Goal: Task Accomplishment & Management: Complete application form

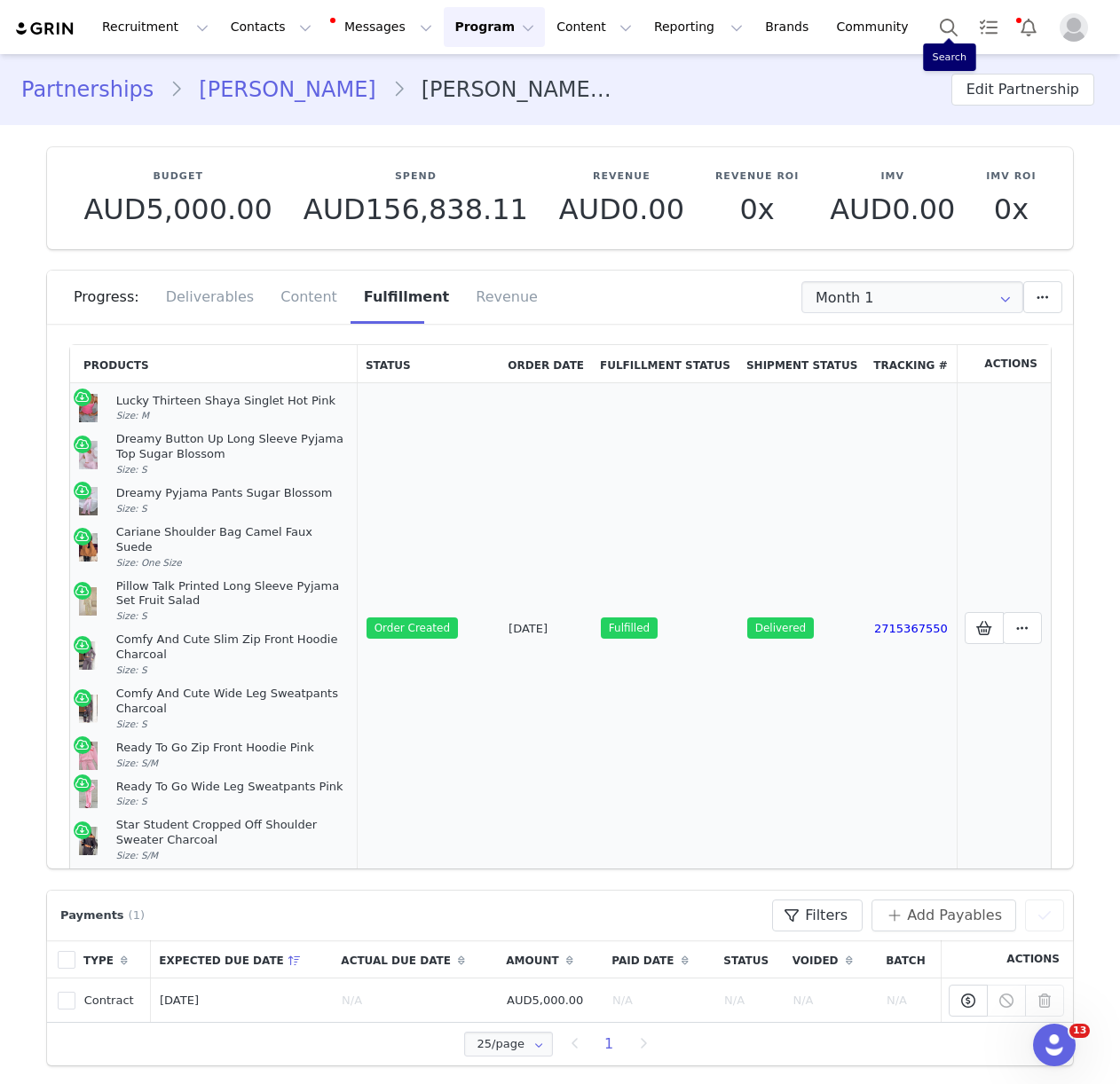
scroll to position [48, 0]
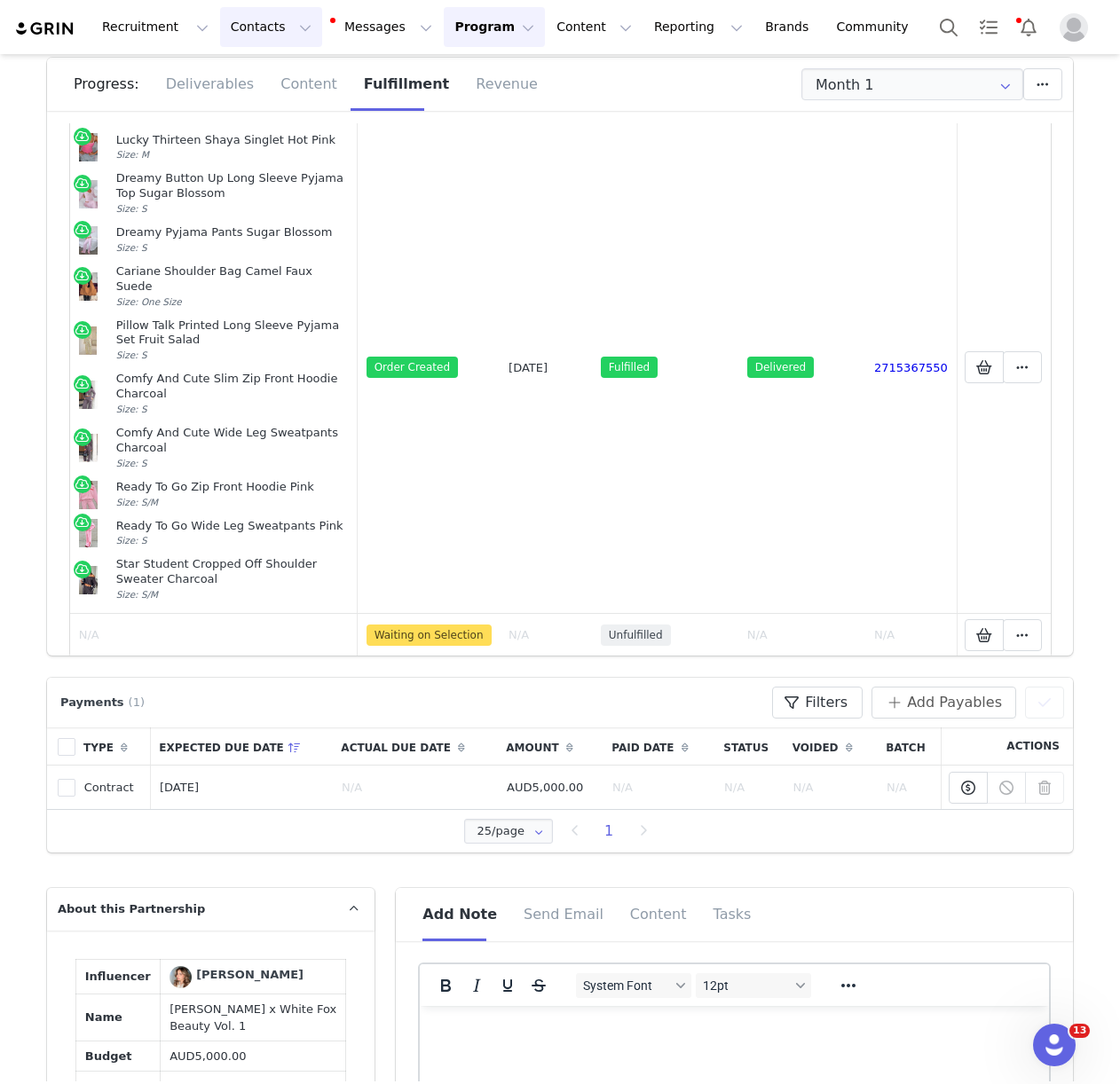
click at [272, 23] on button "Contacts Contacts" at bounding box center [271, 26] width 102 height 40
click at [280, 68] on link "Creators" at bounding box center [277, 78] width 140 height 33
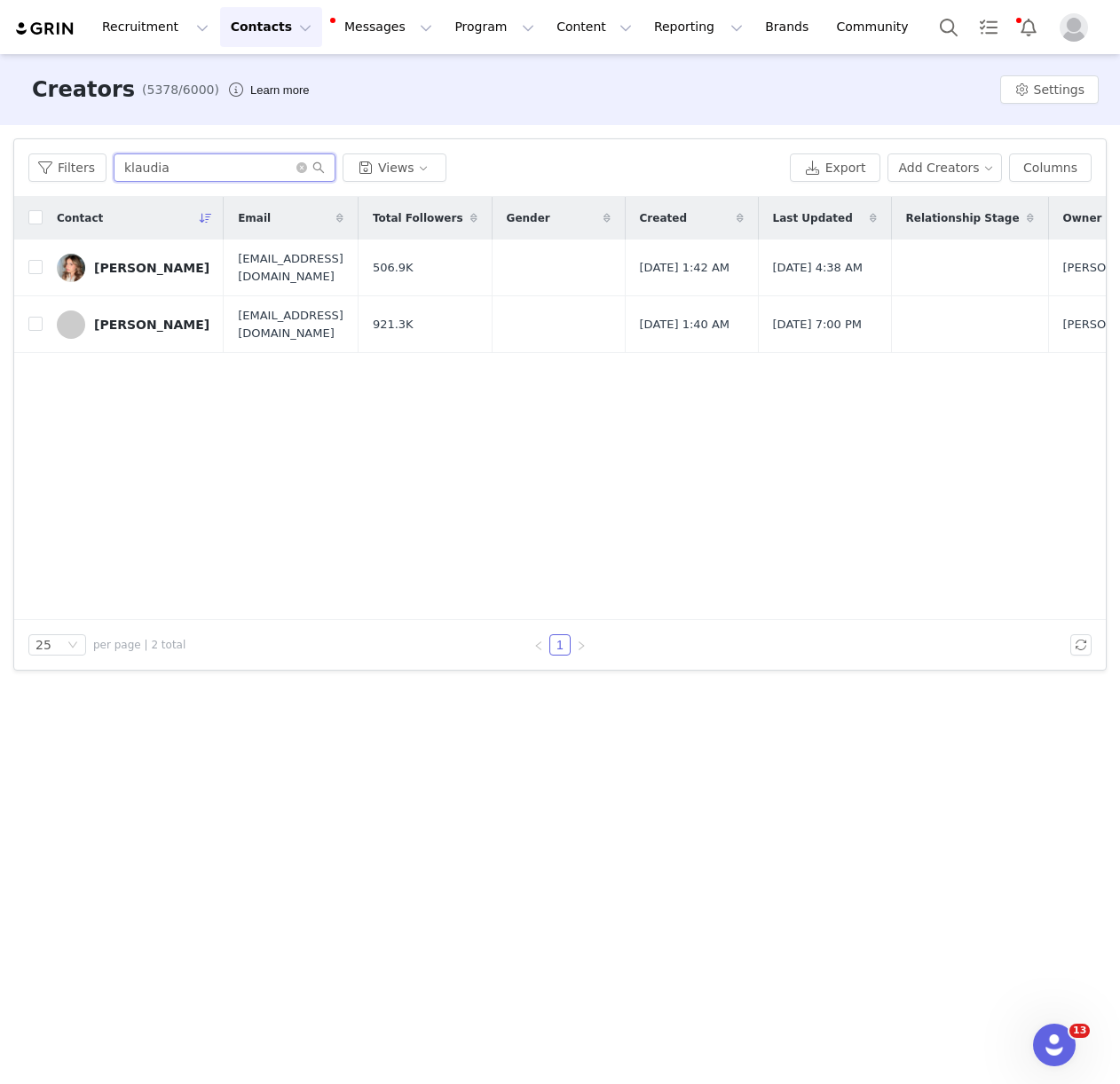
click at [174, 169] on input "klaudia" at bounding box center [225, 167] width 222 height 28
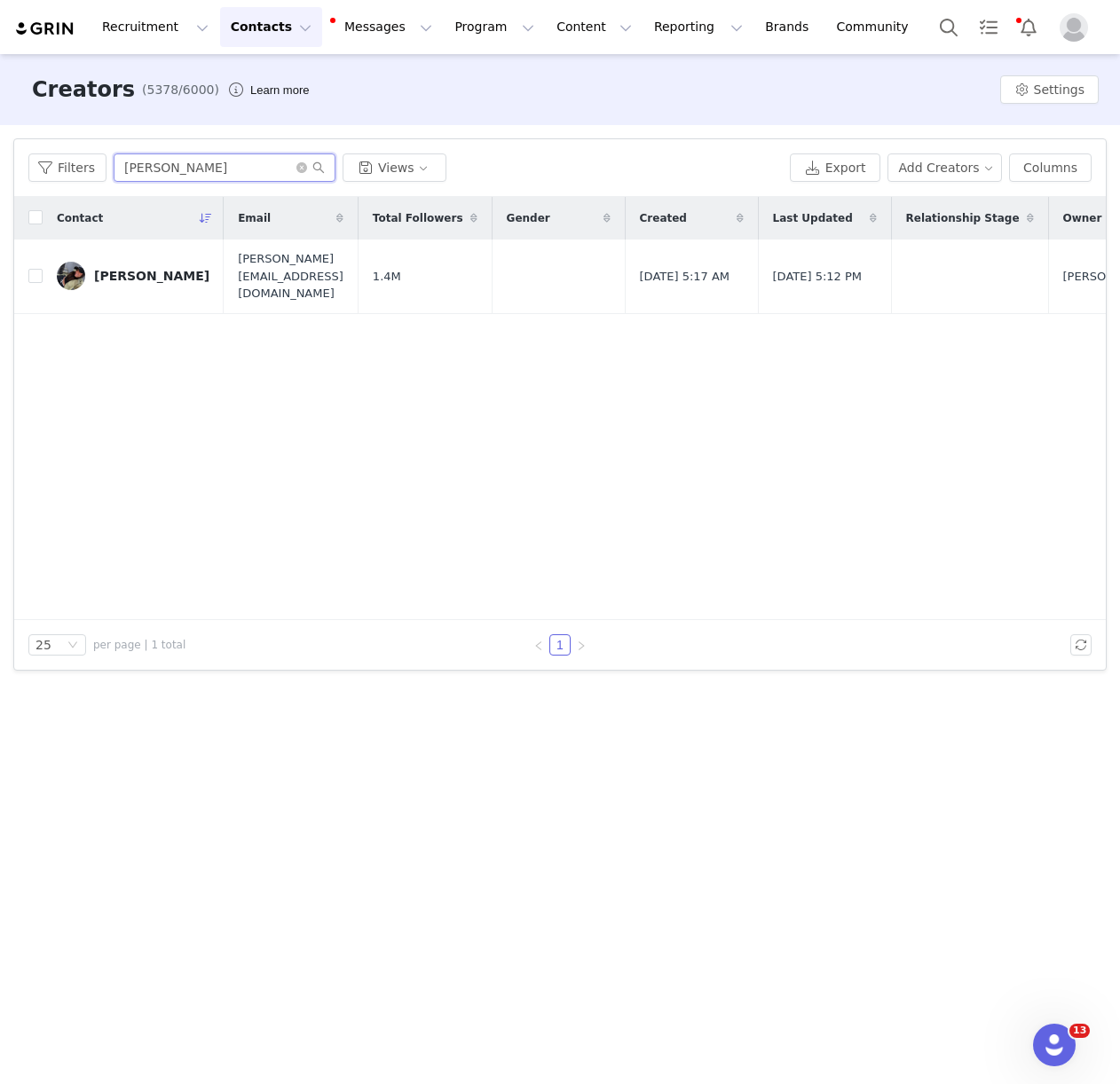
type input "[PERSON_NAME]"
click at [138, 272] on div "[PERSON_NAME]" at bounding box center [151, 275] width 115 height 14
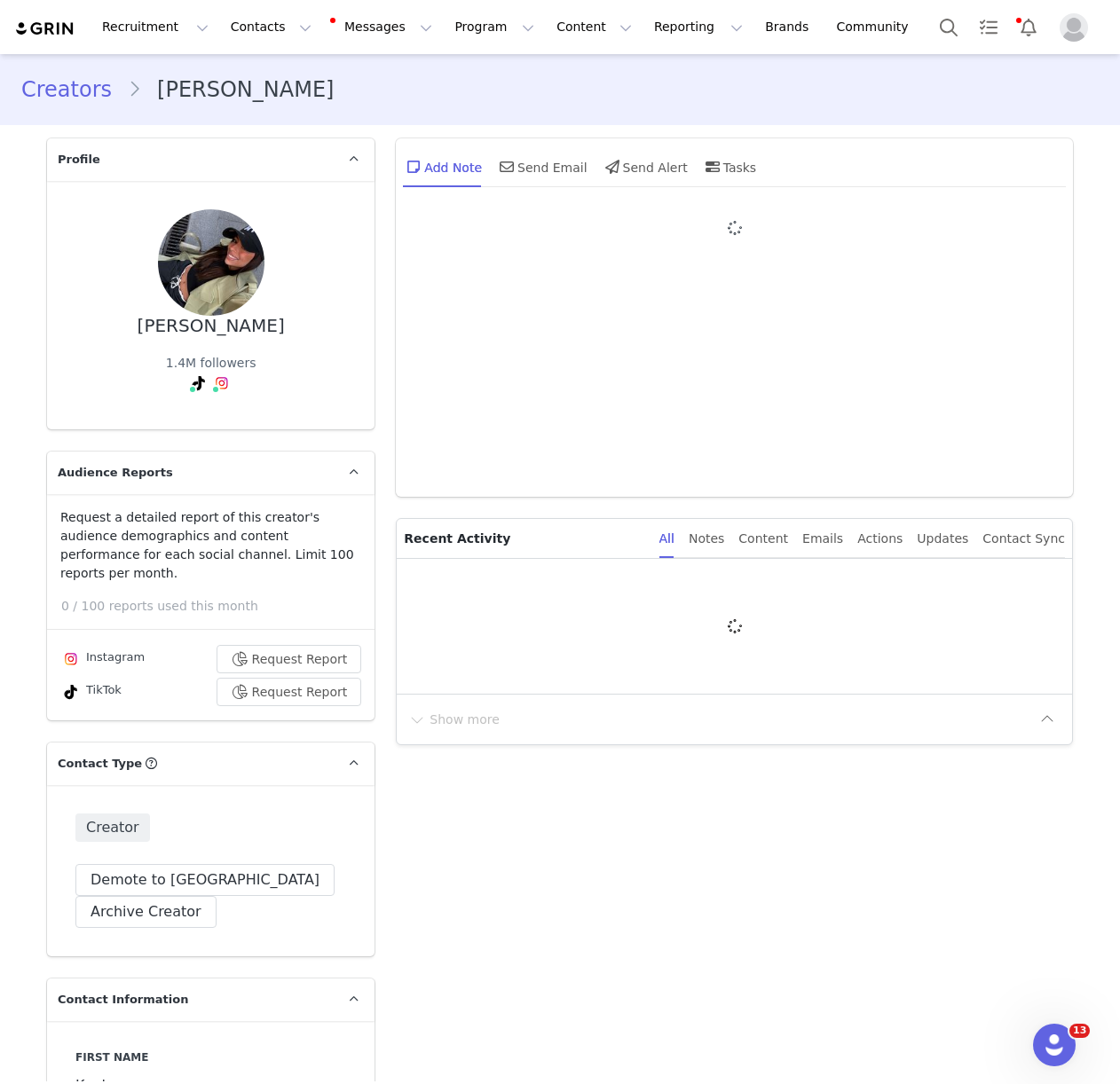
type input "+1 ([GEOGRAPHIC_DATA])"
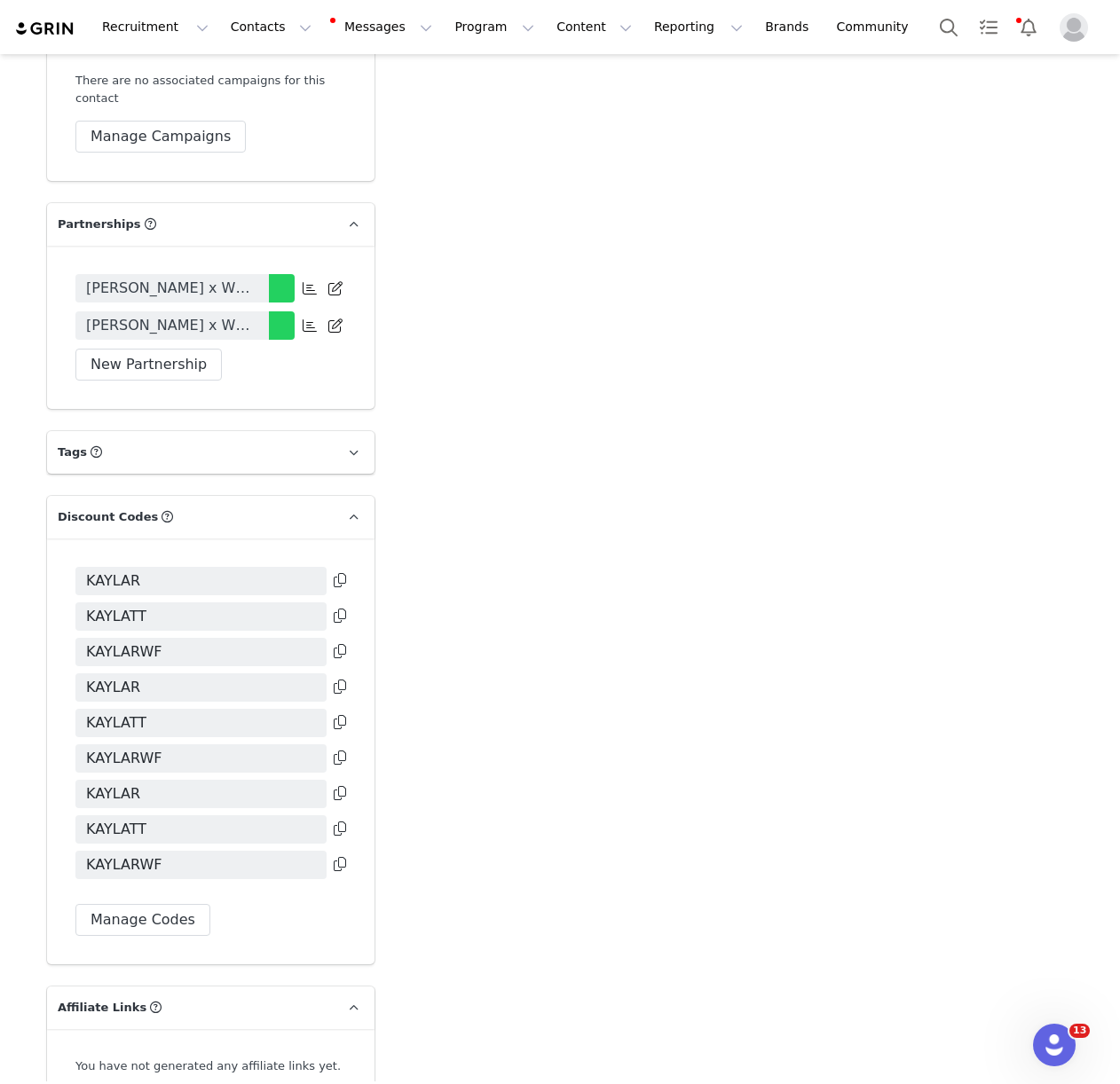
scroll to position [3988, 0]
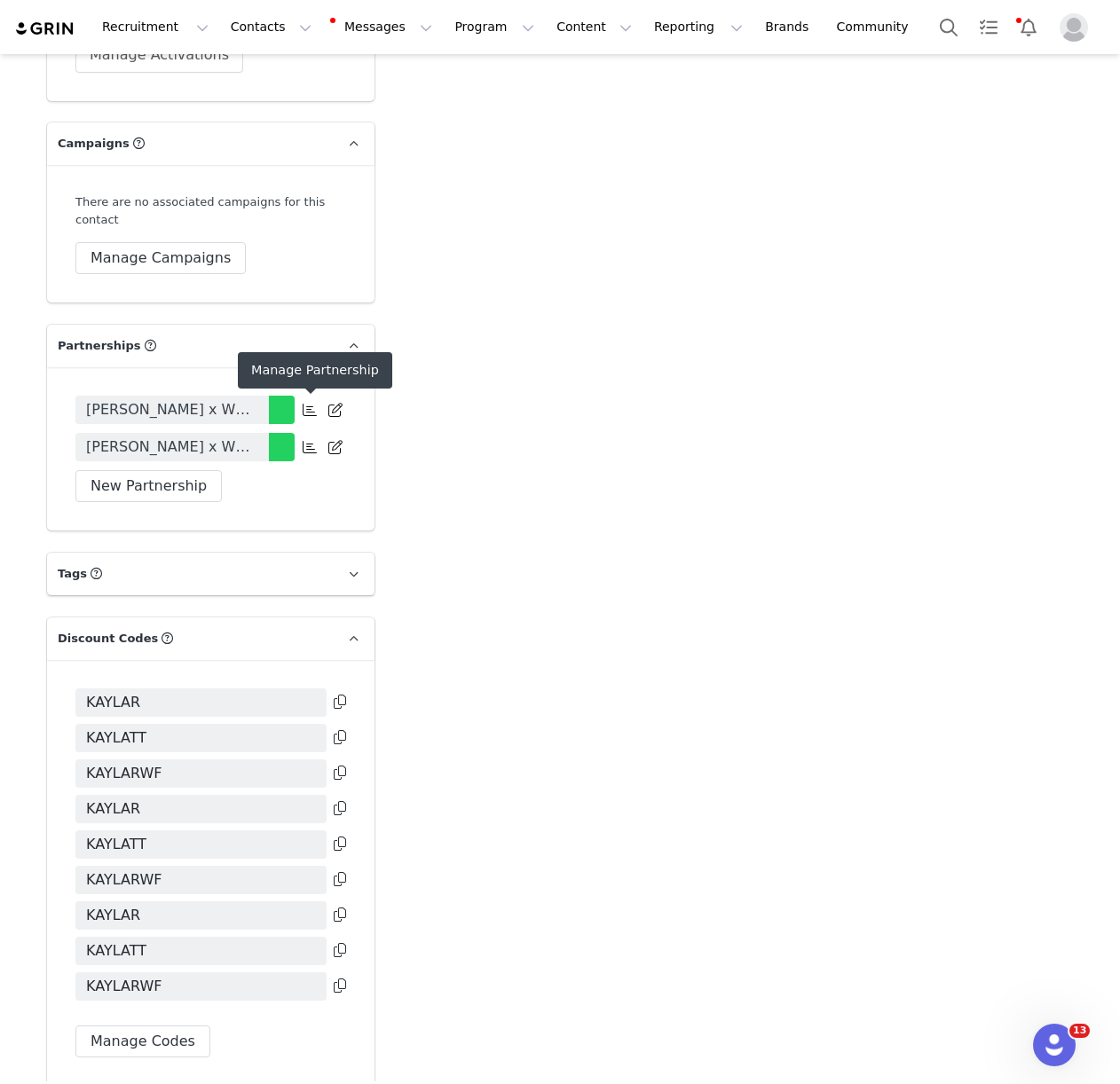
click at [306, 440] on icon at bounding box center [309, 447] width 14 height 14
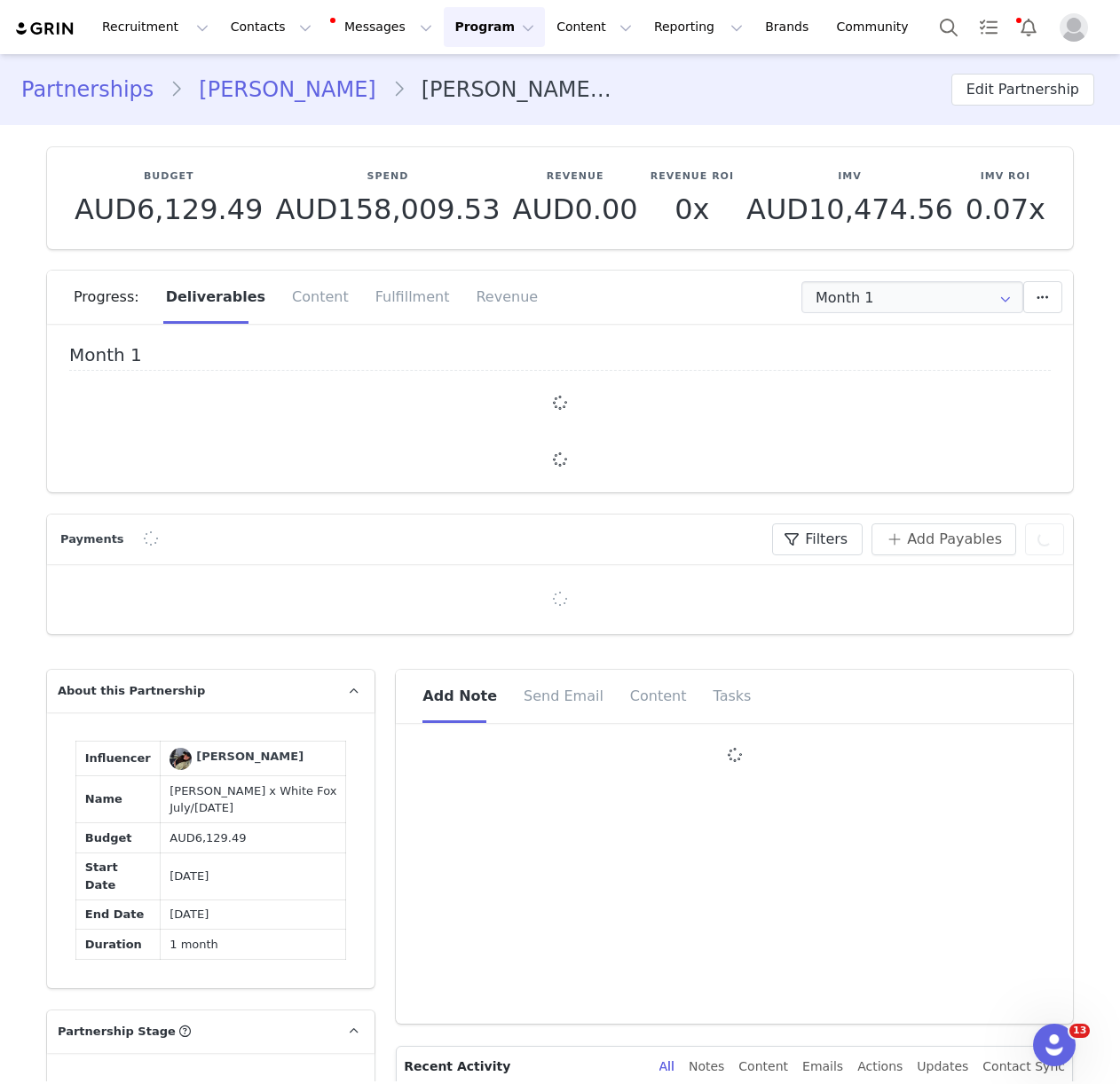
type input "+1 ([GEOGRAPHIC_DATA])"
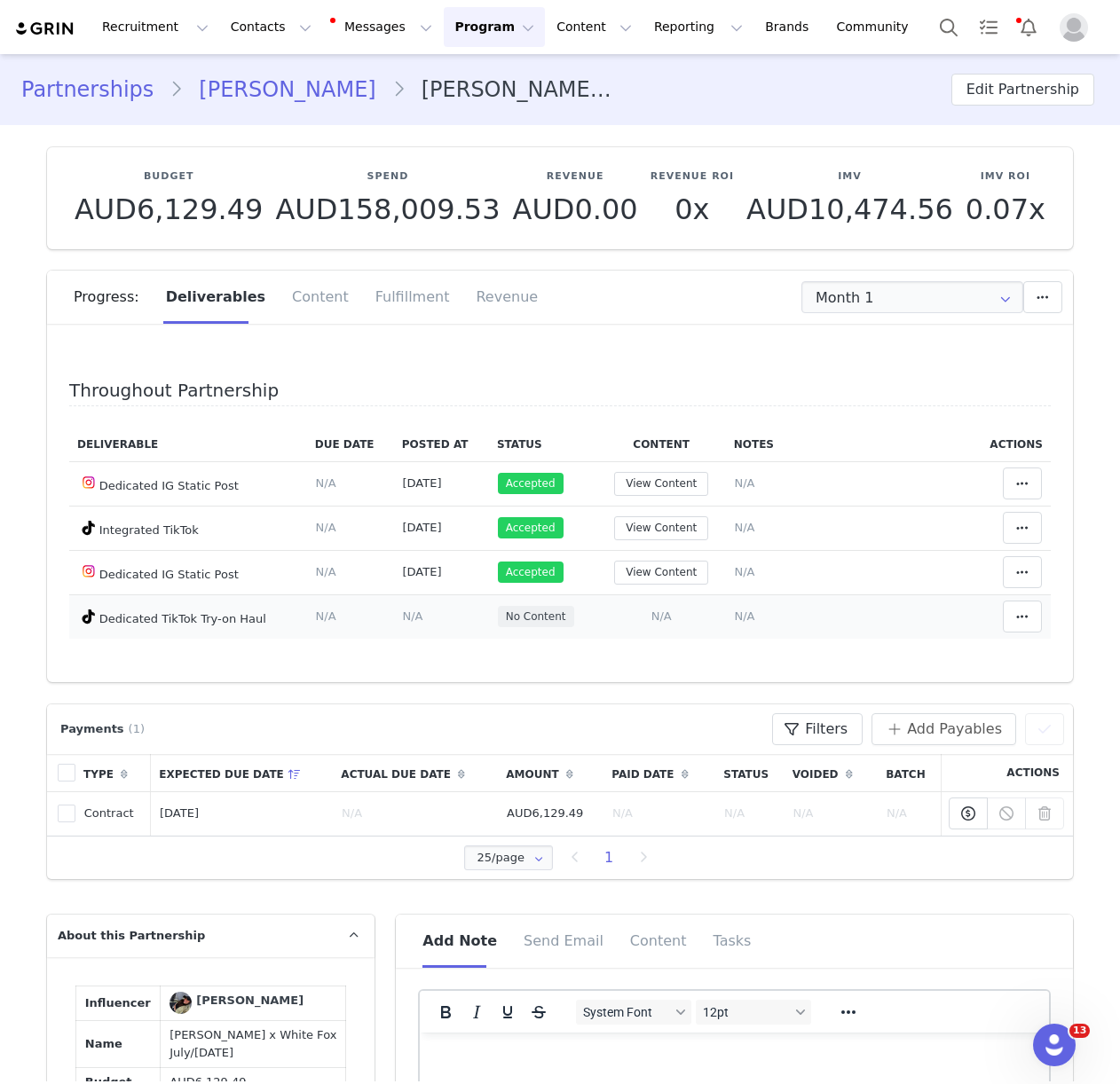
click at [669, 611] on span "N/A" at bounding box center [660, 616] width 20 height 14
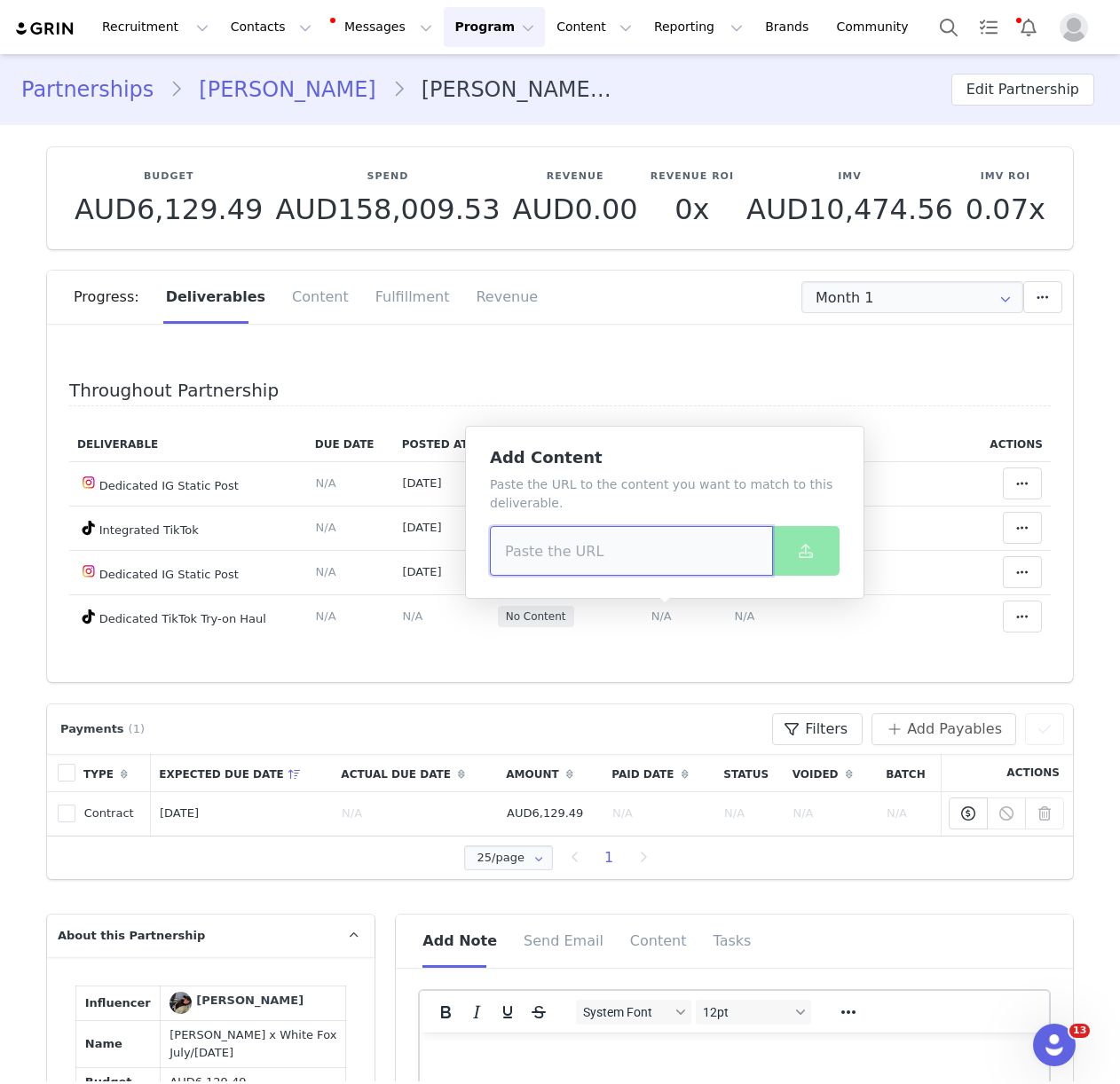
click at [633, 542] on input at bounding box center [630, 550] width 283 height 49
paste input "[URL][DOMAIN_NAME]"
type input "[URL][DOMAIN_NAME]"
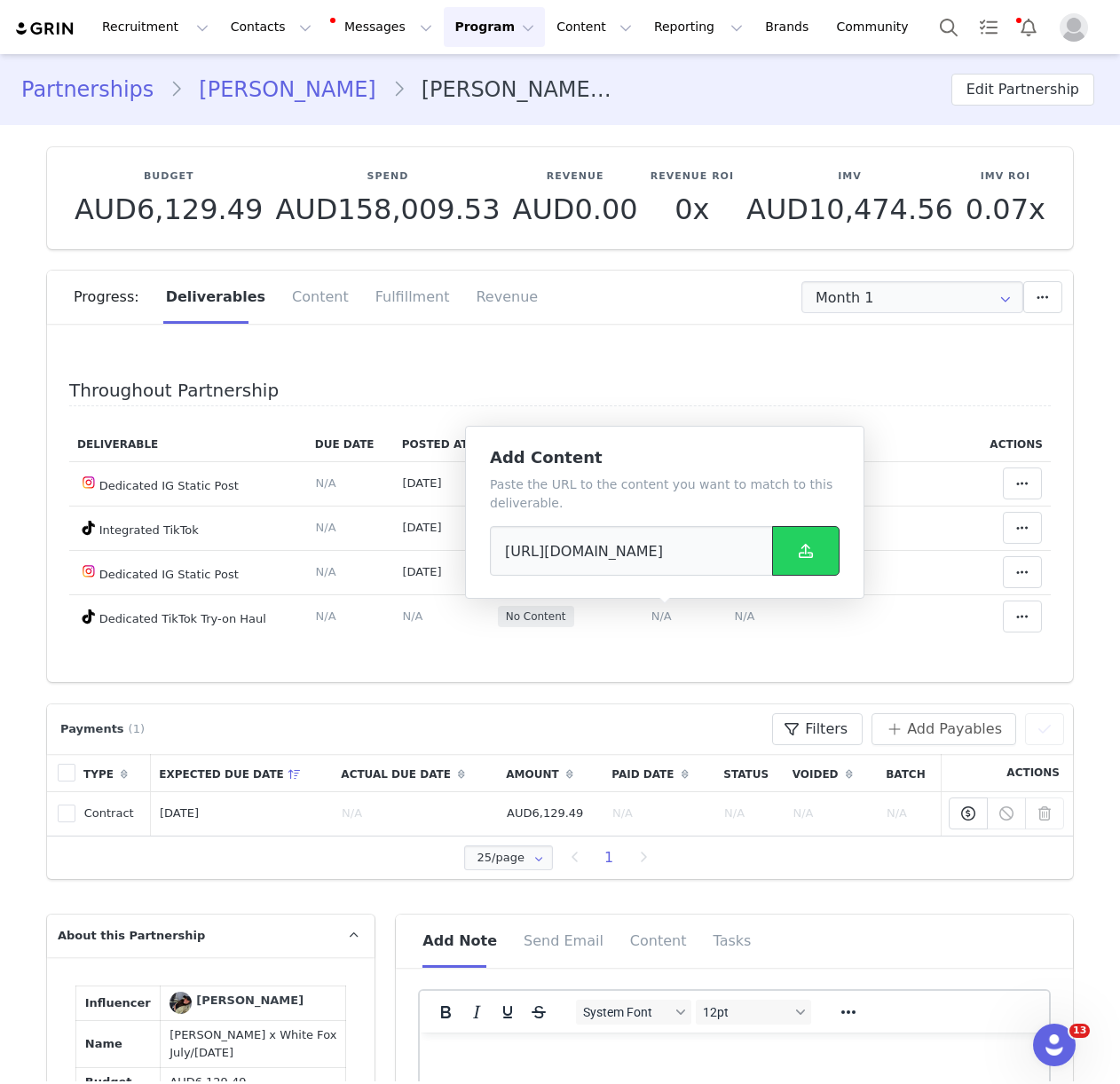
drag, startPoint x: 805, startPoint y: 545, endPoint x: 706, endPoint y: 401, distance: 174.7
click at [805, 544] on icon at bounding box center [805, 550] width 14 height 14
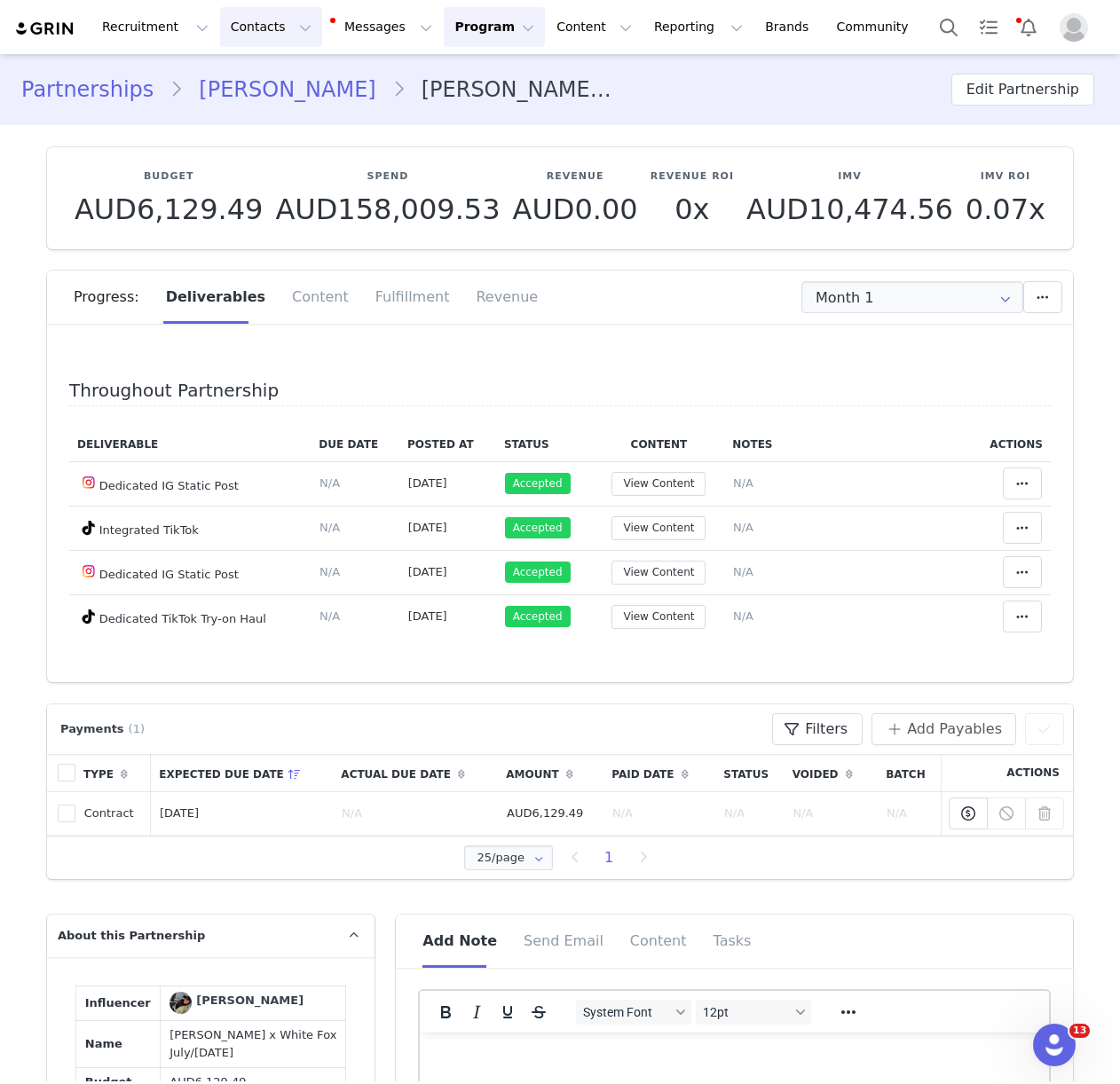
click at [253, 26] on button "Contacts Contacts" at bounding box center [271, 26] width 102 height 40
click at [252, 60] on div "Creators Prospects Applicants" at bounding box center [277, 111] width 142 height 115
click at [265, 86] on p "Creators" at bounding box center [248, 78] width 53 height 18
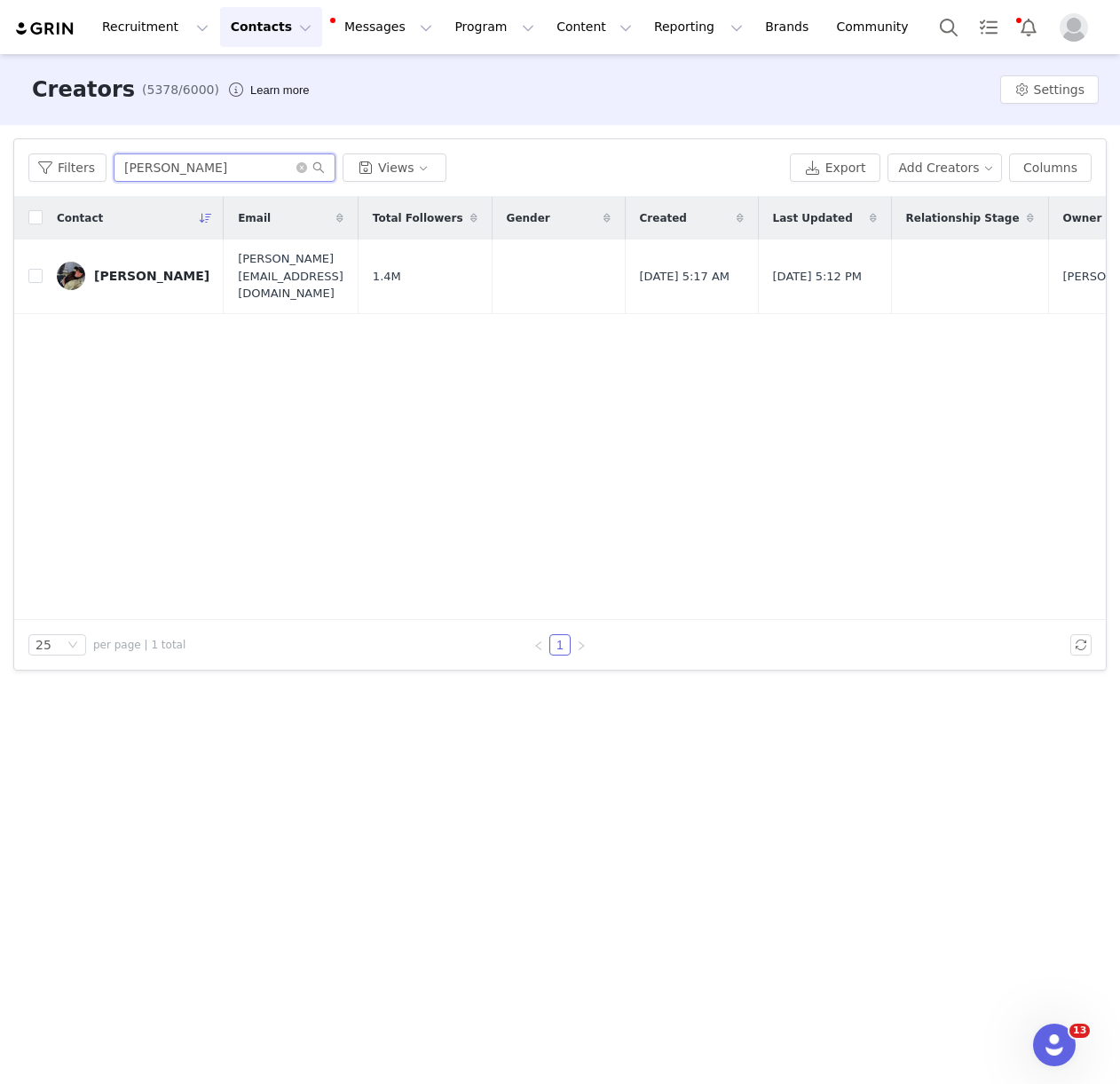
click at [164, 167] on input "[PERSON_NAME]" at bounding box center [225, 167] width 222 height 28
type input "[PERSON_NAME]"
click at [165, 257] on link "[PERSON_NAME]" at bounding box center [133, 267] width 153 height 28
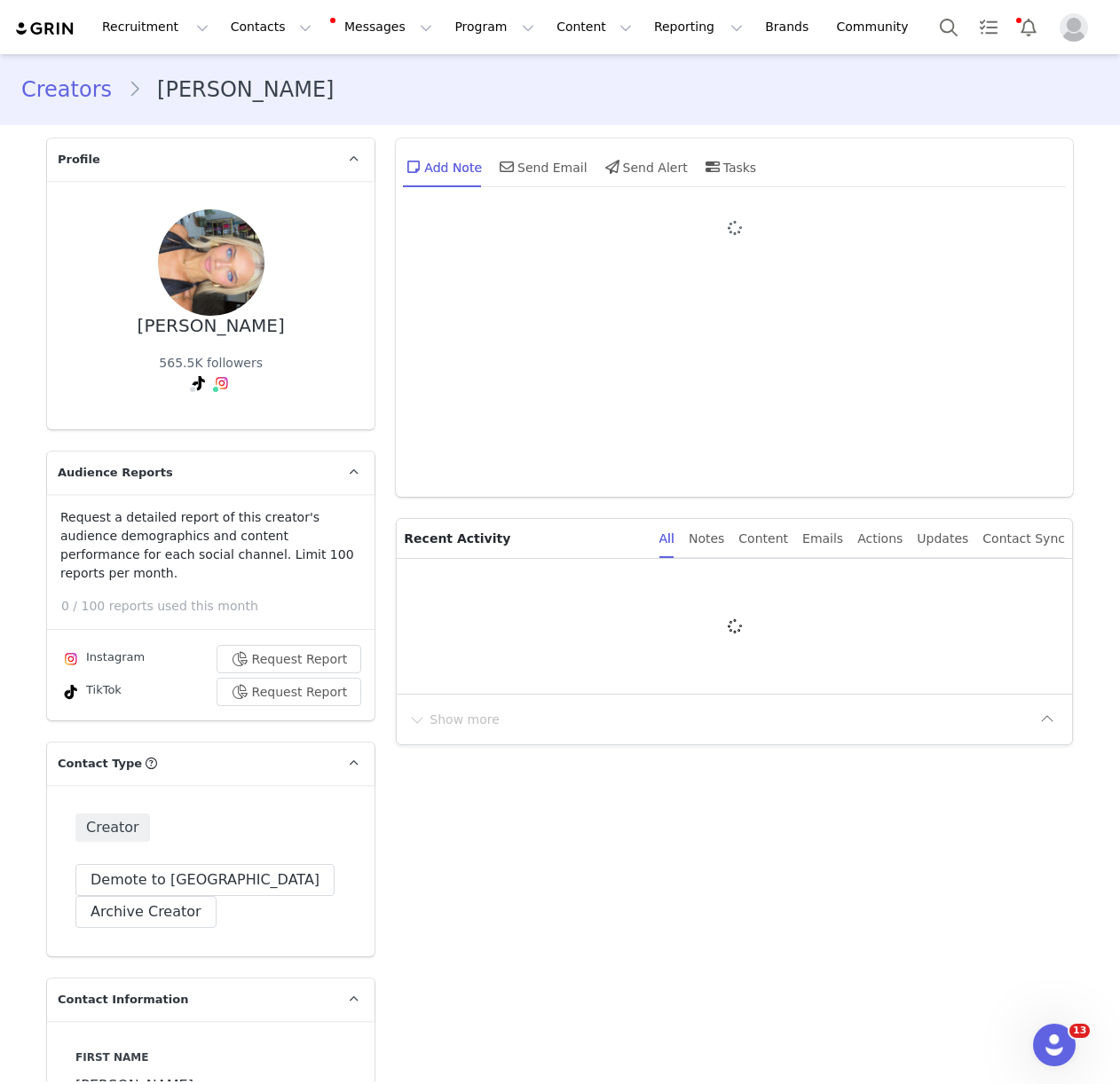
type input "+1 ([GEOGRAPHIC_DATA])"
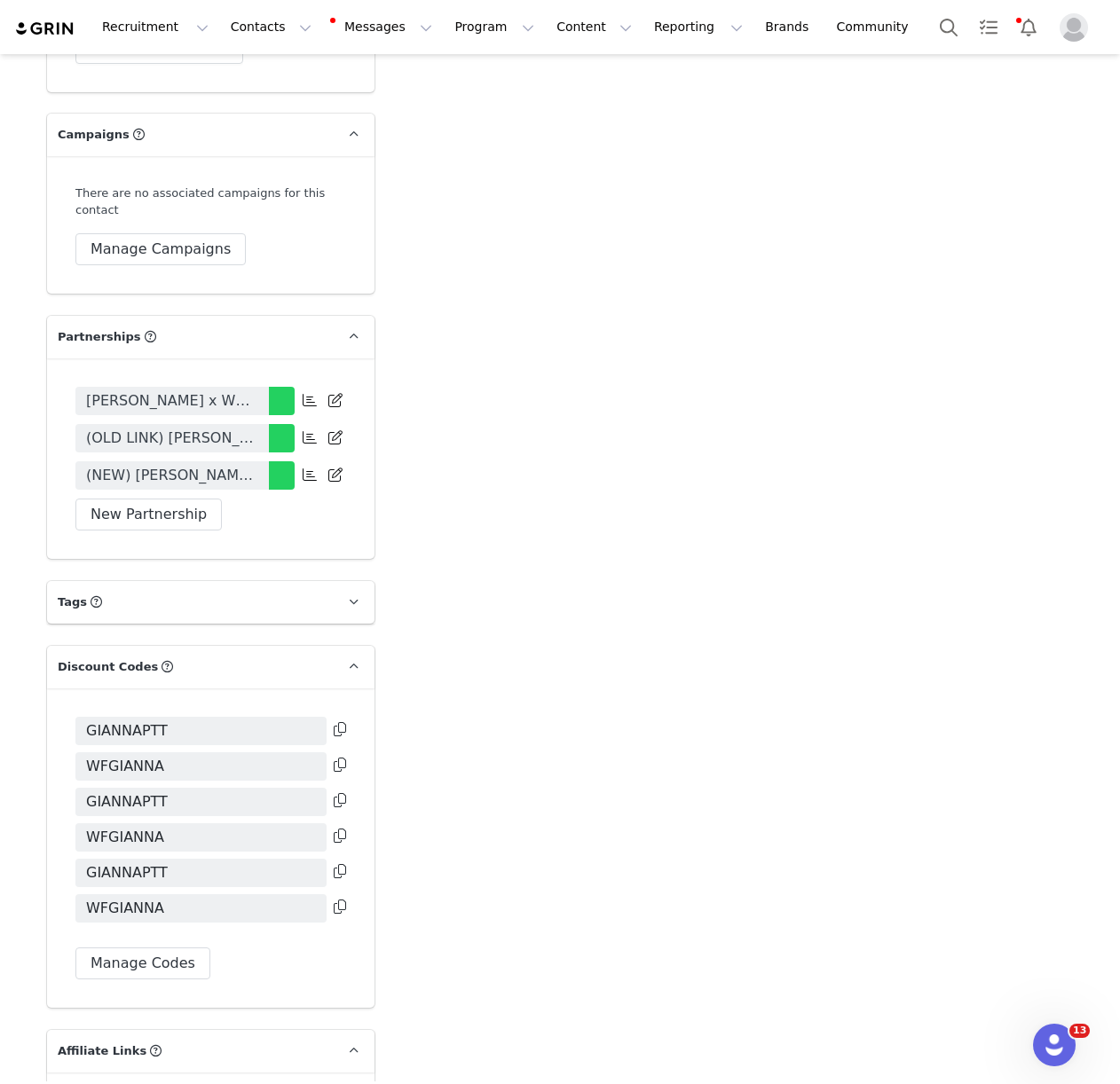
scroll to position [3885, 0]
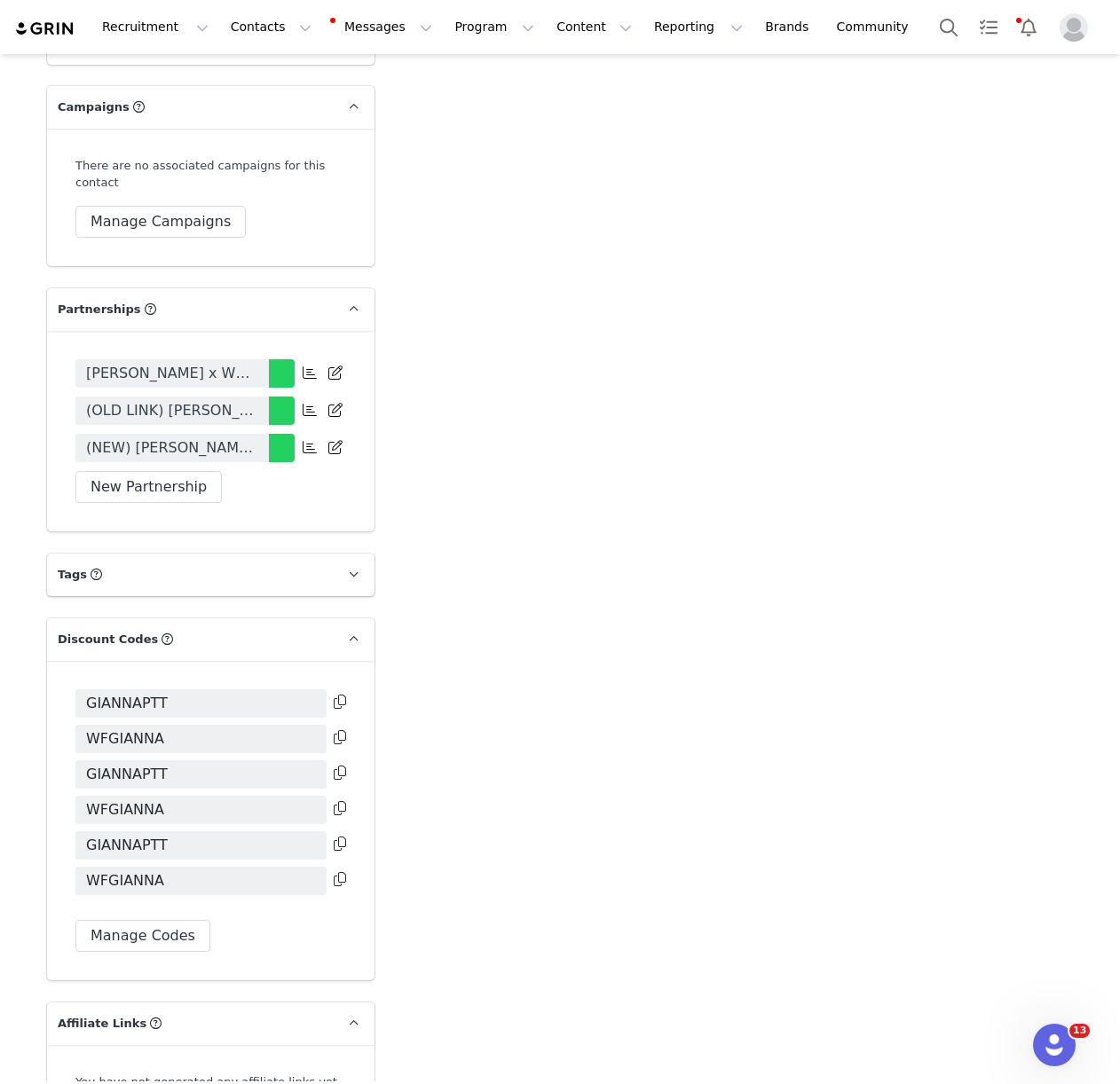
click at [339, 872] on icon at bounding box center [339, 878] width 13 height 14
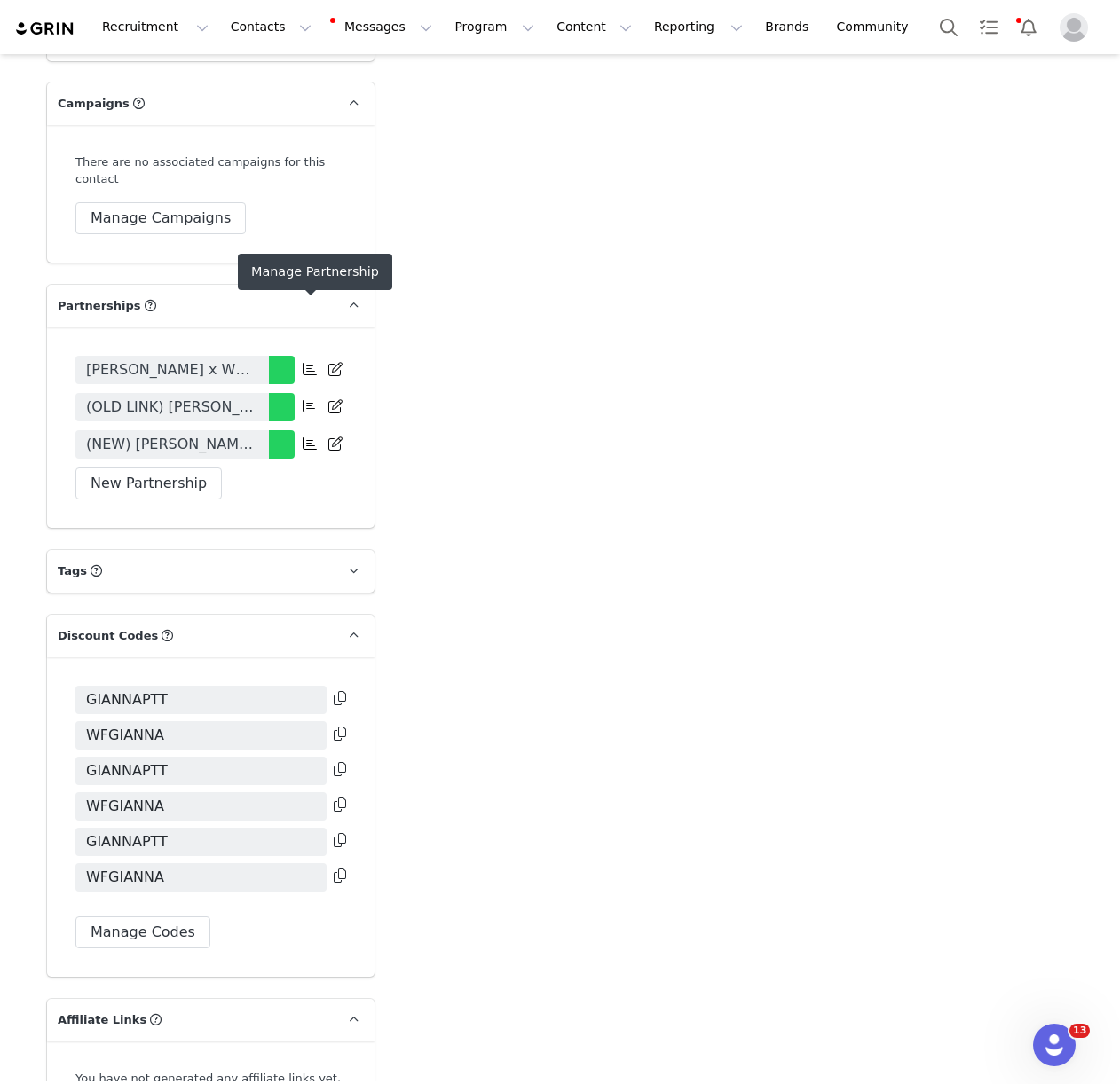
click at [310, 436] on icon at bounding box center [309, 443] width 14 height 14
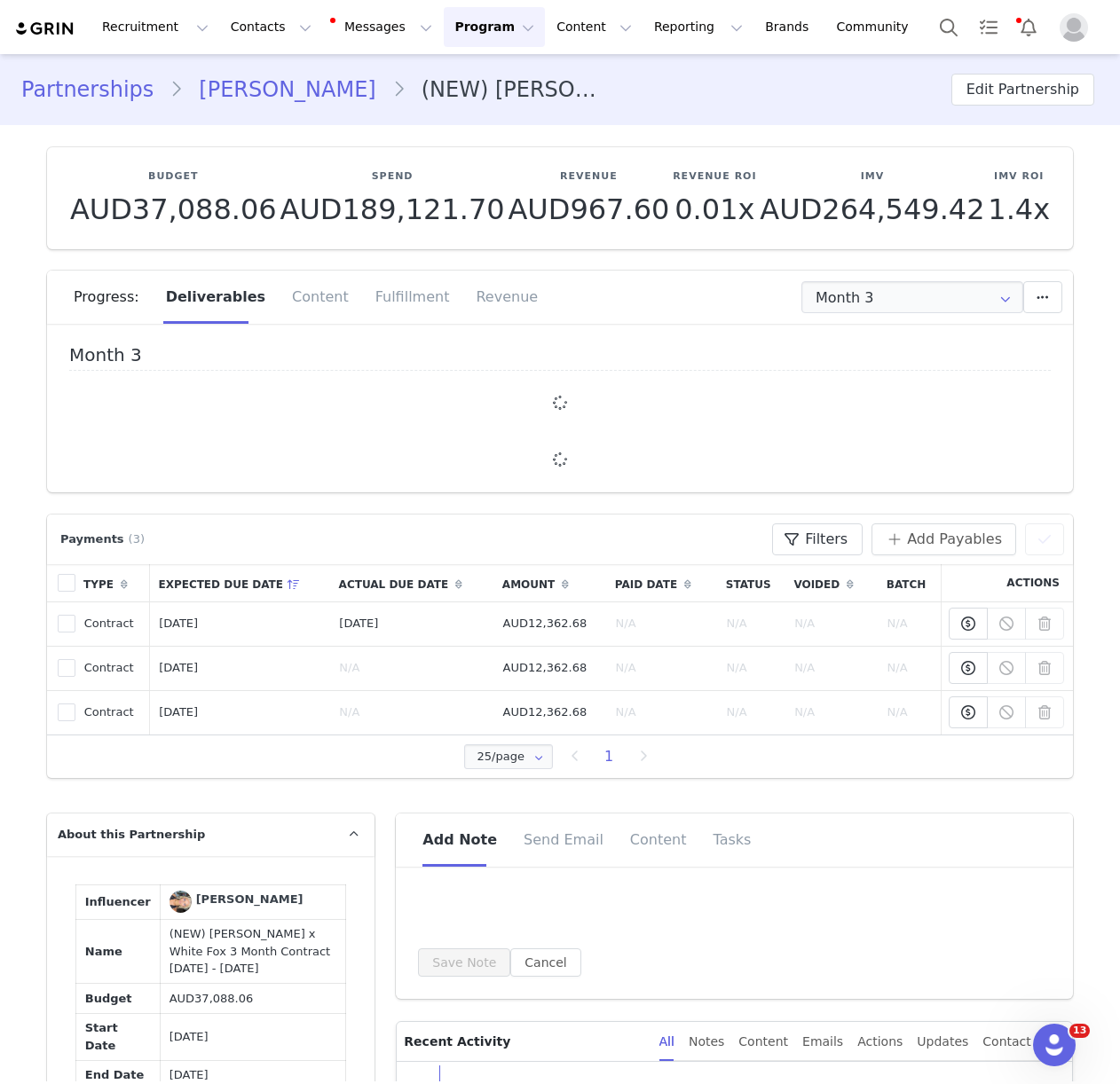
type input "+1 ([GEOGRAPHIC_DATA])"
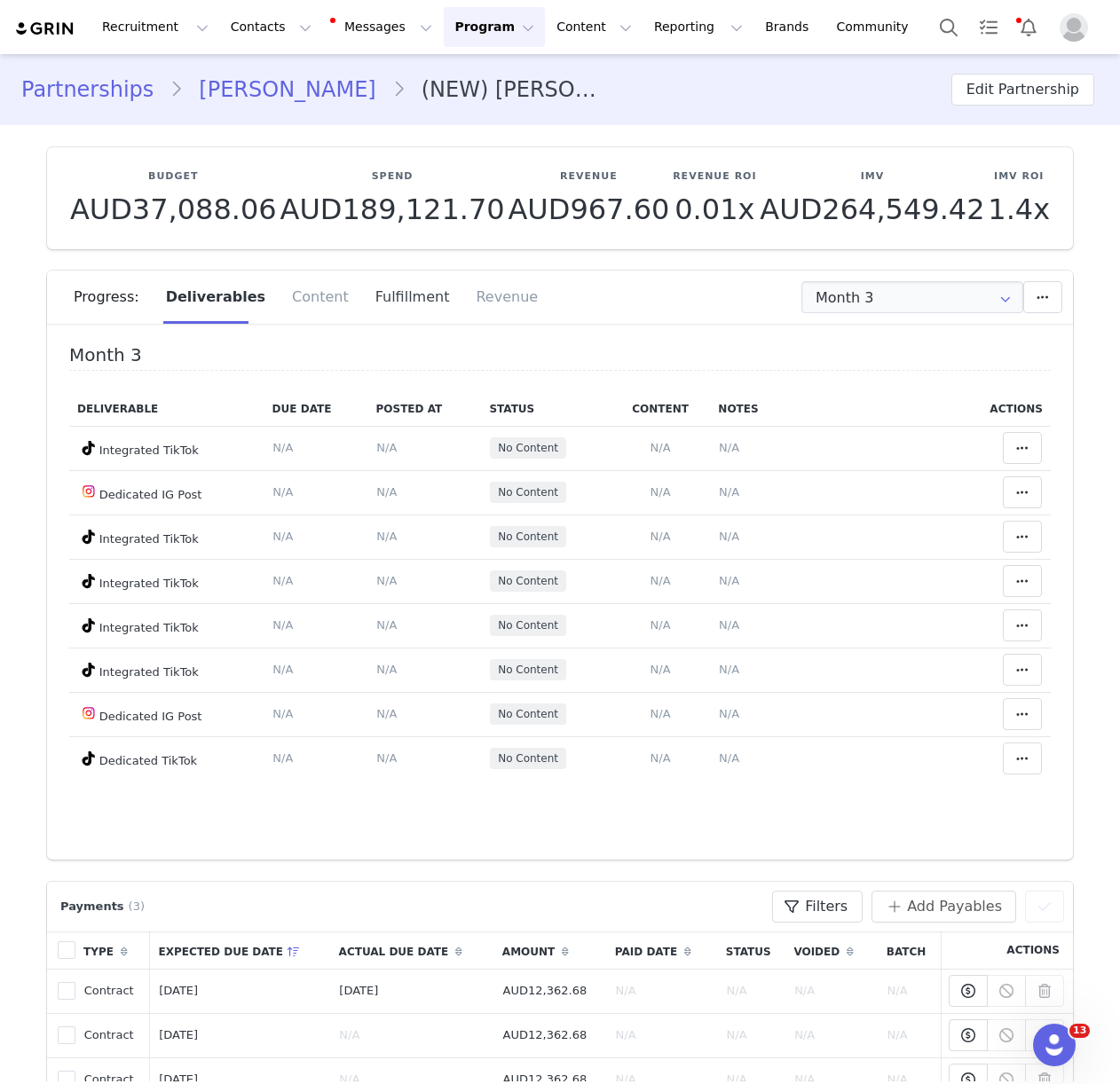
click at [386, 300] on div "Fulfillment" at bounding box center [412, 296] width 101 height 53
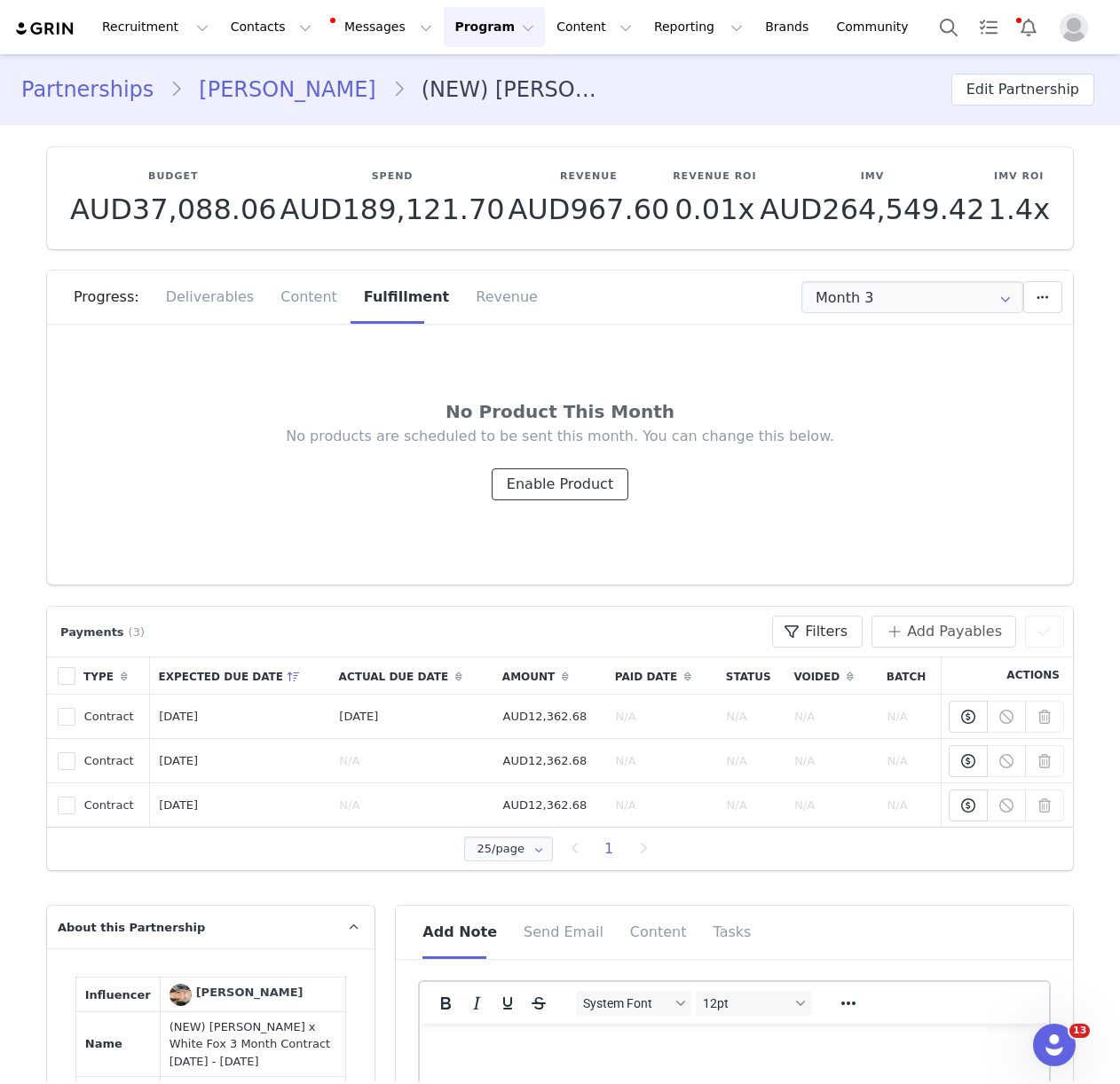
click at [563, 486] on button "Enable Product" at bounding box center [560, 484] width 137 height 32
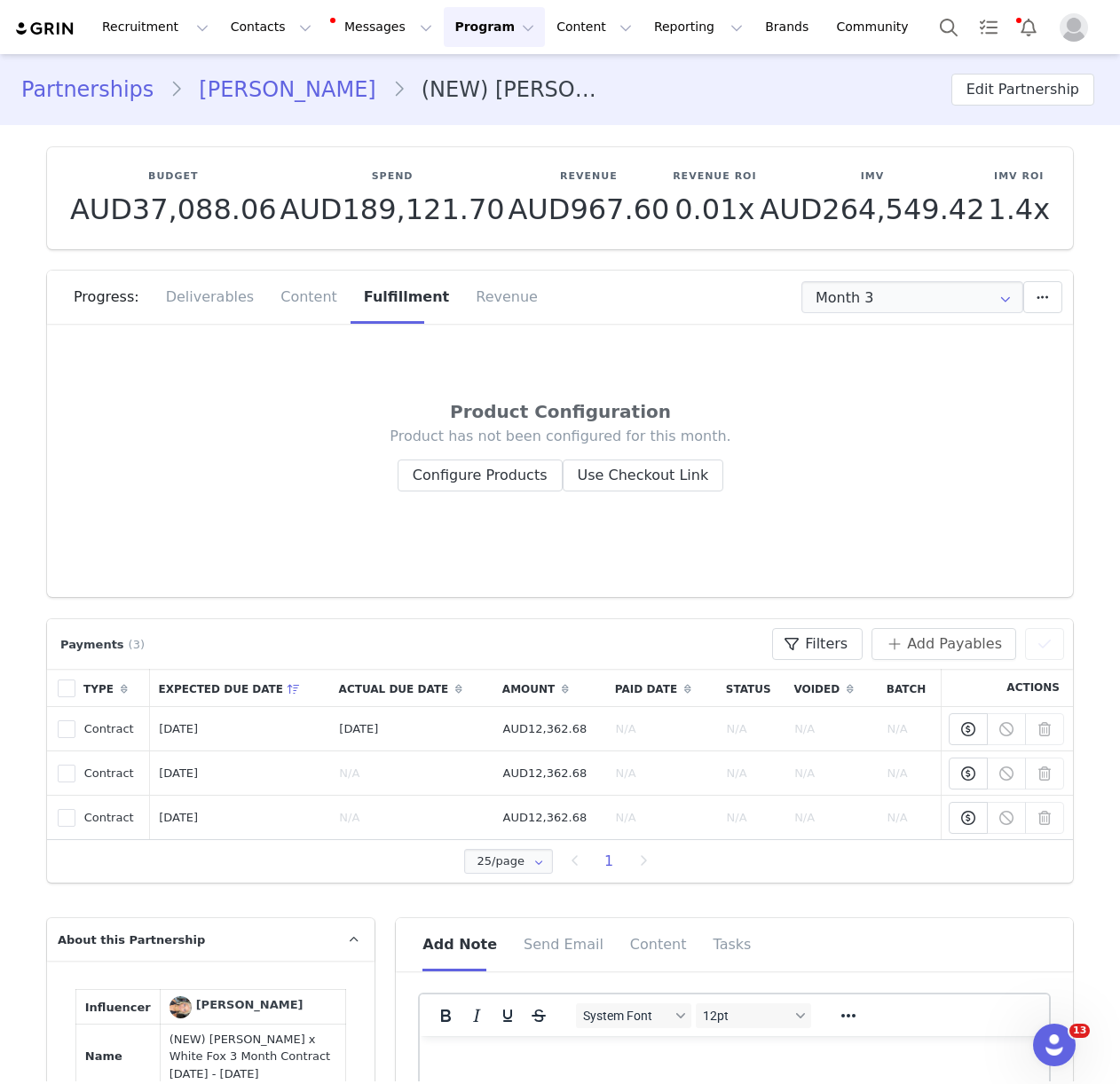
click at [535, 492] on div "Product Configuration Product has not been configured for this month. Configure…" at bounding box center [560, 449] width 980 height 208
click at [532, 487] on button "Configure Products" at bounding box center [480, 475] width 165 height 32
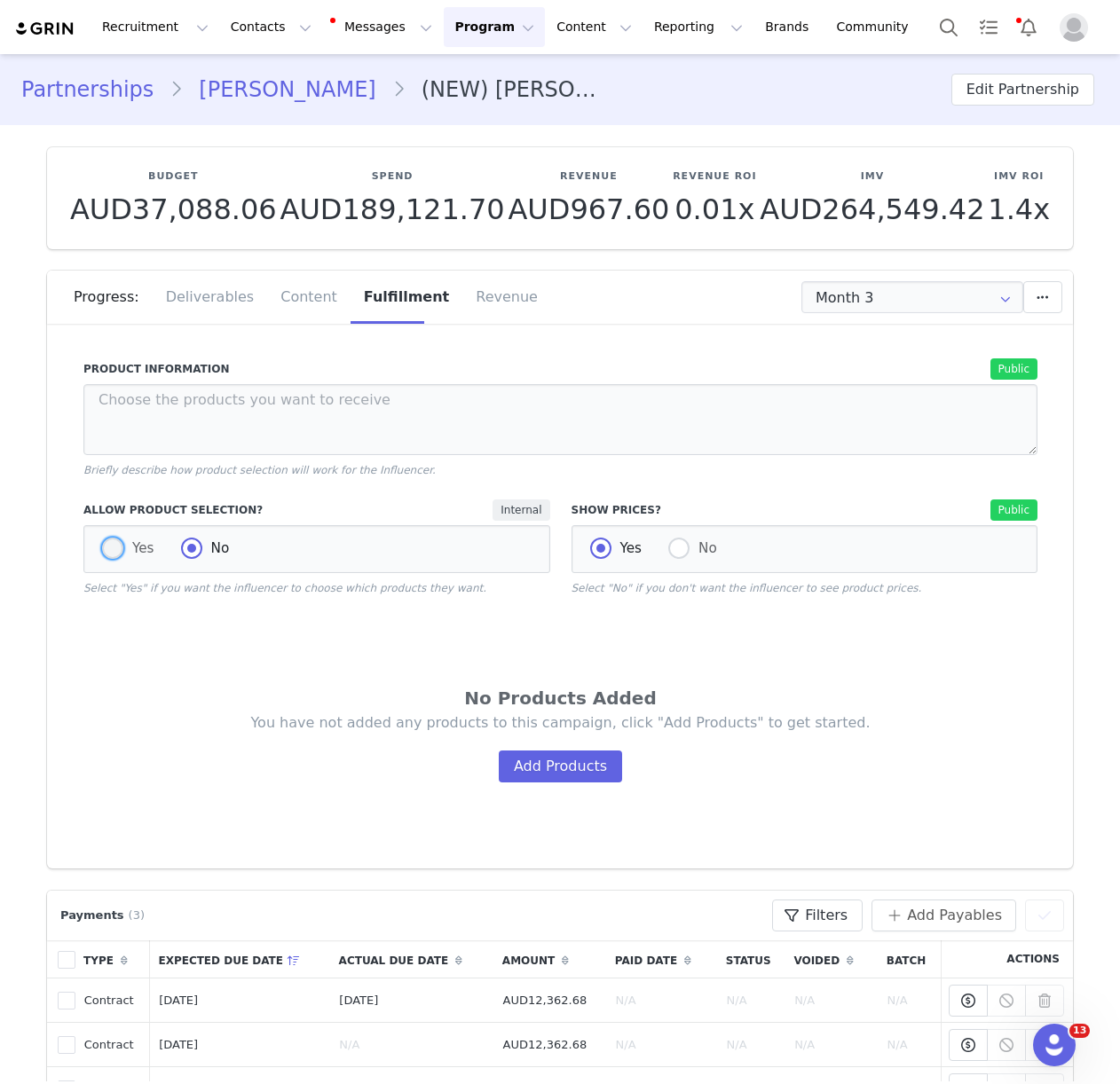
click at [116, 542] on span at bounding box center [113, 548] width 21 height 21
click at [116, 542] on input "Yes" at bounding box center [113, 549] width 21 height 23
radio input "true"
radio input "false"
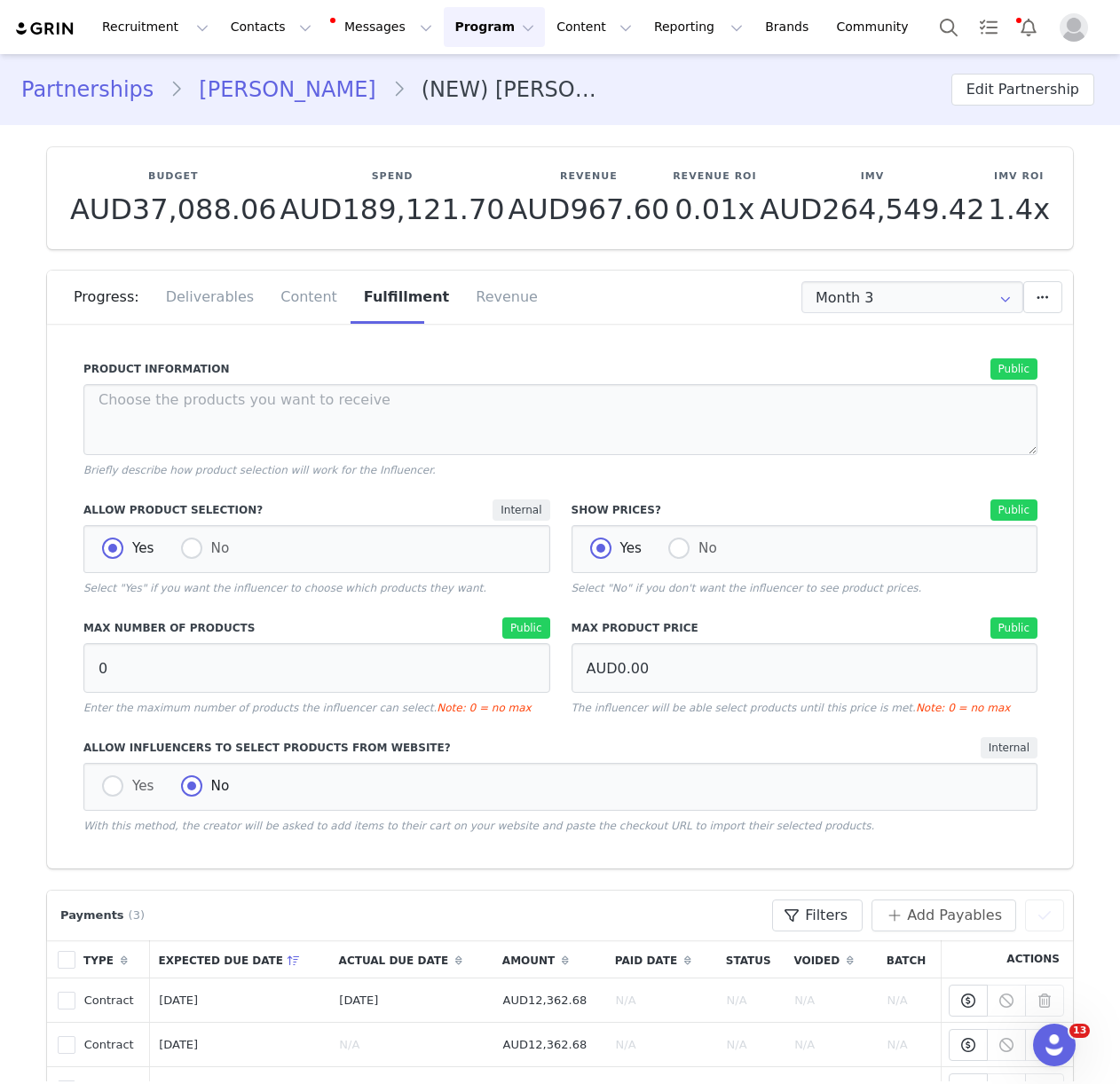
scroll to position [155, 0]
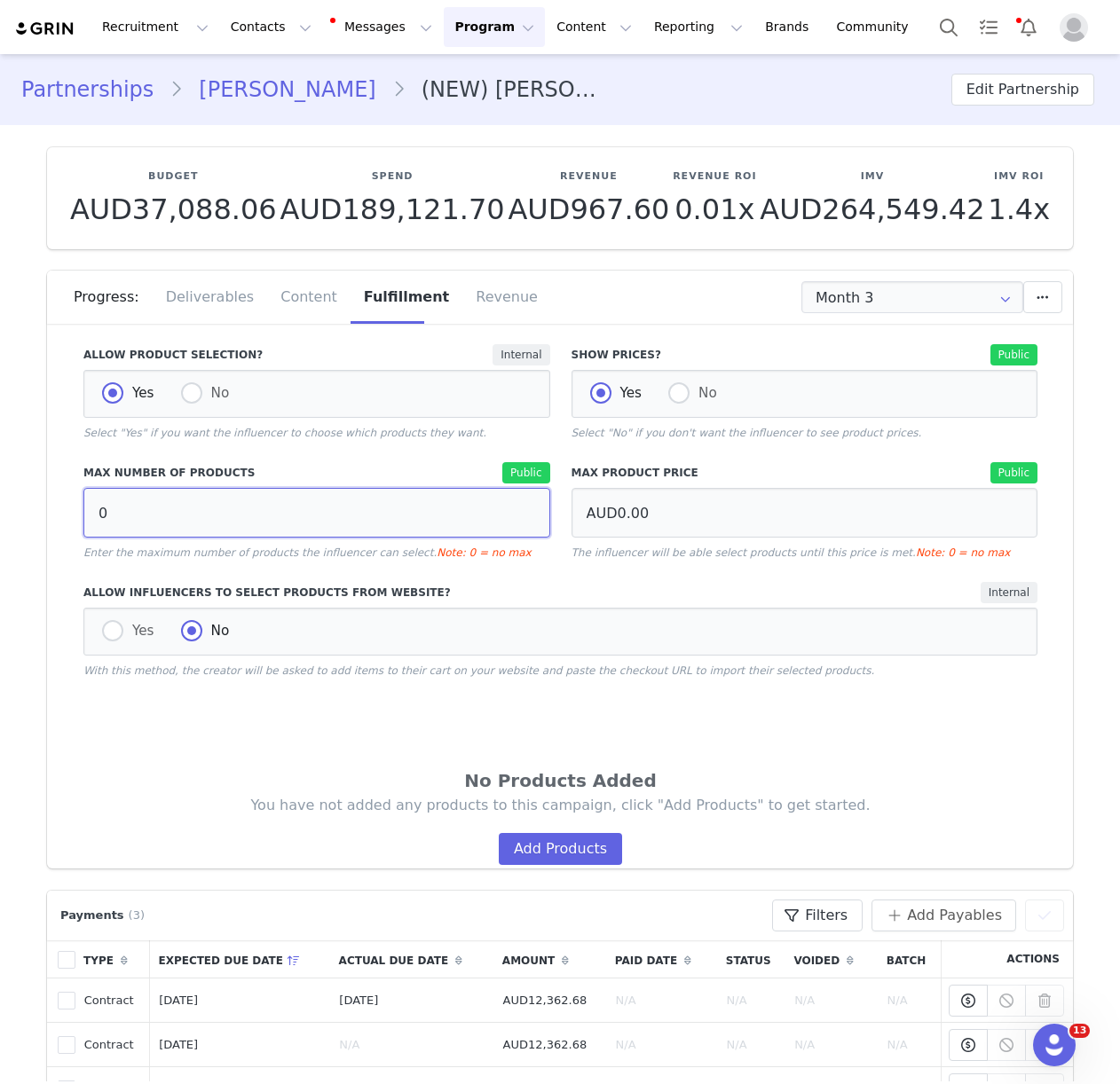
drag, startPoint x: 126, startPoint y: 519, endPoint x: 76, endPoint y: 519, distance: 50.0
click at [76, 519] on div "Max Number of Products Public 0 Enter the maximum number of products the influe…" at bounding box center [316, 512] width 488 height 120
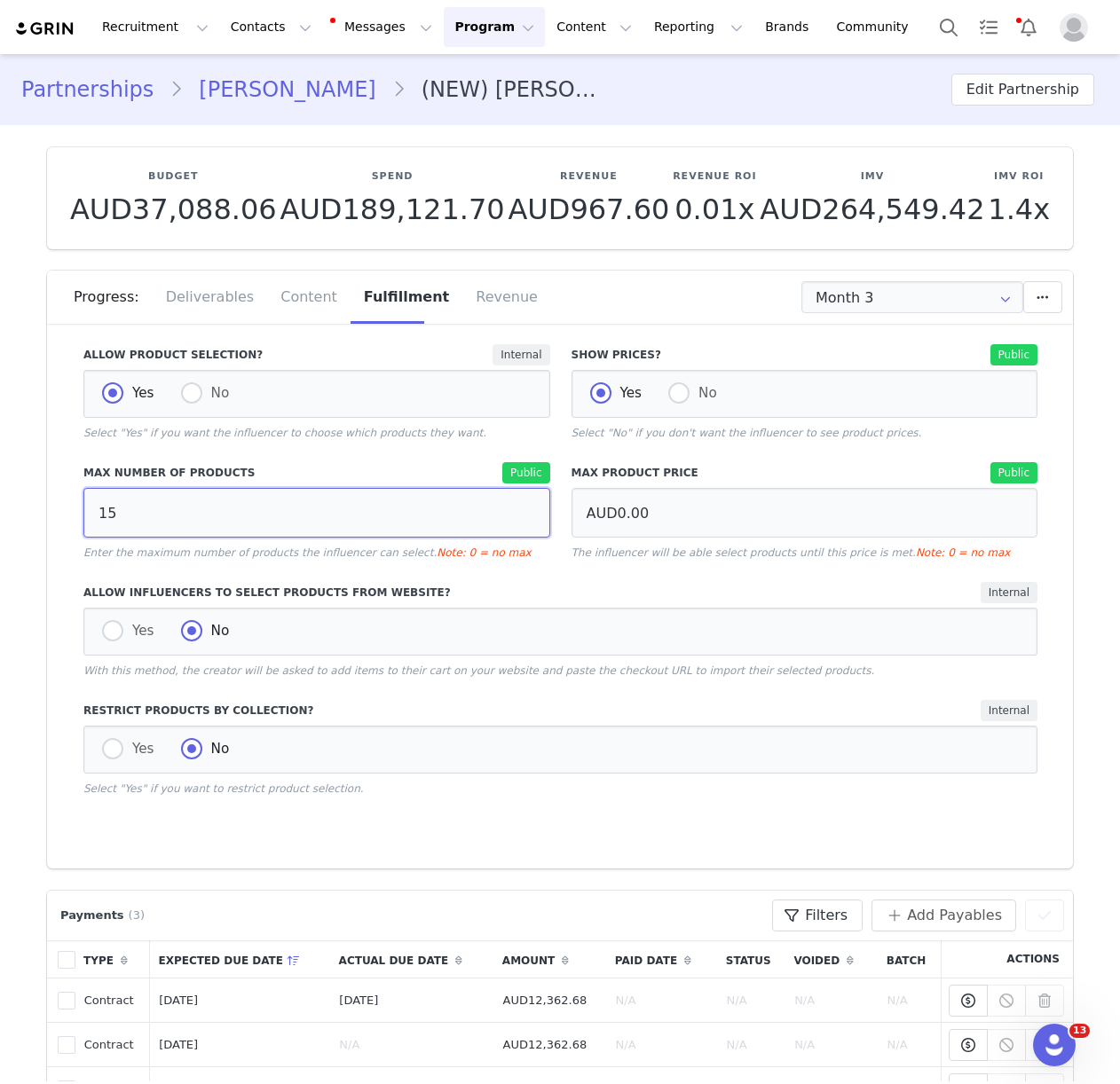
type input "15"
click at [530, 584] on div "Allow Influencers to Select Products from Website? Internal" at bounding box center [560, 593] width 954 height 21
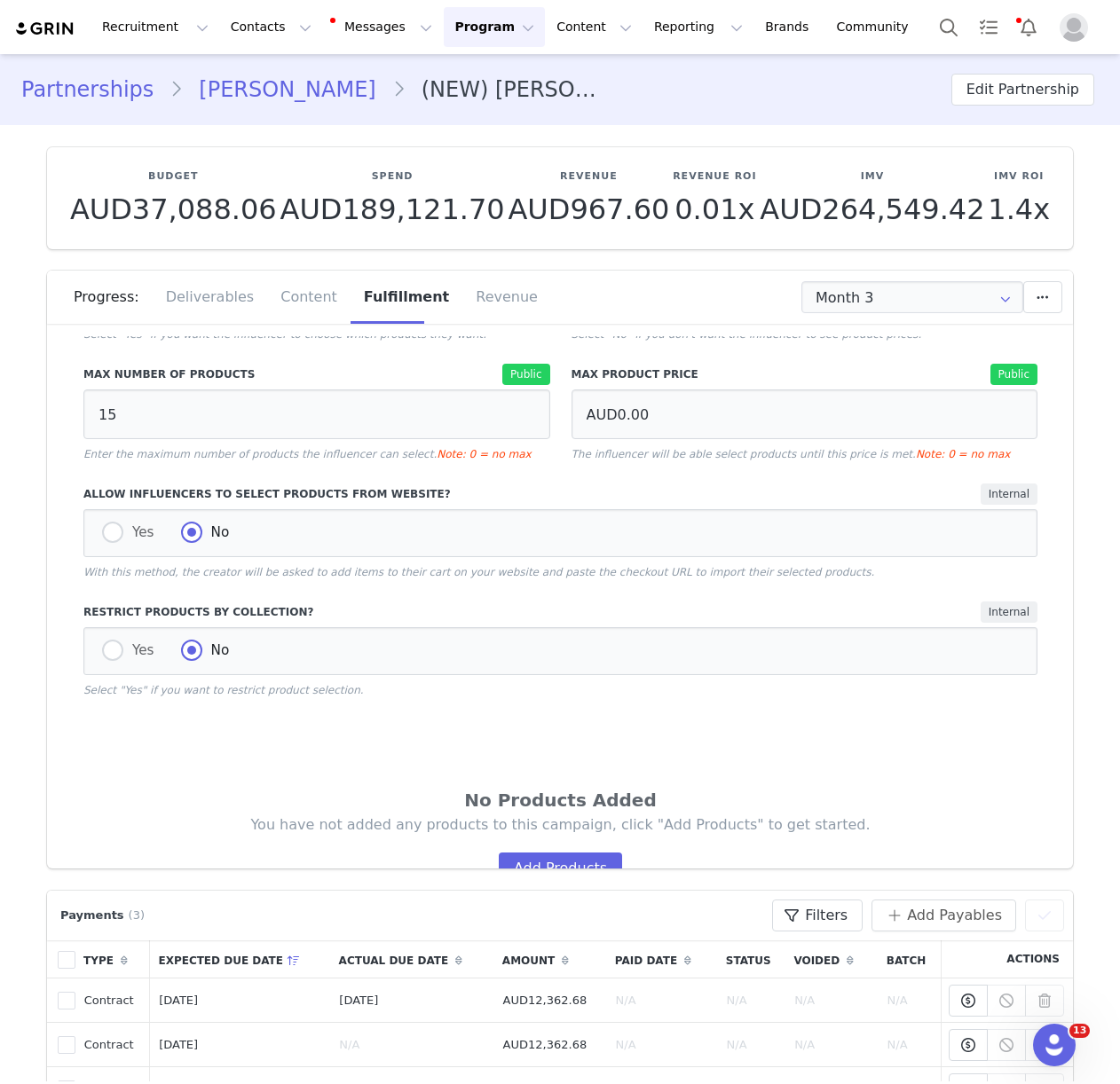
scroll to position [416, 0]
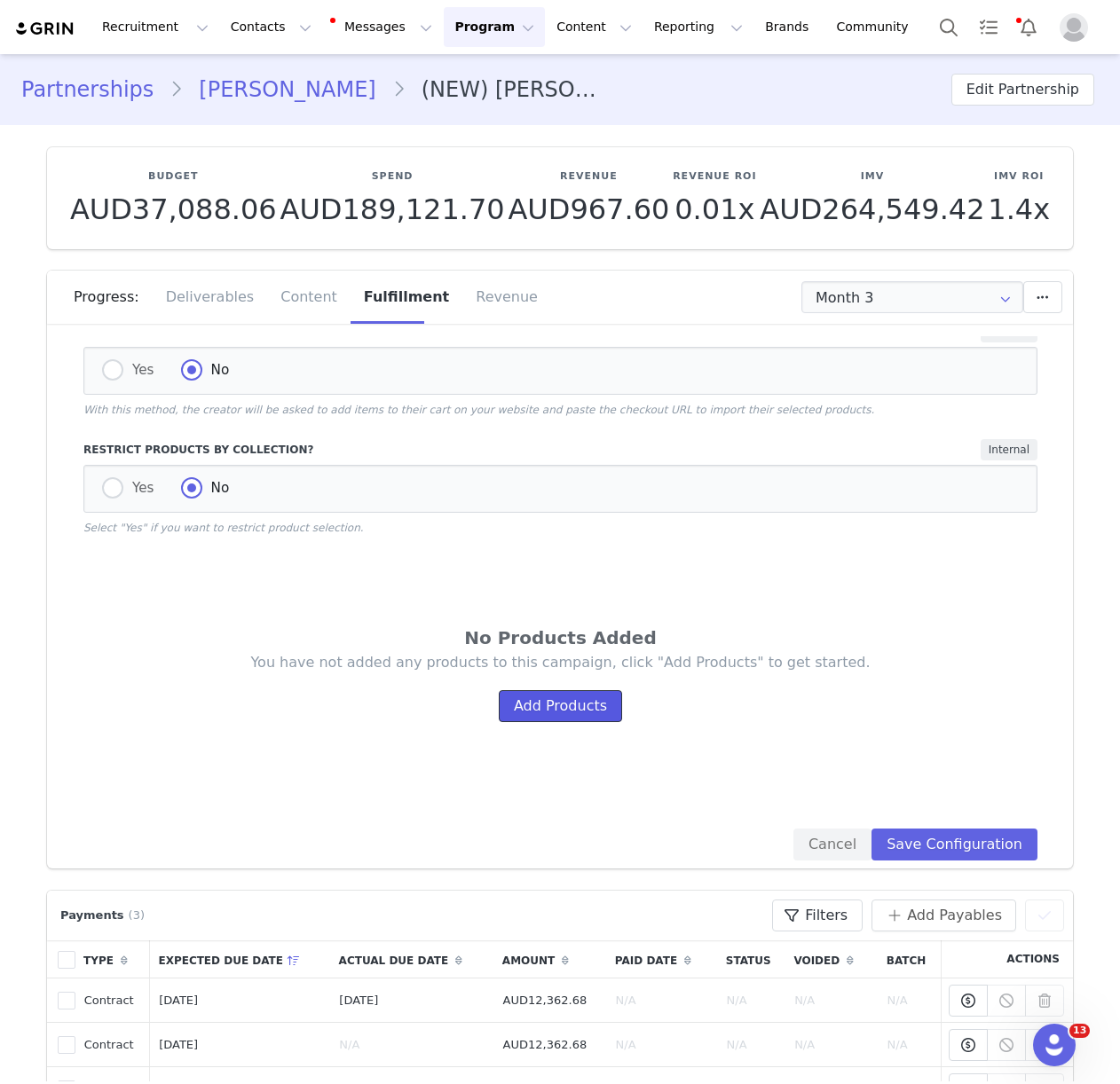
click at [542, 696] on button "Add Products" at bounding box center [560, 706] width 124 height 32
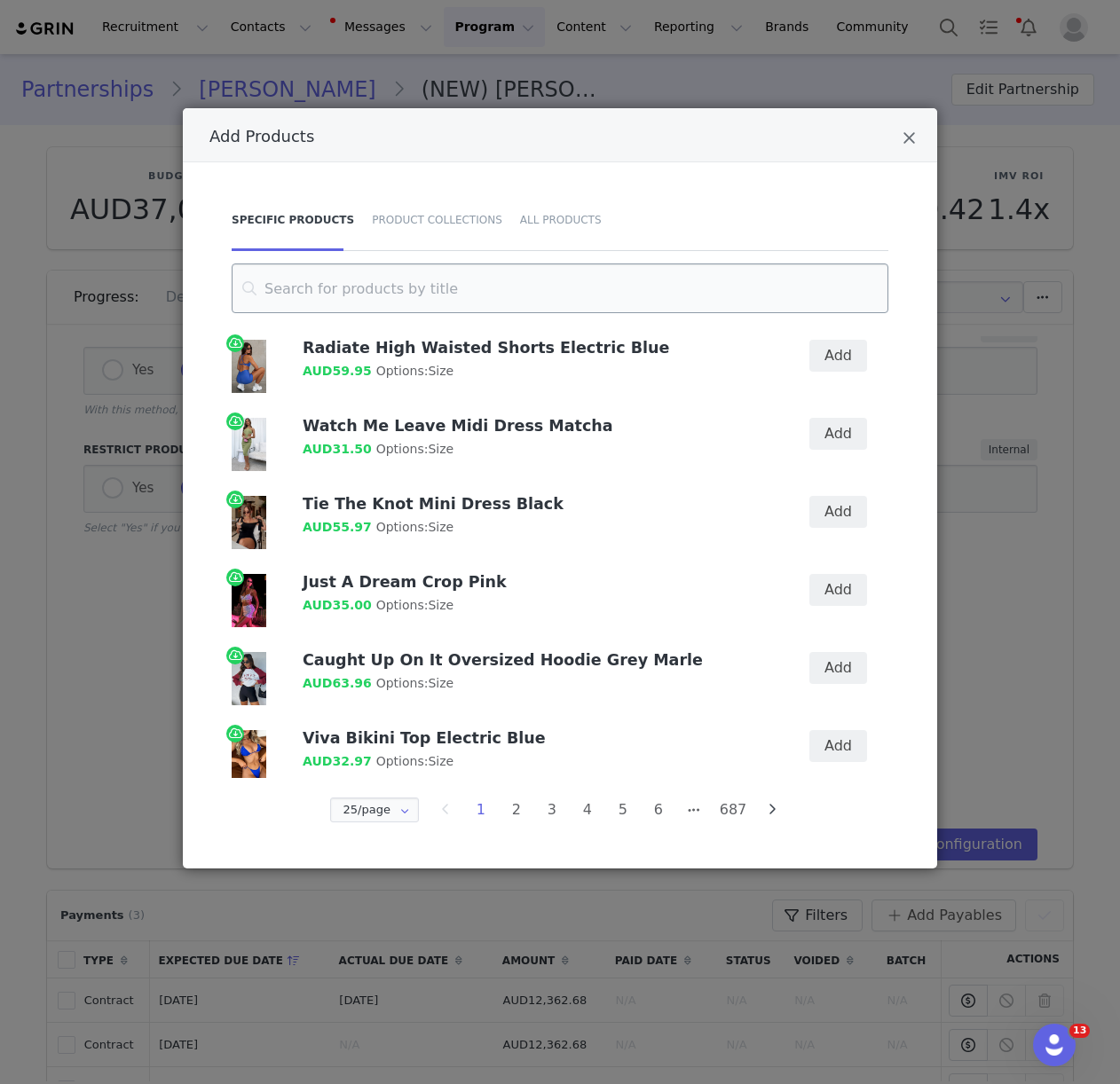
drag, startPoint x: 390, startPoint y: 213, endPoint x: 395, endPoint y: 297, distance: 84.1
click at [391, 214] on div "Product Collections" at bounding box center [436, 220] width 148 height 62
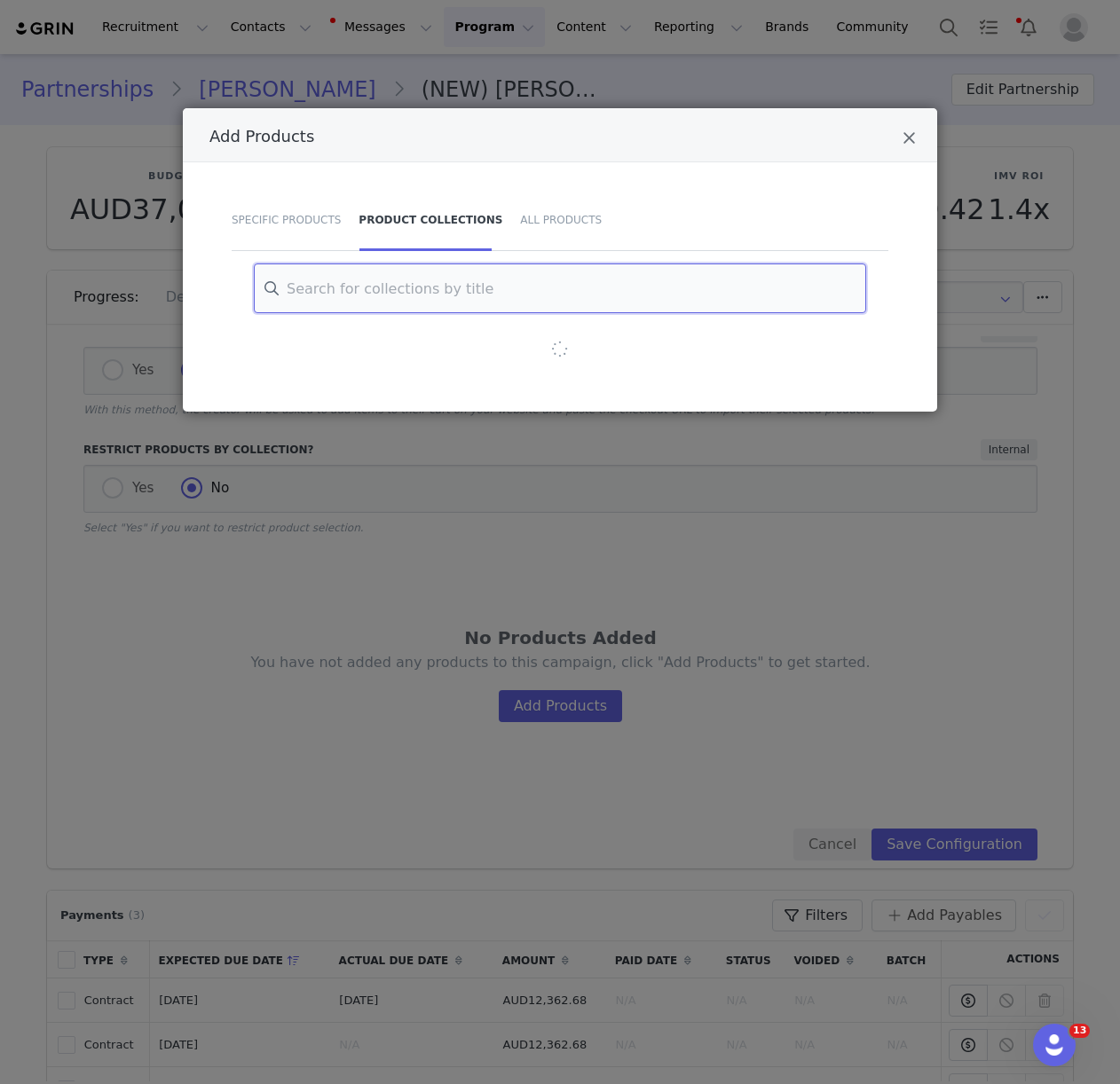
click at [395, 299] on input "Add Products" at bounding box center [560, 288] width 612 height 49
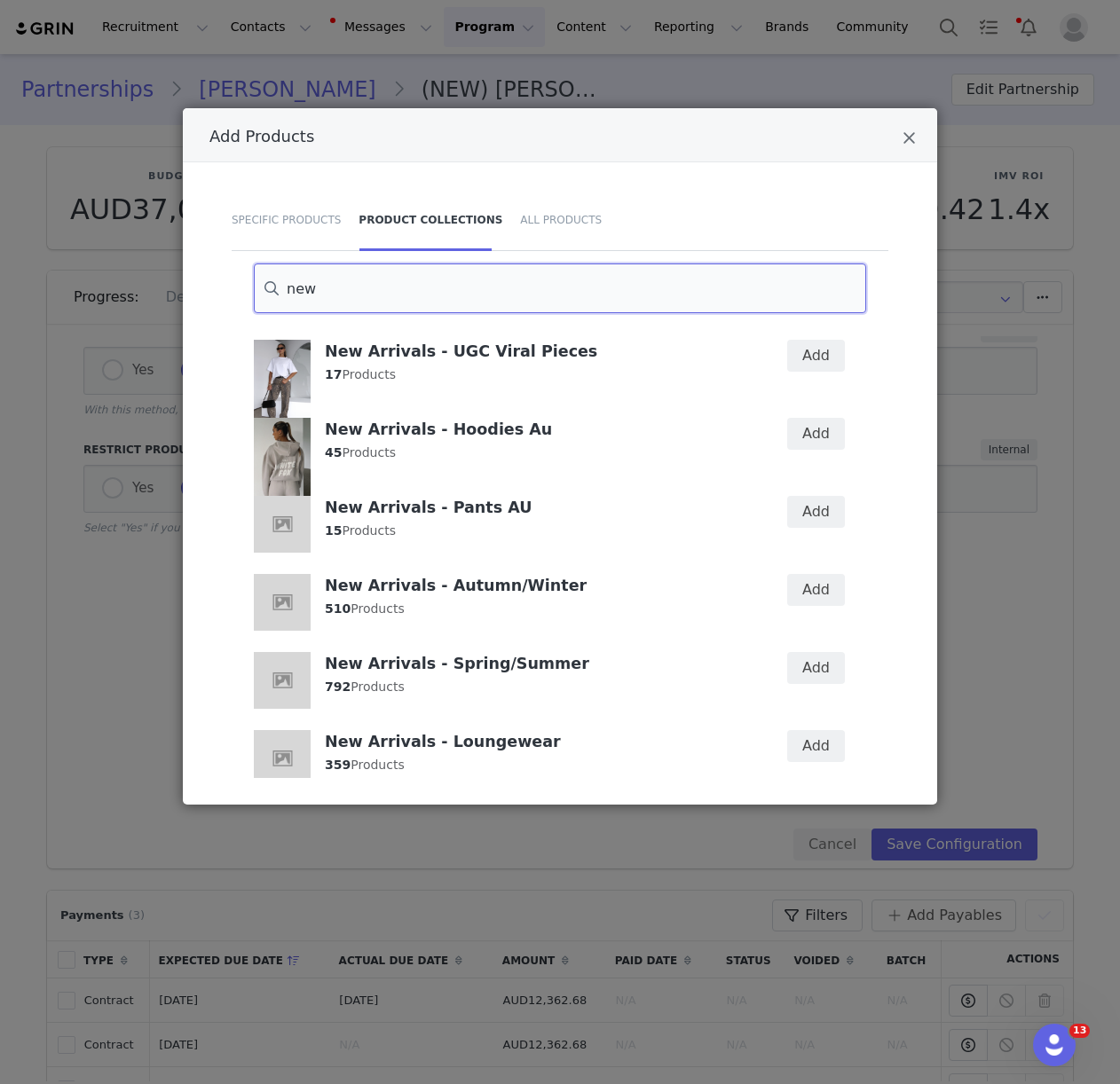
type input "new"
drag, startPoint x: 711, startPoint y: 598, endPoint x: 787, endPoint y: 595, distance: 76.1
click at [714, 598] on div "New Arrivals - Autumn/Winter 510 Products" at bounding box center [533, 596] width 418 height 44
click at [816, 593] on button "Add" at bounding box center [816, 589] width 58 height 32
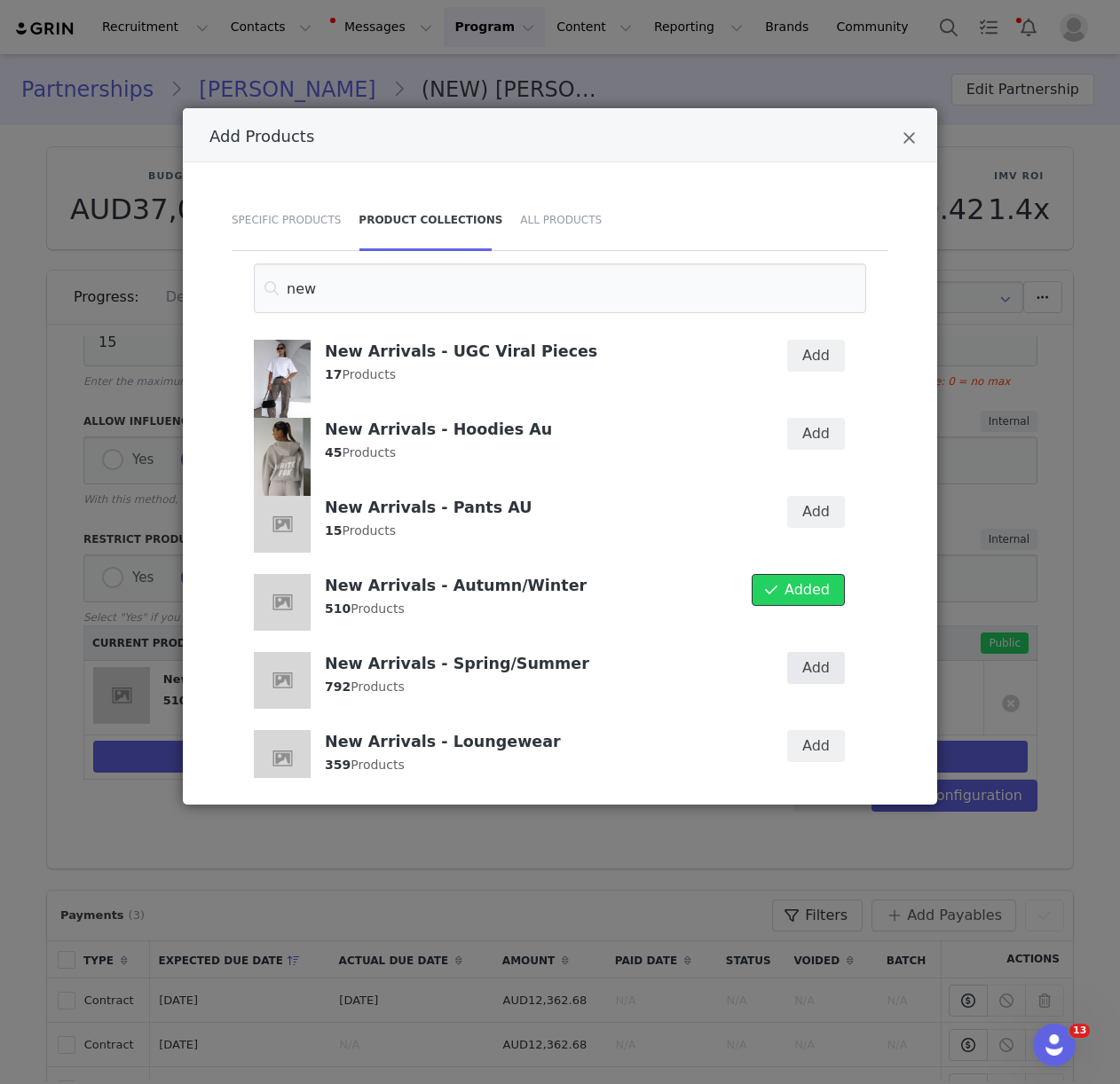
scroll to position [329, 0]
click at [819, 659] on button "Add" at bounding box center [816, 667] width 58 height 32
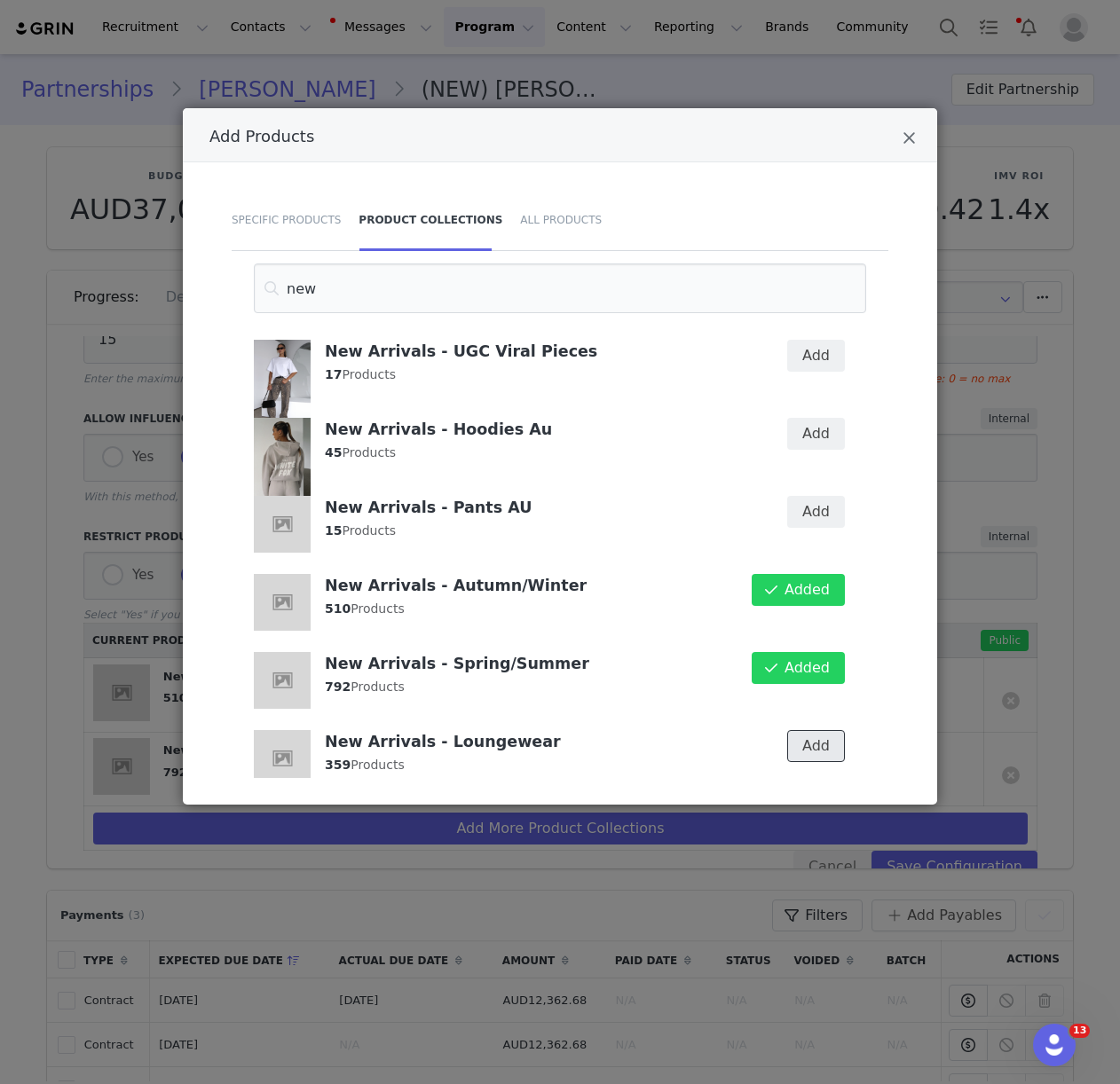
click at [818, 733] on button "Add" at bounding box center [816, 745] width 58 height 32
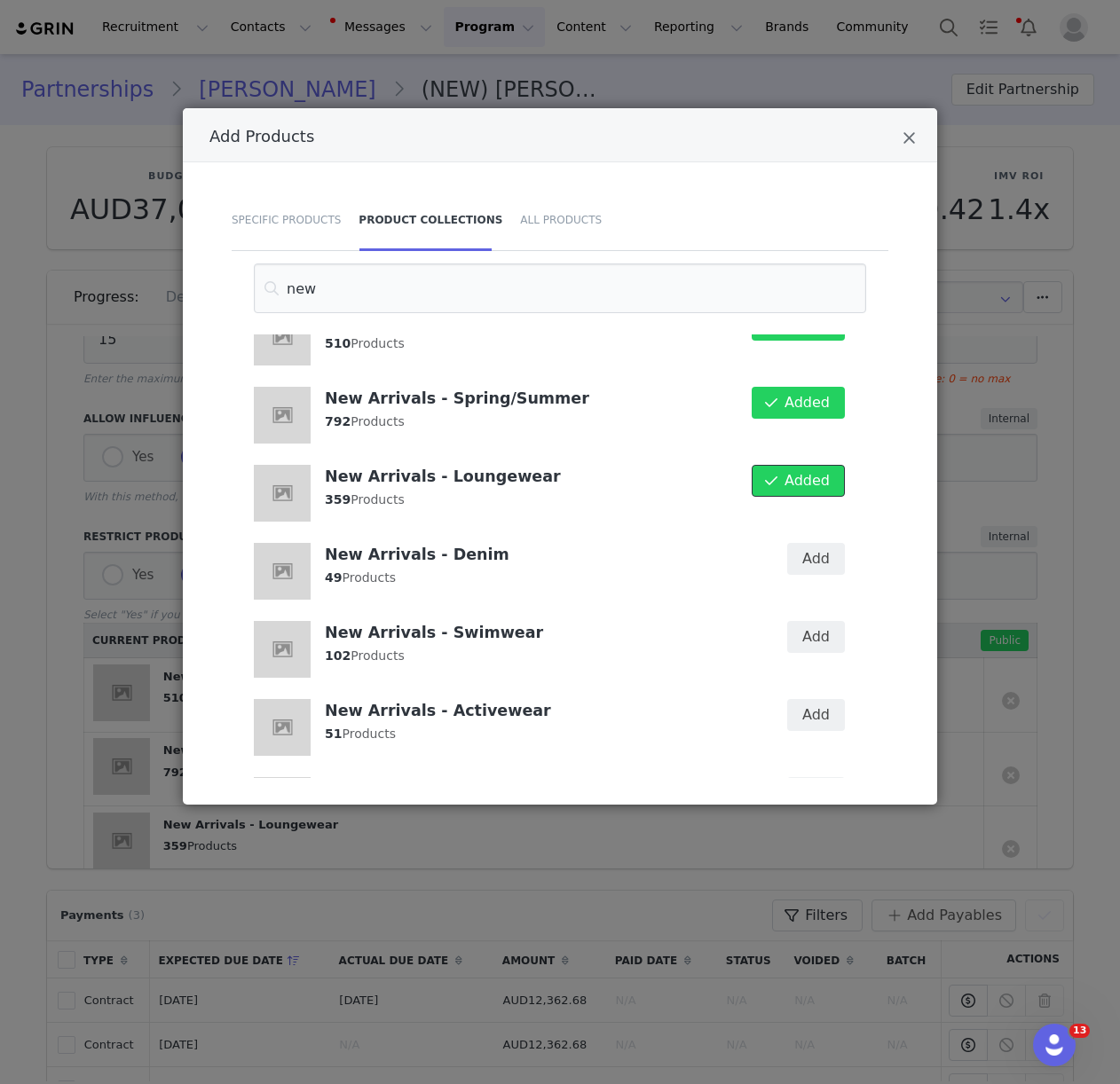
scroll to position [279, 0]
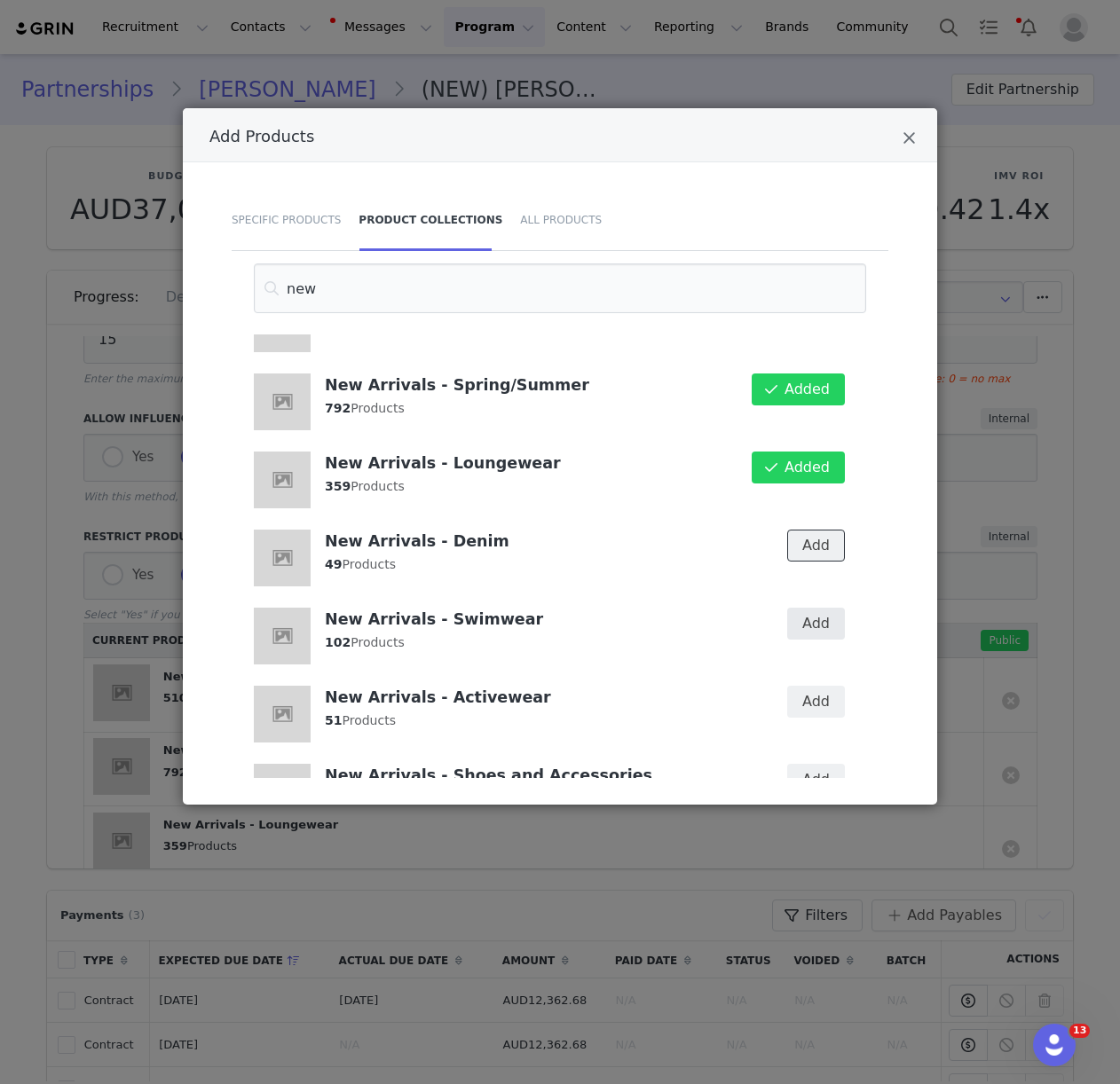
drag, startPoint x: 812, startPoint y: 542, endPoint x: 824, endPoint y: 612, distance: 71.0
click at [812, 542] on button "Add" at bounding box center [816, 545] width 58 height 32
click at [825, 621] on button "Add" at bounding box center [816, 623] width 58 height 32
click at [826, 707] on button "Add" at bounding box center [816, 701] width 58 height 32
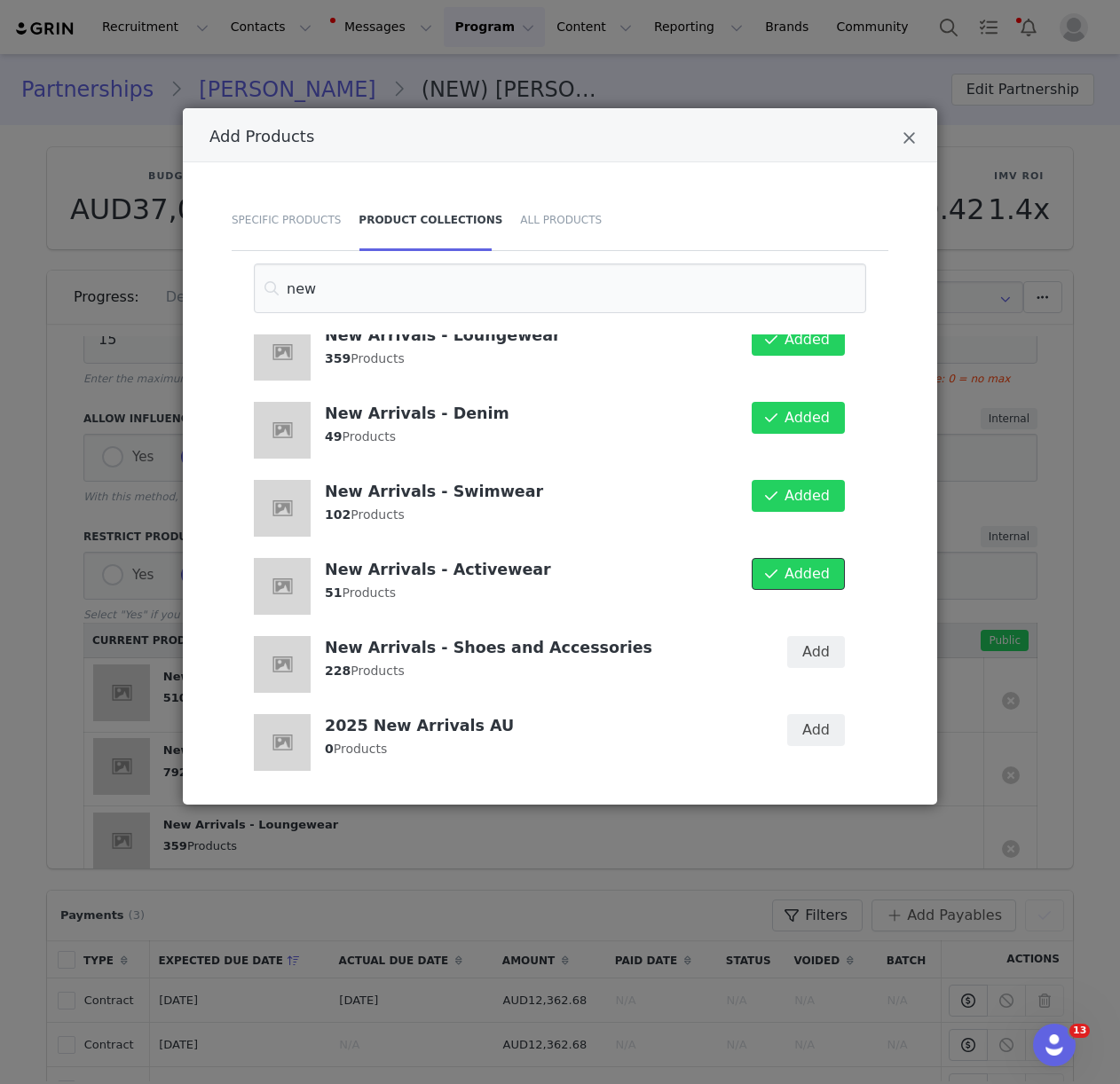
scroll to position [410, 0]
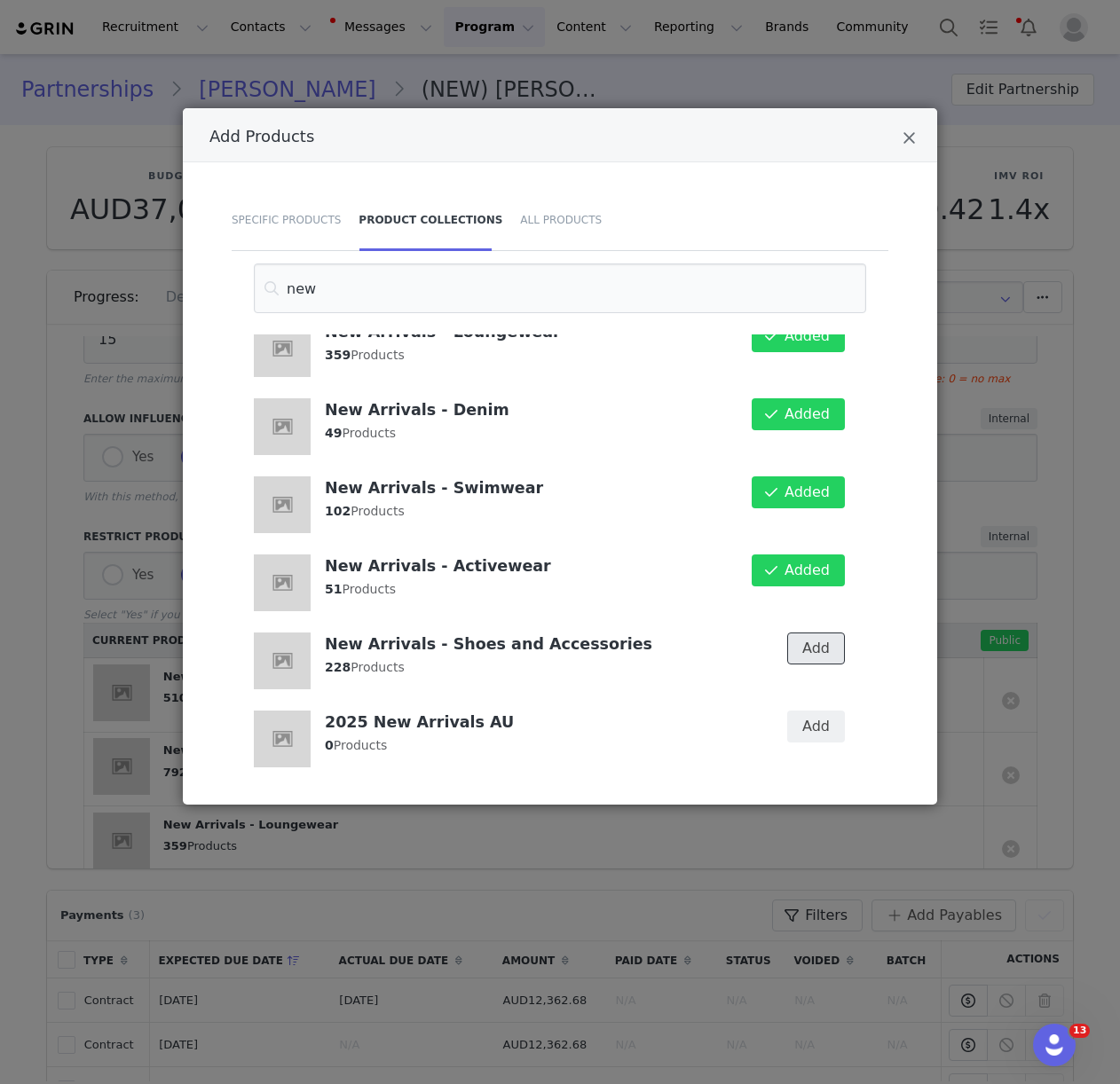
click at [831, 648] on button "Add" at bounding box center [816, 648] width 58 height 32
click at [910, 133] on icon "Close" at bounding box center [909, 138] width 14 height 17
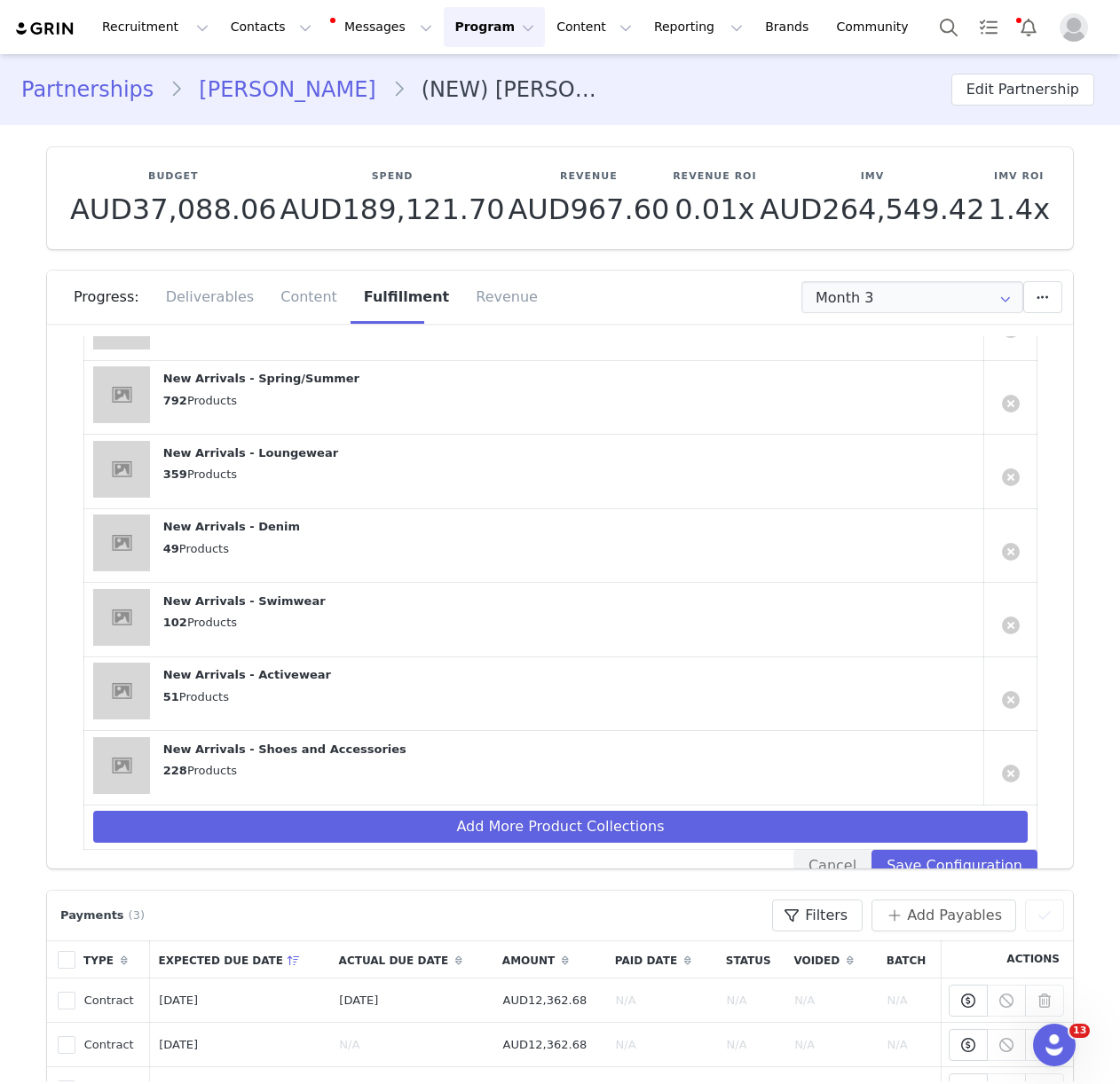
scroll to position [770, 0]
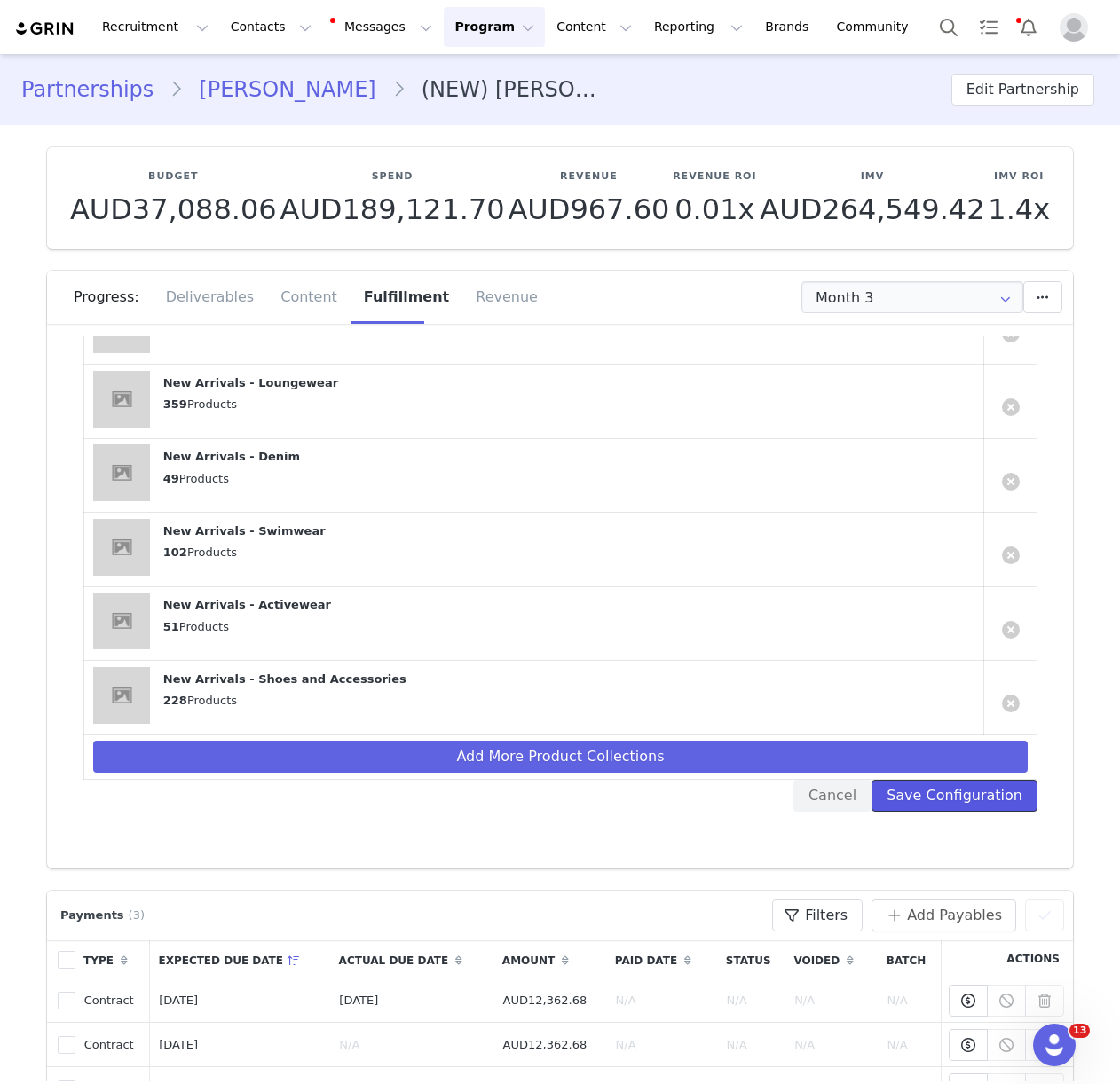
click at [998, 791] on button "Save Configuration" at bounding box center [954, 795] width 166 height 32
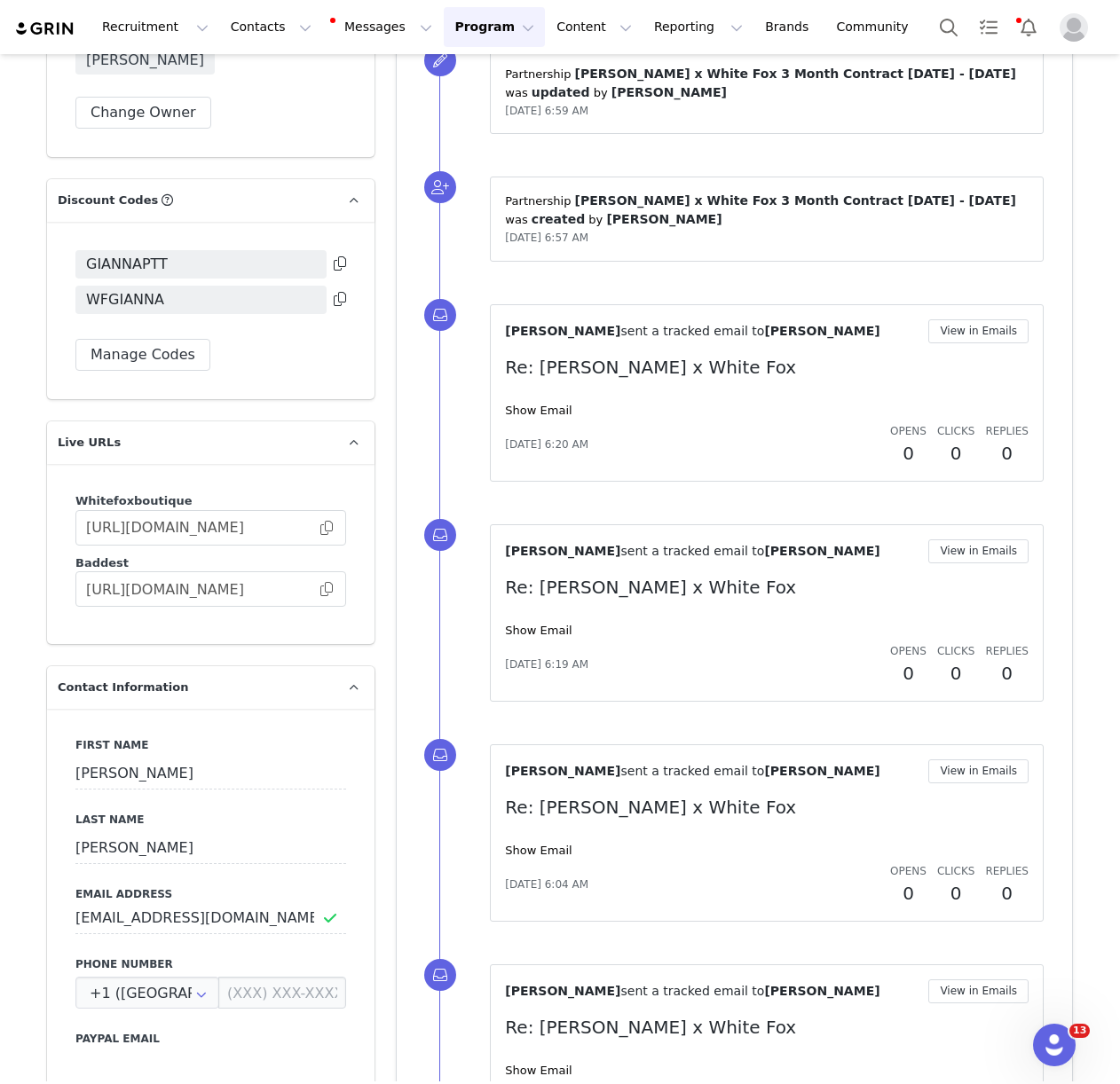
scroll to position [1633, 0]
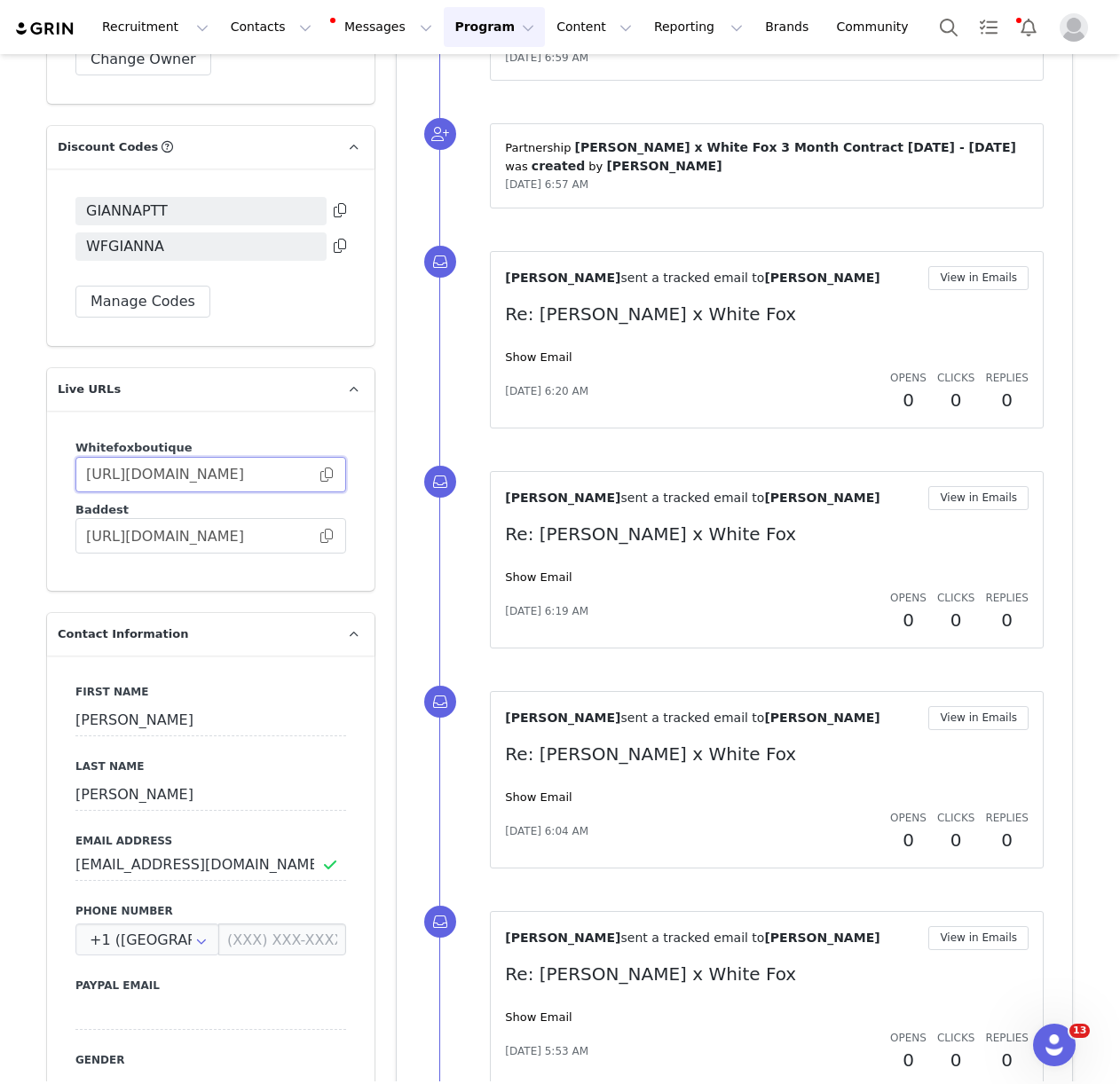
click at [334, 492] on input "[URL][DOMAIN_NAME]" at bounding box center [210, 474] width 270 height 36
click at [322, 475] on span at bounding box center [326, 475] width 17 height 0
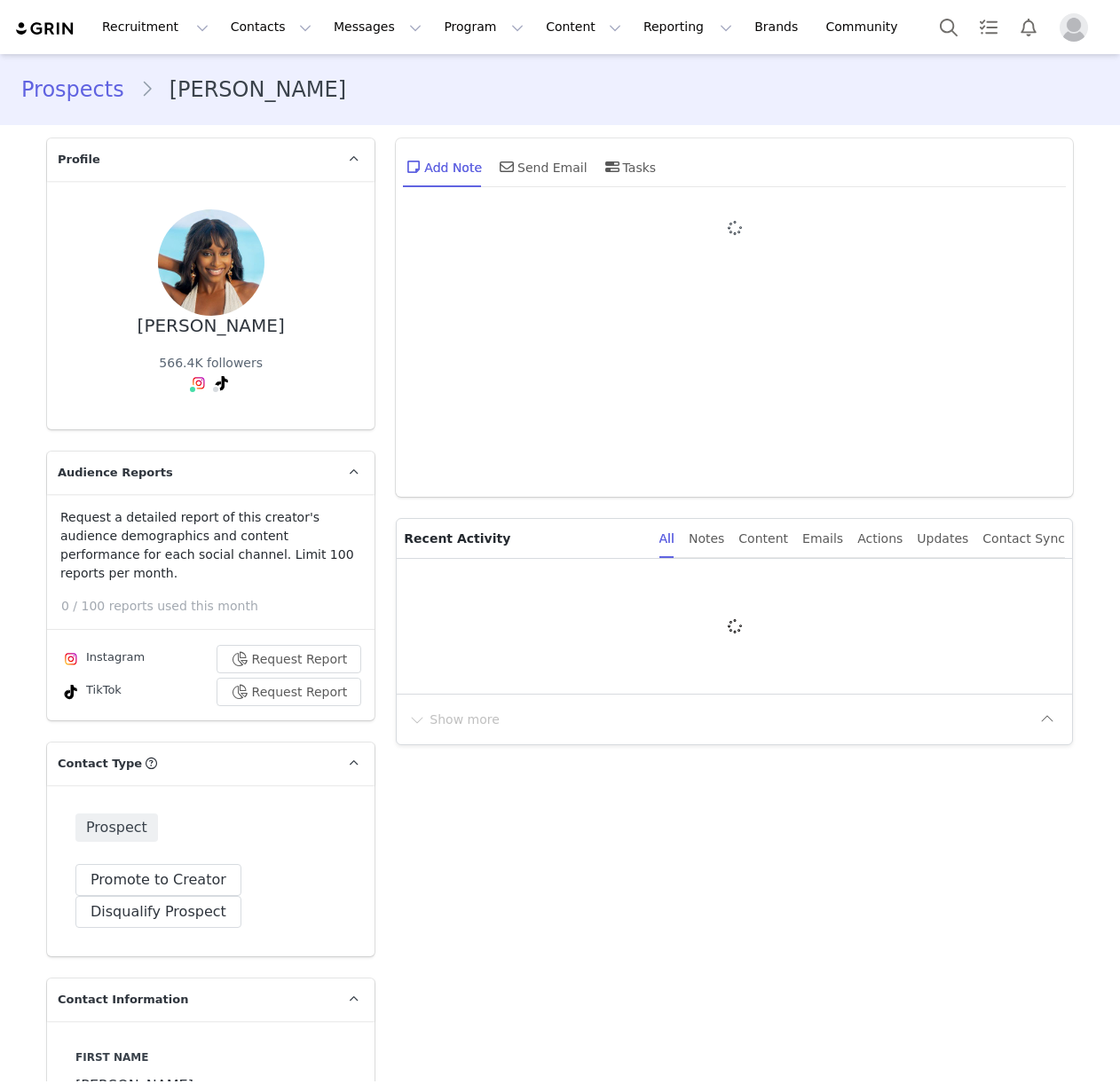
type input "+1 ([GEOGRAPHIC_DATA])"
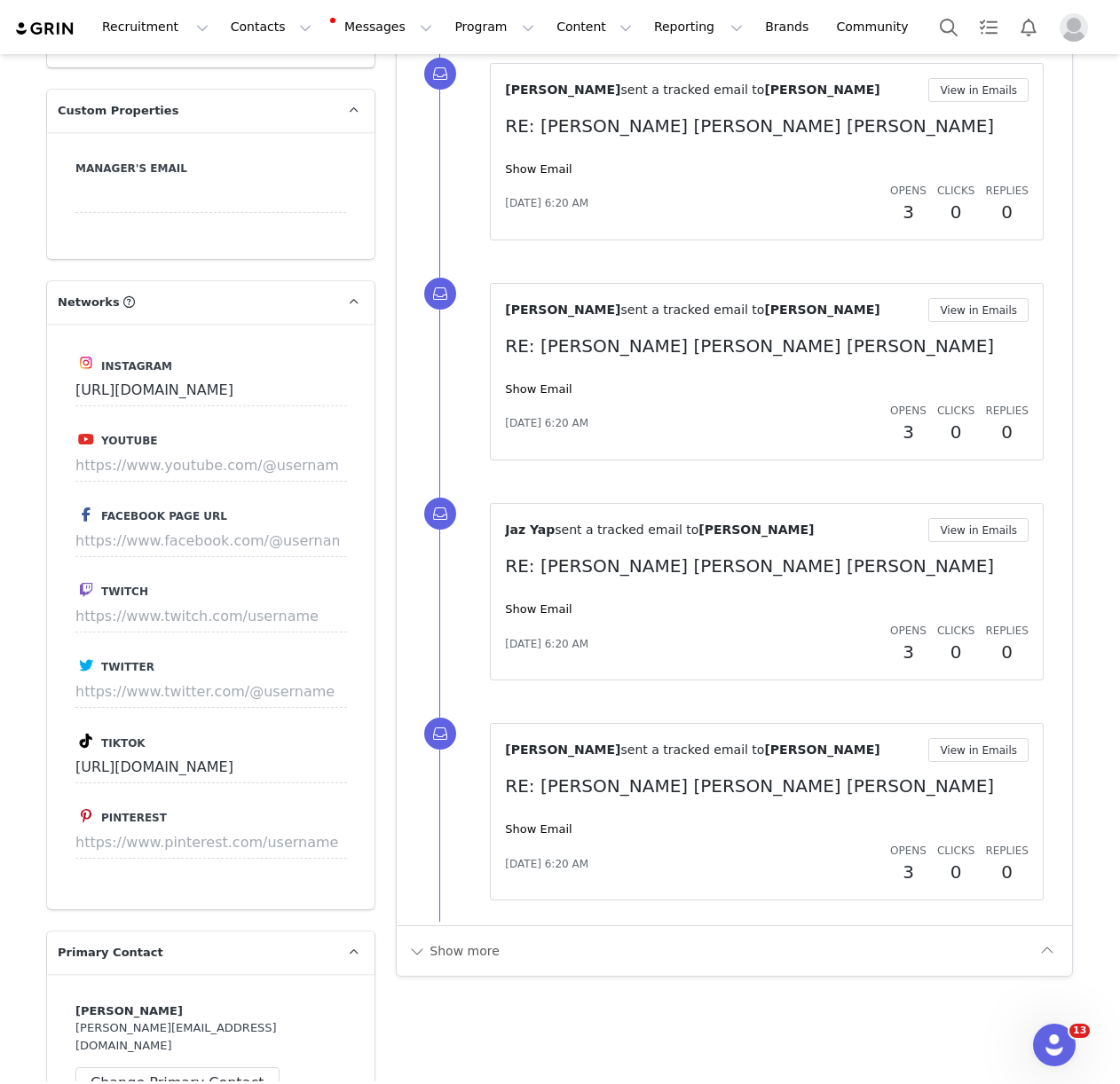
scroll to position [1848, 0]
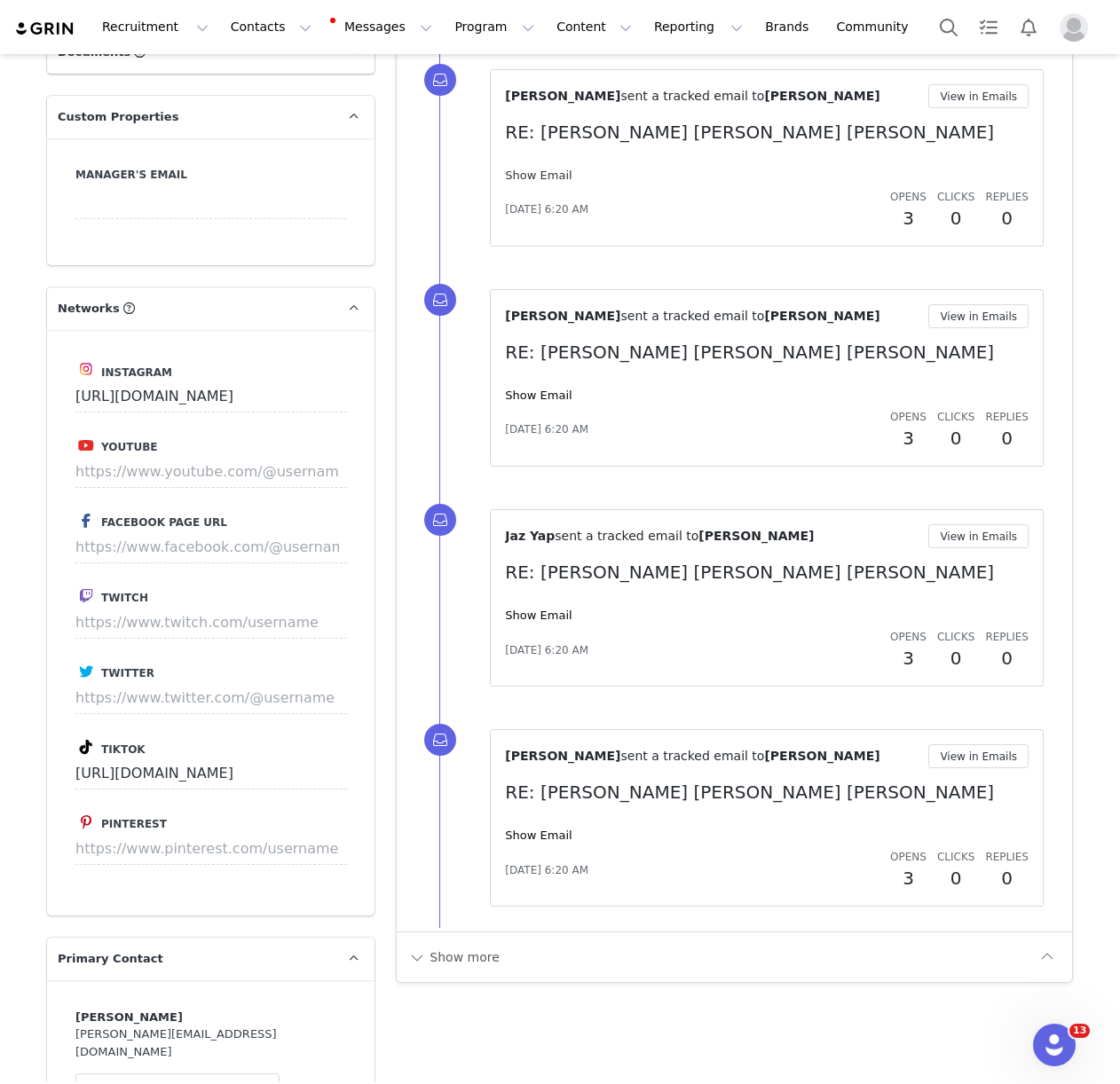
click at [544, 175] on link "Show Email" at bounding box center [538, 176] width 67 height 14
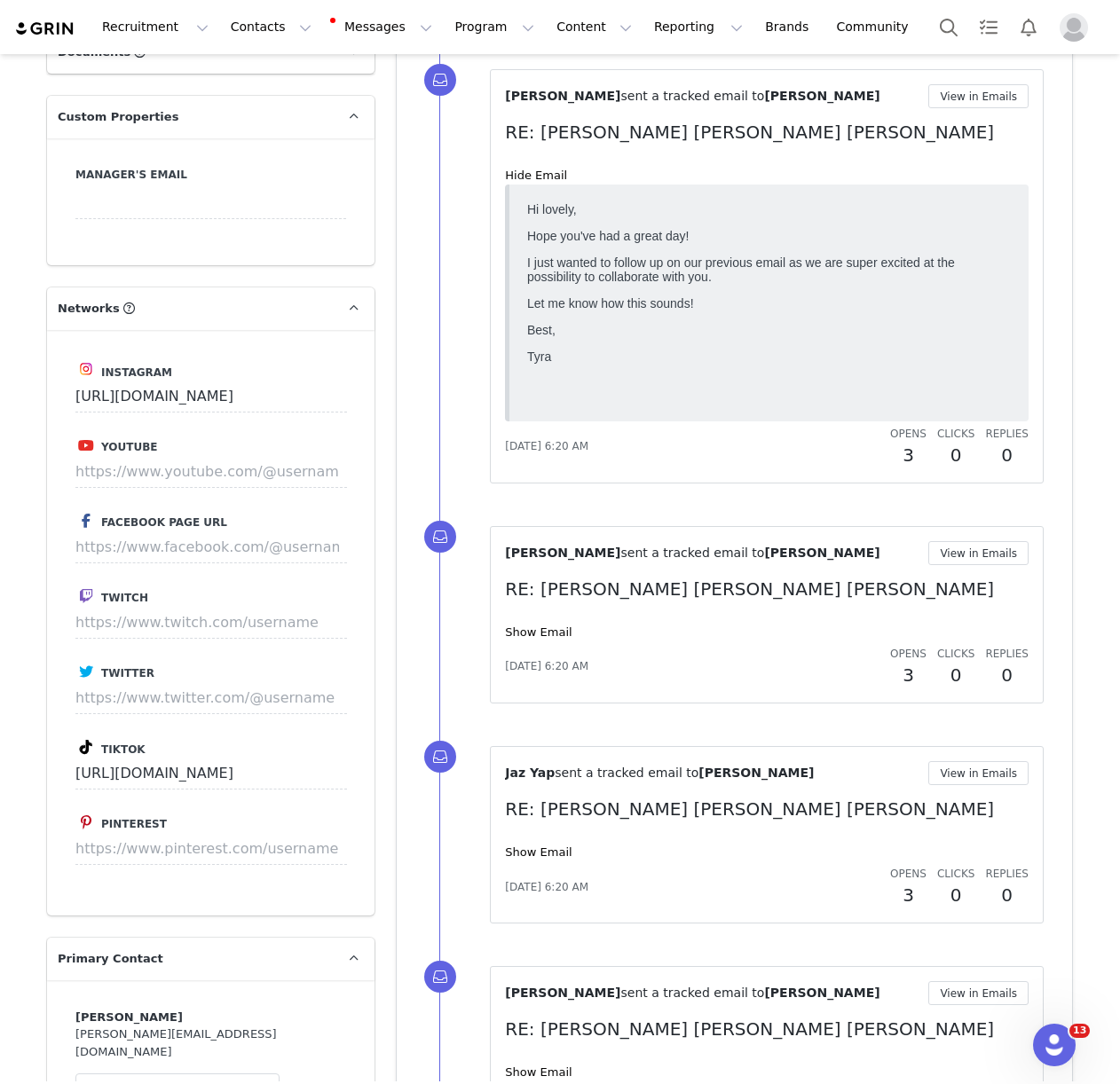
scroll to position [0, 0]
click at [522, 180] on link "Hide Email" at bounding box center [536, 176] width 62 height 14
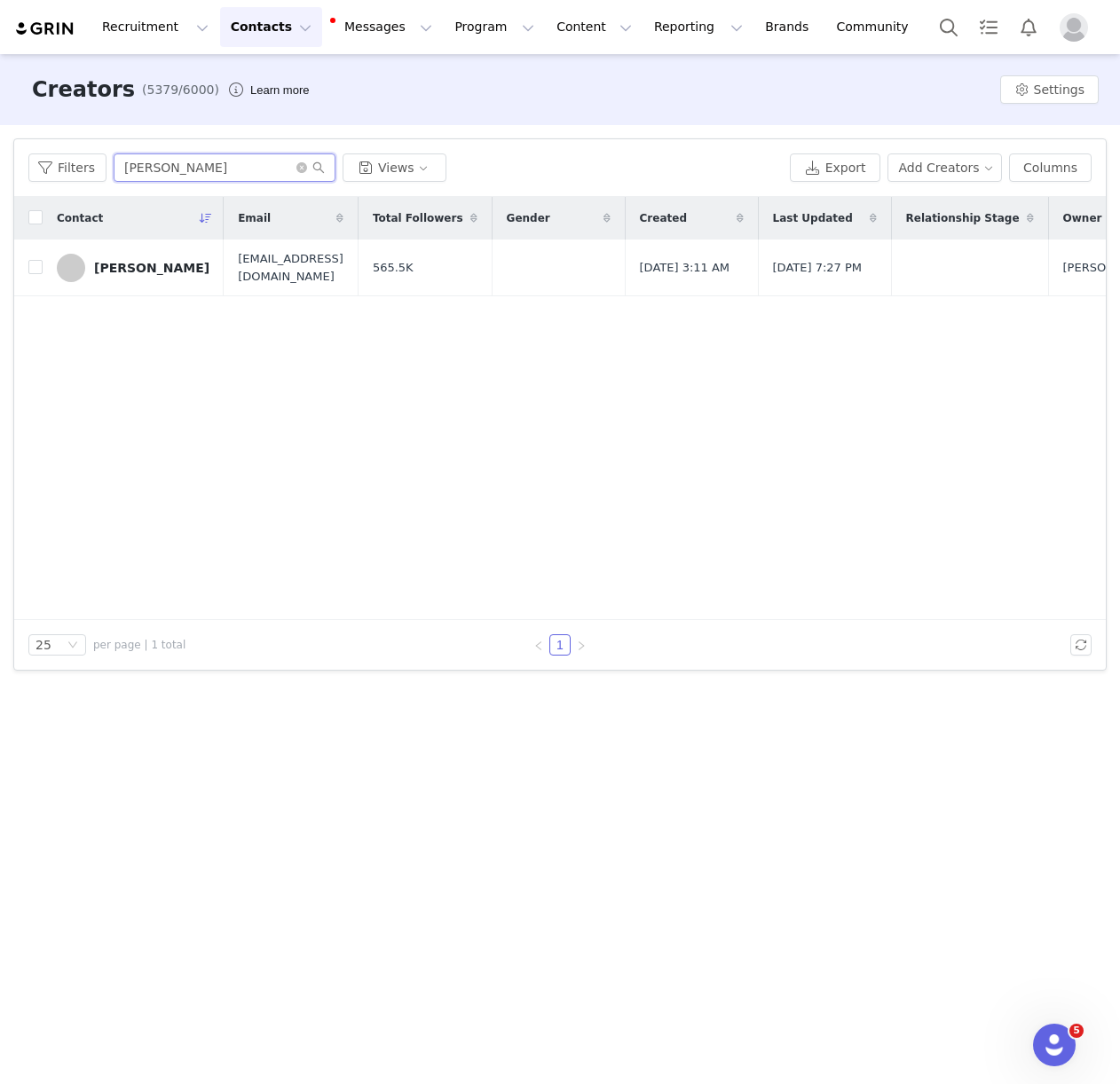
click at [228, 164] on input "[PERSON_NAME]" at bounding box center [225, 167] width 222 height 28
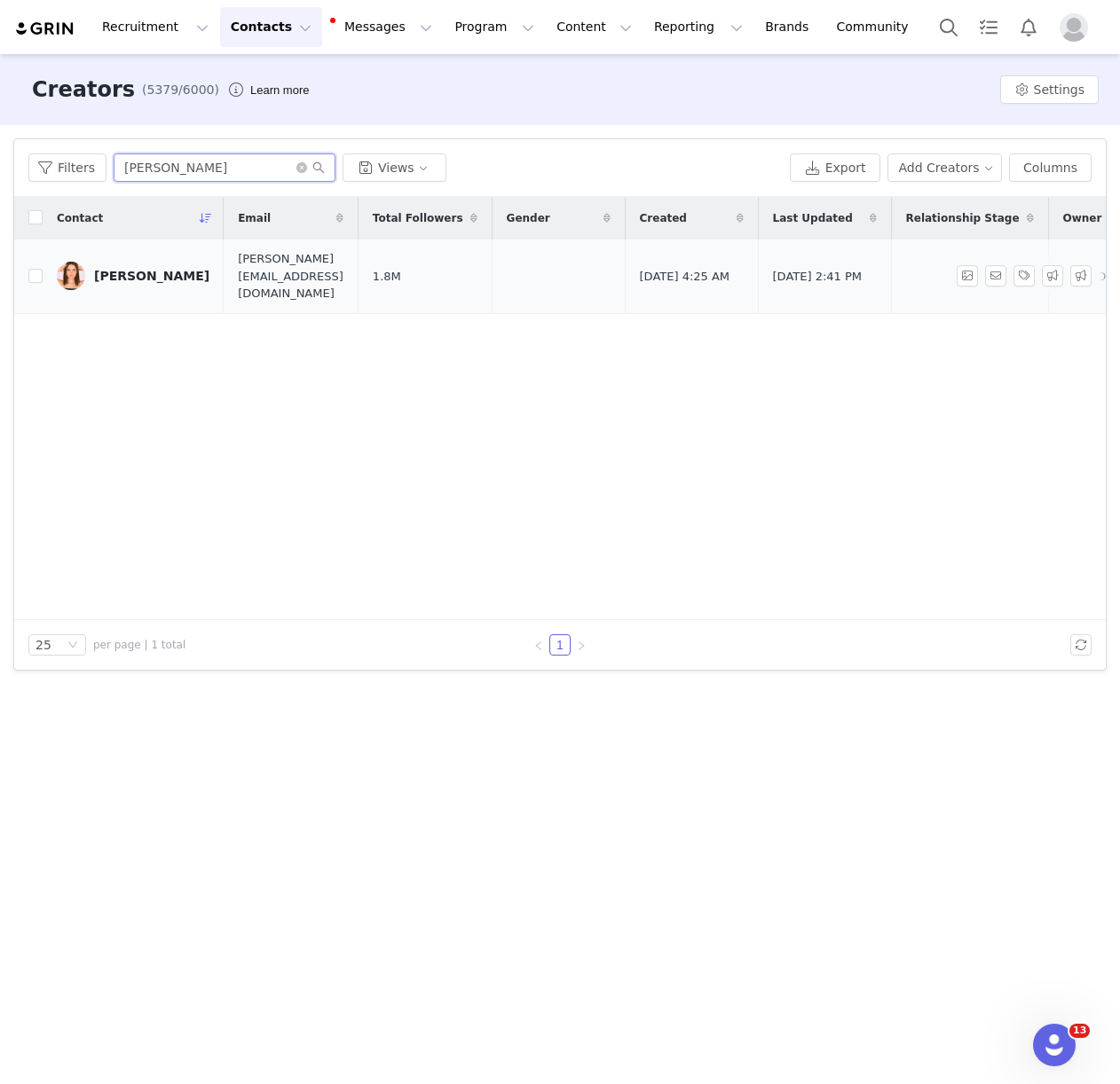
type input "[PERSON_NAME]"
click at [165, 268] on div "[PERSON_NAME]" at bounding box center [151, 275] width 115 height 14
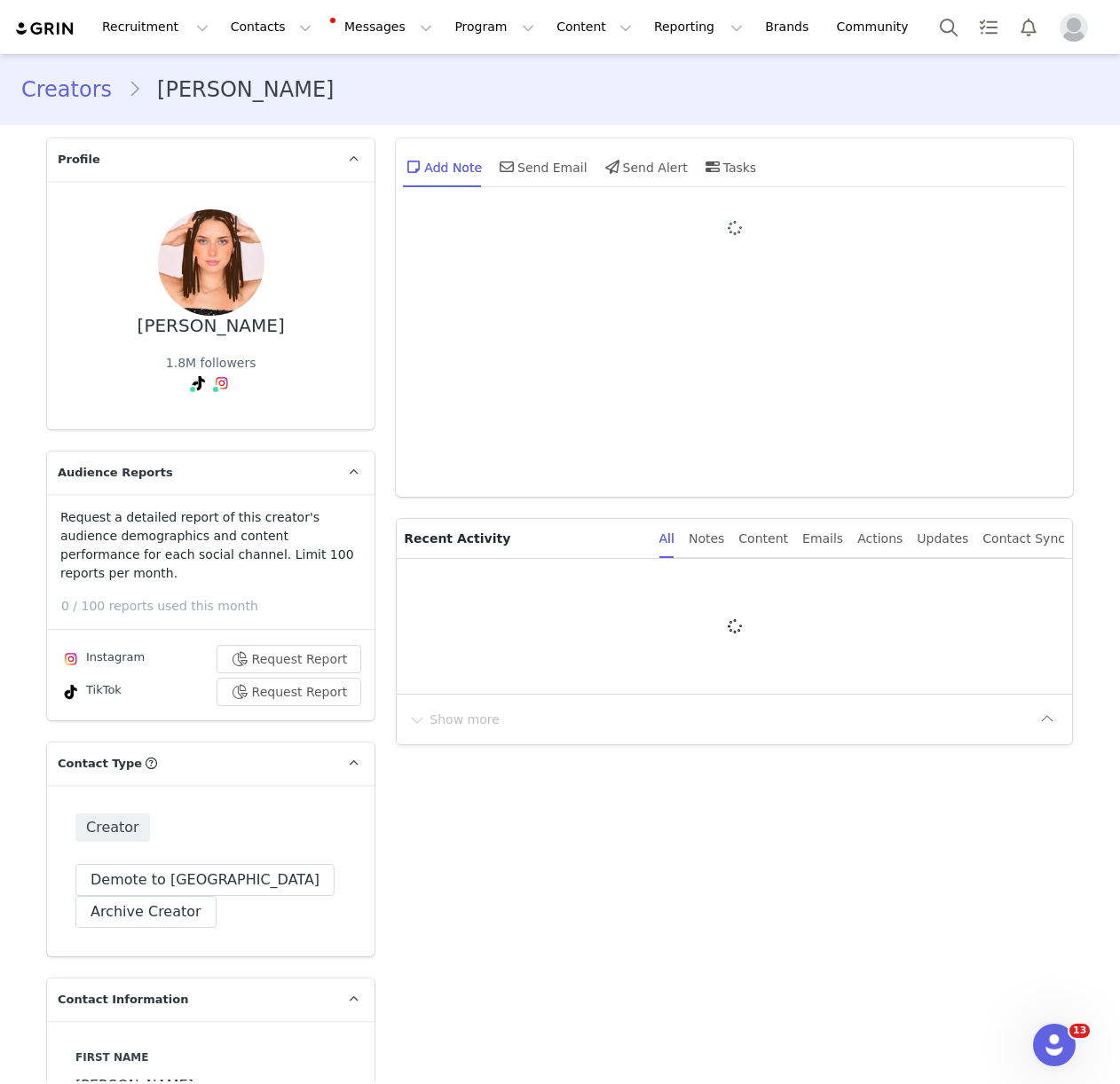
type input "+1 ([GEOGRAPHIC_DATA])"
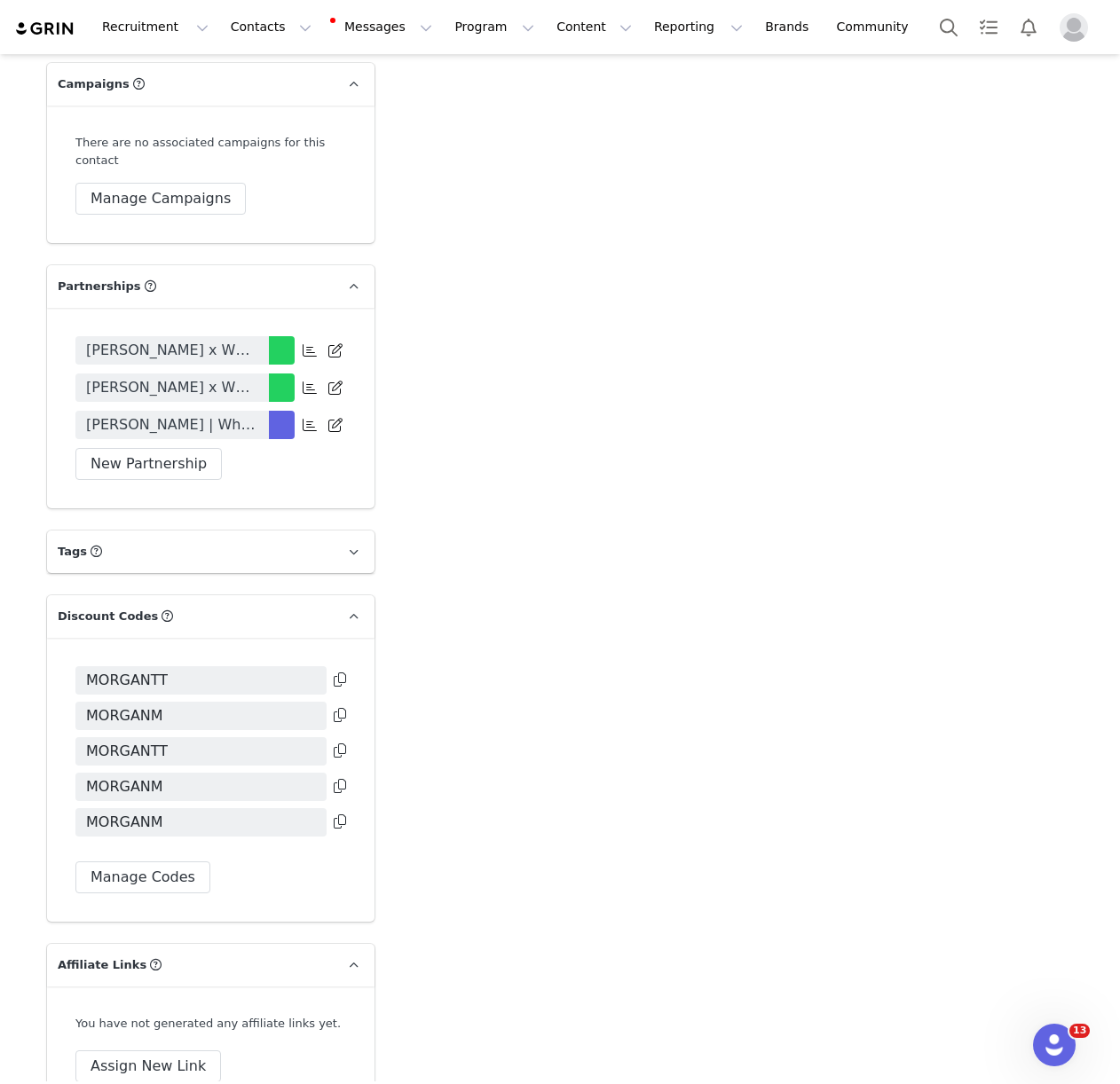
scroll to position [4358, 0]
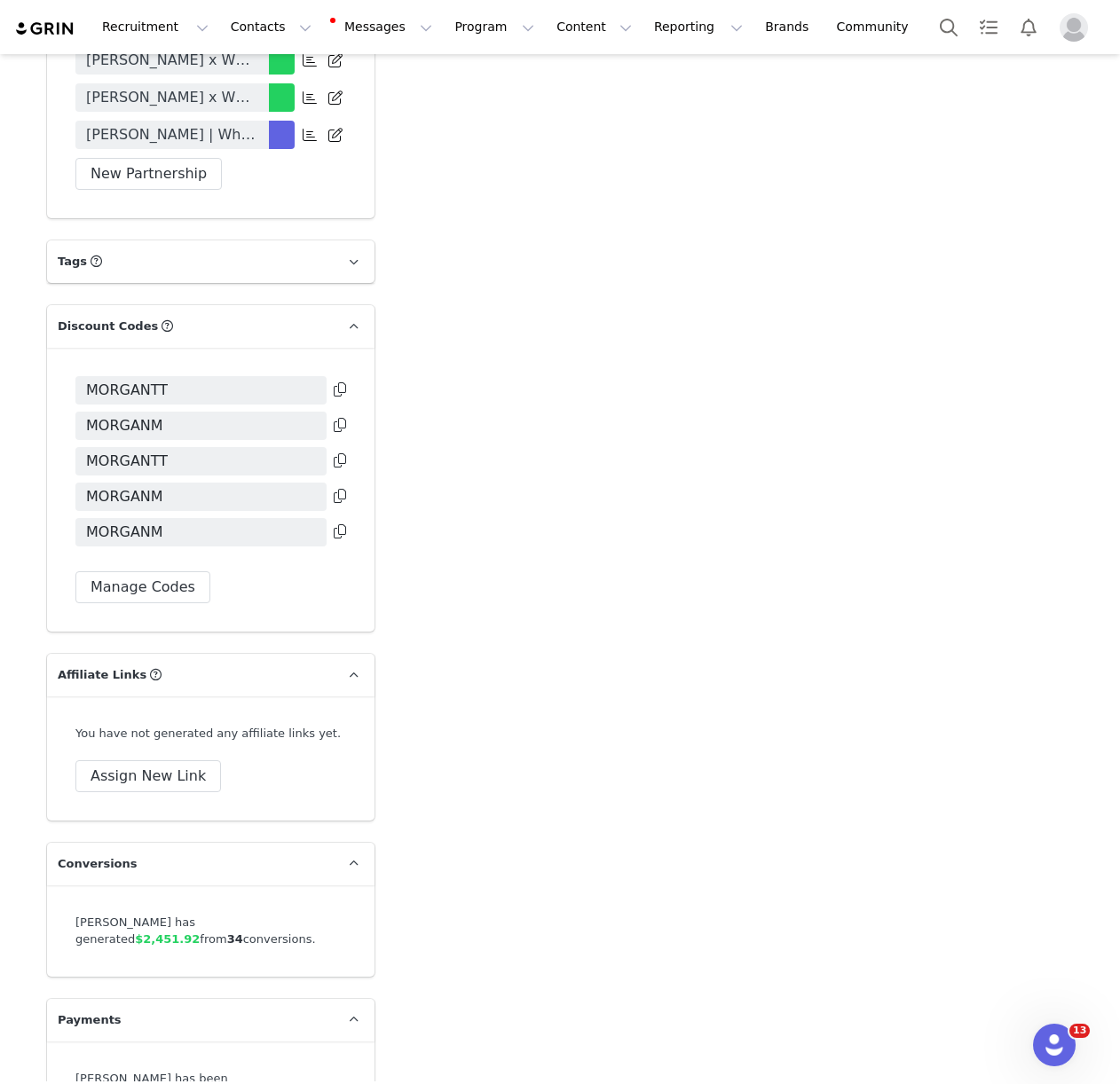
click at [345, 488] on icon at bounding box center [339, 495] width 13 height 14
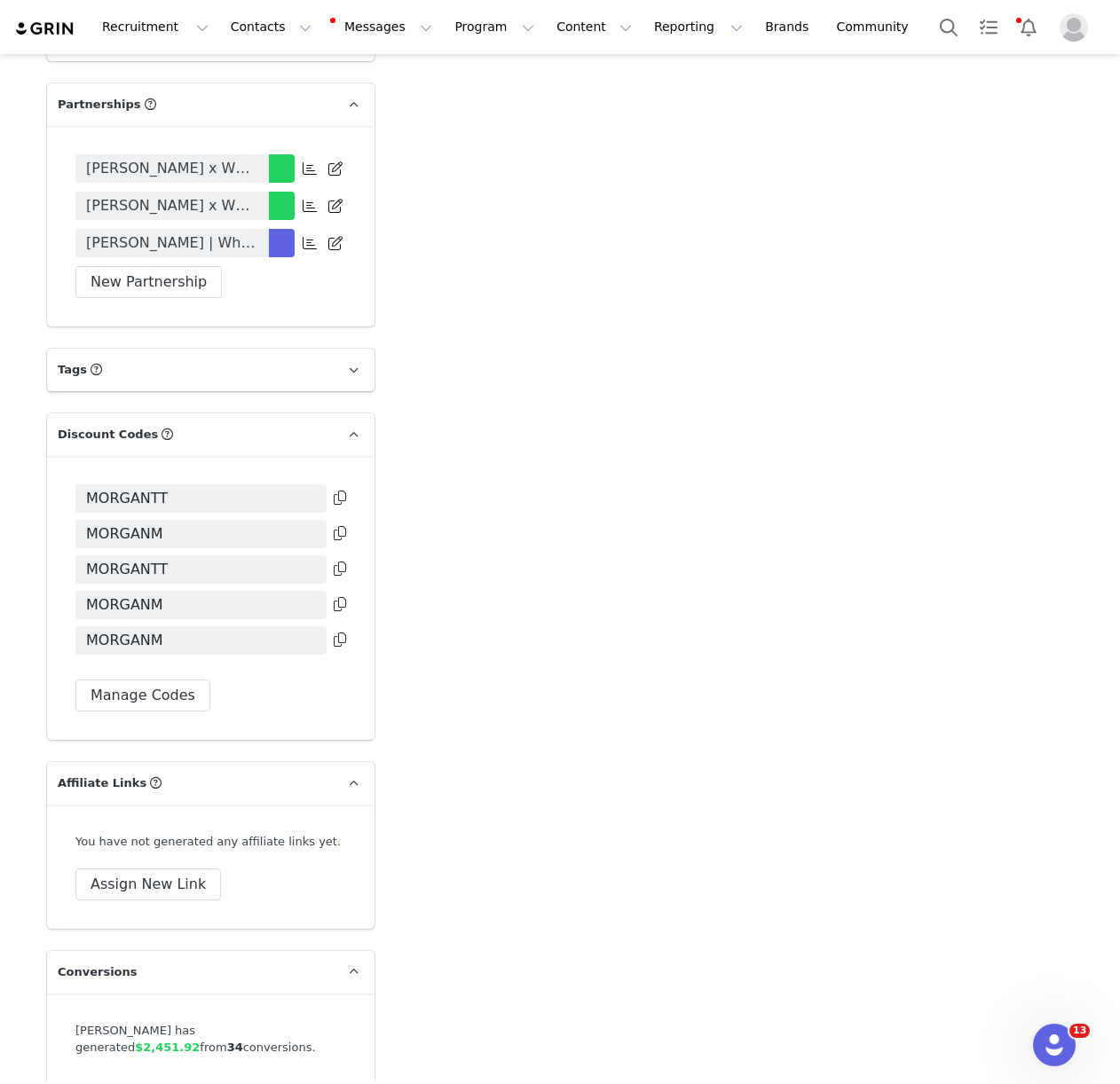
scroll to position [4158, 0]
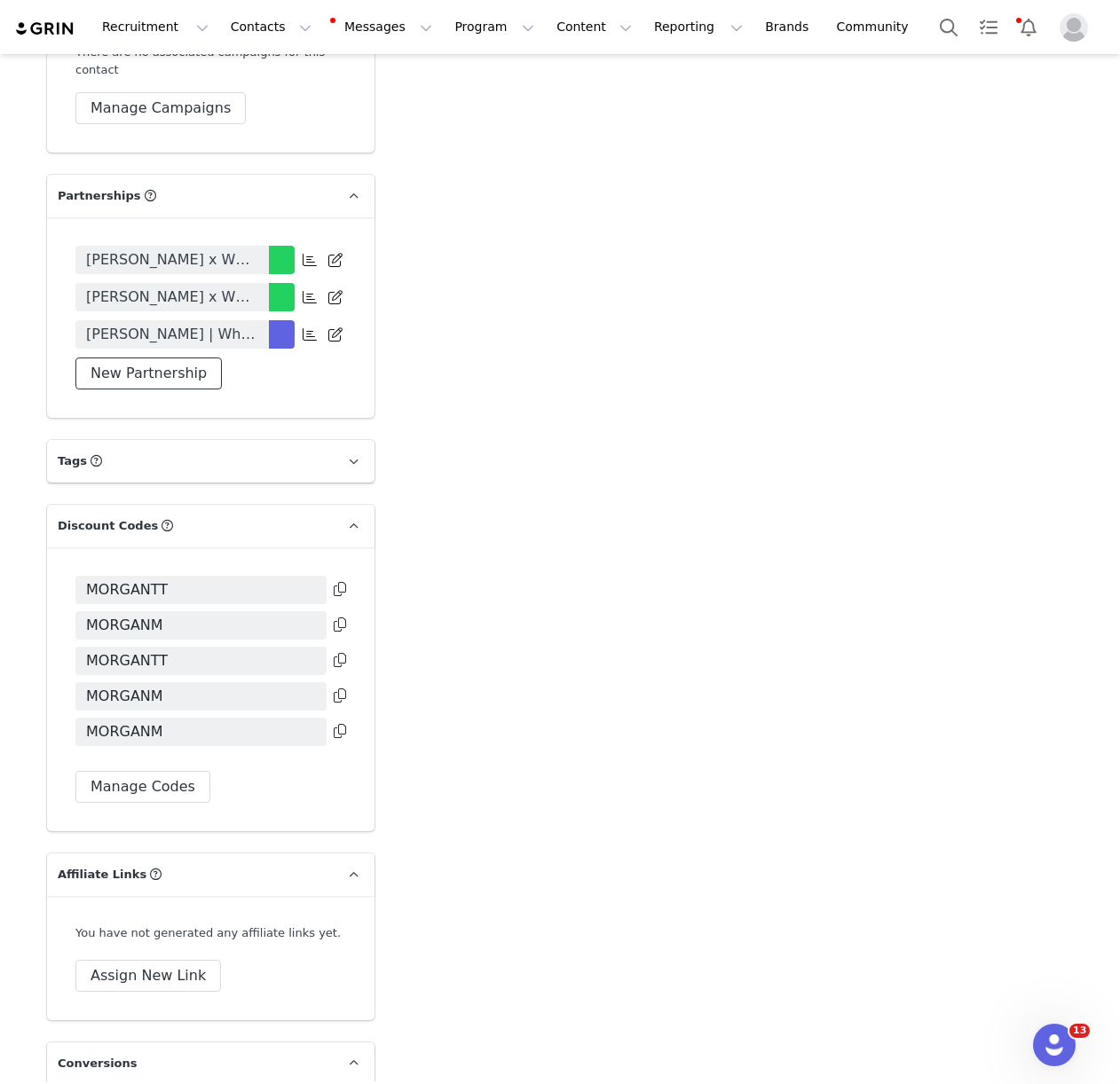
click at [165, 357] on button "New Partnership" at bounding box center [149, 373] width 147 height 32
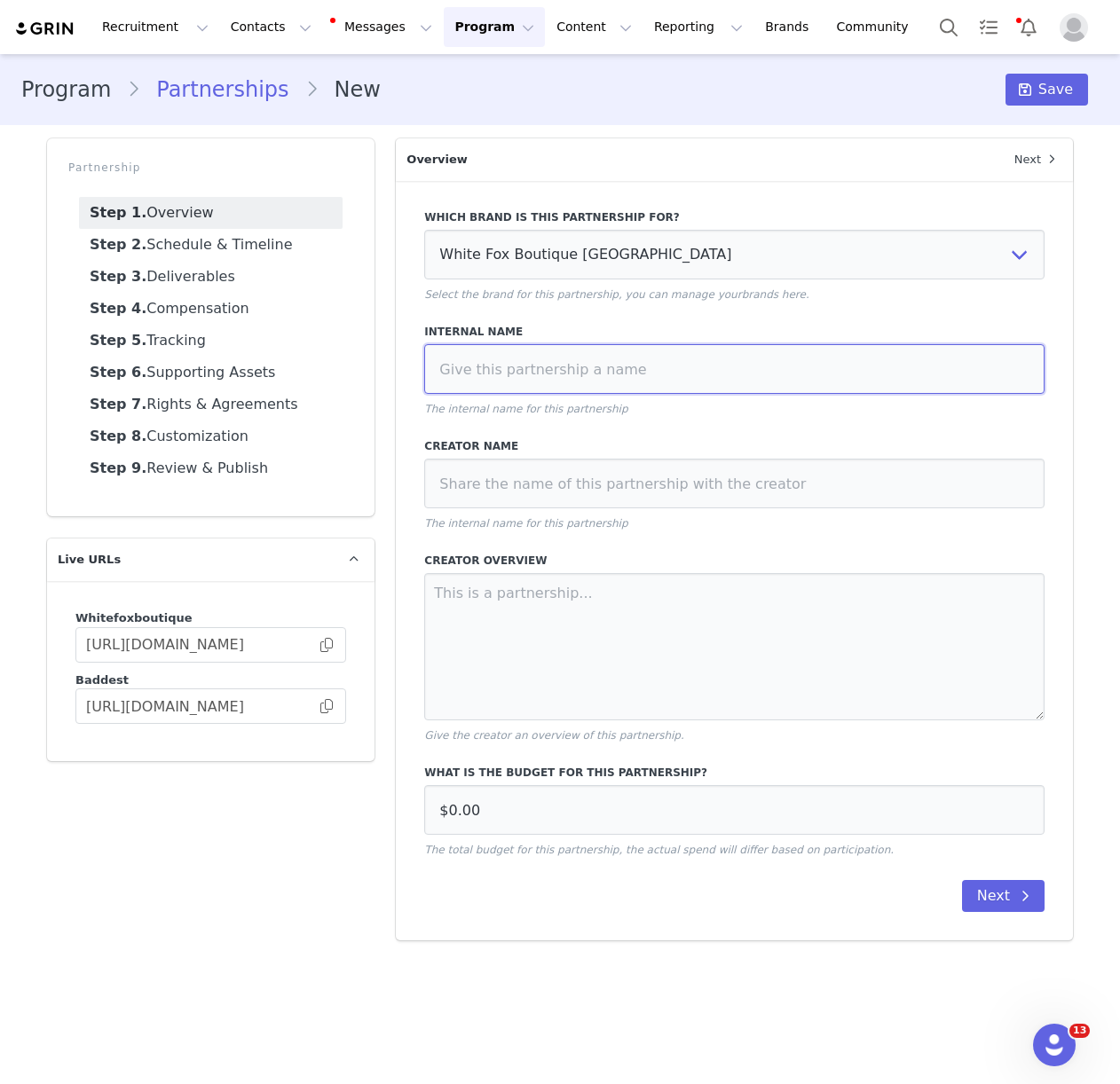
click at [549, 356] on input at bounding box center [734, 369] width 620 height 49
click at [658, 365] on input "Morgan Mcguire ACL Festival Gfiting" at bounding box center [734, 369] width 620 height 49
type input "Morgan Mcguire ACL Festival Gifting"
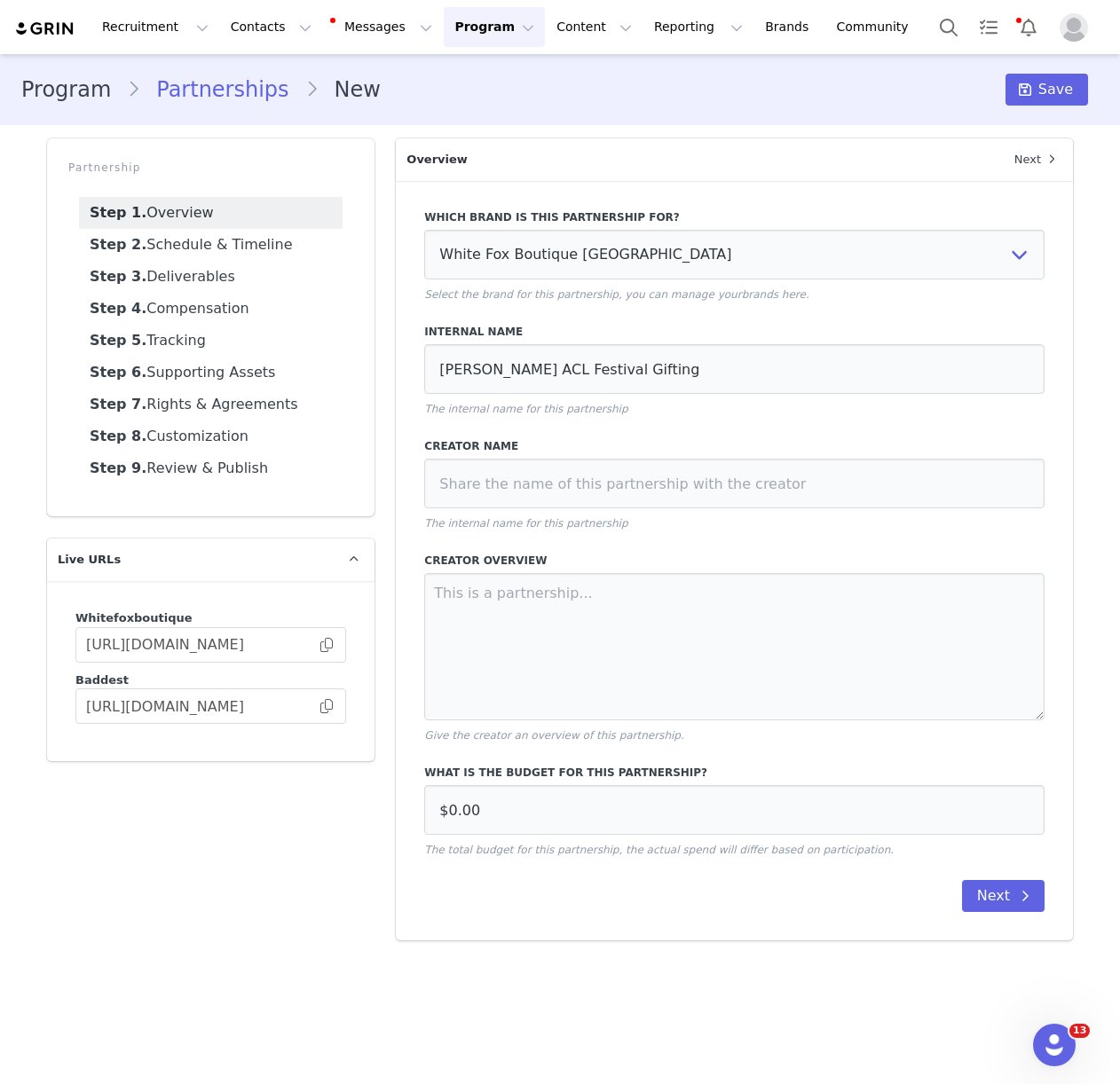
click at [585, 543] on div "Which brand is this partnership for? White Fox Boutique USA White Fox Boutique …" at bounding box center [734, 560] width 677 height 760
click at [1028, 895] on icon at bounding box center [1024, 896] width 9 height 14
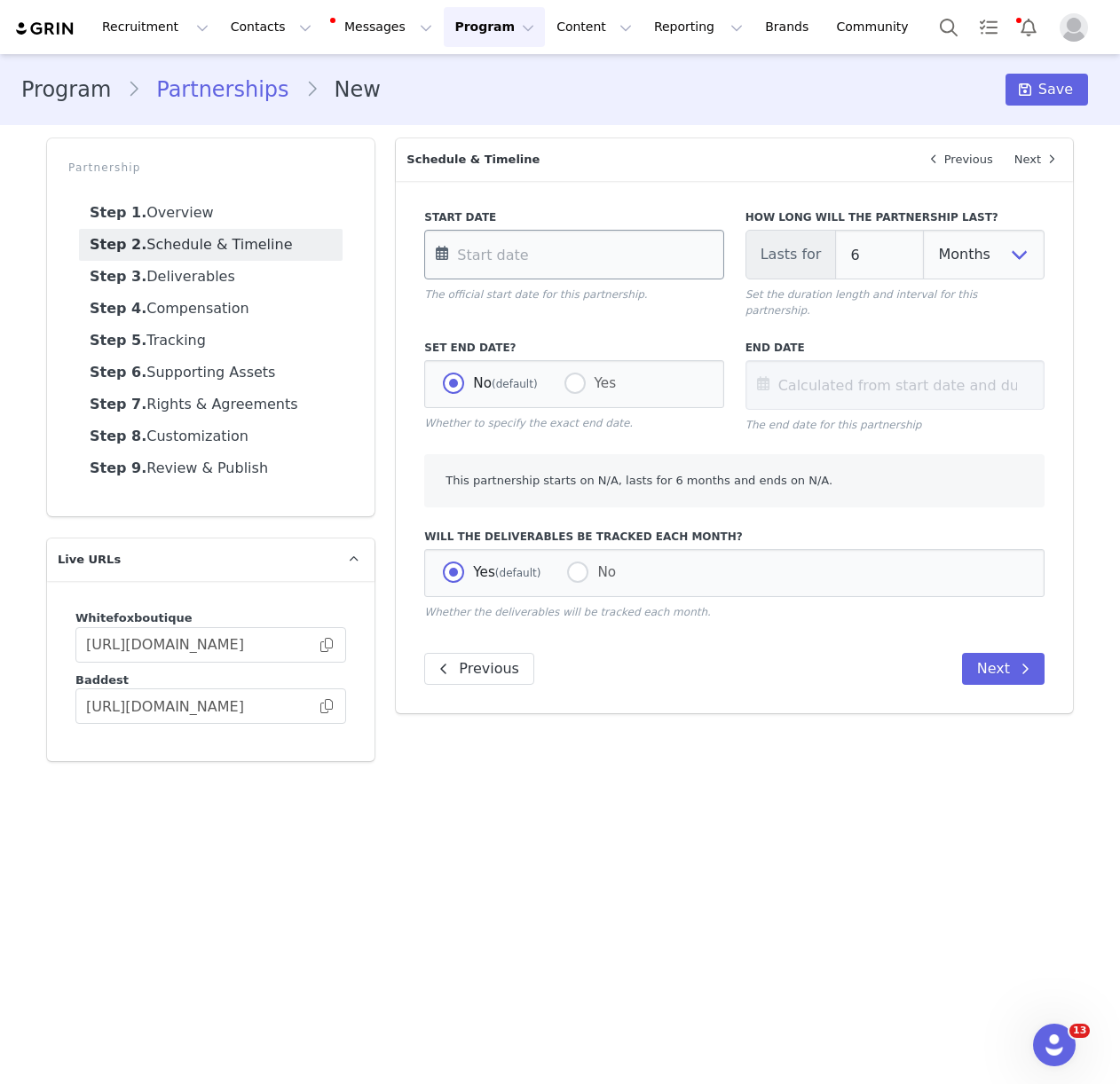
click at [660, 259] on input "text" at bounding box center [574, 254] width 299 height 49
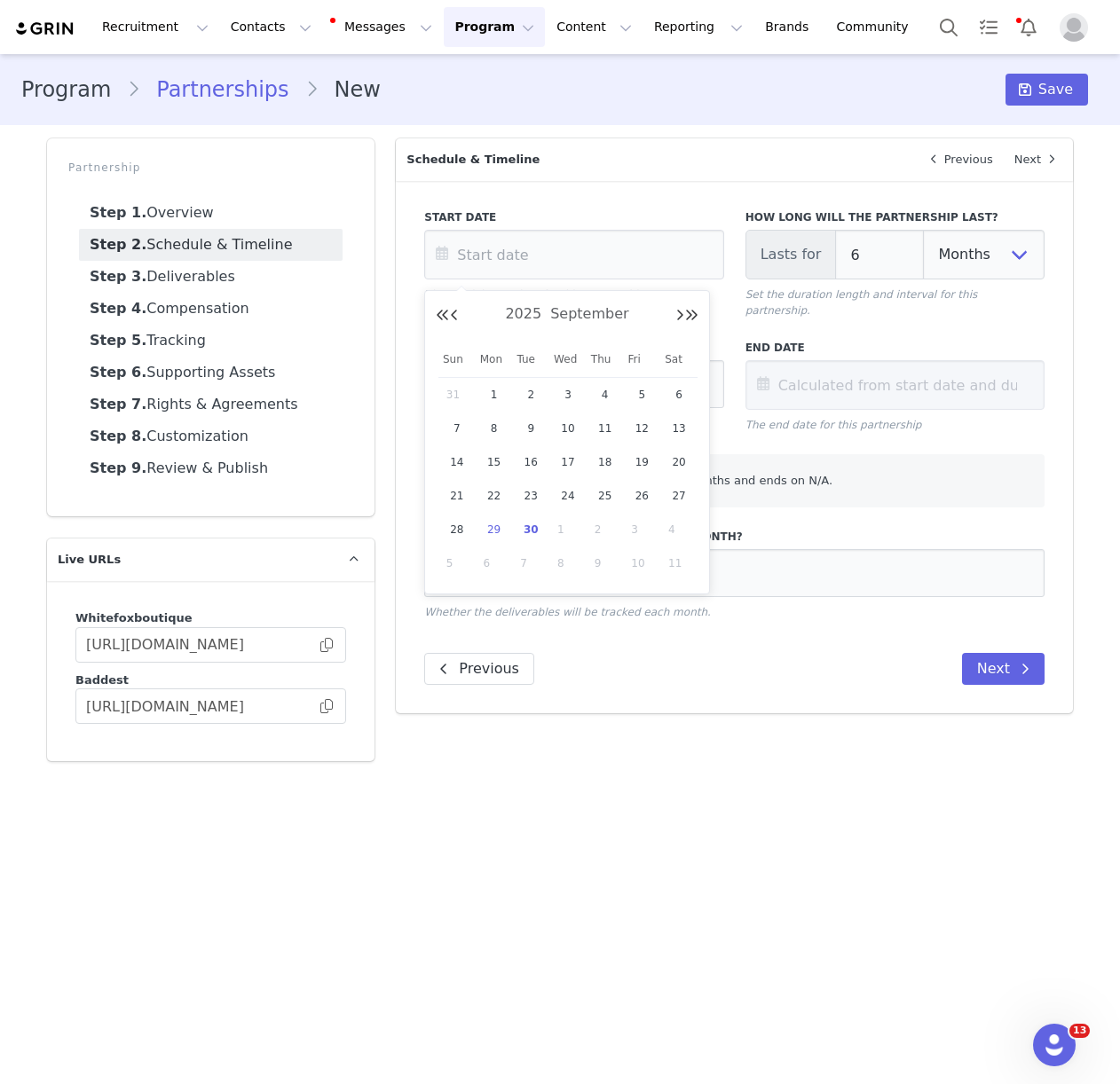
click at [494, 534] on span "29" at bounding box center [494, 530] width 21 height 21
type input "Sep 29 2025"
type input "Mar 29 2026"
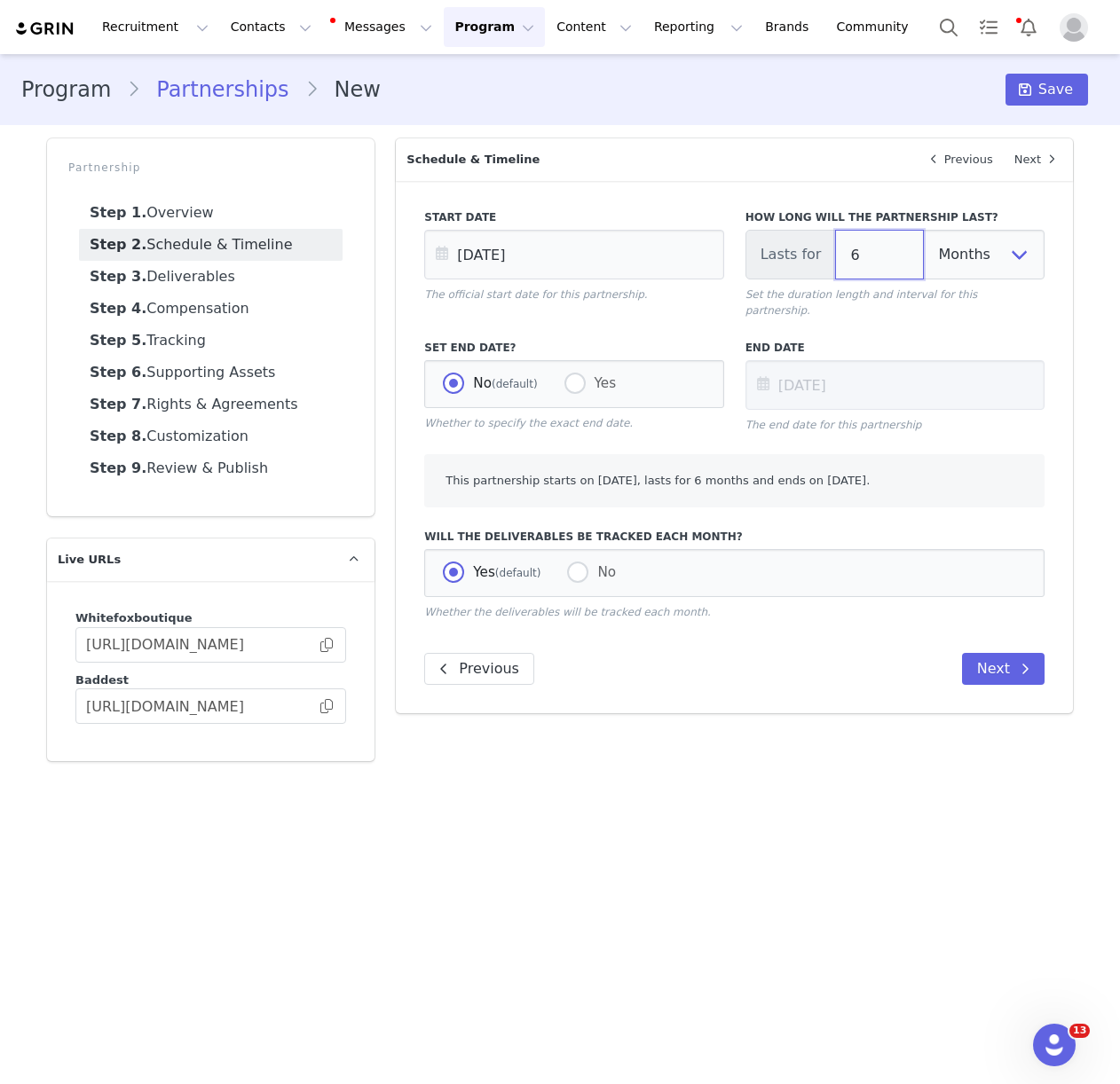
drag, startPoint x: 866, startPoint y: 261, endPoint x: 821, endPoint y: 260, distance: 45.0
click at [821, 260] on div "Lasts for 6 Days Weeks Months" at bounding box center [895, 254] width 299 height 49
type input "1"
type input "Oct 29 2025"
type input "1"
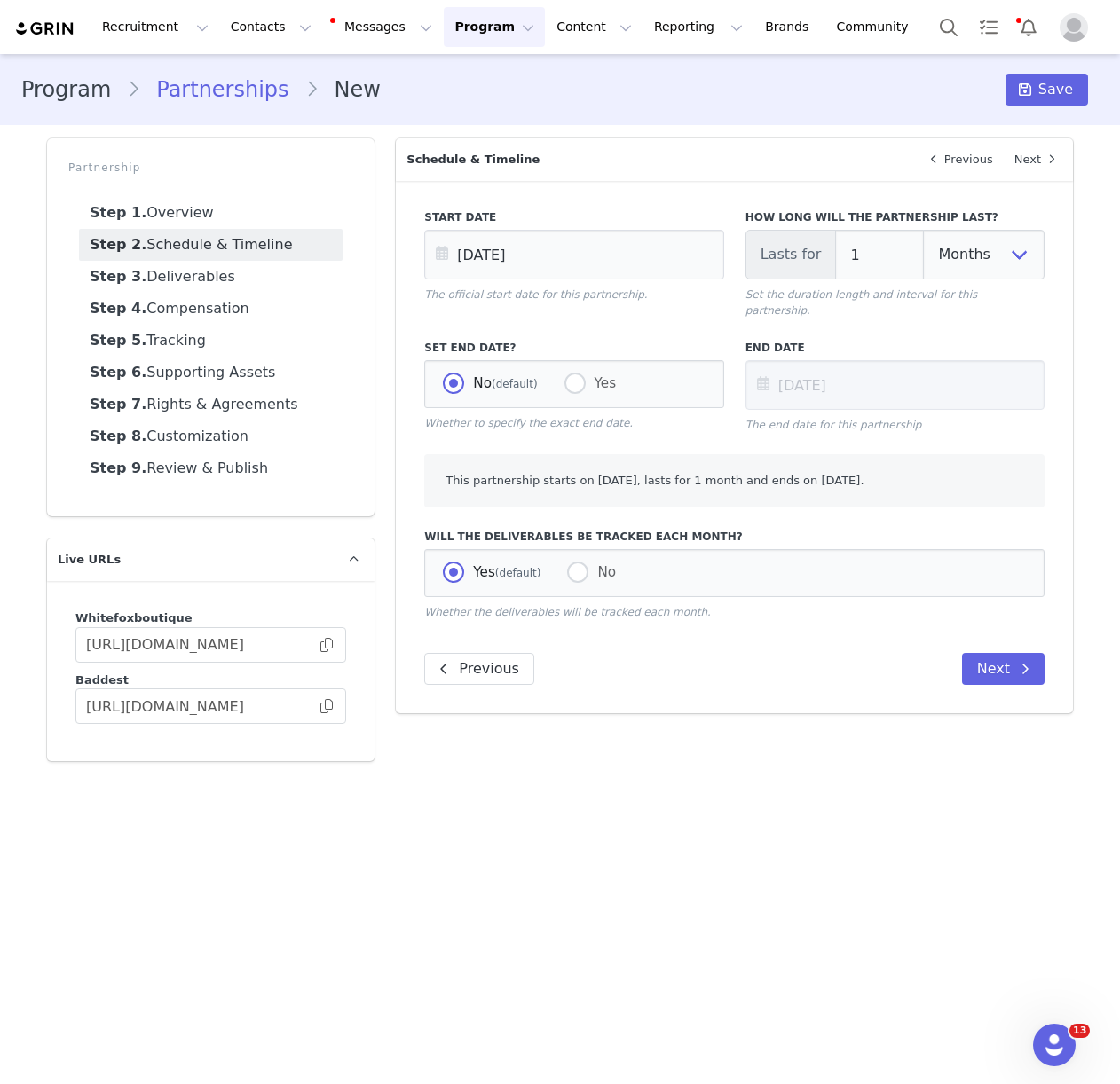
click at [866, 298] on p "Set the duration length and interval for this partnership." at bounding box center [895, 302] width 299 height 32
click at [878, 340] on label "End Date" at bounding box center [895, 347] width 299 height 16
click at [1002, 654] on button "Next" at bounding box center [1002, 668] width 82 height 32
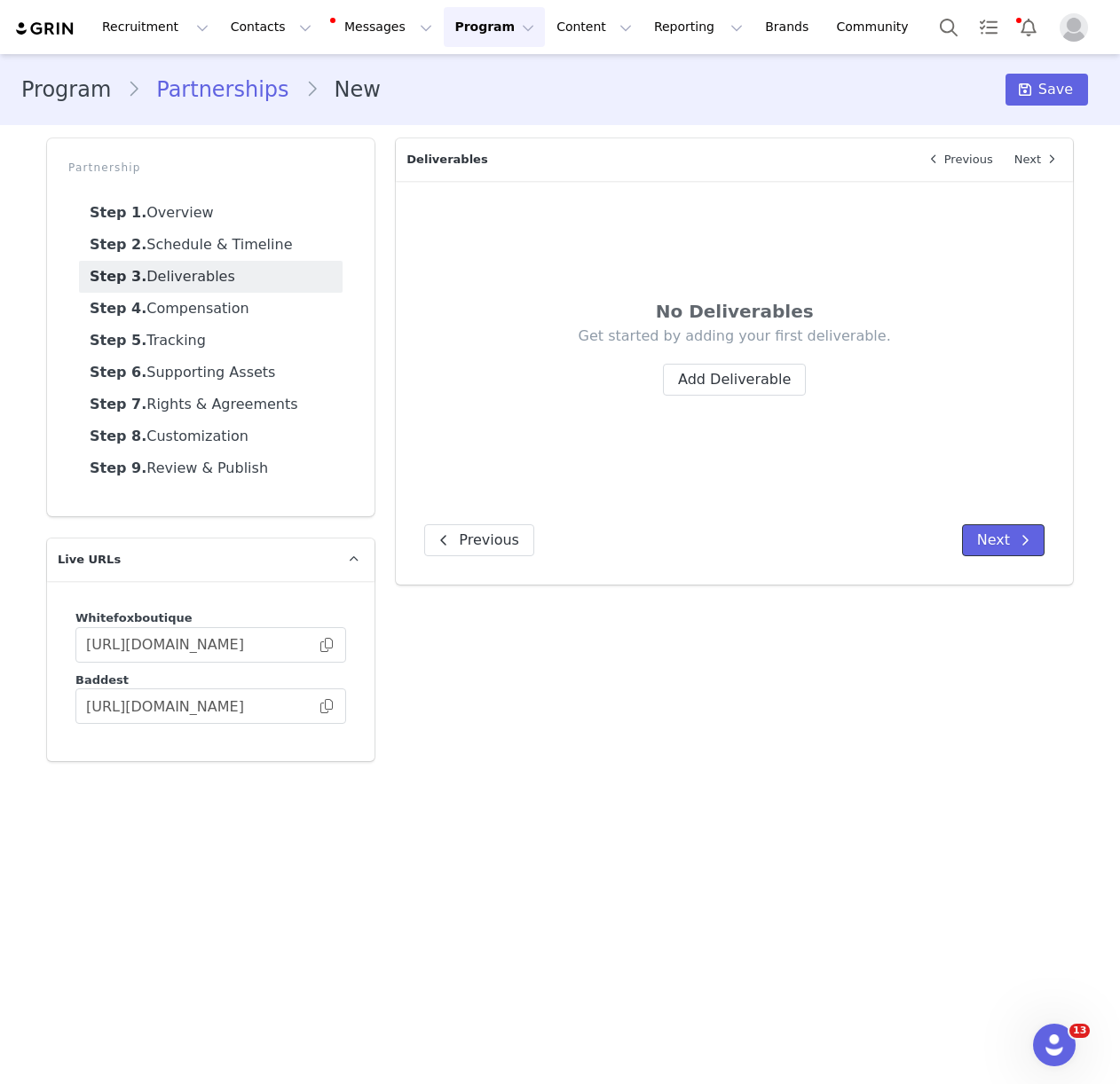
click at [1022, 548] on span at bounding box center [1024, 541] width 21 height 21
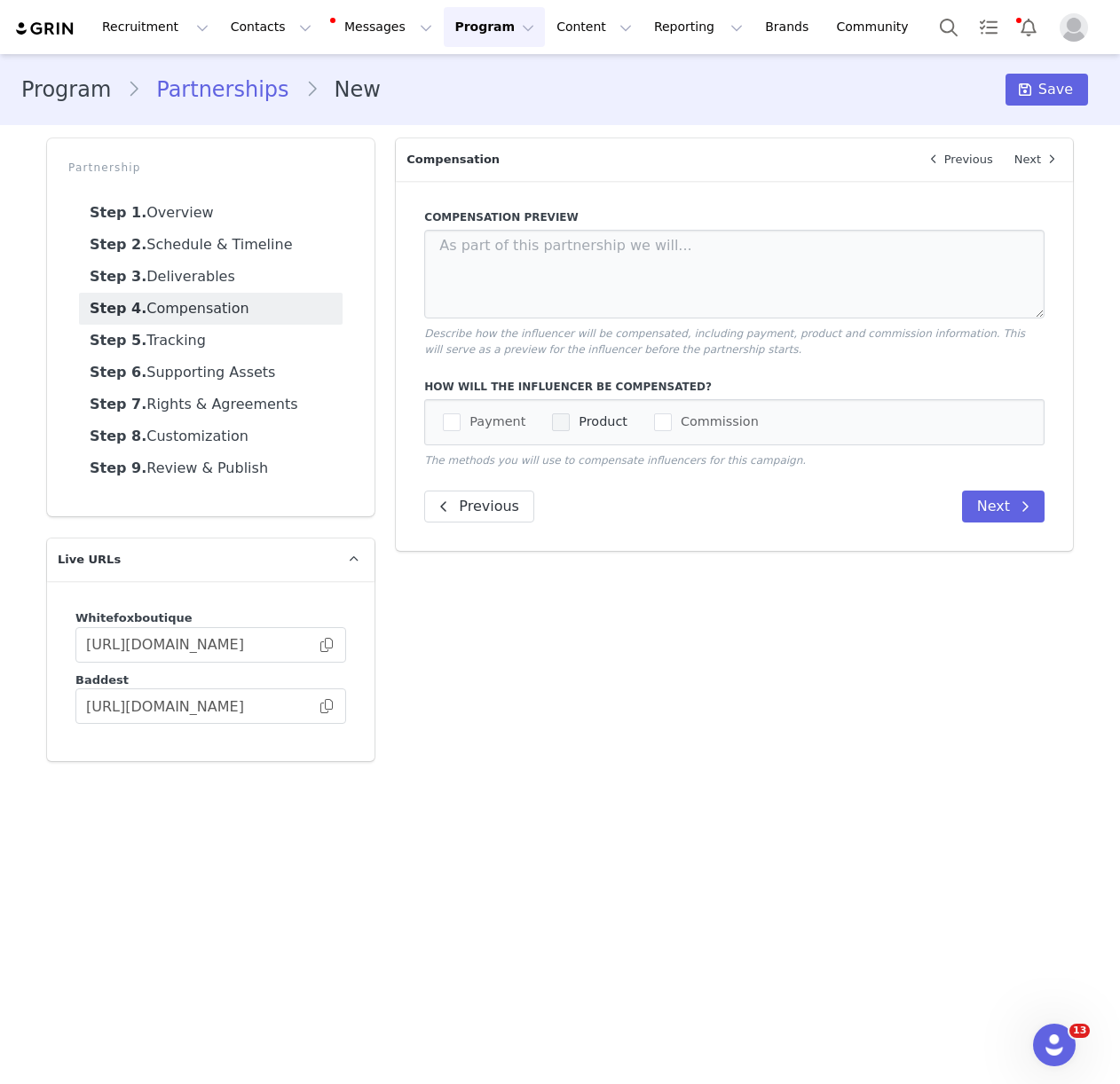
click at [556, 419] on span "checkbox-group" at bounding box center [561, 422] width 17 height 17
click at [570, 413] on input "Product" at bounding box center [570, 413] width 0 height 0
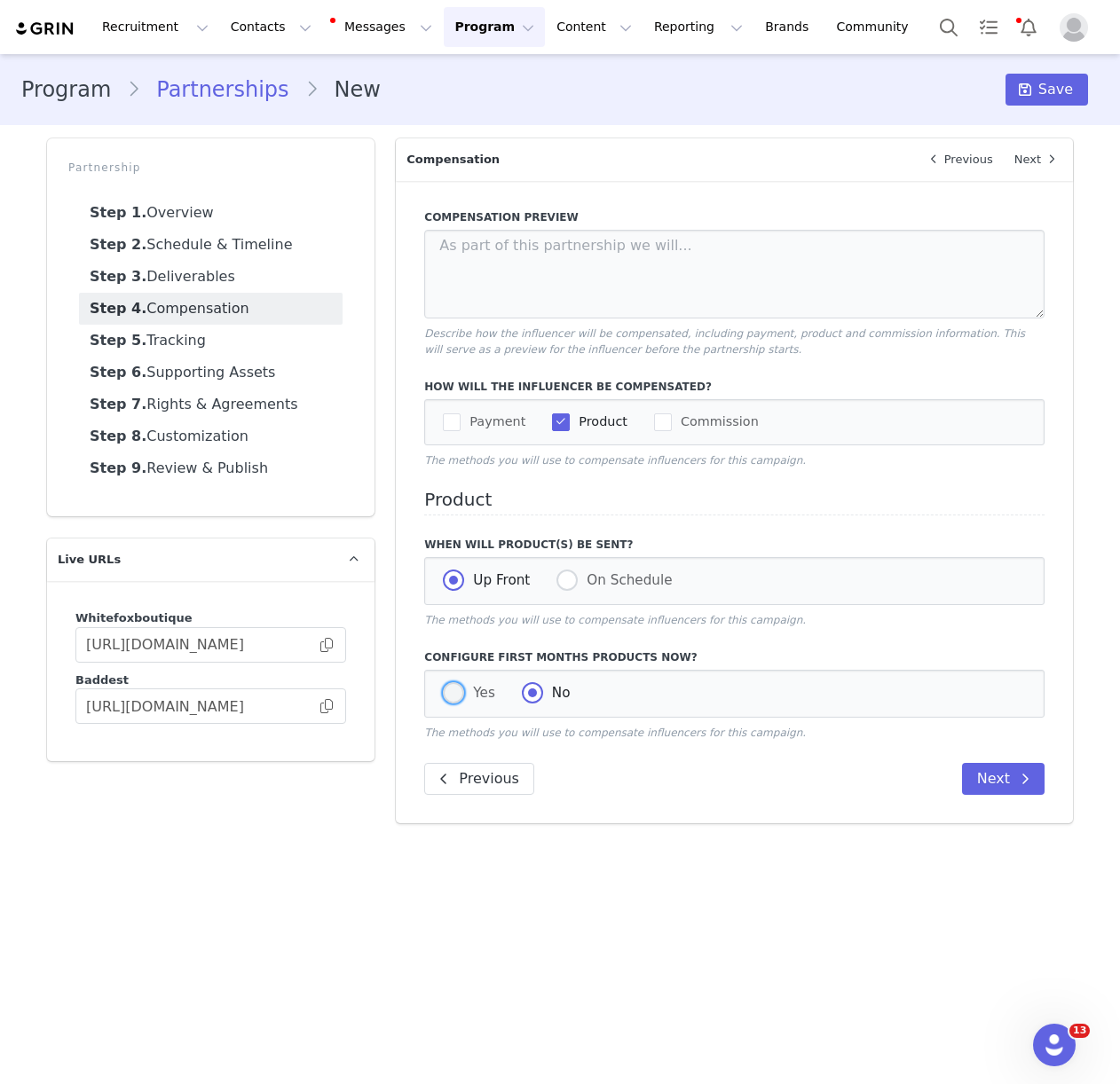
click at [461, 688] on span at bounding box center [454, 693] width 21 height 21
click at [461, 688] on input "Yes" at bounding box center [454, 694] width 21 height 23
radio input "true"
radio input "false"
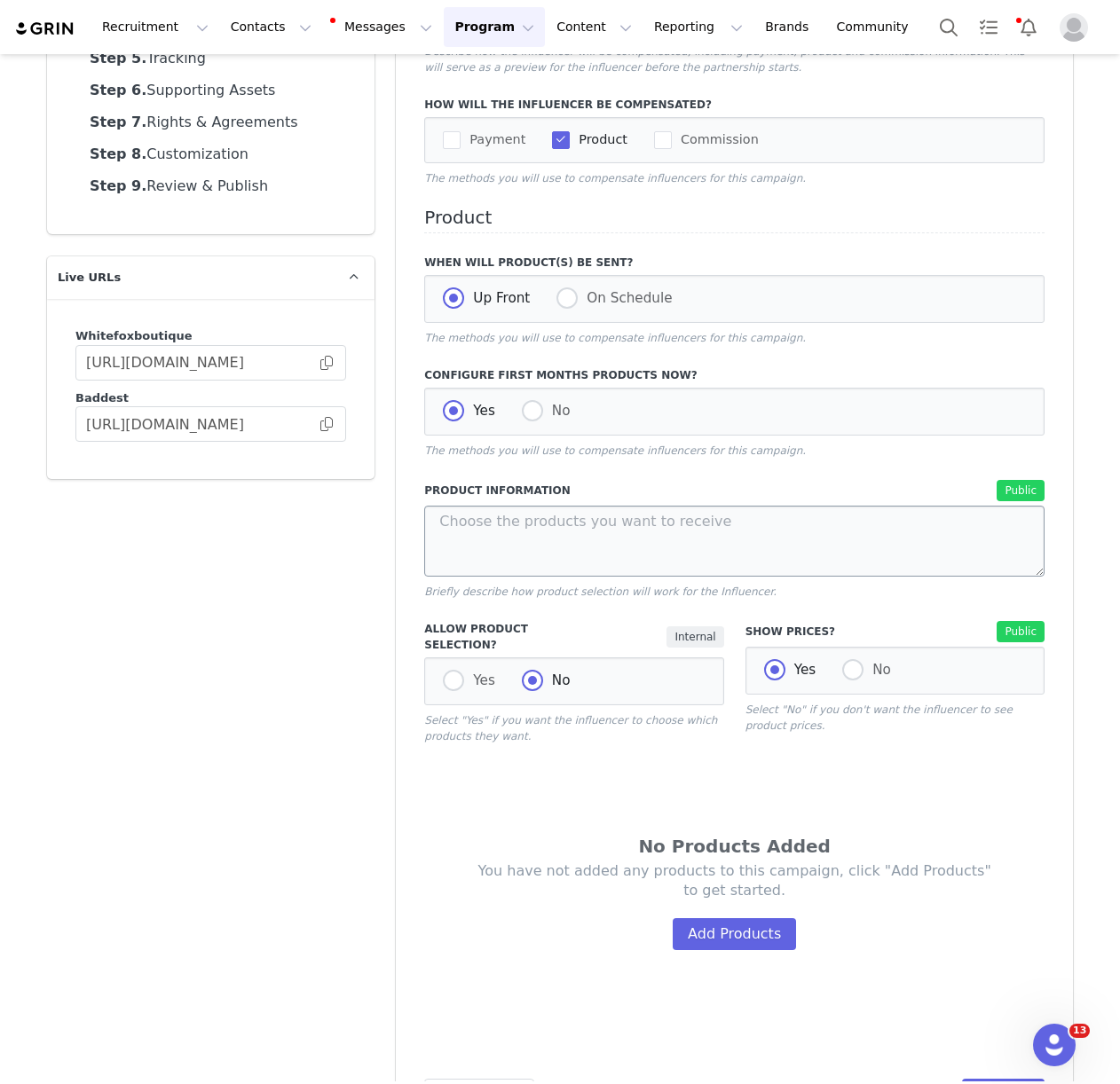
scroll to position [346, 0]
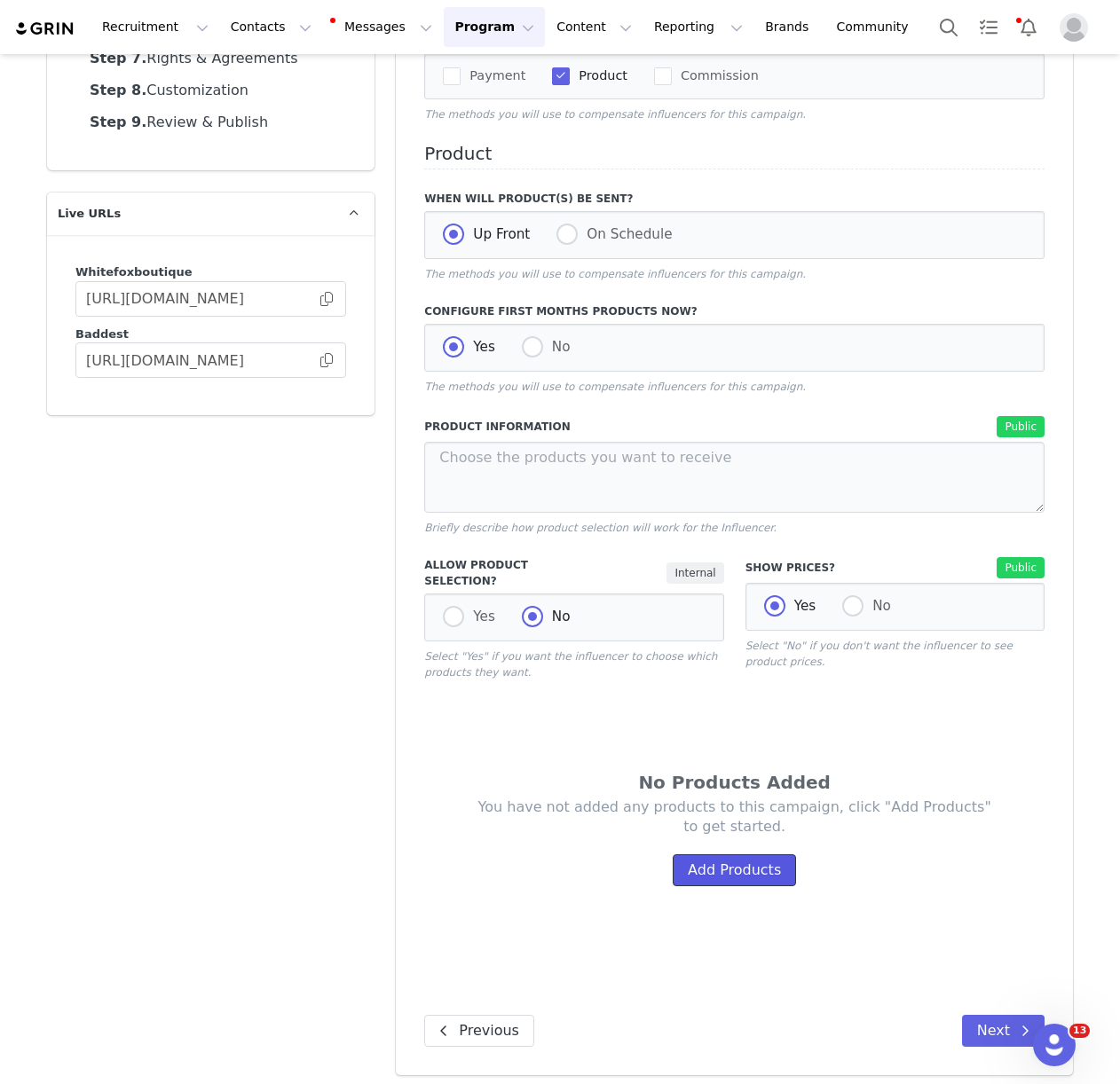
click at [730, 854] on button "Add Products" at bounding box center [734, 870] width 124 height 32
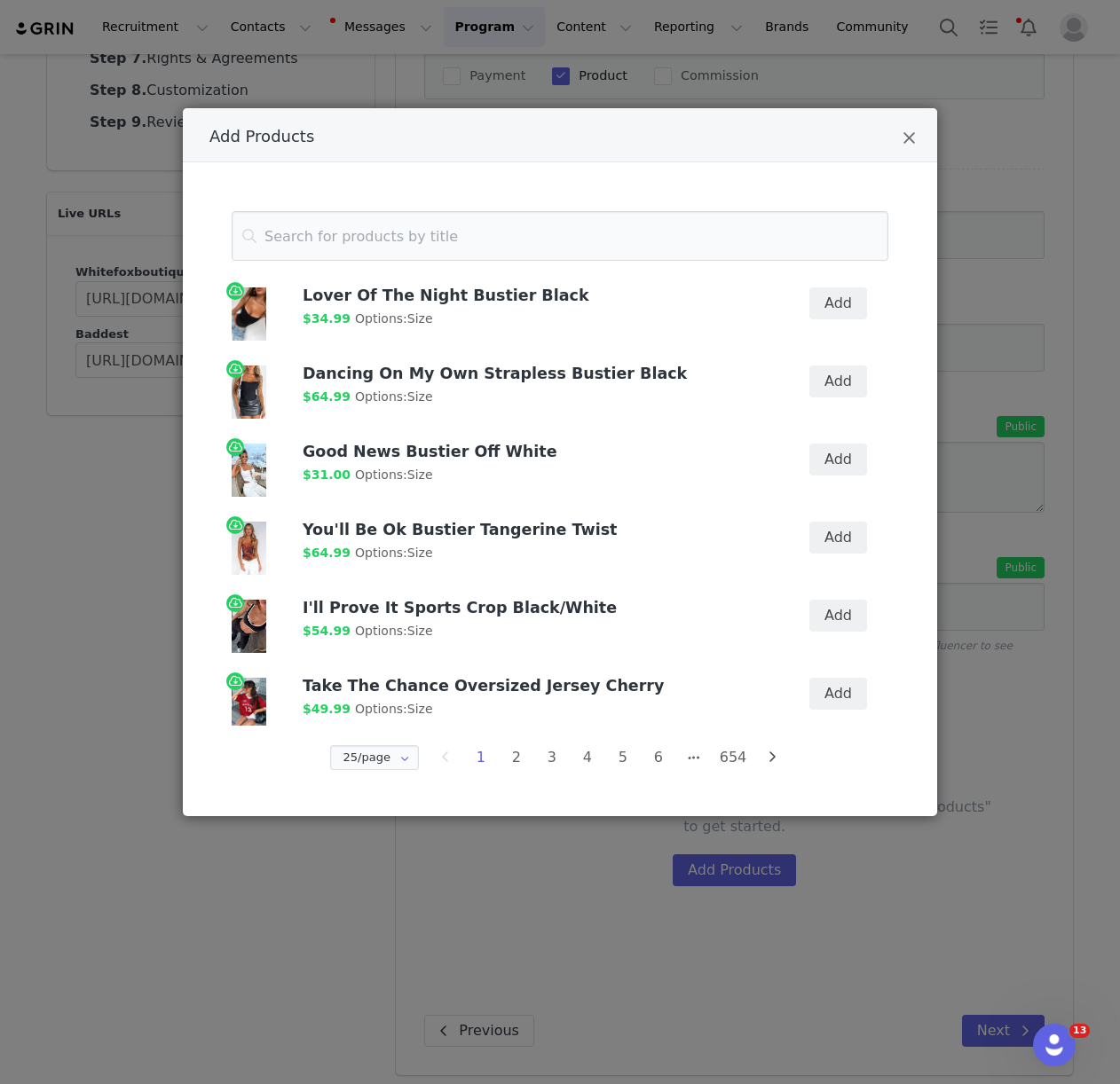
click at [902, 137] on div "Add Products" at bounding box center [559, 135] width 754 height 54
click at [910, 136] on icon "Close" at bounding box center [909, 138] width 14 height 17
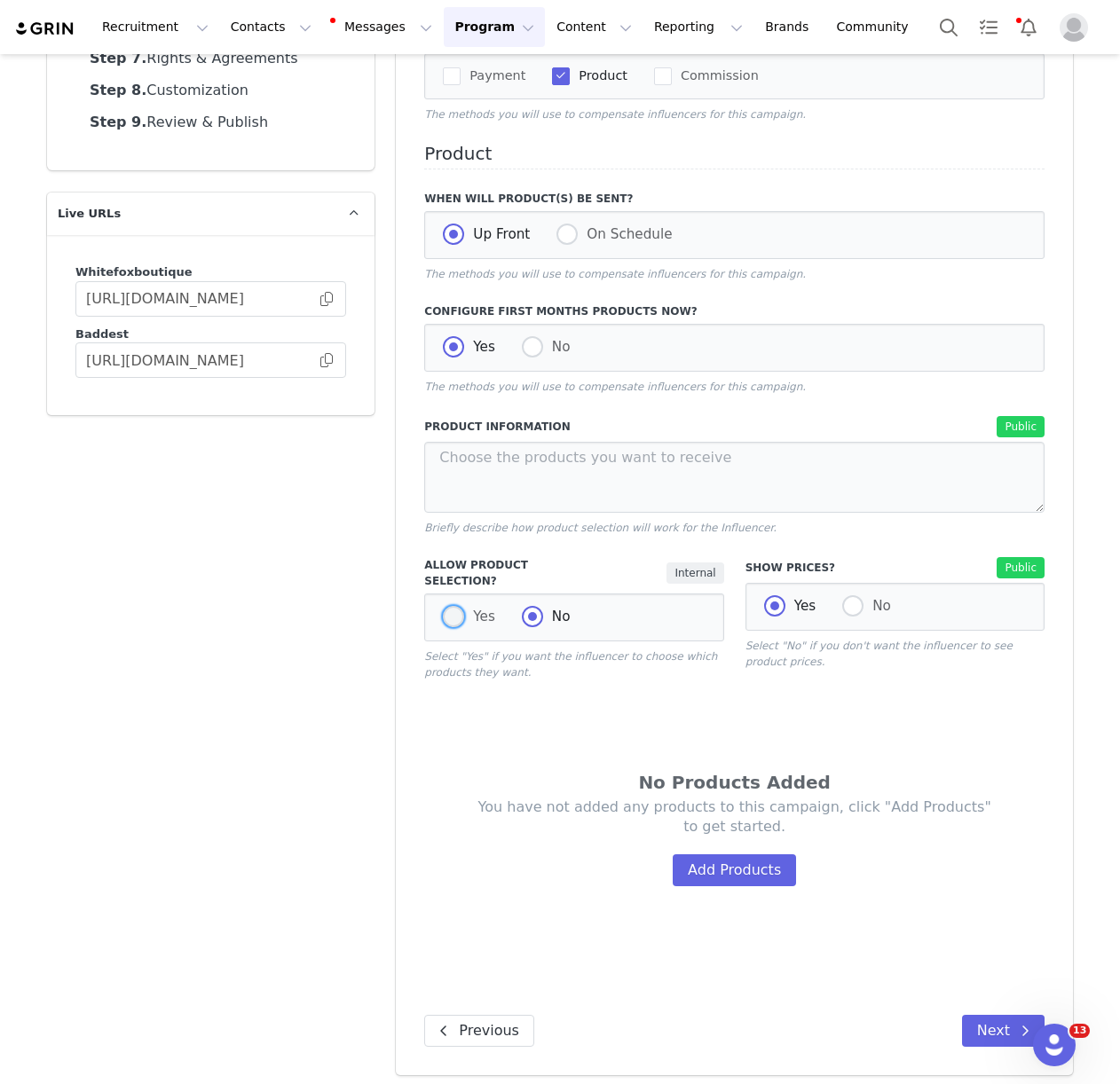
click at [456, 606] on span at bounding box center [454, 617] width 21 height 21
click at [456, 606] on input "Yes" at bounding box center [454, 618] width 21 height 23
radio input "true"
radio input "false"
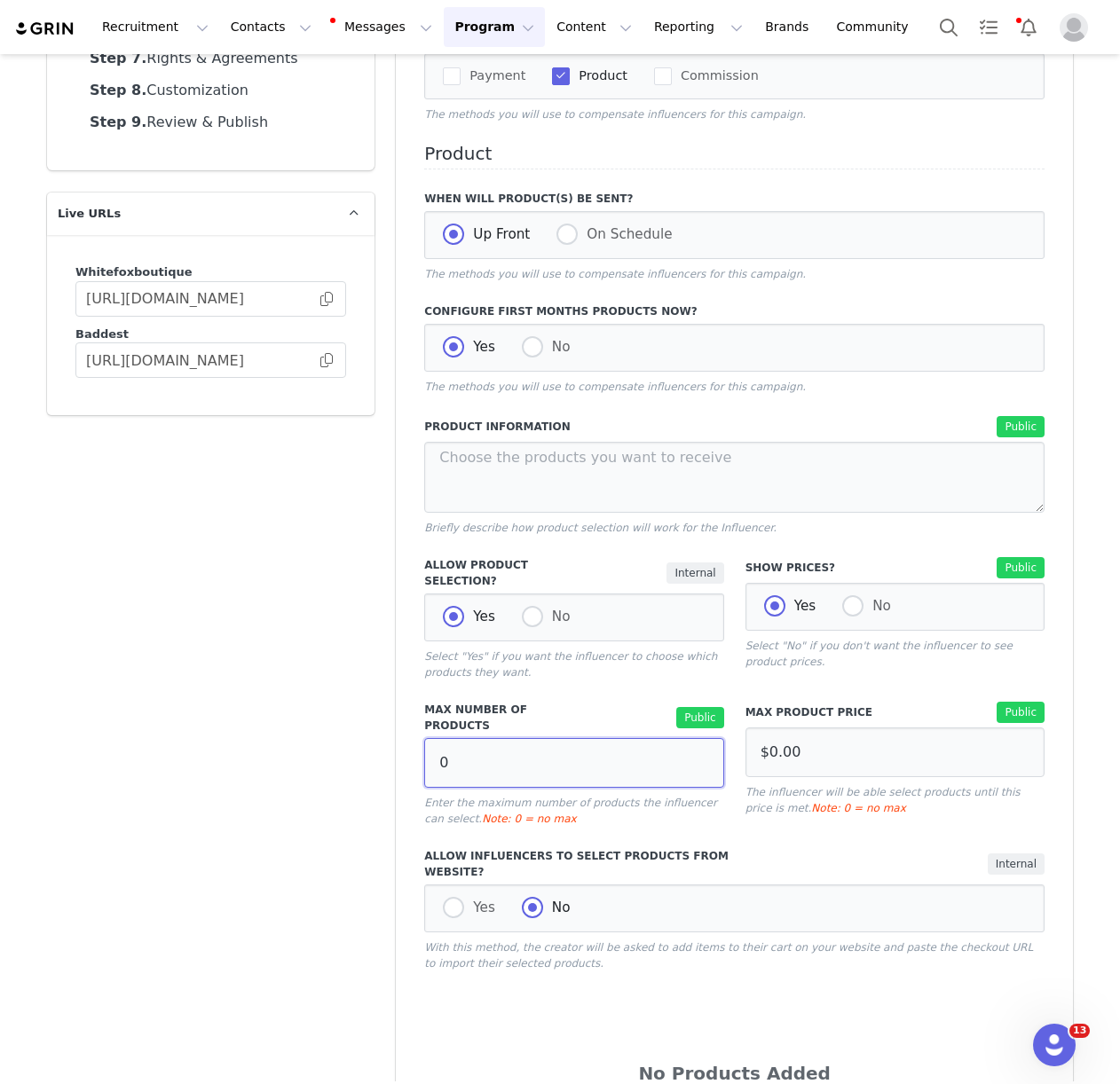
drag, startPoint x: 471, startPoint y: 753, endPoint x: 401, endPoint y: 749, distance: 70.1
click at [401, 749] on div "Compensation Preview Describe how the influencer will be compensated, including…" at bounding box center [734, 600] width 677 height 1531
type input "15"
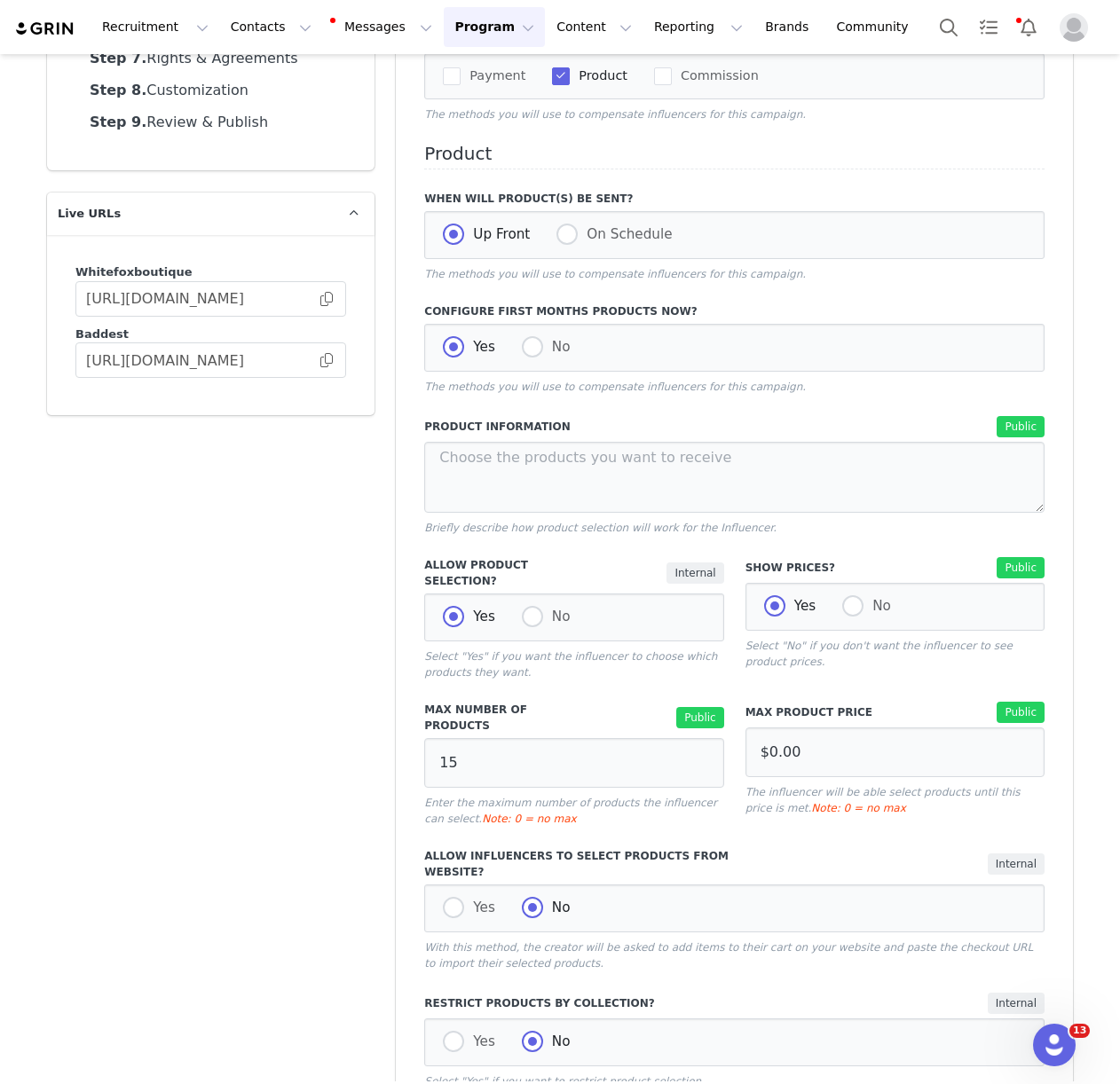
click at [677, 819] on div "Max Number of Products Public 15 Enter the maximum number of products the influ…" at bounding box center [574, 764] width 321 height 147
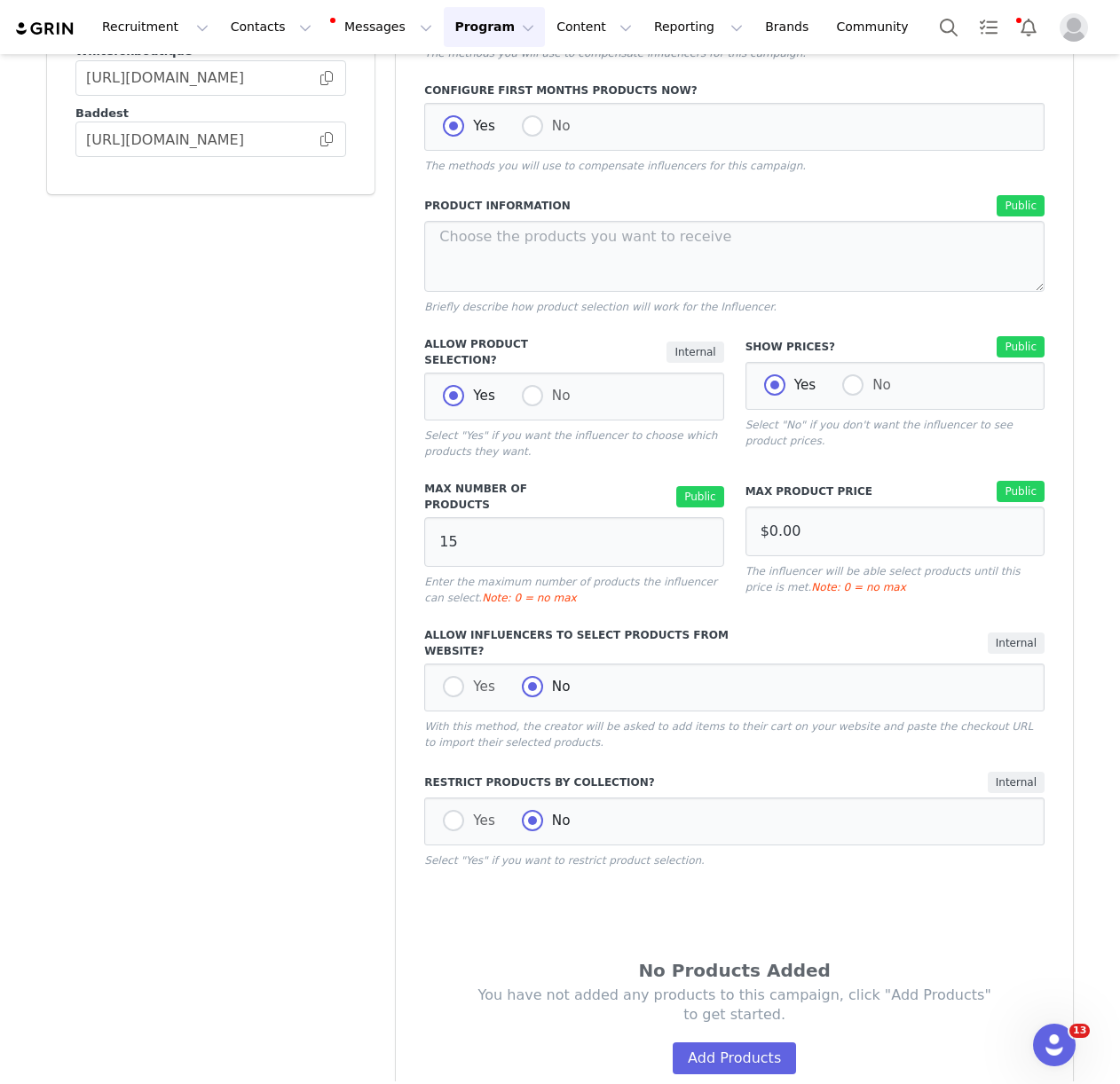
scroll to position [579, 0]
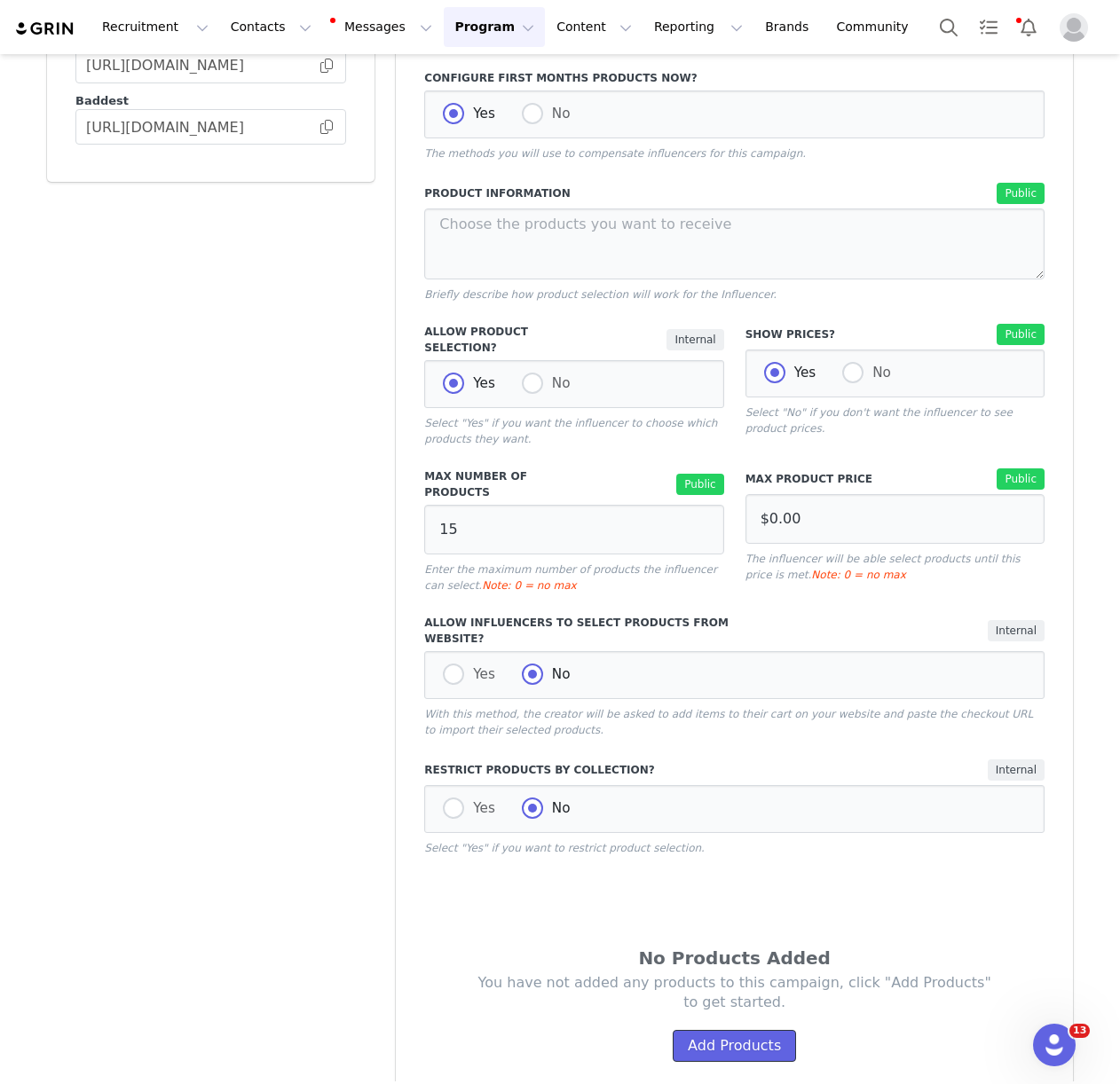
click at [722, 1030] on button "Add Products" at bounding box center [734, 1045] width 124 height 32
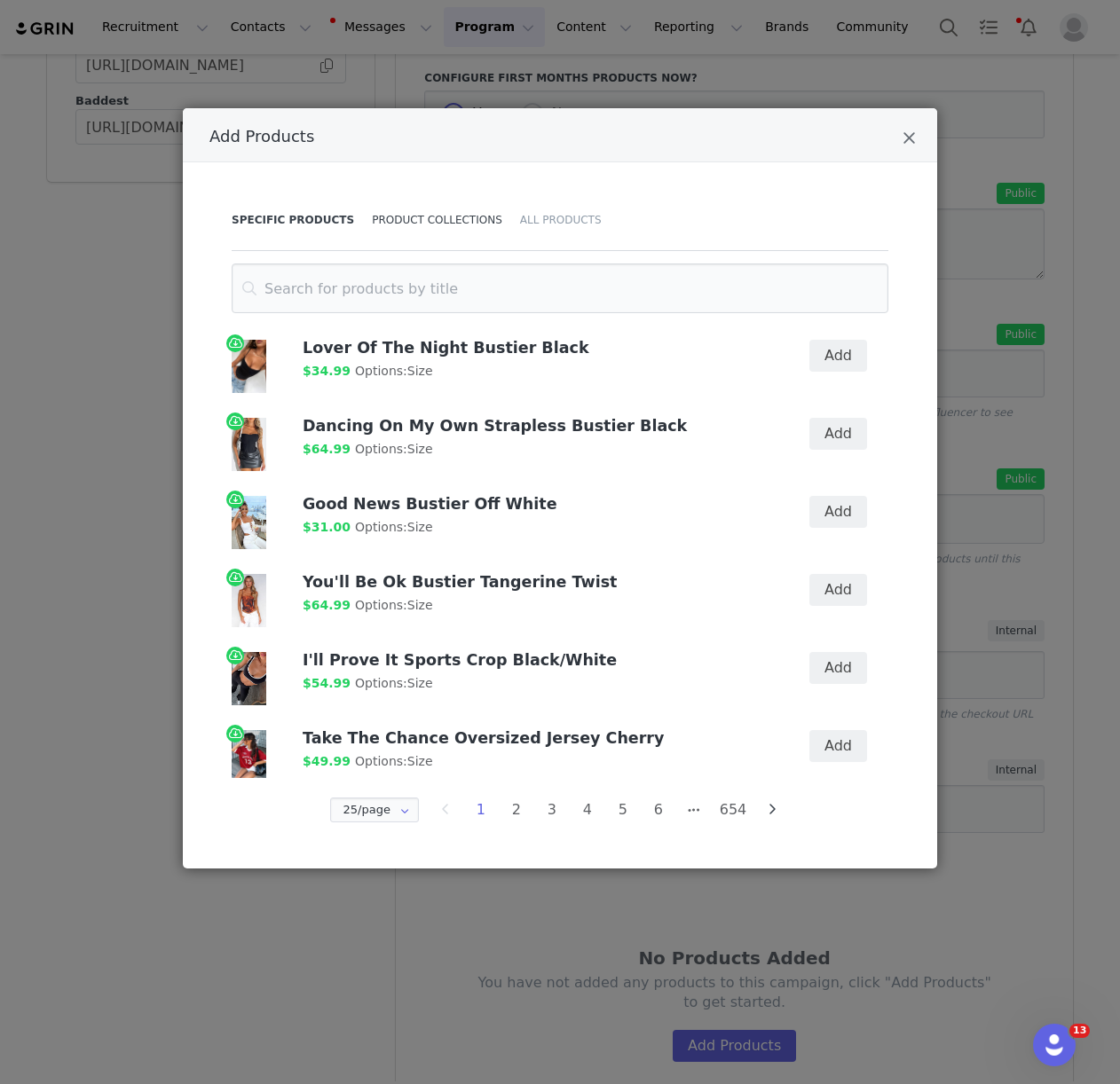
drag, startPoint x: 462, startPoint y: 213, endPoint x: 461, endPoint y: 241, distance: 28.0
click at [462, 213] on div "Product Collections" at bounding box center [436, 220] width 148 height 62
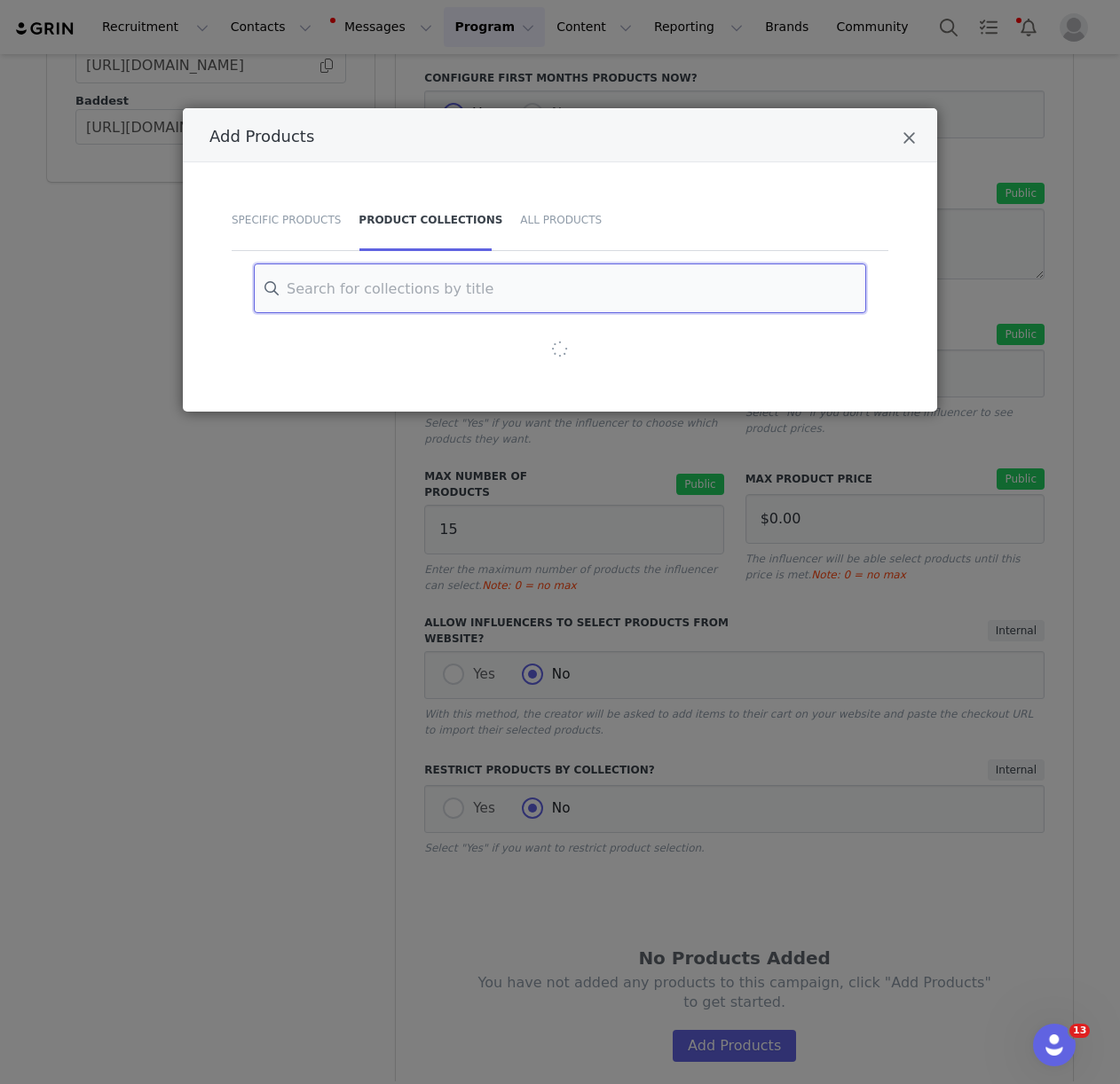
click at [452, 288] on input "Add Products" at bounding box center [560, 288] width 612 height 49
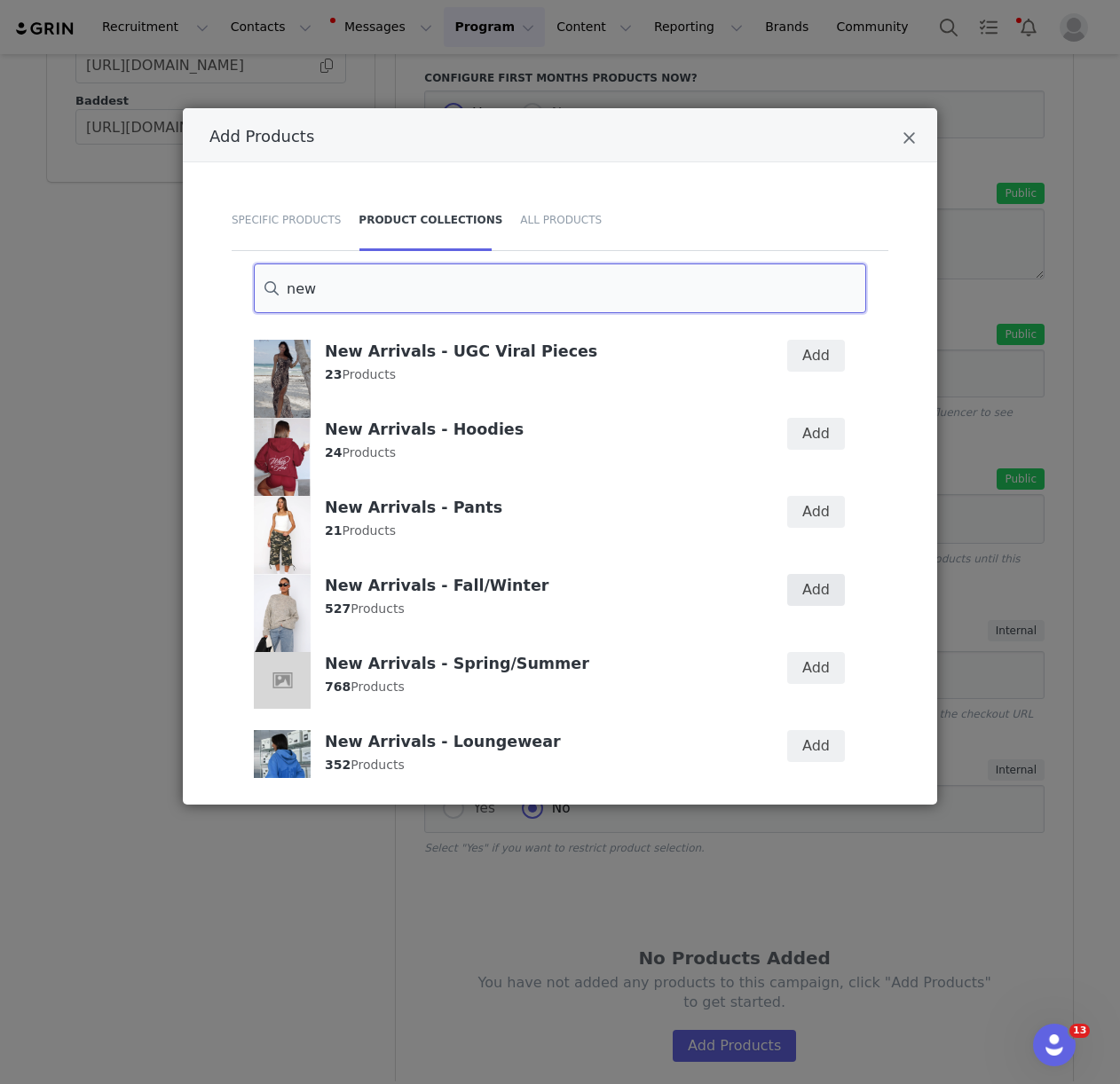
type input "new"
click at [829, 582] on button "Add" at bounding box center [816, 589] width 58 height 32
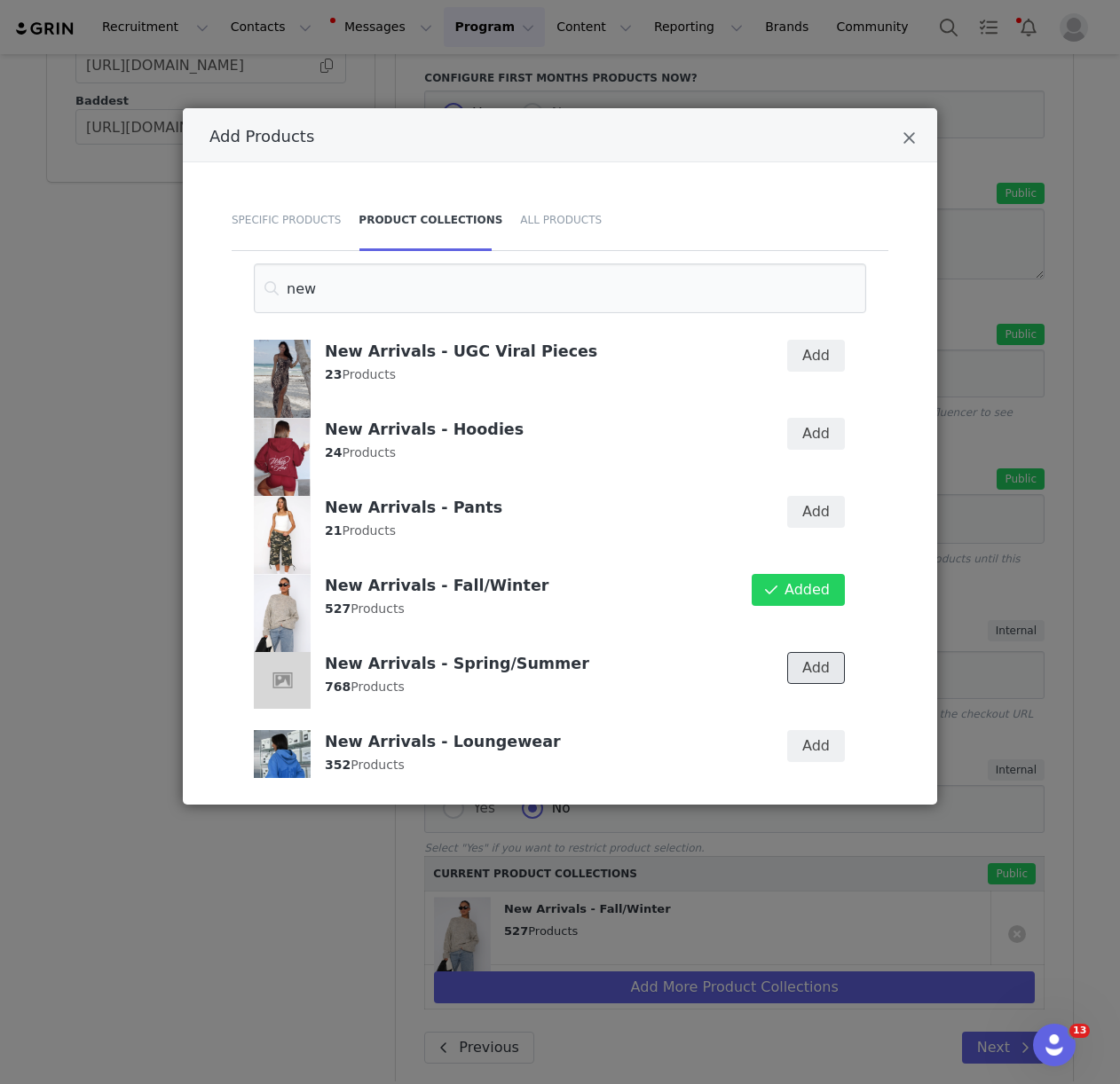
click at [826, 654] on button "Add" at bounding box center [816, 667] width 58 height 32
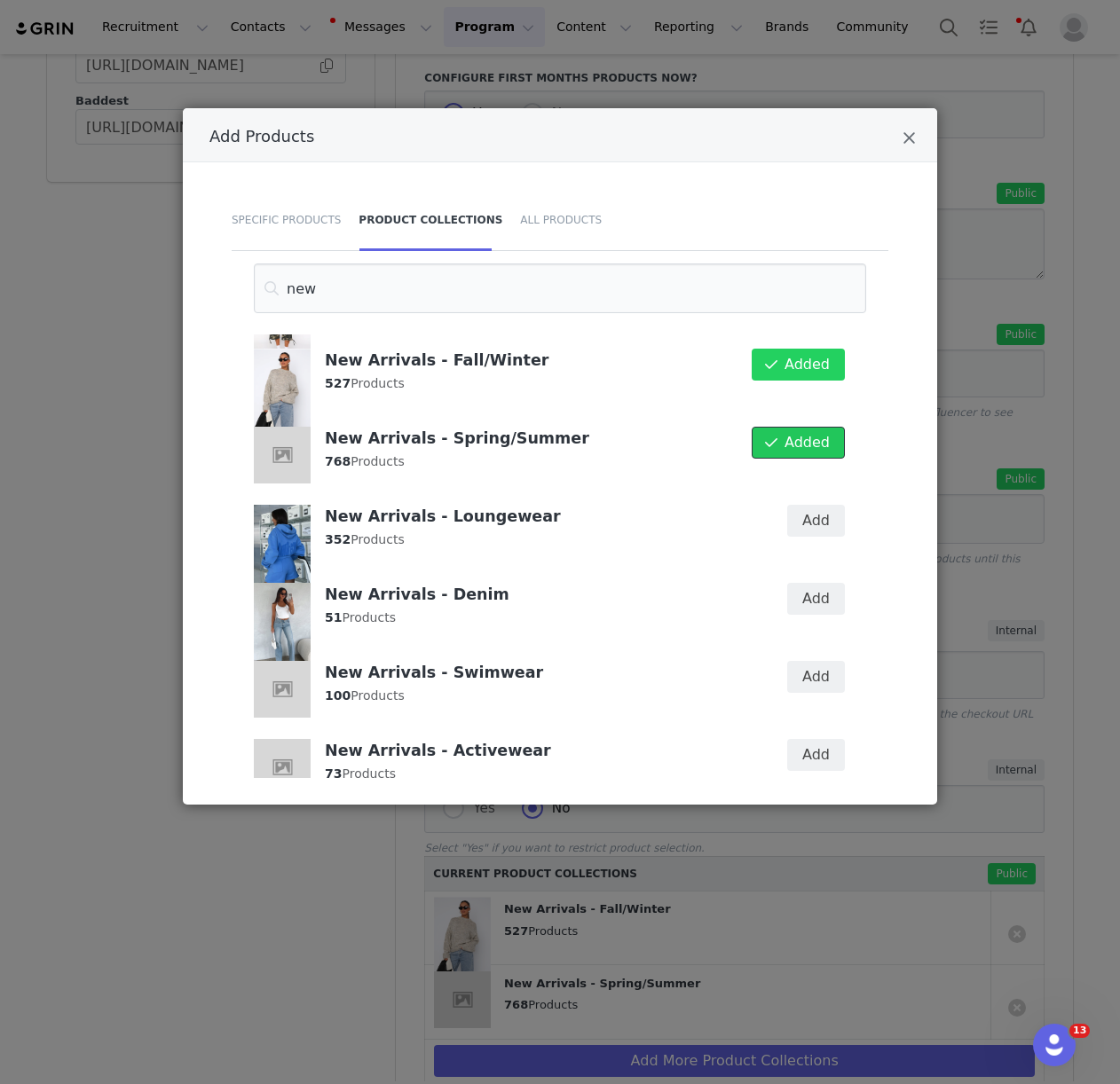
scroll to position [267, 0]
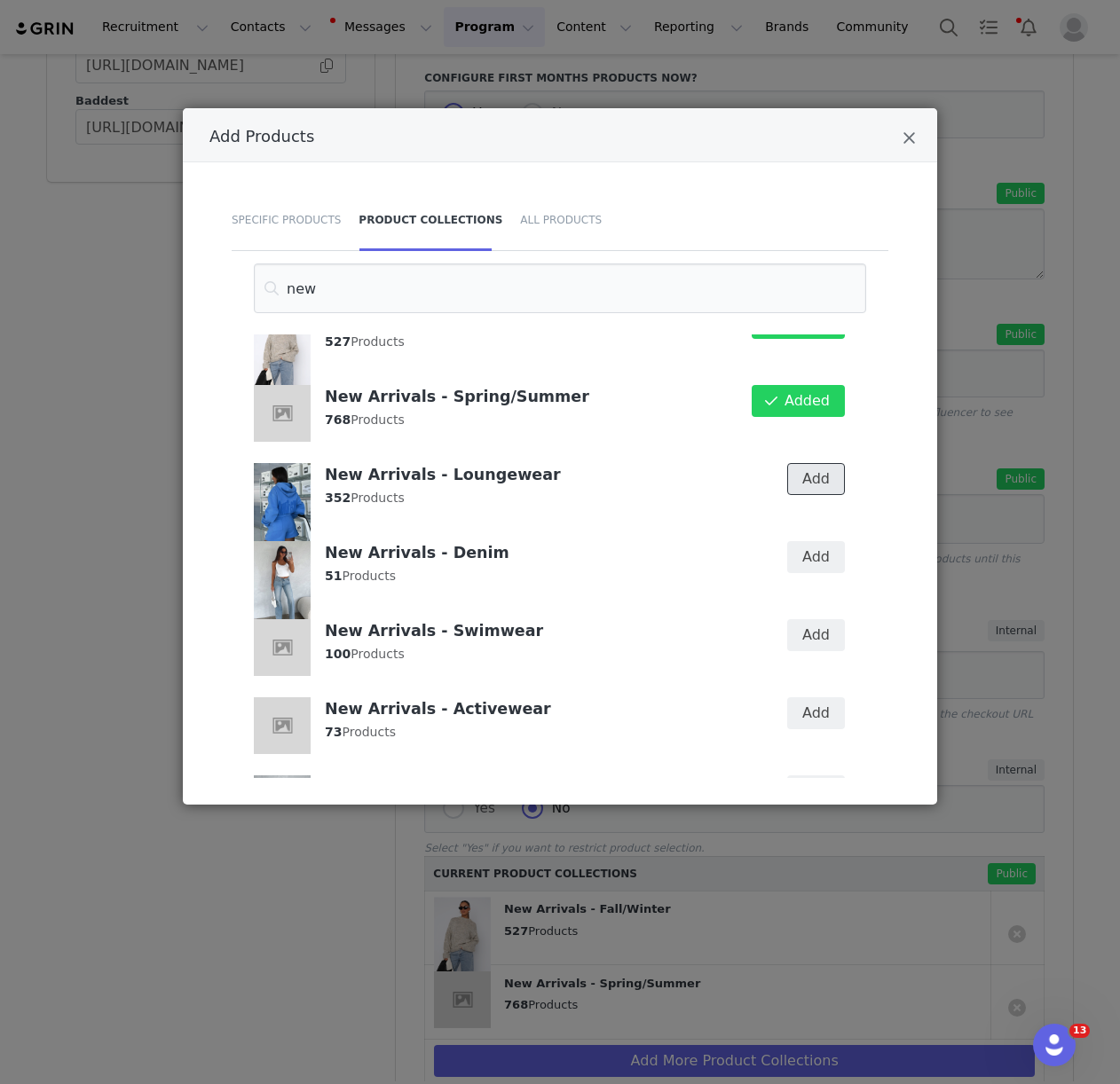
click at [811, 476] on button "Add" at bounding box center [816, 479] width 58 height 32
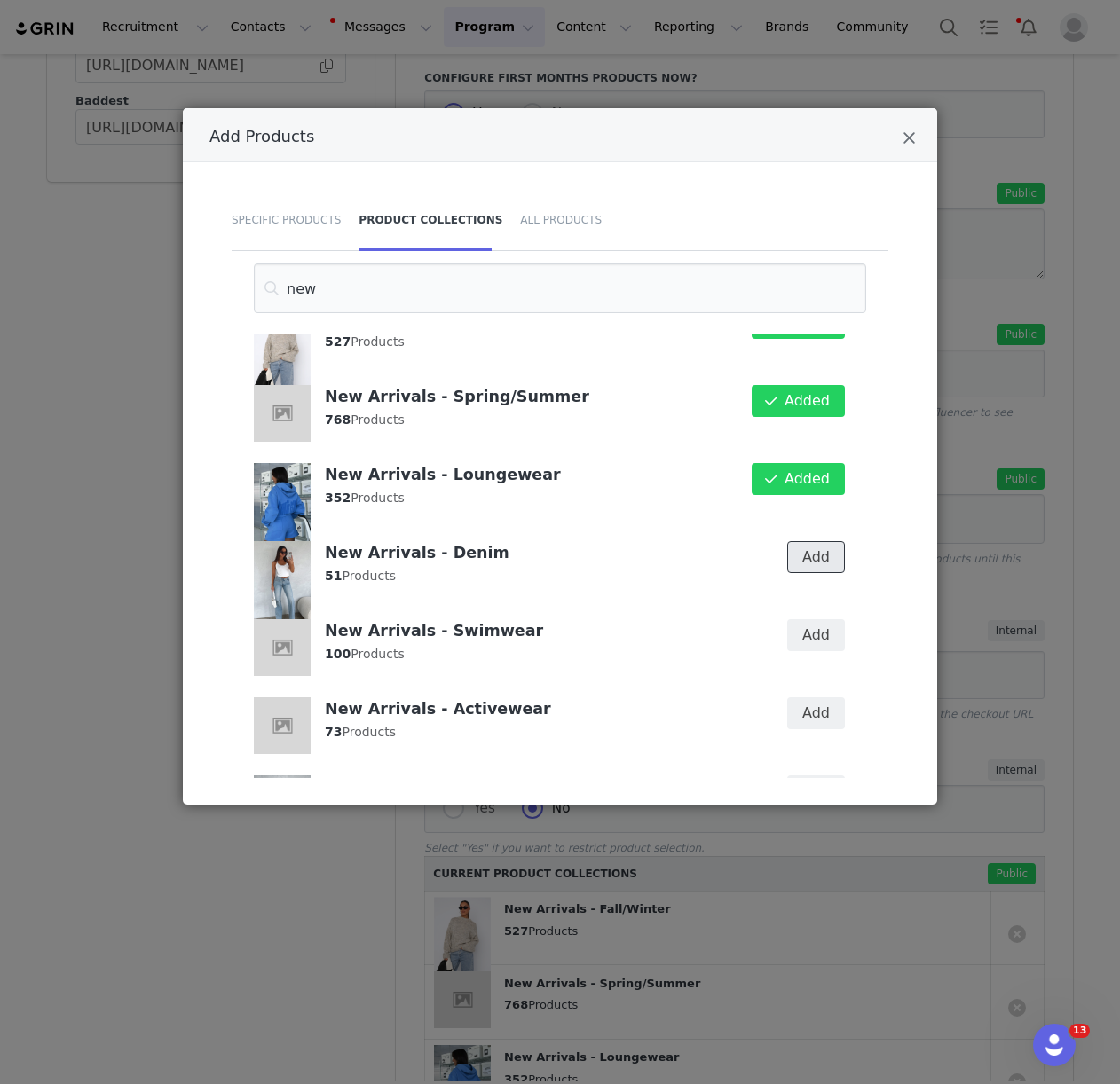
click at [813, 552] on button "Add" at bounding box center [816, 556] width 58 height 32
drag, startPoint x: 814, startPoint y: 644, endPoint x: 816, endPoint y: 684, distance: 40.0
click at [814, 645] on button "Add" at bounding box center [816, 634] width 58 height 32
click at [816, 709] on button "Add" at bounding box center [816, 712] width 58 height 32
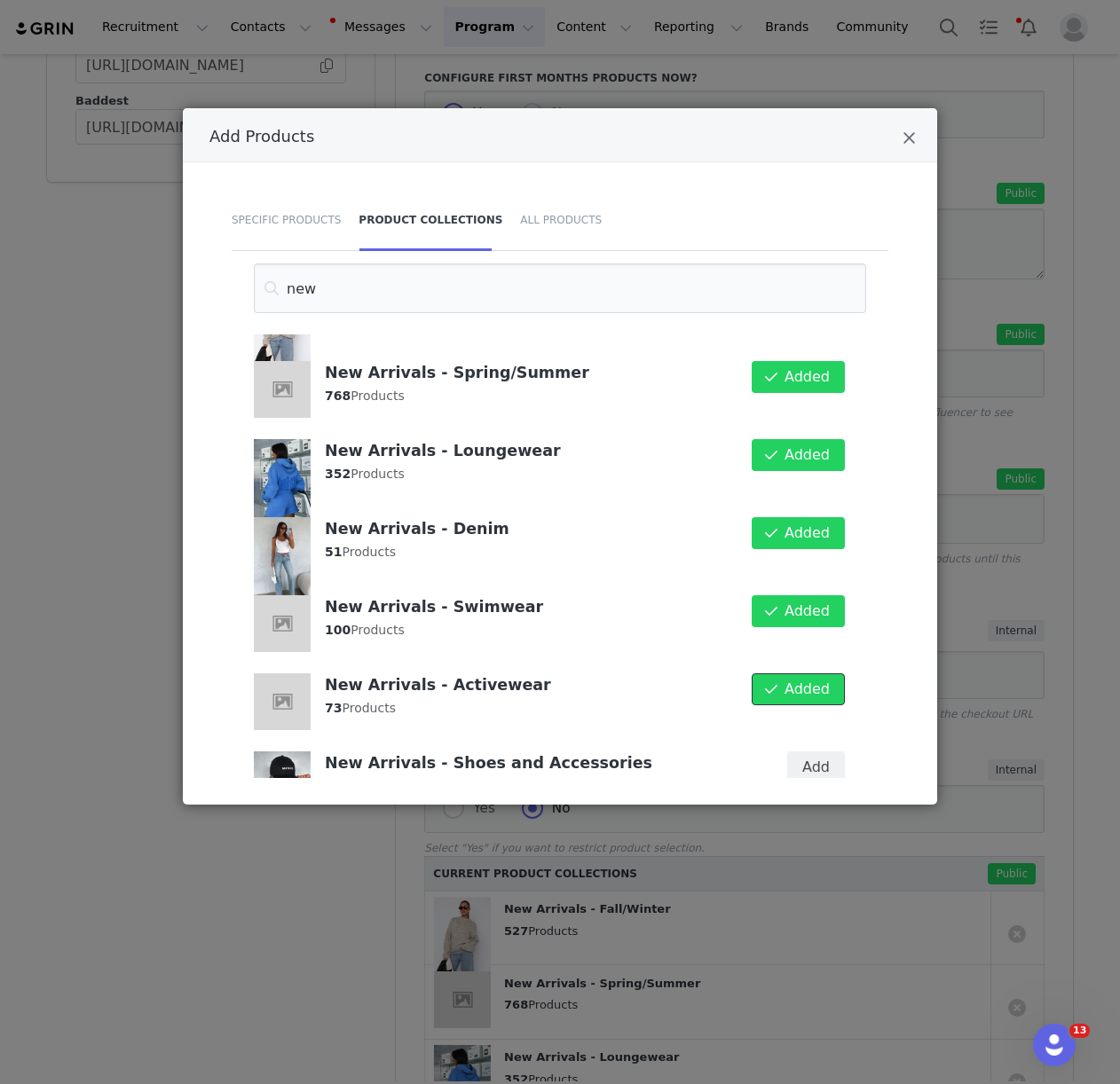
scroll to position [410, 0]
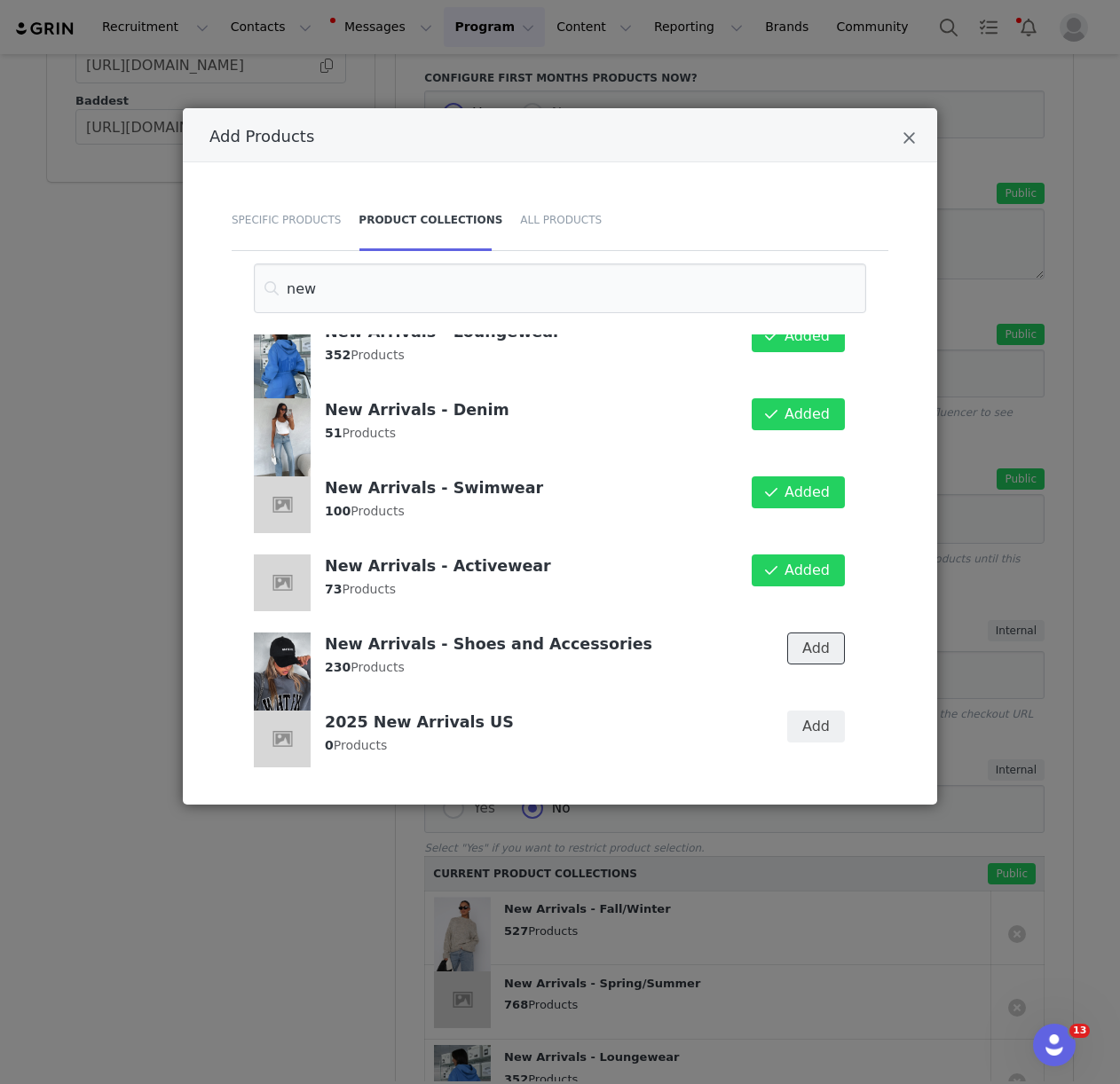
drag, startPoint x: 812, startPoint y: 641, endPoint x: 815, endPoint y: 614, distance: 27.2
click at [812, 641] on button "Add" at bounding box center [816, 648] width 58 height 32
click at [910, 138] on icon "Close" at bounding box center [909, 138] width 14 height 17
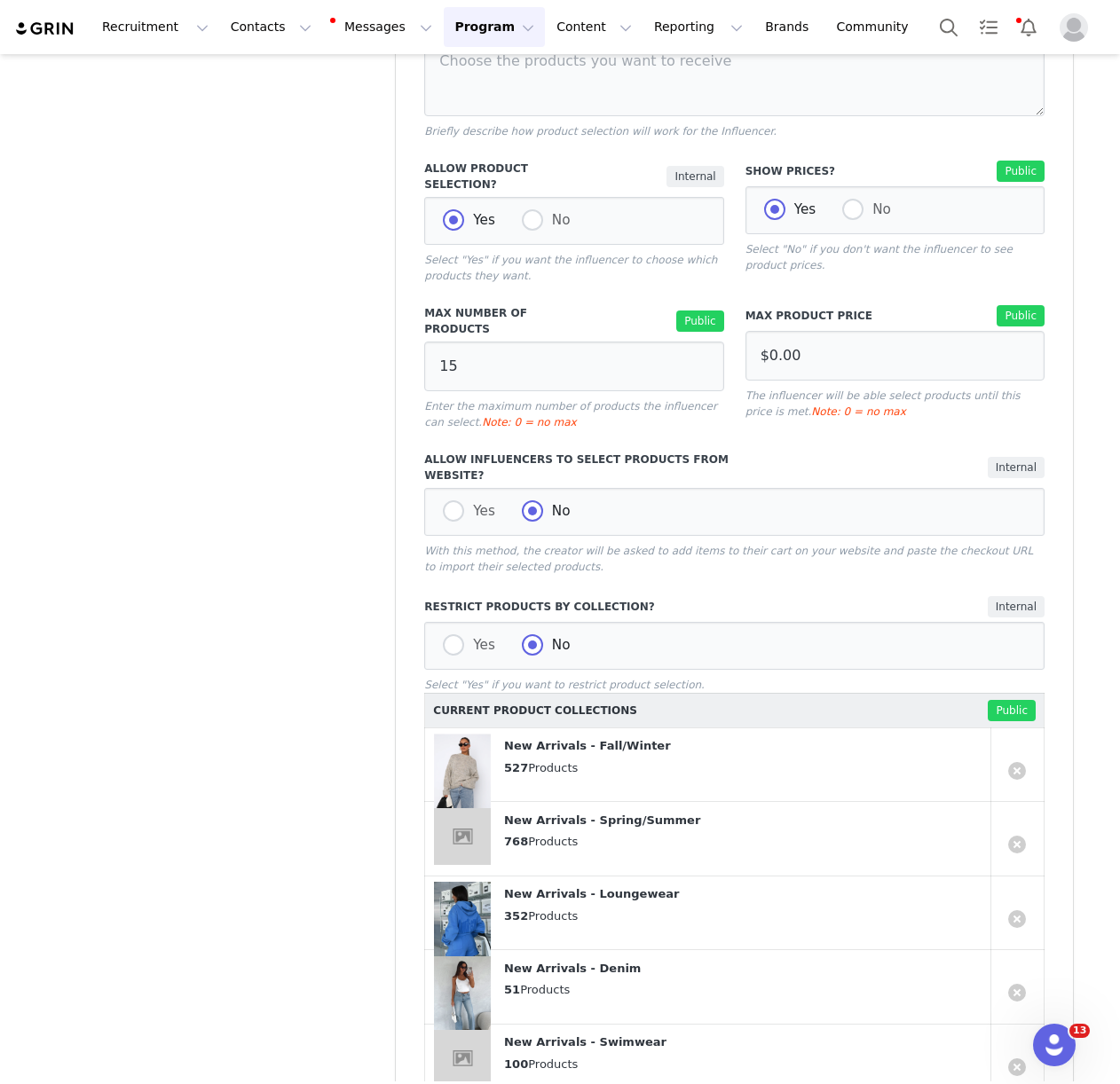
scroll to position [1029, 0]
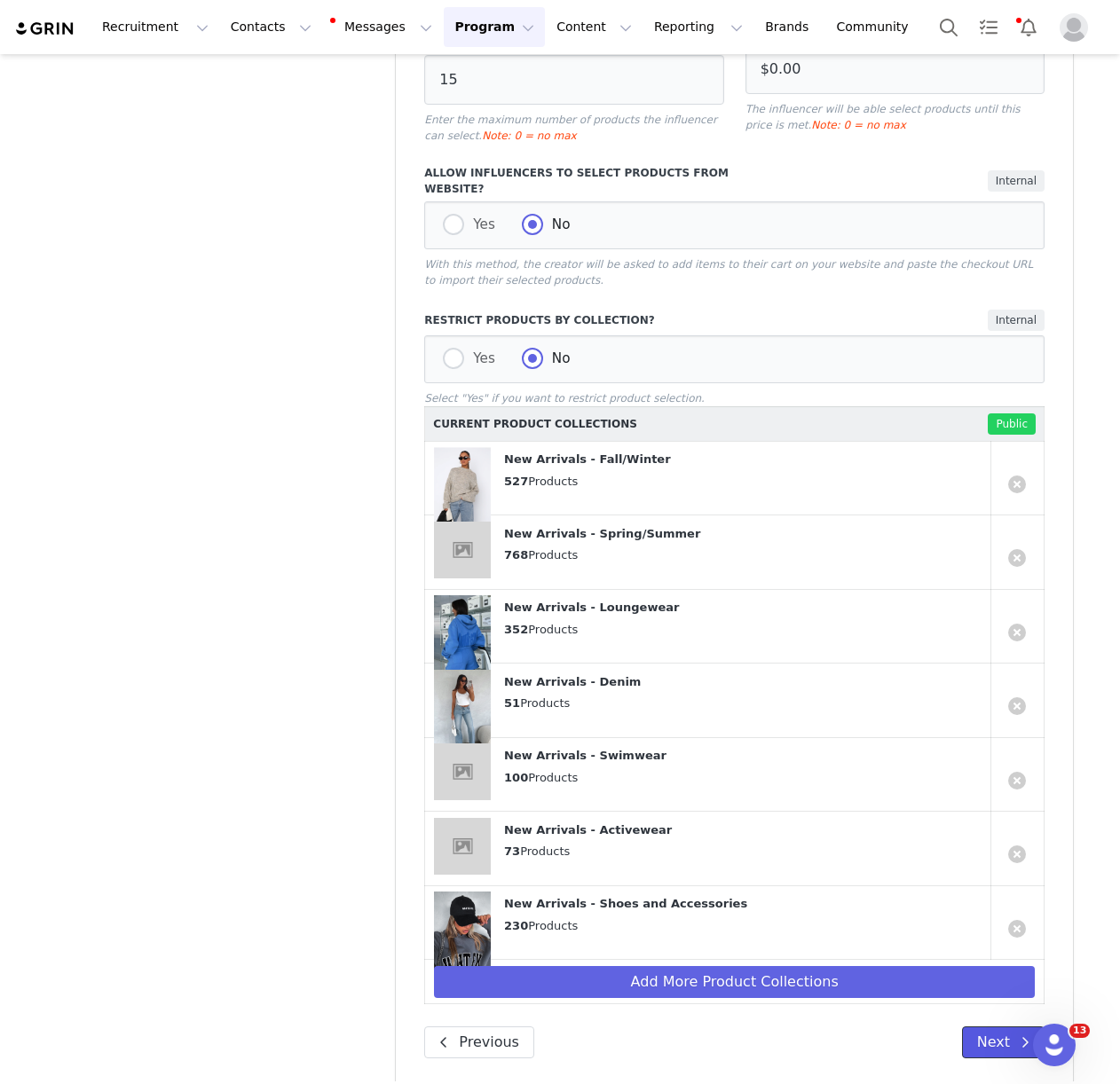
click at [977, 1026] on button "Next" at bounding box center [1002, 1042] width 82 height 32
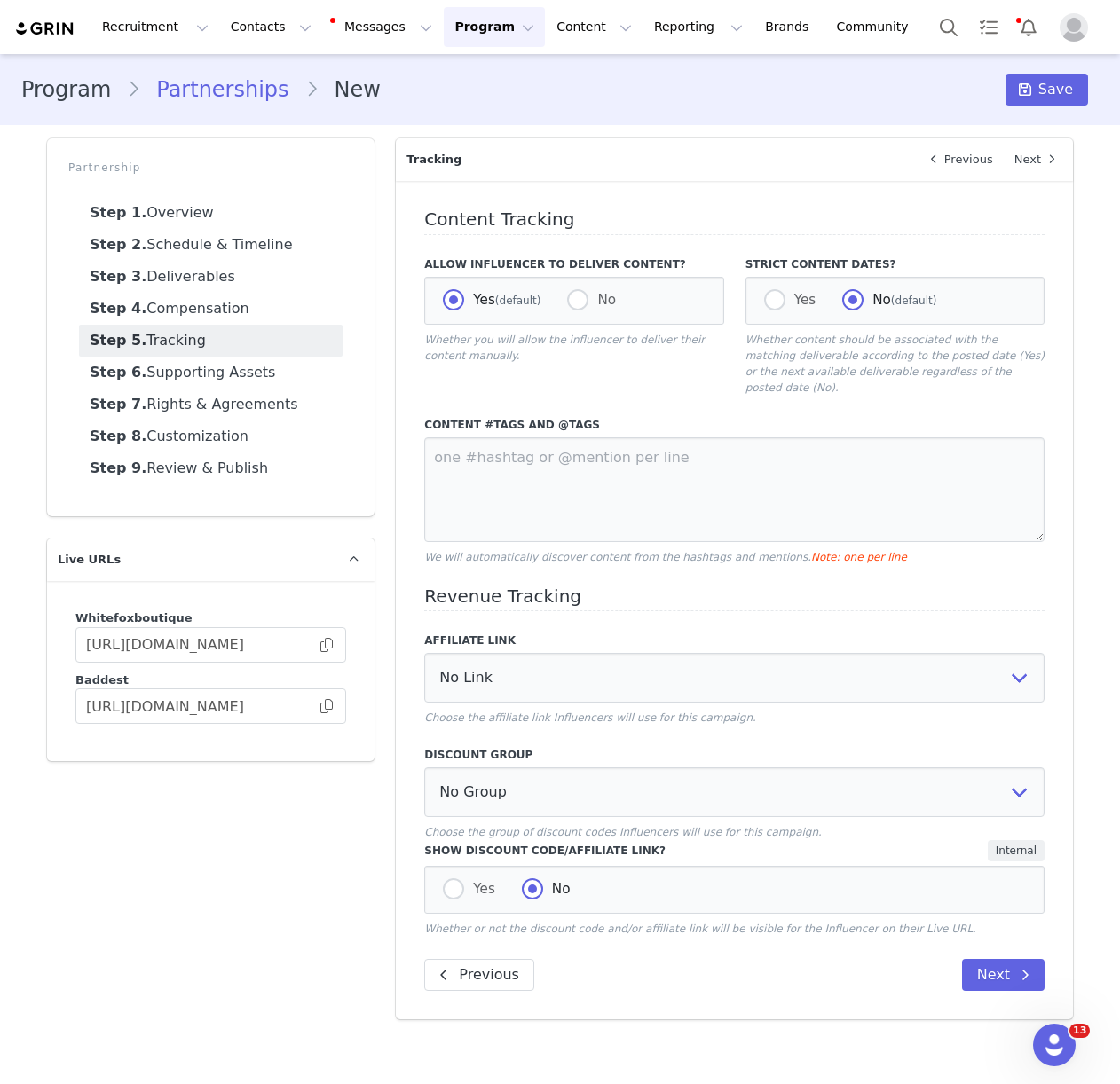
click at [980, 978] on div "Content Tracking Allow Influencer to Deliver Content? Yes (default) No Whether …" at bounding box center [734, 599] width 677 height 838
click at [980, 961] on button "Next" at bounding box center [1002, 974] width 82 height 32
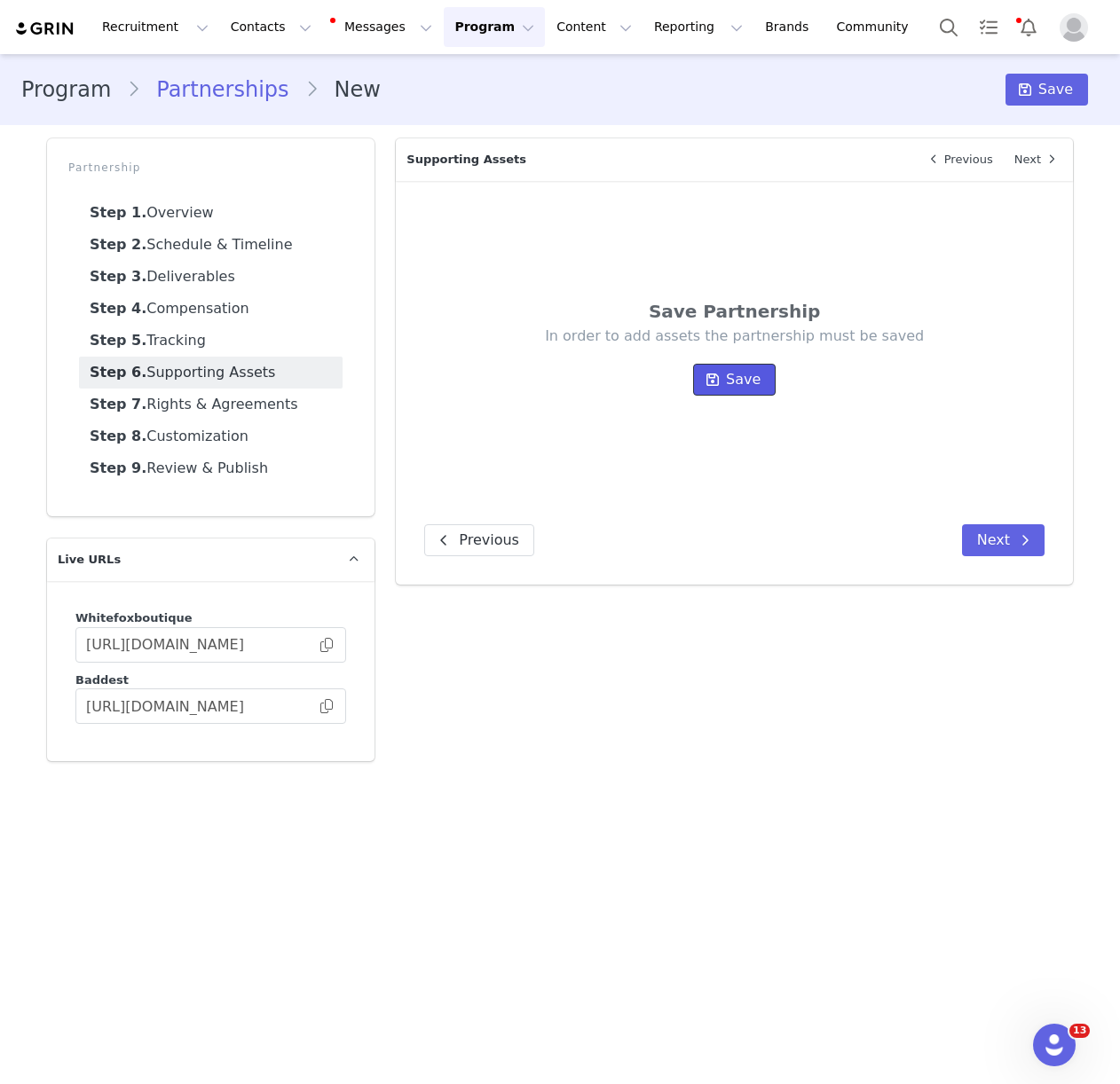
click at [738, 372] on span "Save" at bounding box center [743, 379] width 35 height 21
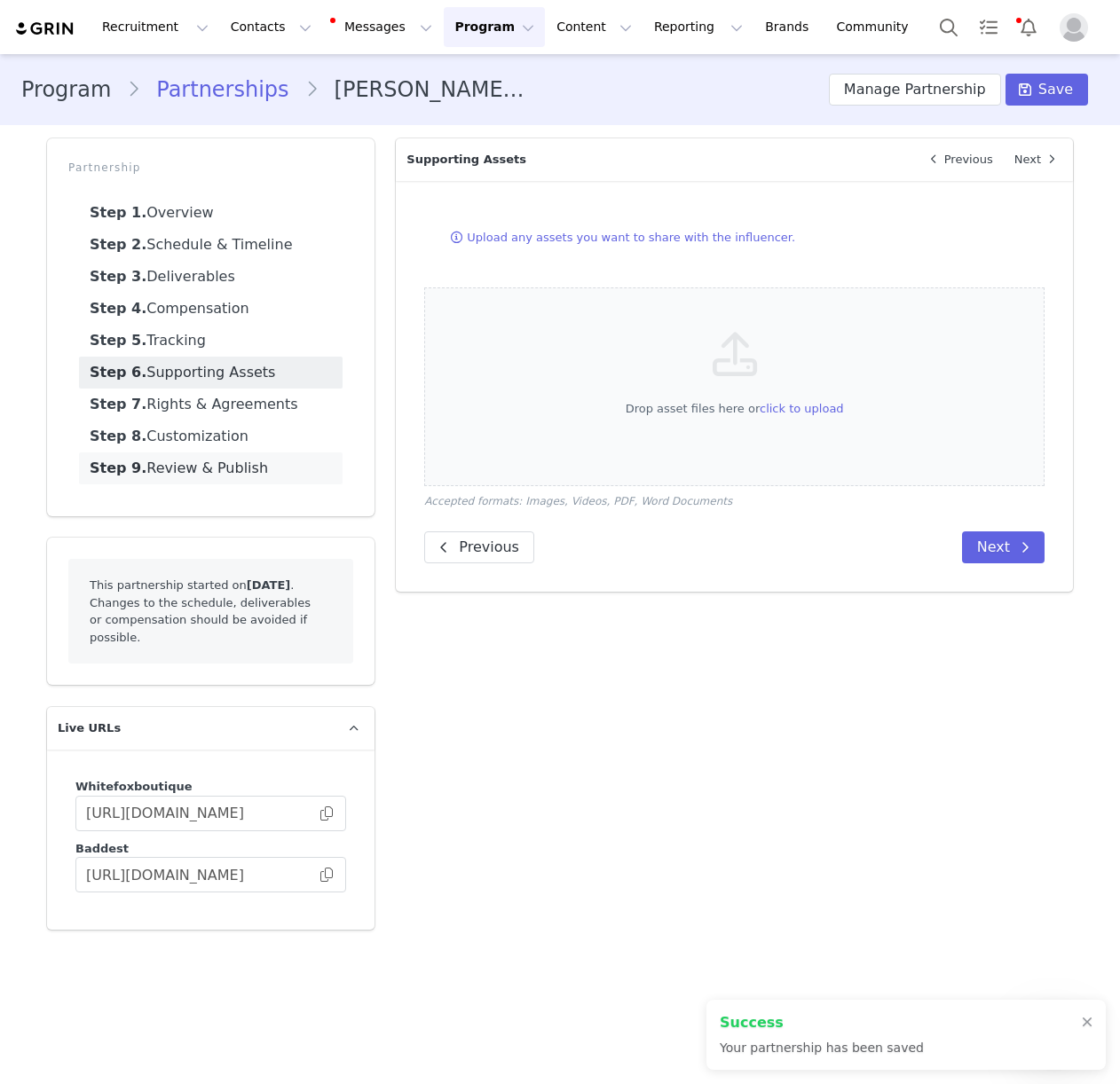
click at [215, 473] on link "Step 9. Review & Publish" at bounding box center [210, 468] width 264 height 32
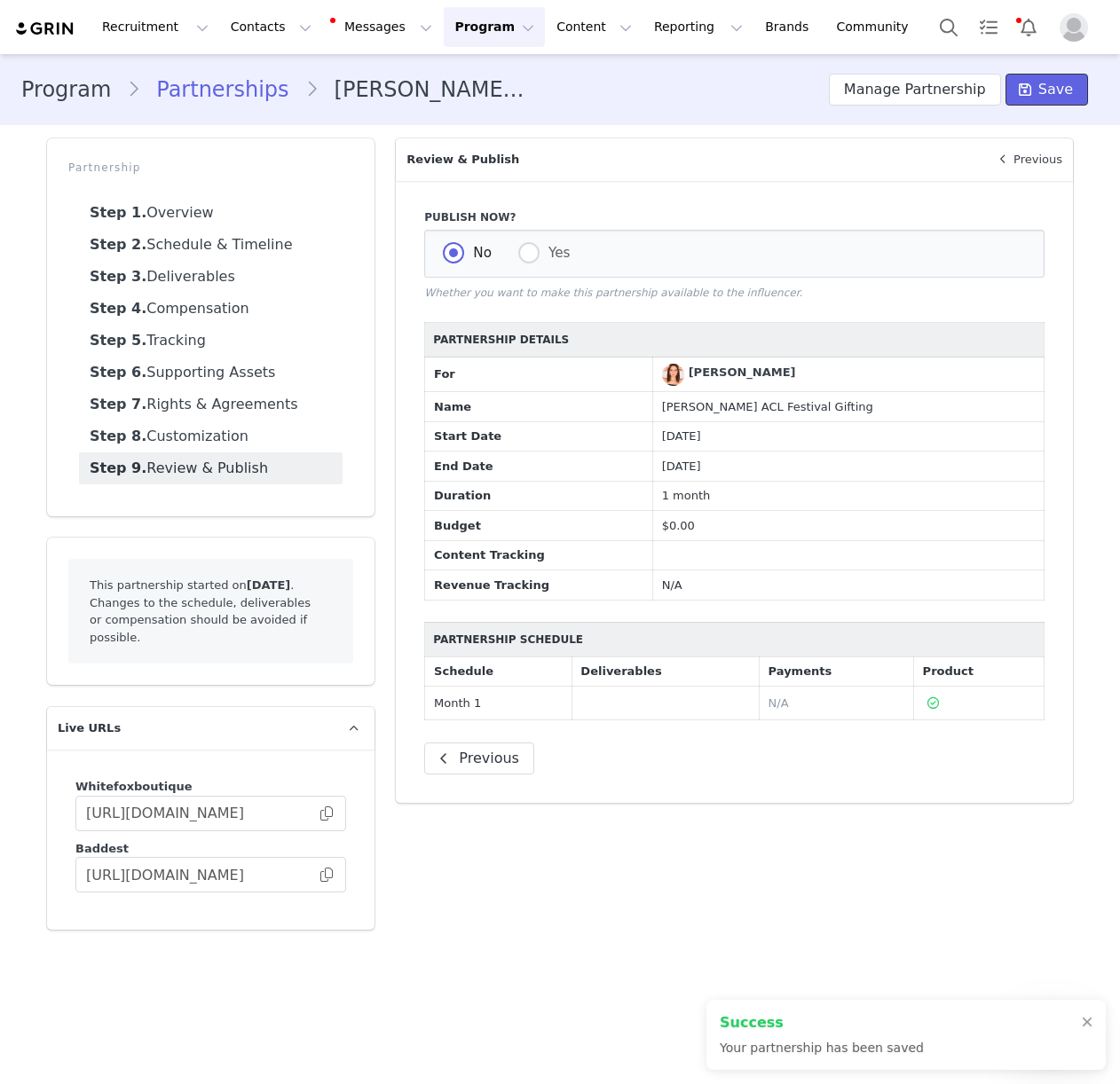
click at [1061, 87] on span "Save" at bounding box center [1055, 90] width 35 height 21
click at [256, 26] on button "Contacts Contacts" at bounding box center [271, 26] width 102 height 40
click at [251, 80] on p "Creators" at bounding box center [248, 78] width 53 height 18
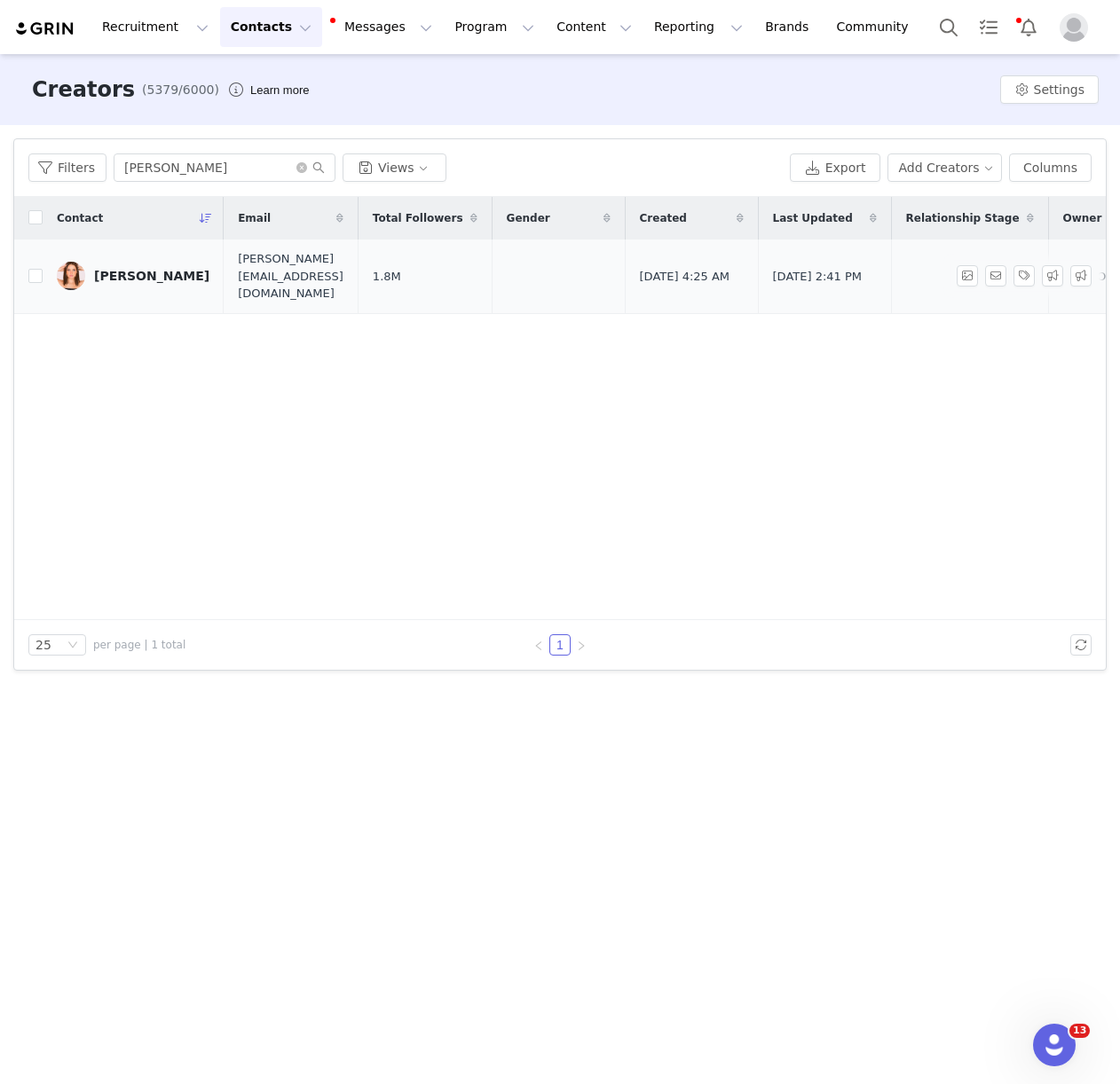
click at [162, 268] on div "Morgan Mcguire" at bounding box center [151, 275] width 115 height 14
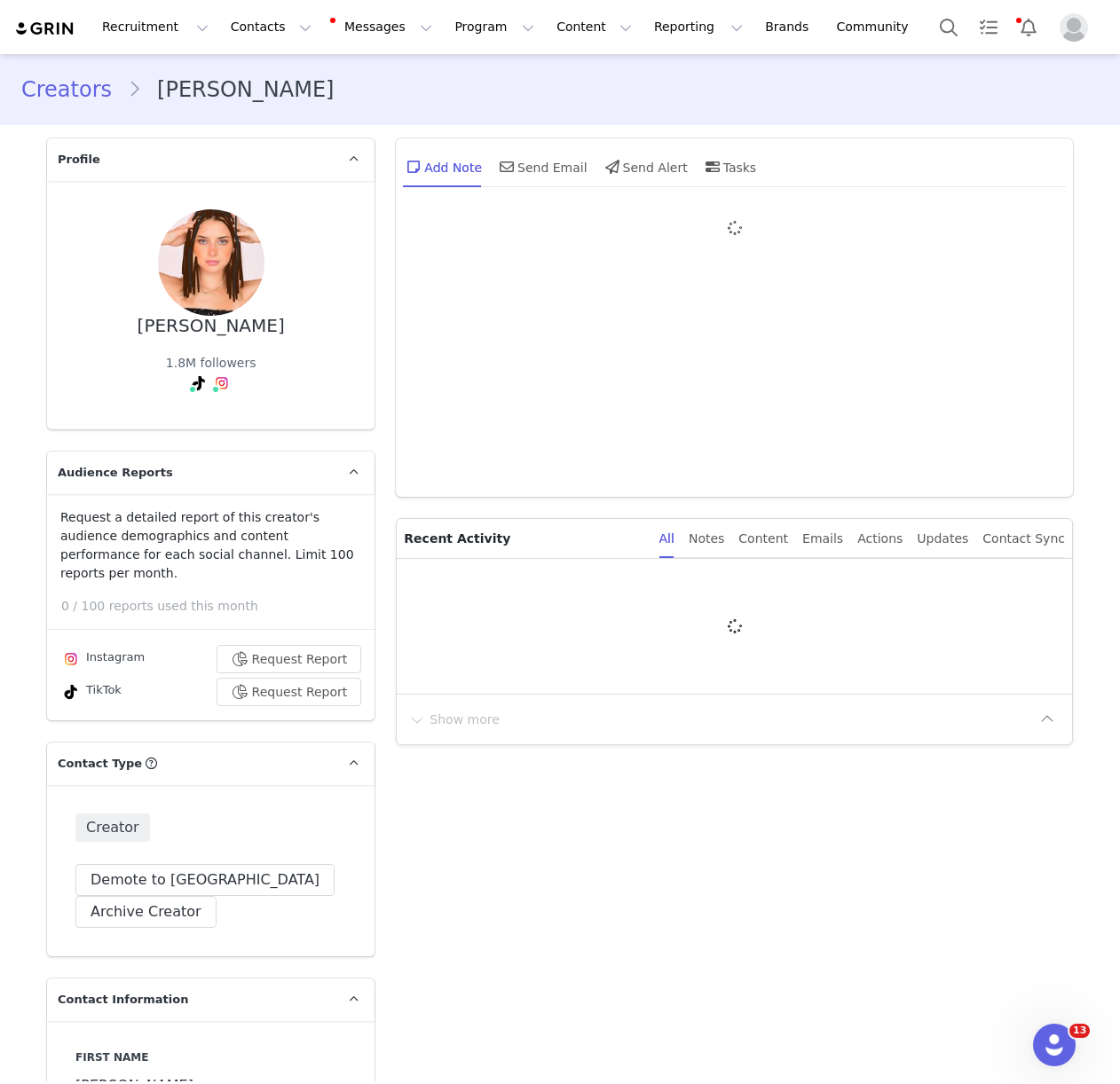
type input "+1 ([GEOGRAPHIC_DATA])"
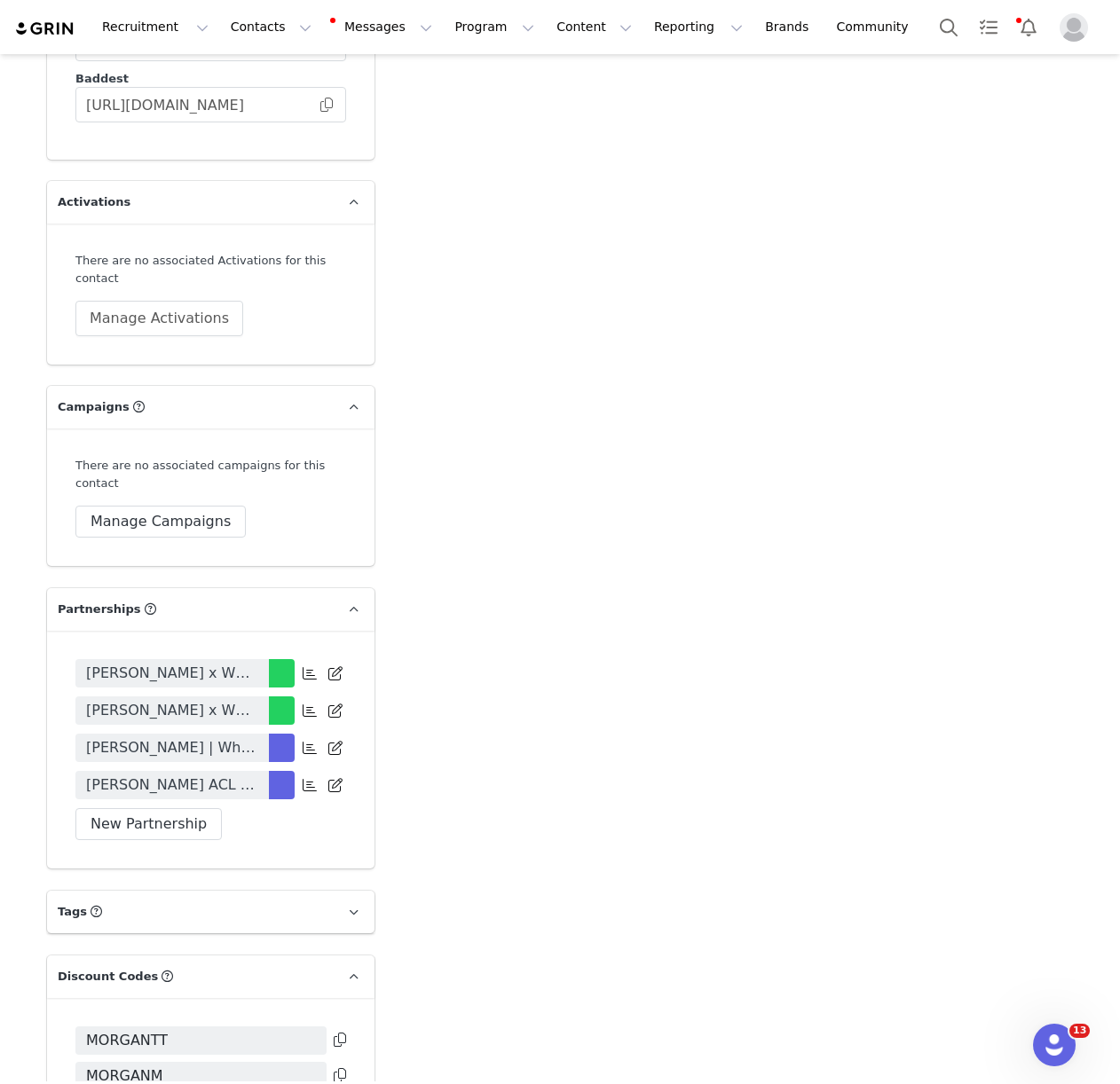
scroll to position [3750, 0]
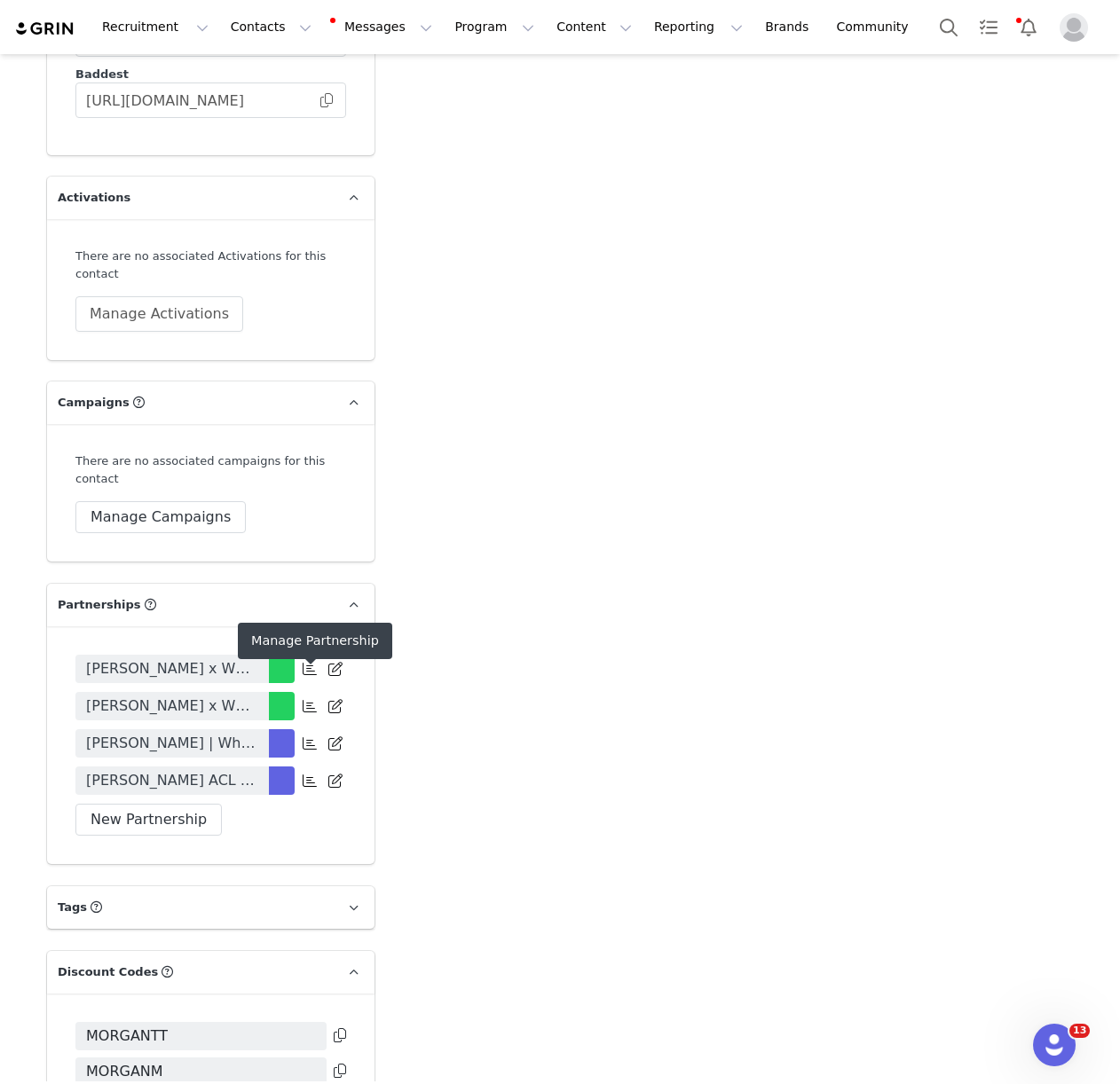
click at [312, 773] on icon at bounding box center [309, 780] width 14 height 14
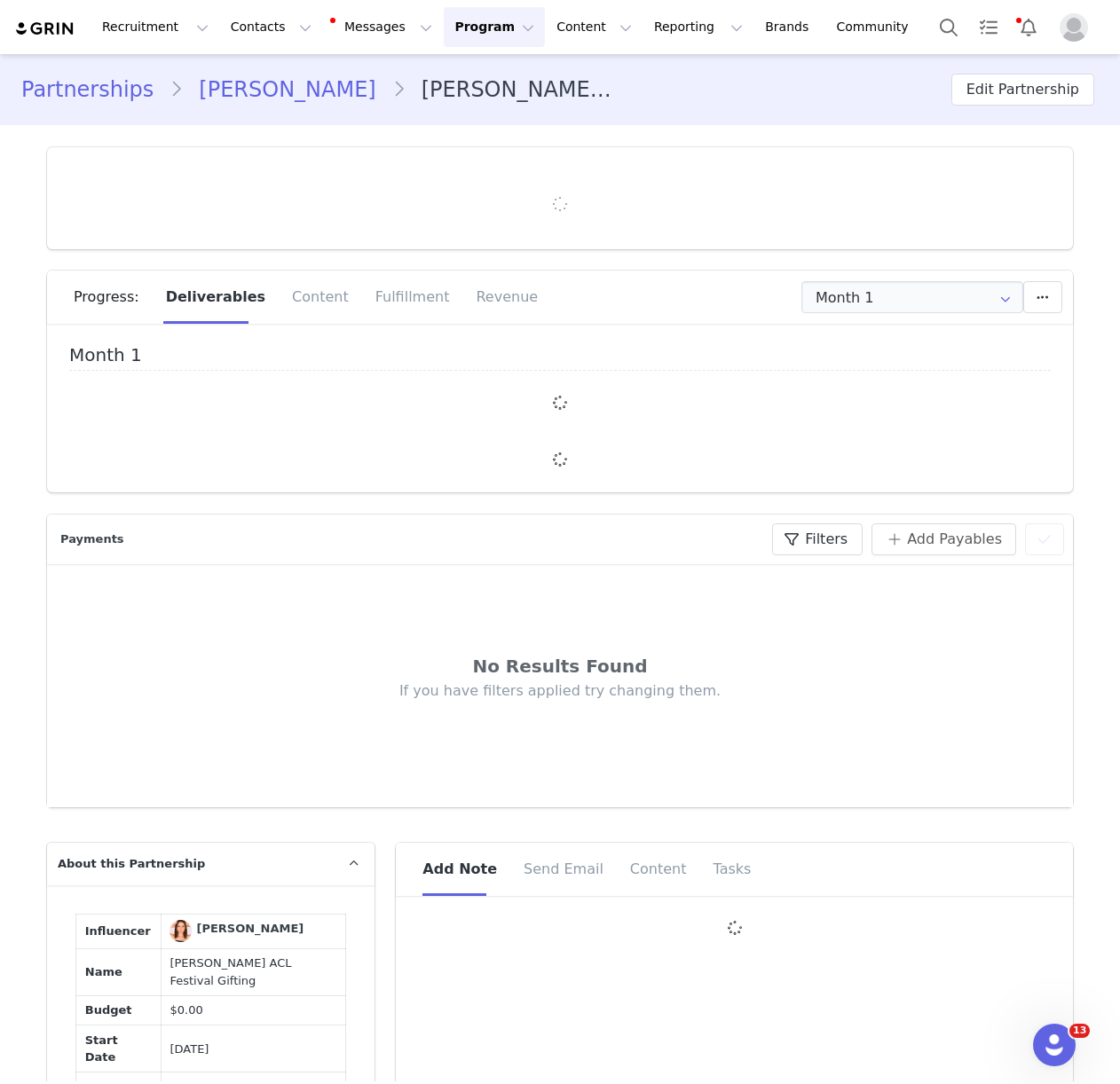
type input "+1 ([GEOGRAPHIC_DATA])"
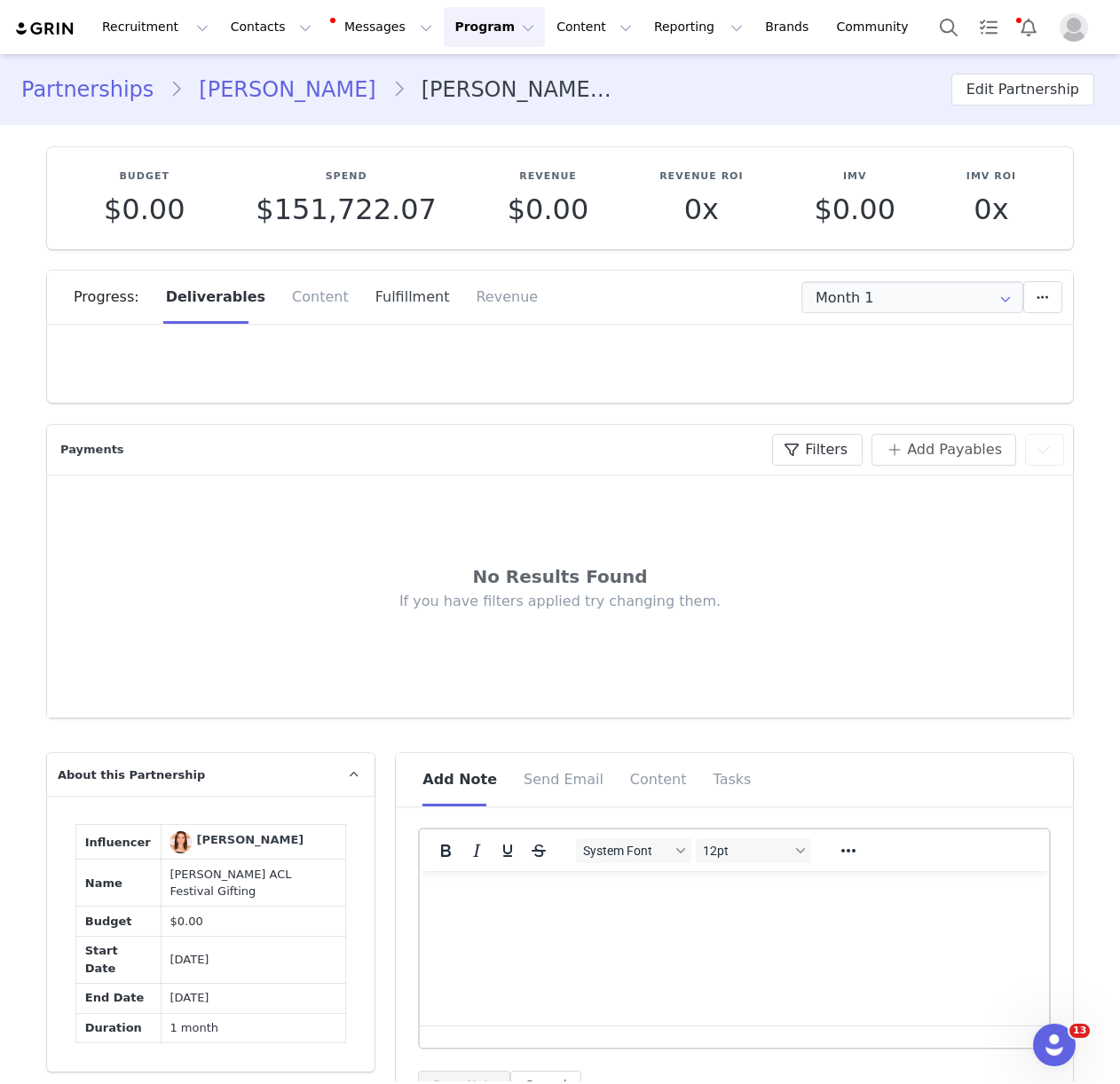
click at [396, 311] on div "Fulfillment" at bounding box center [412, 296] width 101 height 53
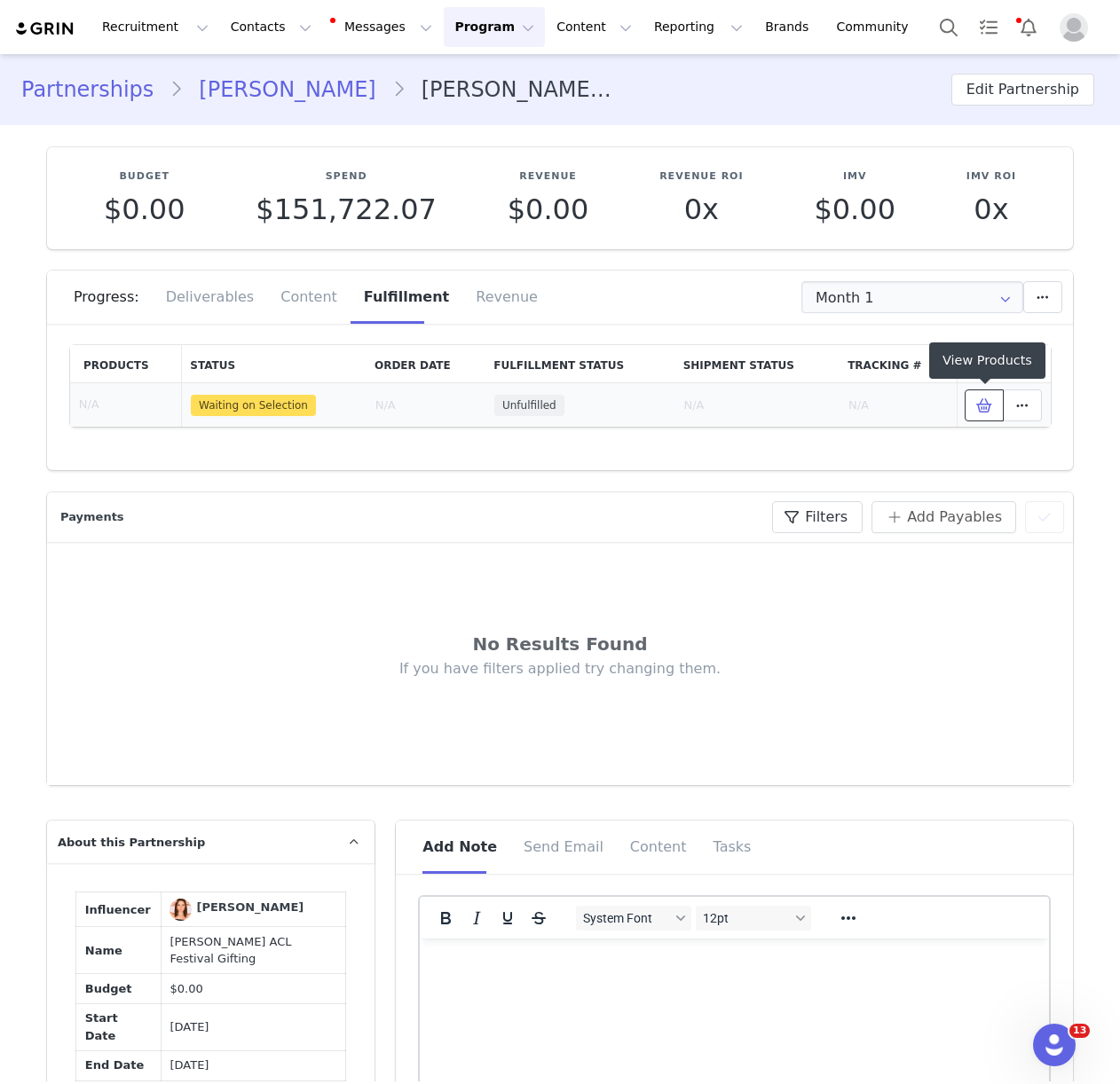
click at [971, 403] on button at bounding box center [984, 404] width 39 height 32
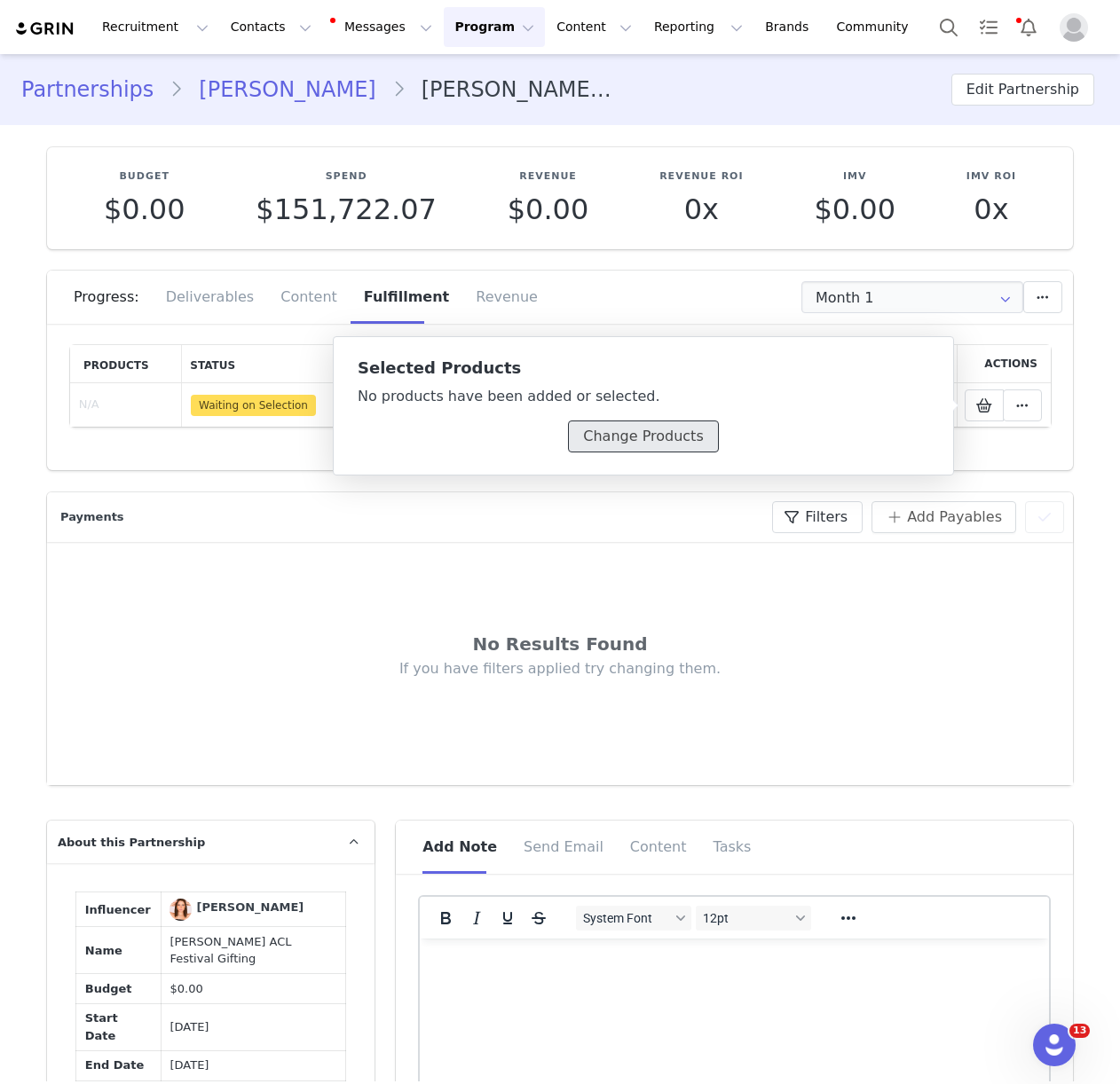
click at [602, 437] on button "Change Products" at bounding box center [642, 436] width 150 height 32
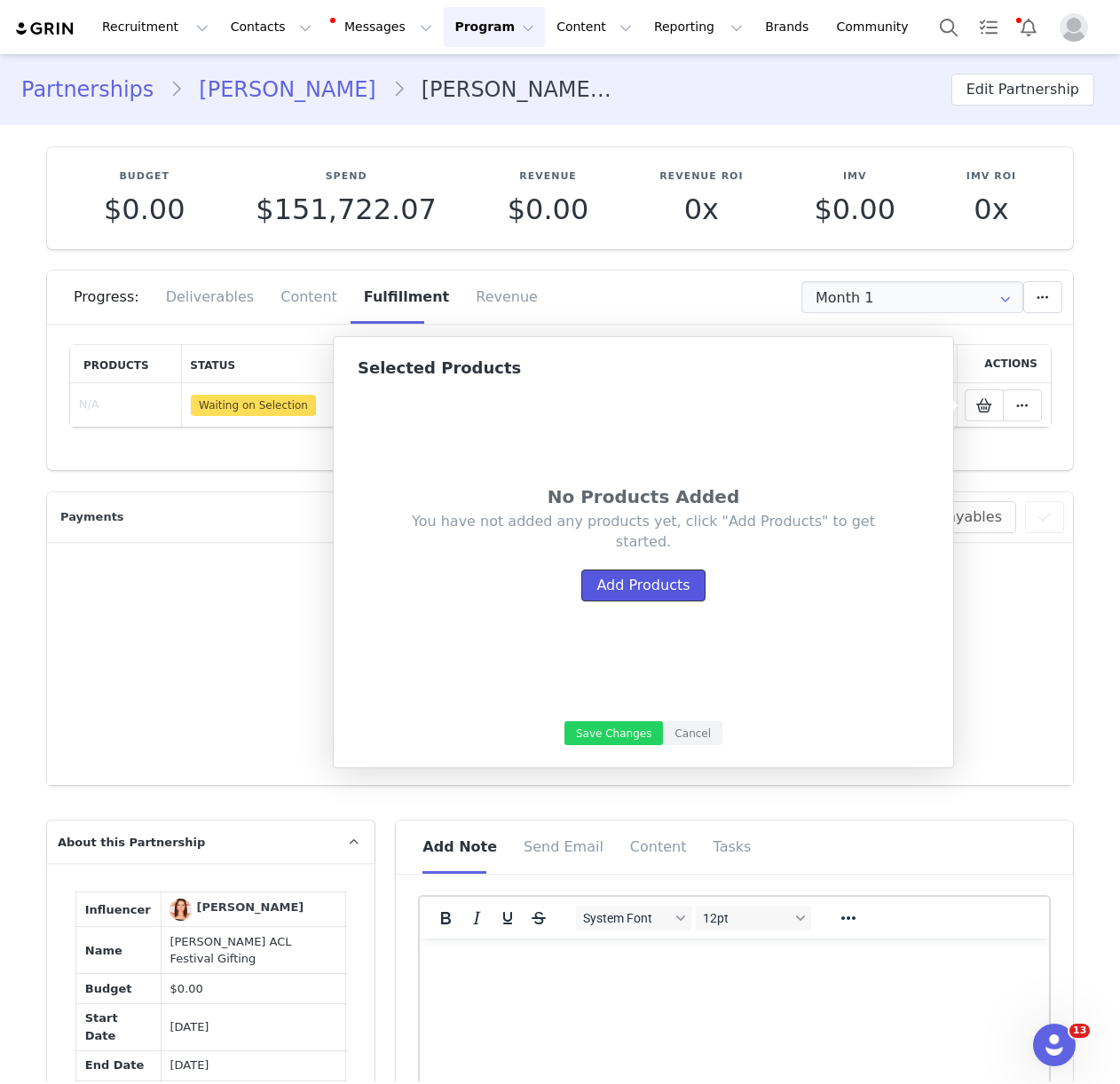
click at [612, 571] on button "Add Products" at bounding box center [643, 585] width 124 height 32
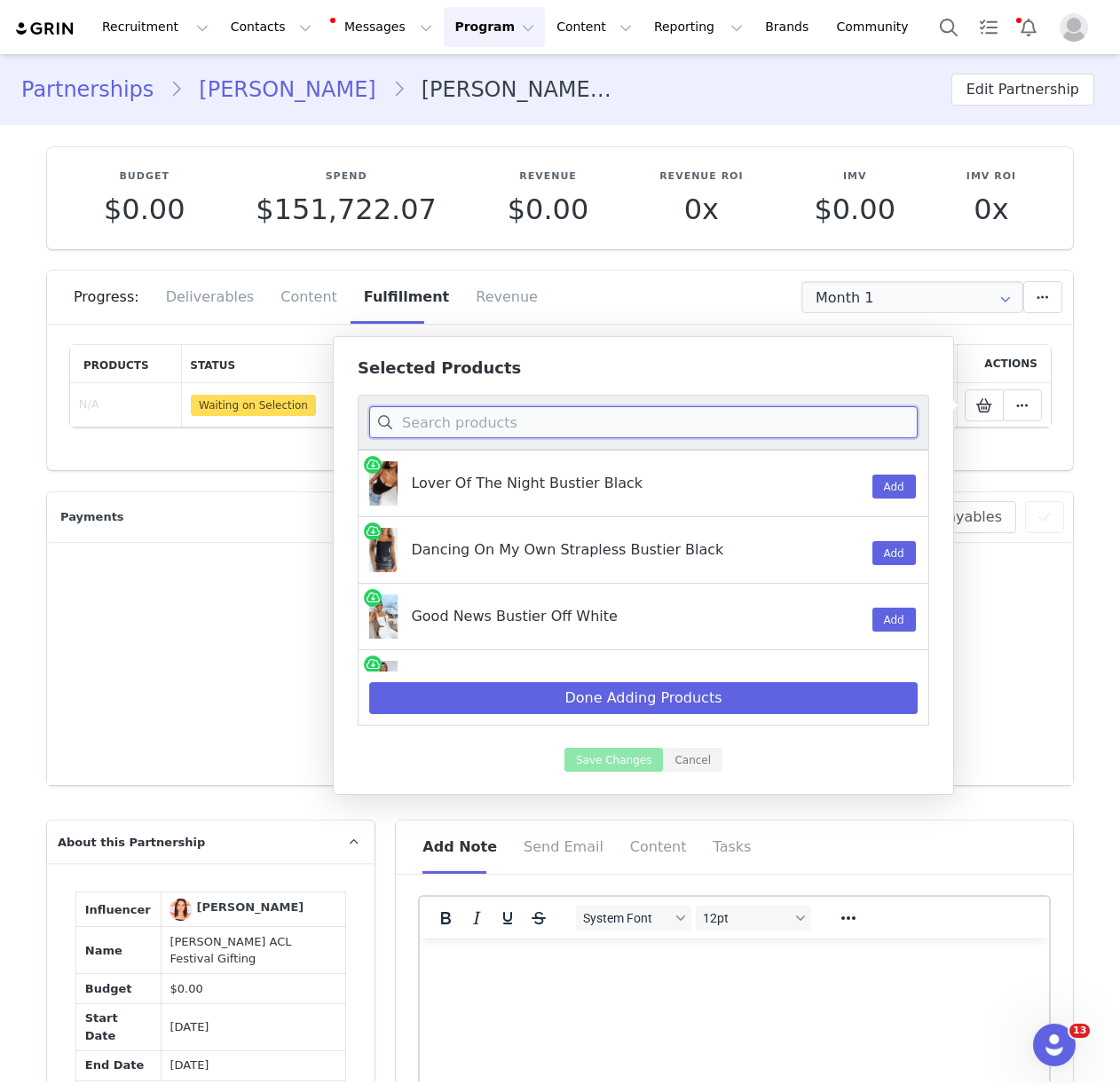
click at [488, 424] on input at bounding box center [643, 422] width 548 height 32
paste input "Back To Back Tee Black"
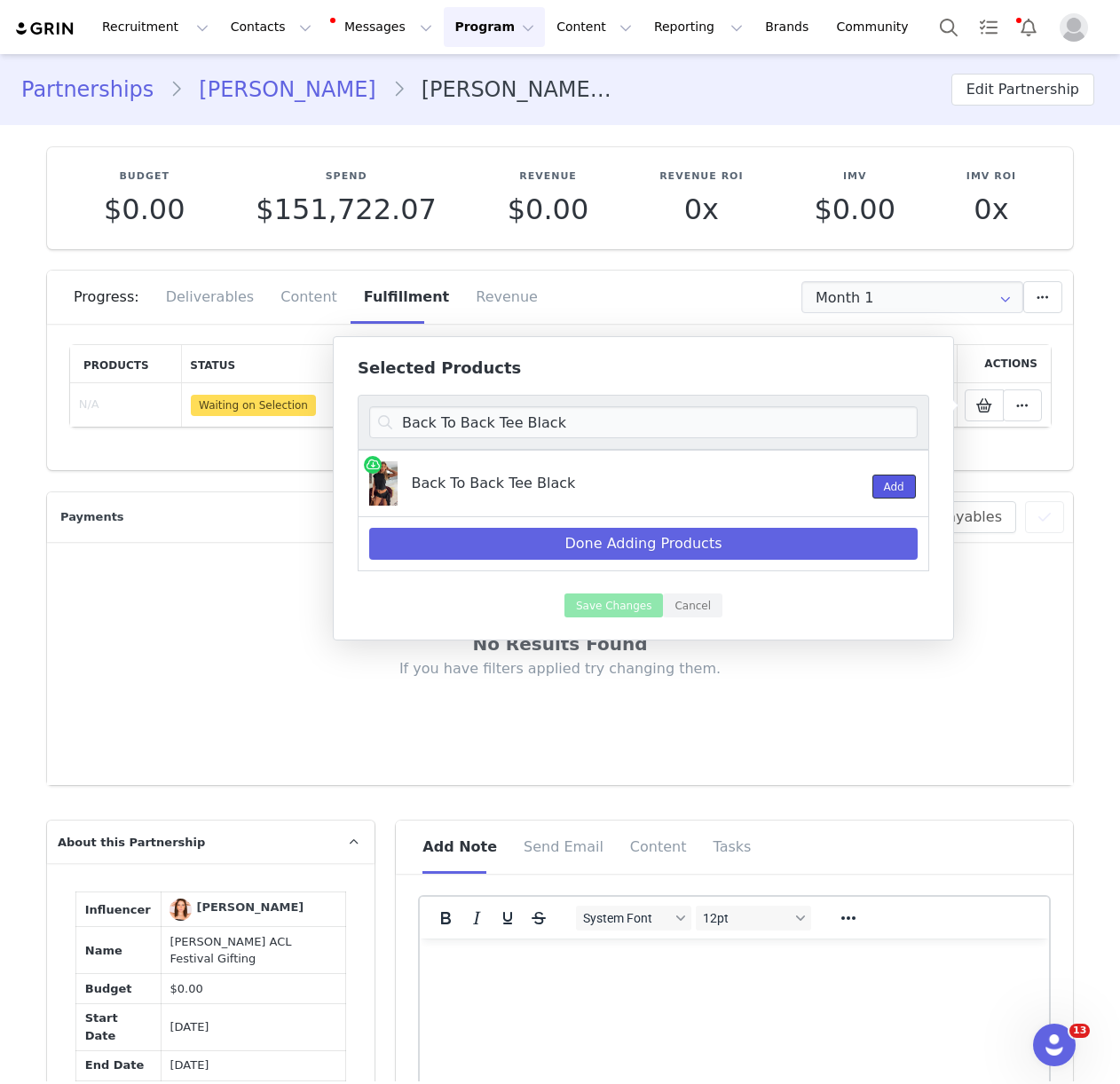
click at [886, 493] on button "Add" at bounding box center [893, 486] width 43 height 24
click at [455, 426] on input "Back To Back Tee Black" at bounding box center [643, 422] width 548 height 32
paste input "Crimson Body Scarf Black Silver"
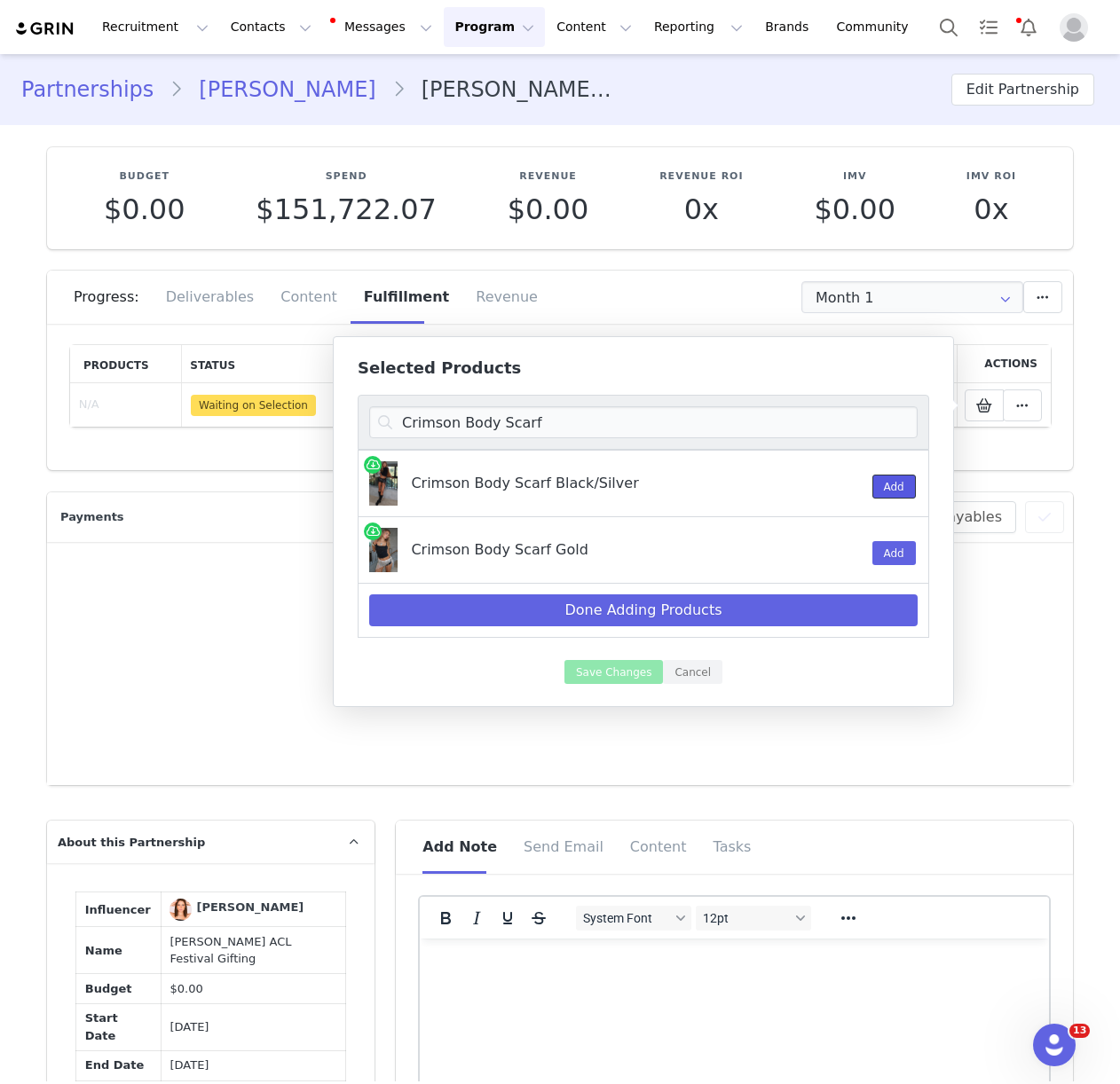
click at [885, 485] on button "Add" at bounding box center [893, 486] width 43 height 24
click at [479, 428] on input "Crimson Body Scarf" at bounding box center [643, 422] width 548 height 32
paste input "Wild Attraction Mini Shorts Black"
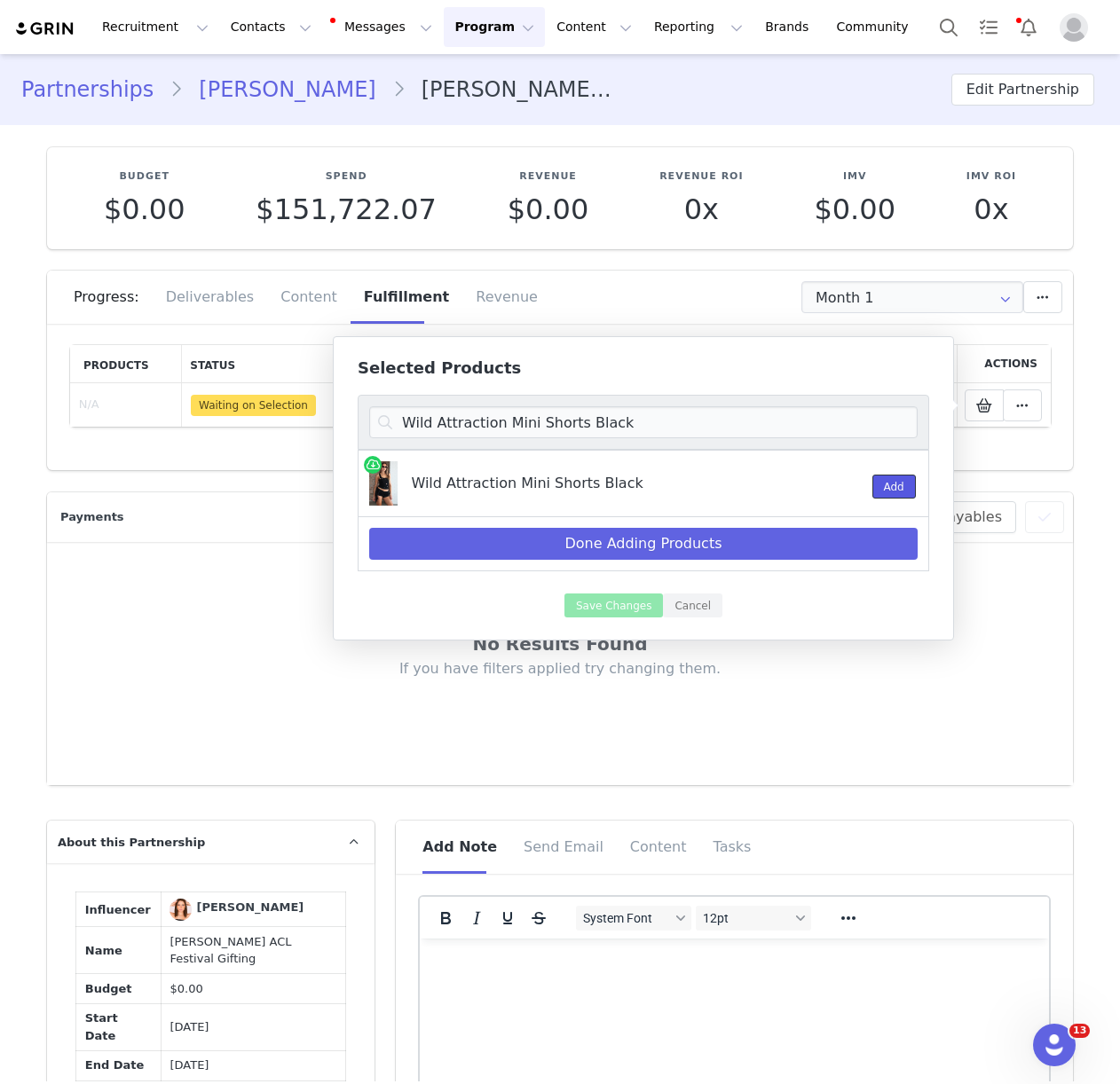
click at [886, 483] on button "Add" at bounding box center [893, 486] width 43 height 24
click at [427, 421] on input "Wild Attraction Mini Shorts Black" at bounding box center [643, 422] width 548 height 32
paste input "-Bronwyn Headband"
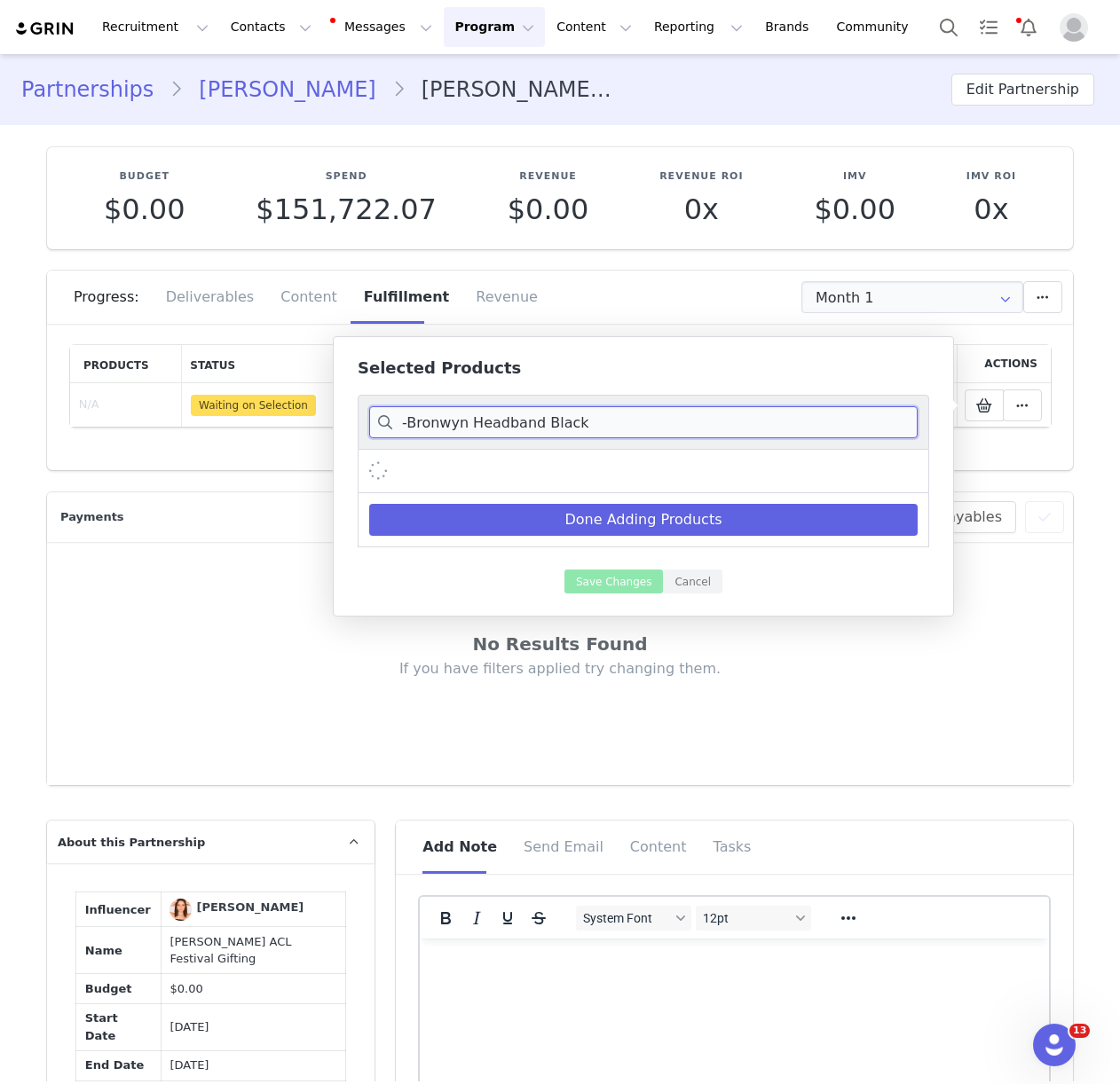
click at [410, 422] on input "-Bronwyn Headband Black" at bounding box center [643, 422] width 548 height 32
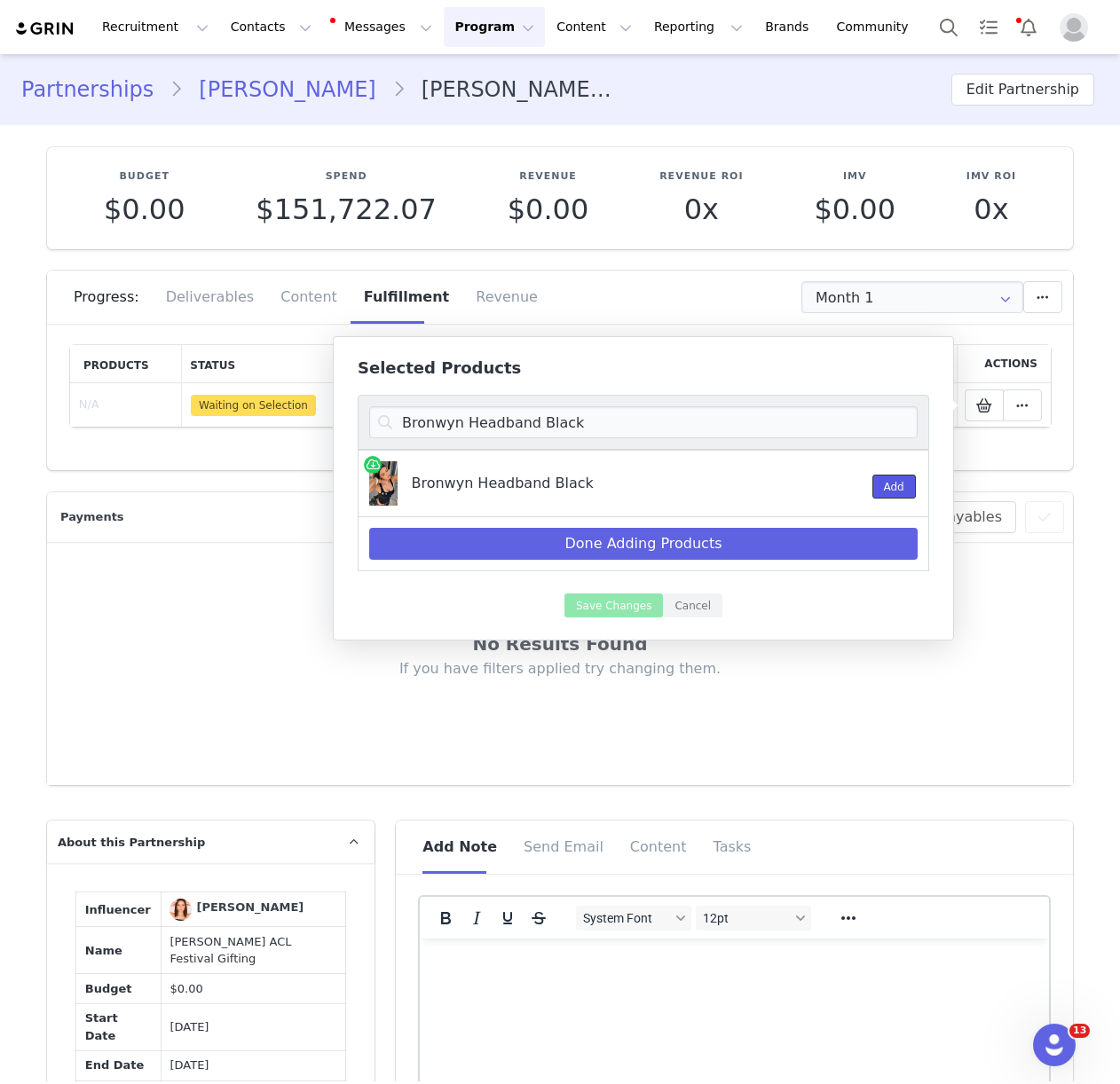
click at [880, 486] on button "Add" at bounding box center [893, 486] width 43 height 24
click at [441, 418] on input "Bronwyn Headband Black" at bounding box center [643, 422] width 548 height 32
paste input "Not In The Mood Shorts Silver"
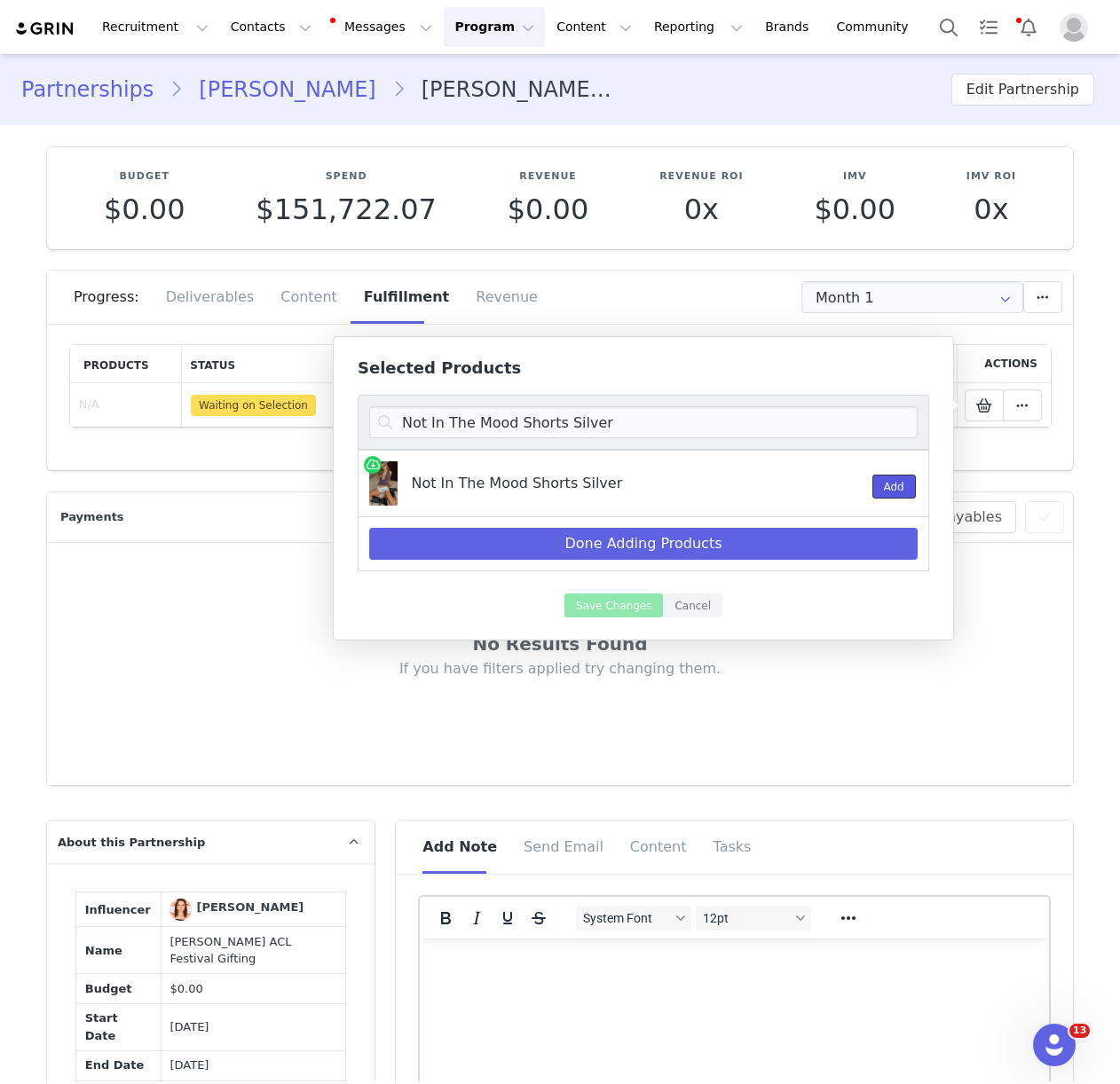
click at [901, 487] on button "Add" at bounding box center [893, 486] width 43 height 24
click at [476, 420] on input "Not In The Mood Shorts Silver" at bounding box center [643, 422] width 548 height 32
paste input "Beach Therapy Knit Poncho Top Cream"
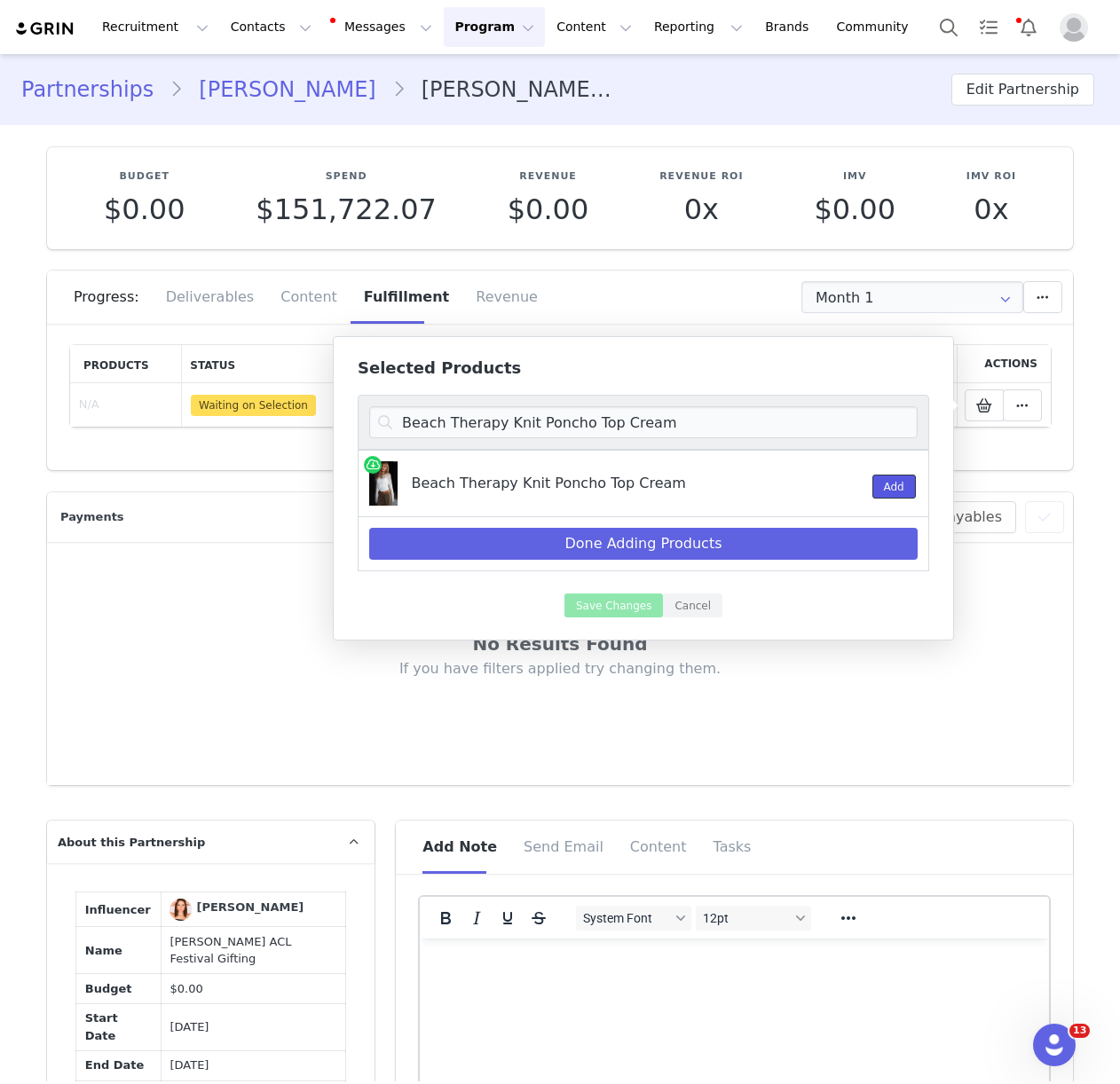
click at [891, 489] on button "Add" at bounding box center [893, 486] width 43 height 24
click at [574, 432] on input "Beach Therapy Knit Poncho Top Cream" at bounding box center [643, 422] width 548 height 32
paste input "Coming Up Scarf Charcoal"
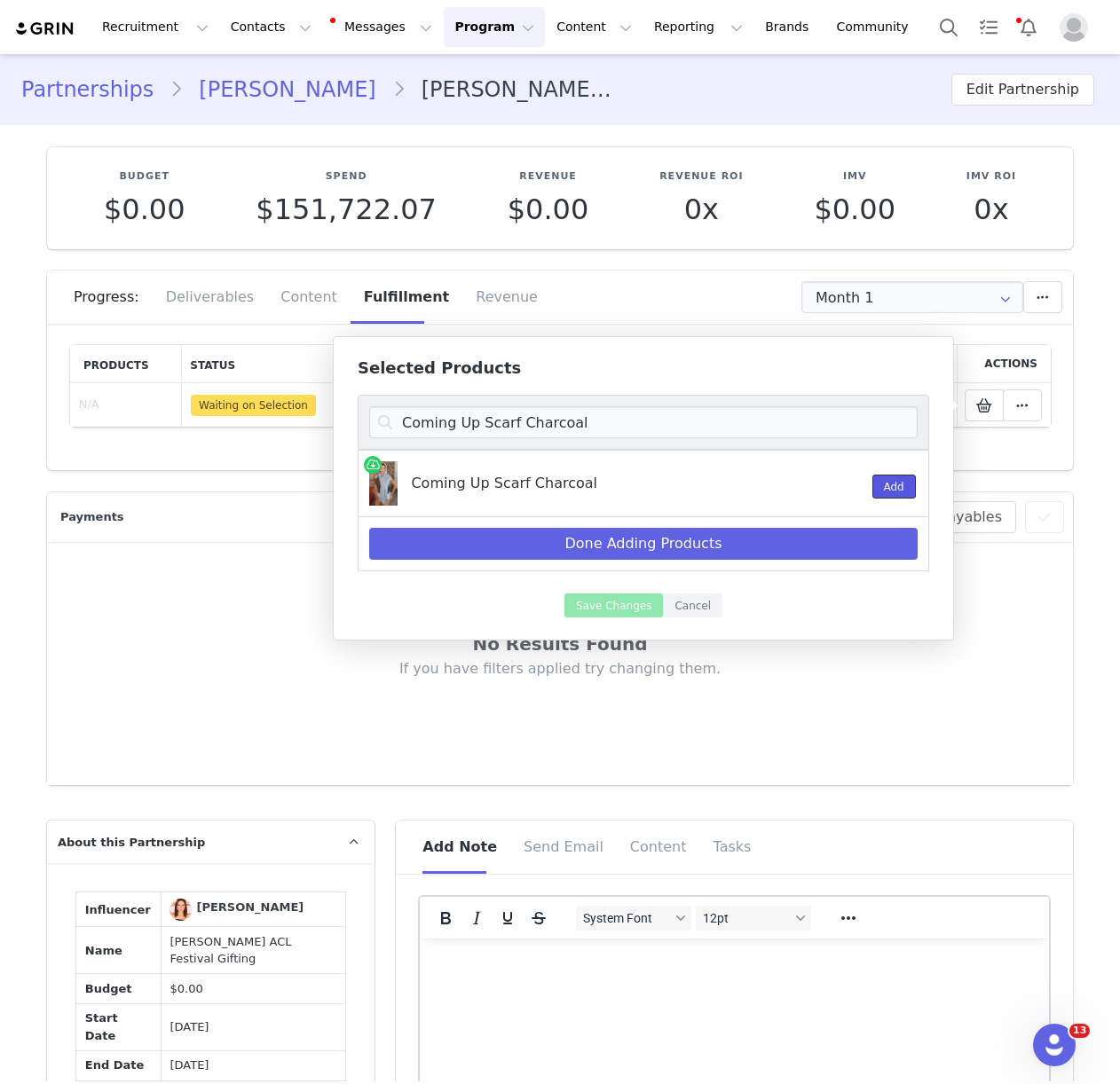
click at [896, 484] on button "Add" at bounding box center [893, 486] width 43 height 24
click at [434, 416] on input "Coming Up Scarf Charcoal" at bounding box center [643, 422] width 548 height 32
paste input "Aurelia Strapless Mini Dress Antique"
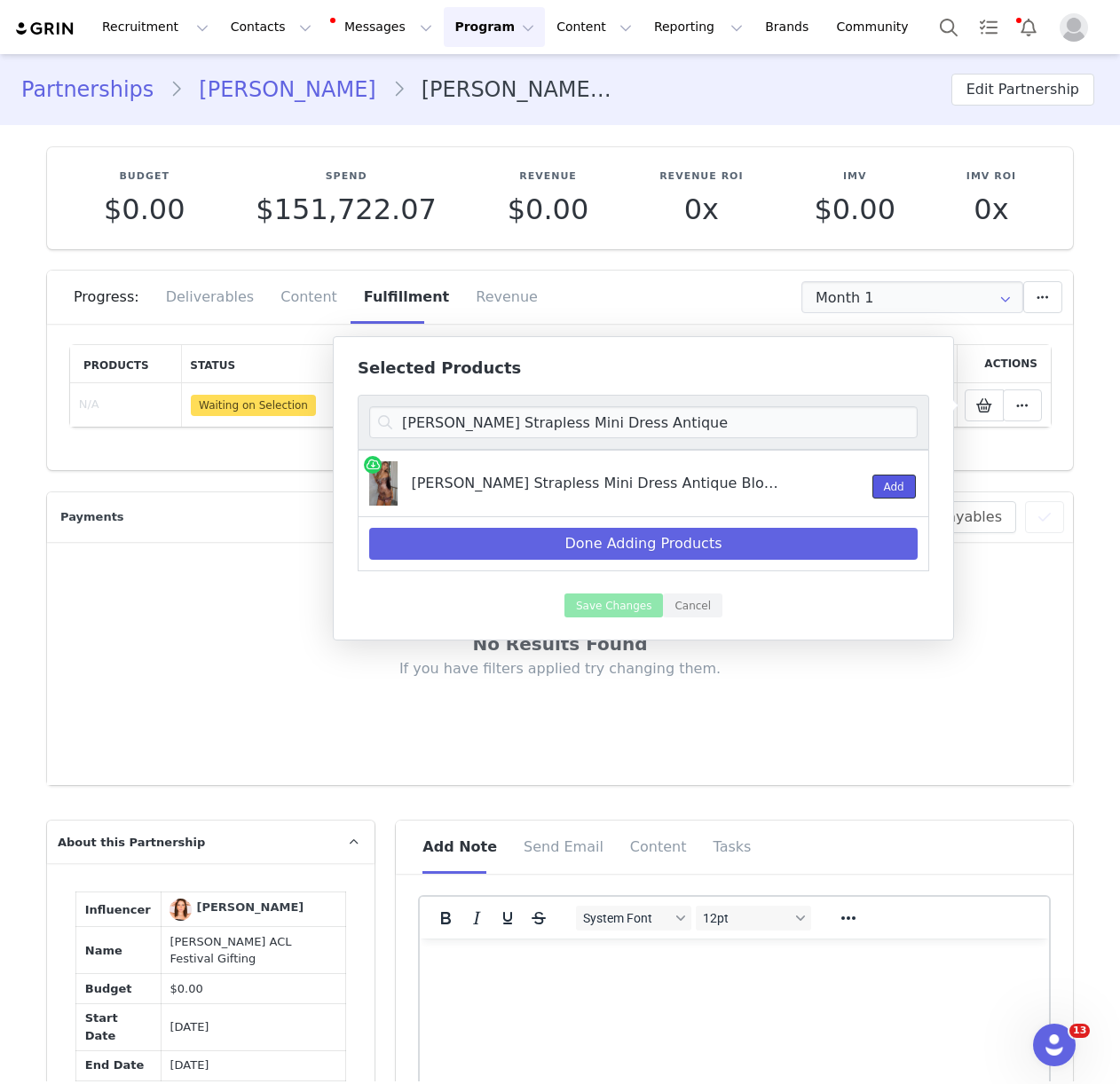
click at [885, 482] on button "Add" at bounding box center [893, 486] width 43 height 24
click at [574, 419] on input "Aurelia Strapless Mini Dress Antique" at bounding box center [643, 422] width 548 height 32
paste input "Lyana Knee High Boots Taupe Faux Sued"
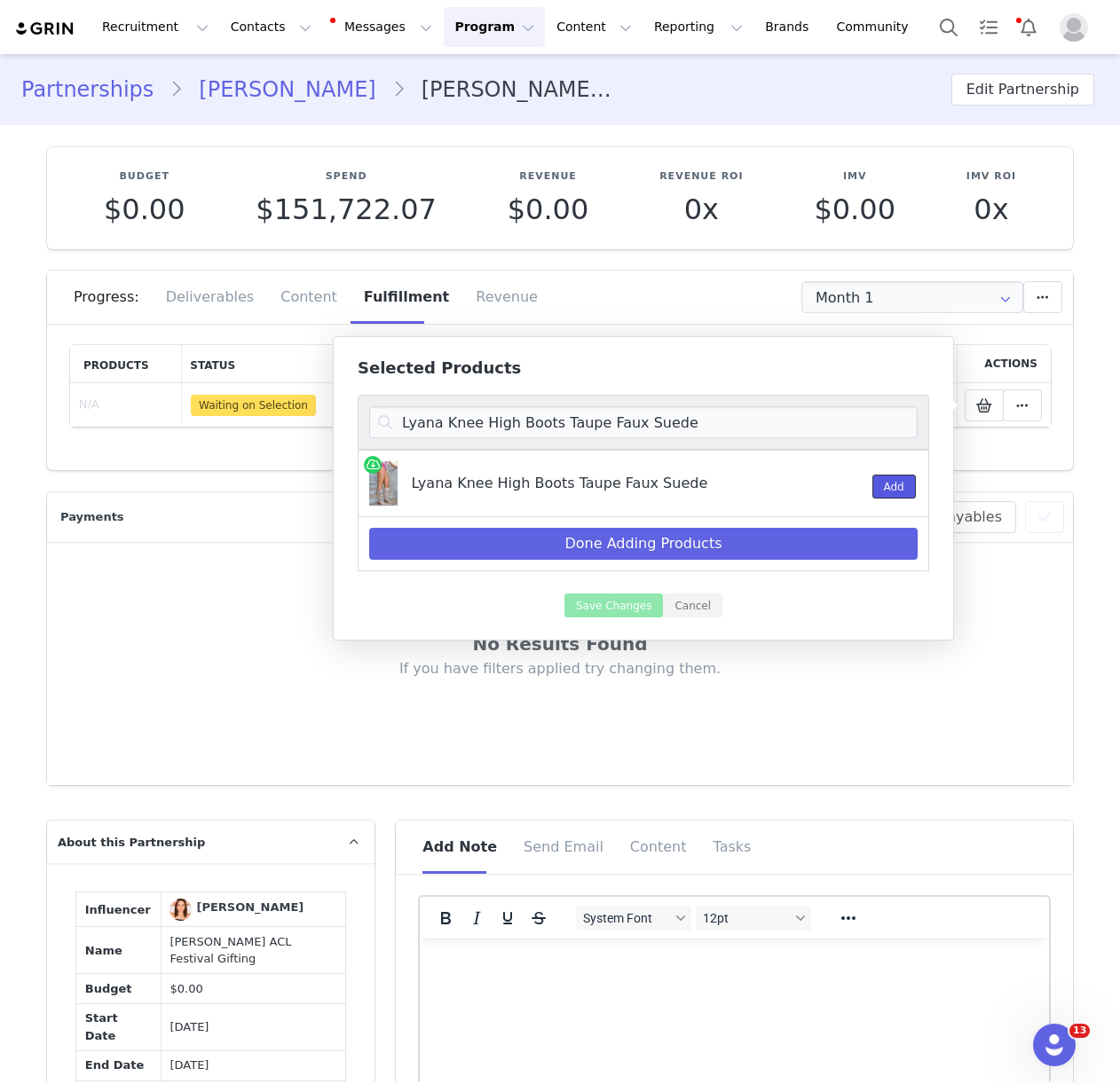
click at [889, 480] on button "Add" at bounding box center [893, 486] width 43 height 24
click at [488, 410] on input "Lyana Knee High Boots Taupe Faux Suede" at bounding box center [643, 422] width 548 height 32
paste input "iana Wrap Belt"
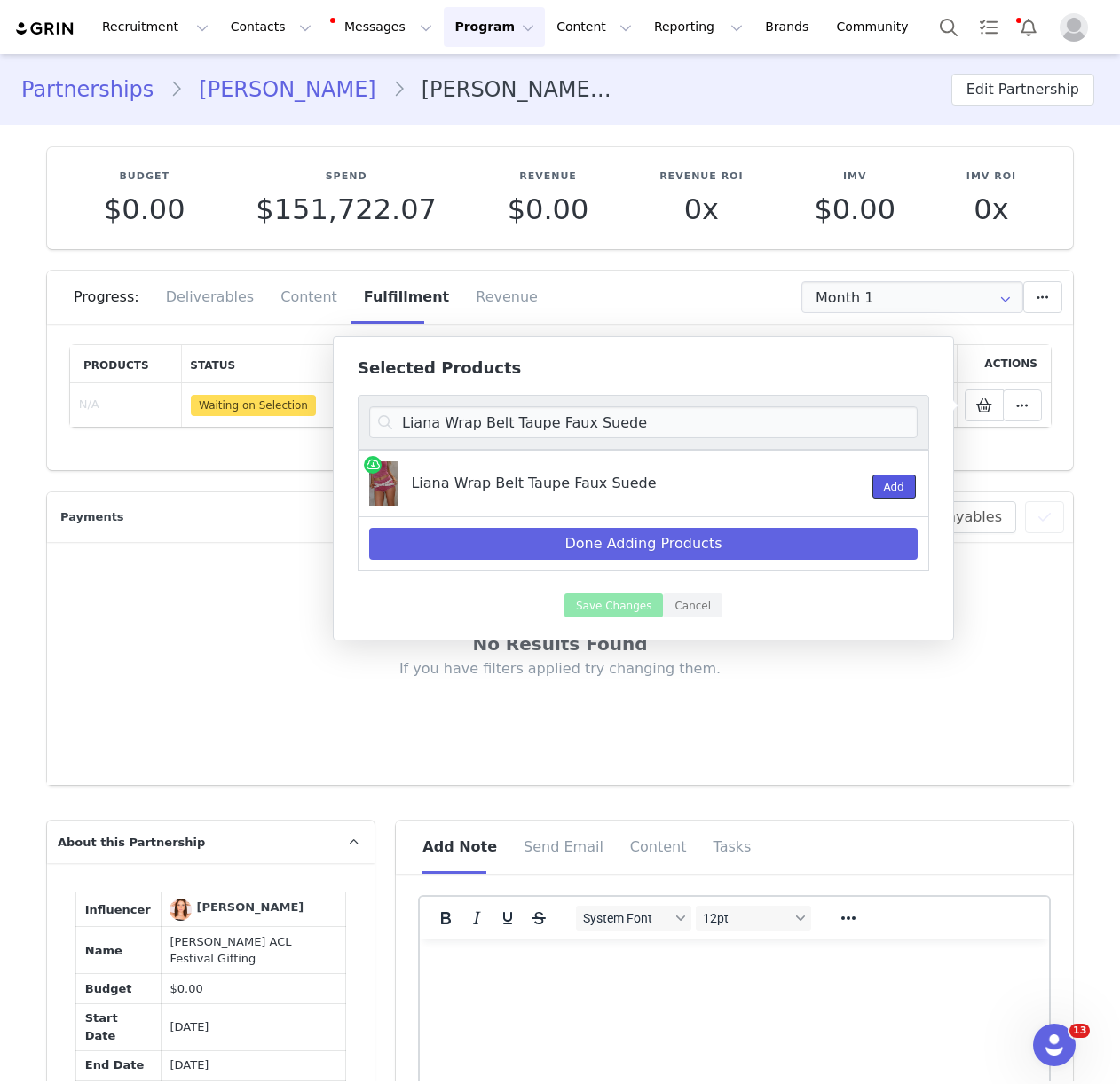
click at [881, 487] on button "Add" at bounding box center [893, 486] width 43 height 24
click at [512, 429] on input "Liana Wrap Belt Taupe Faux Suede" at bounding box center [643, 422] width 548 height 32
paste input "Soren Belt Dark Chocolat"
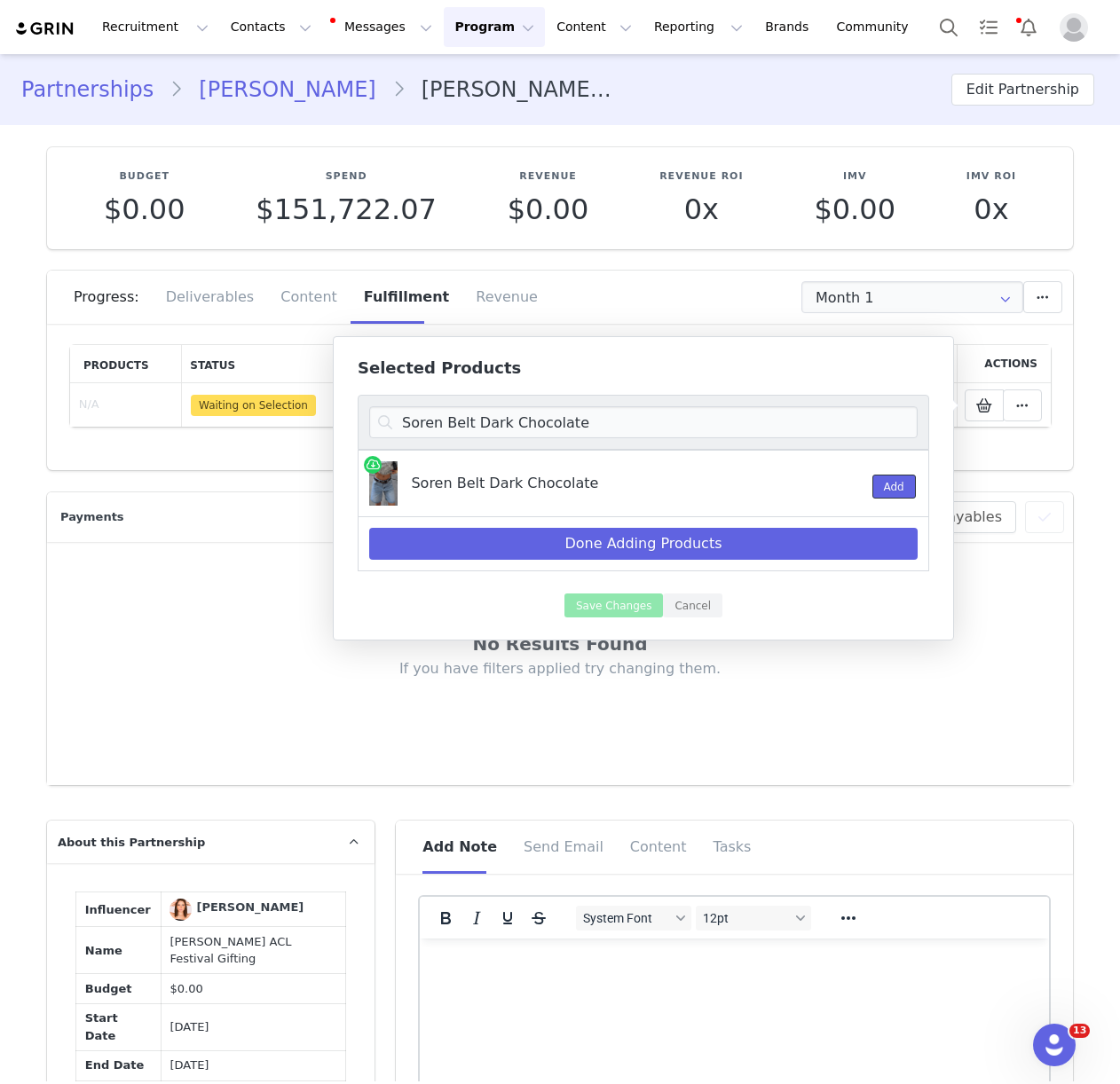
click at [891, 480] on button "Add" at bounding box center [893, 486] width 43 height 24
click at [490, 413] on input "Soren Belt Dark Chocolate" at bounding box center [643, 422] width 548 height 32
paste input "Danni Necklace Gold Silver"
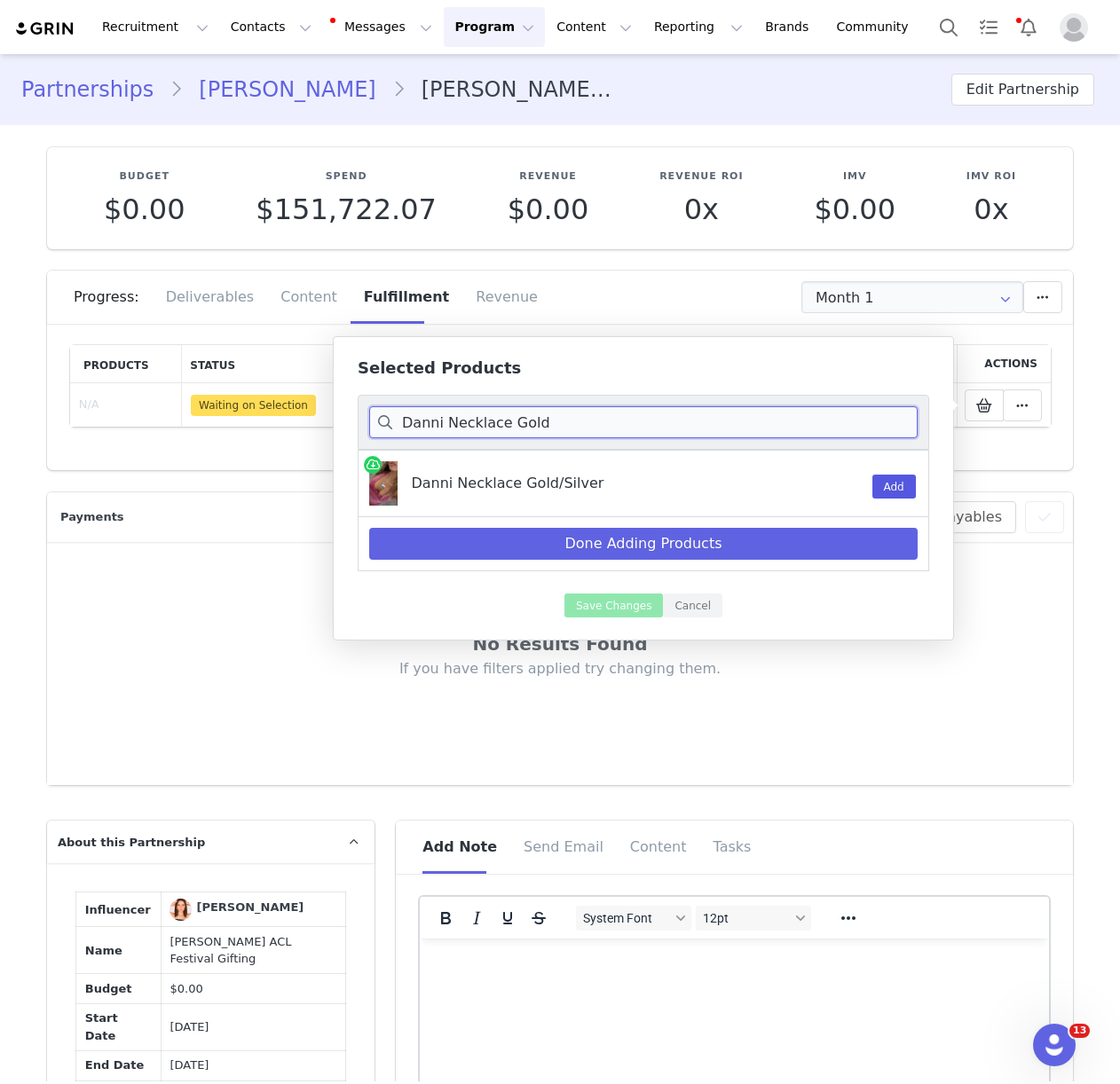
type input "Danni Necklace Gold"
click at [895, 489] on button "Add" at bounding box center [893, 486] width 43 height 24
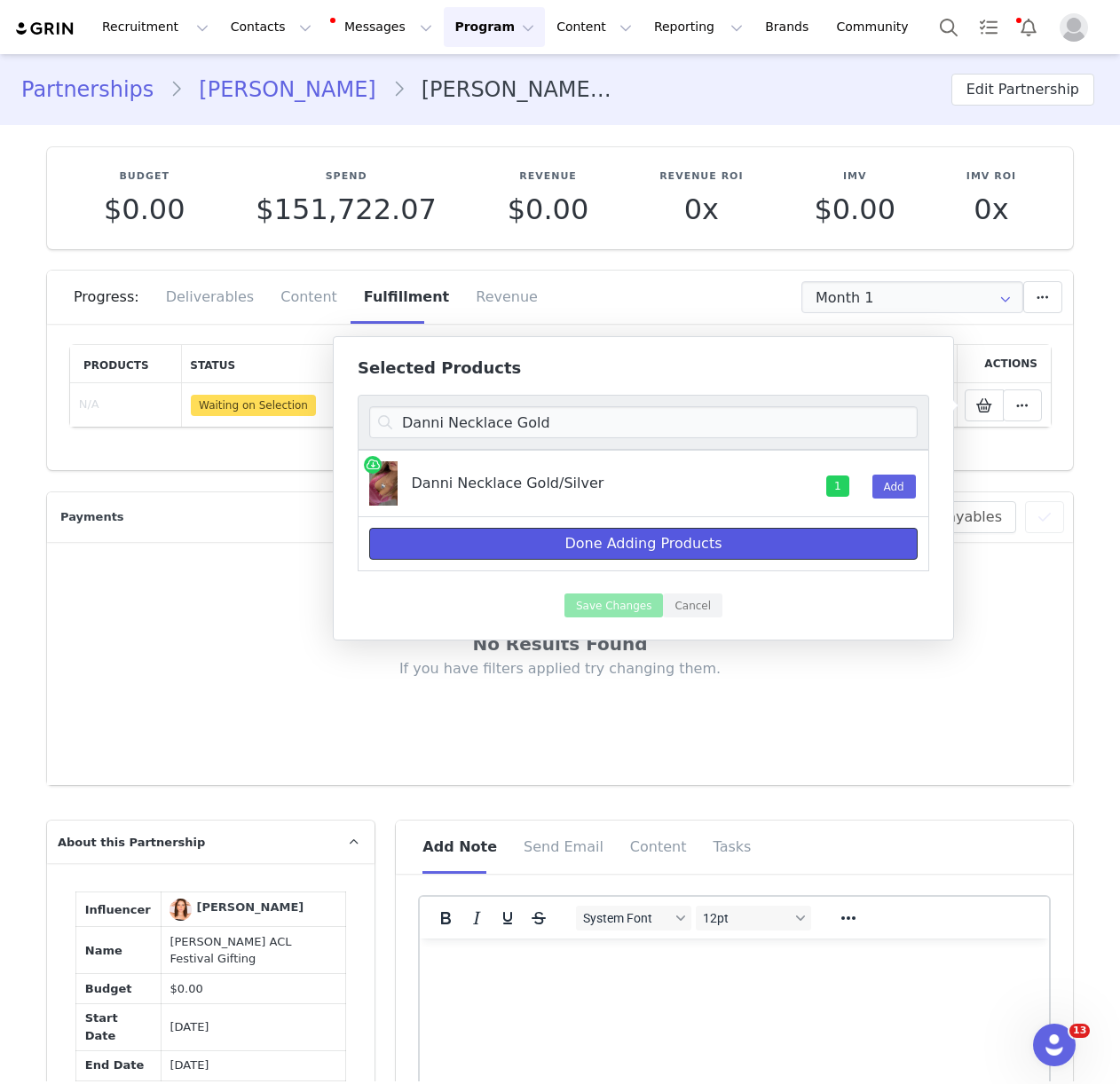
click at [684, 539] on button "Done Adding Products" at bounding box center [643, 543] width 548 height 32
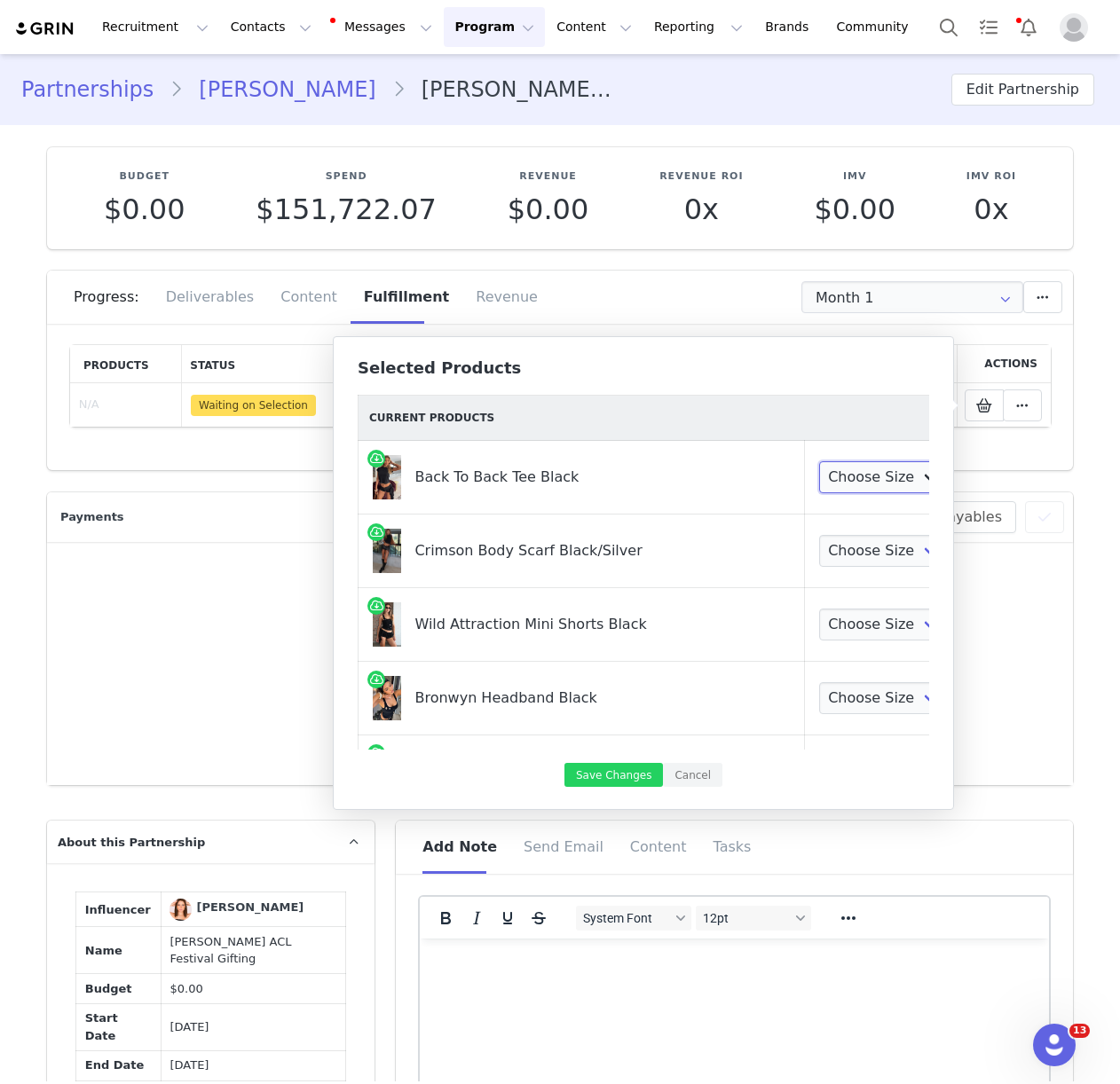
click at [819, 485] on select "Choose Size XXS XS S M L XL" at bounding box center [884, 477] width 131 height 32
select select "28161773"
click at [819, 550] on select "Choose Size One Size" at bounding box center [884, 550] width 131 height 32
select select "28161527"
click at [819, 613] on select "Choose Size XXS XS S M L XL" at bounding box center [884, 624] width 131 height 32
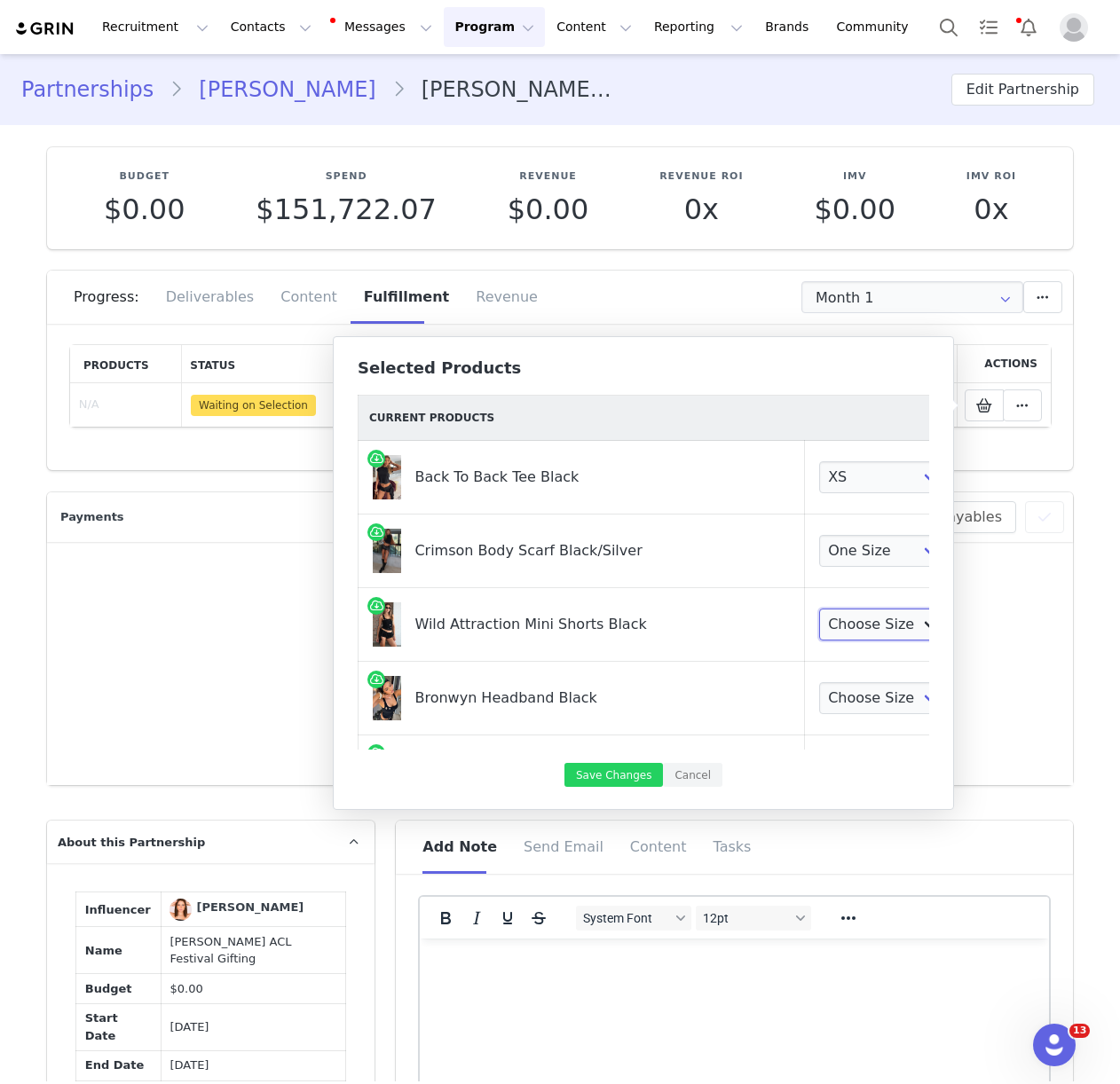
select select "28162172"
click at [819, 701] on select "Choose Size One Size" at bounding box center [884, 698] width 131 height 32
select select "28163060"
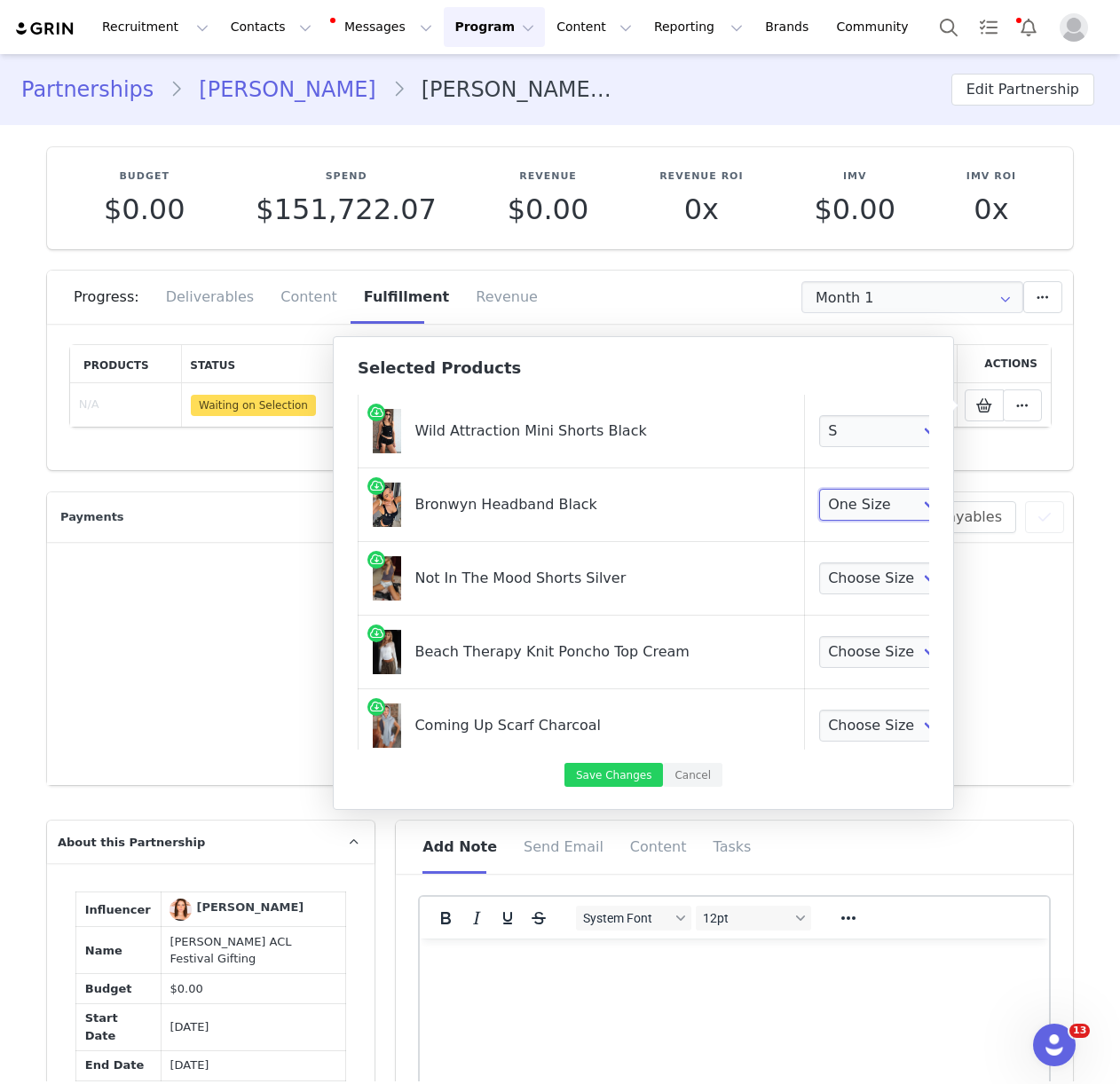
scroll to position [204, 0]
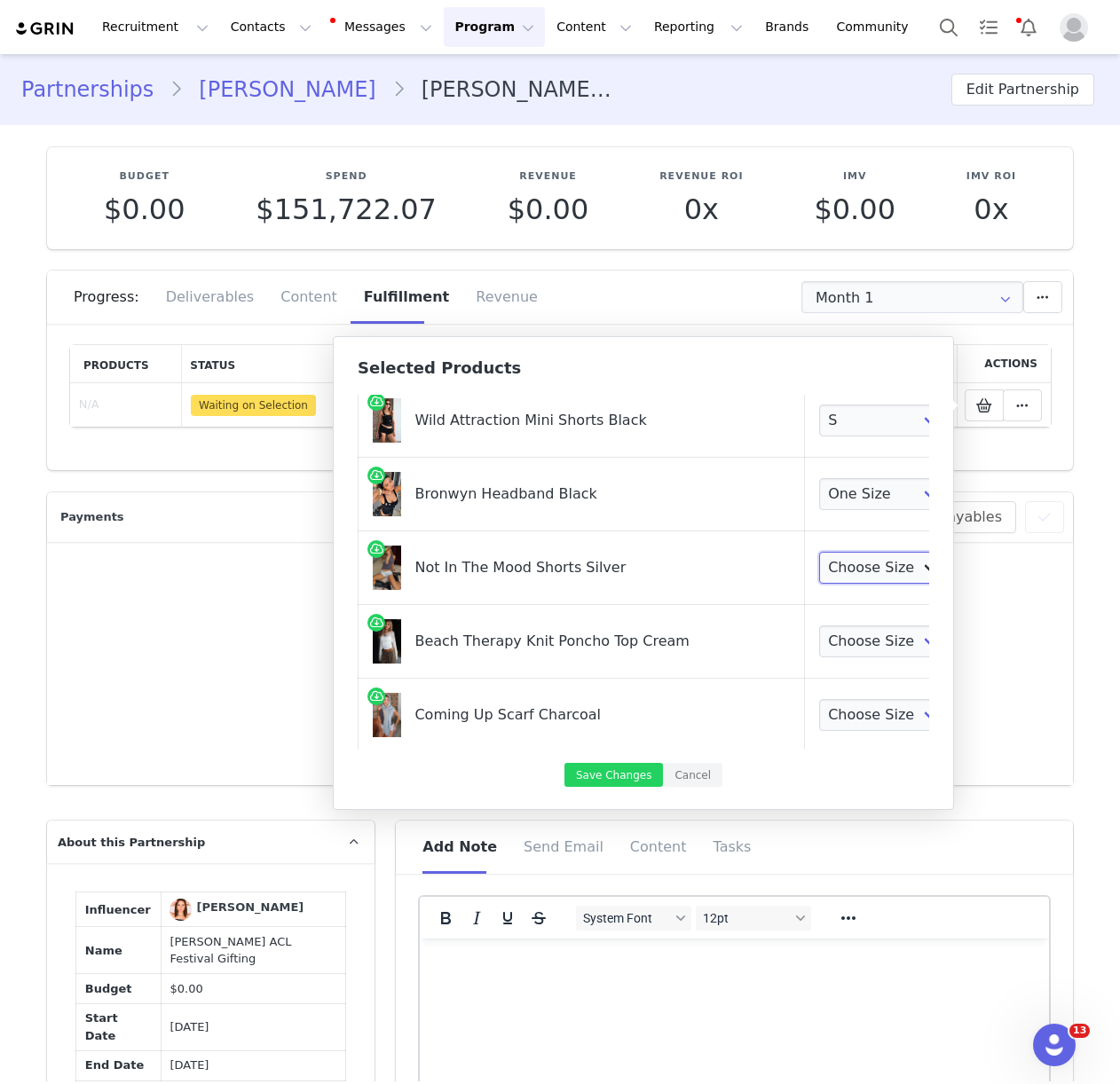
click at [819, 568] on select "Choose Size XXS XS S M L XL" at bounding box center [884, 568] width 131 height 32
select select "28161281"
click at [819, 644] on select "Choose Size XXS/XS S/M L/XL" at bounding box center [884, 641] width 131 height 32
select select "28162960"
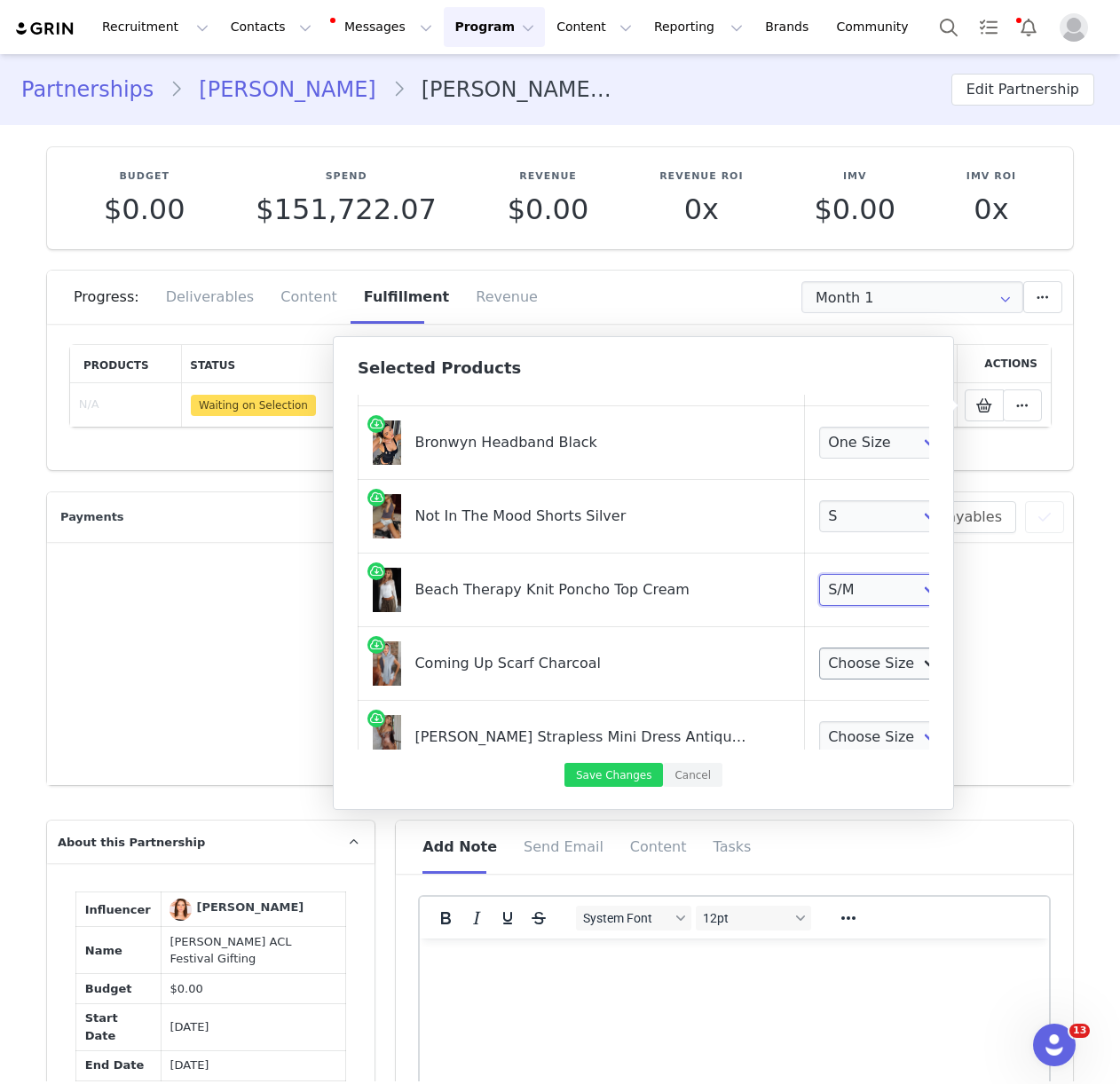
scroll to position [257, 0]
click at [819, 666] on select "Choose Size One Size" at bounding box center [884, 661] width 131 height 32
select select "28194832"
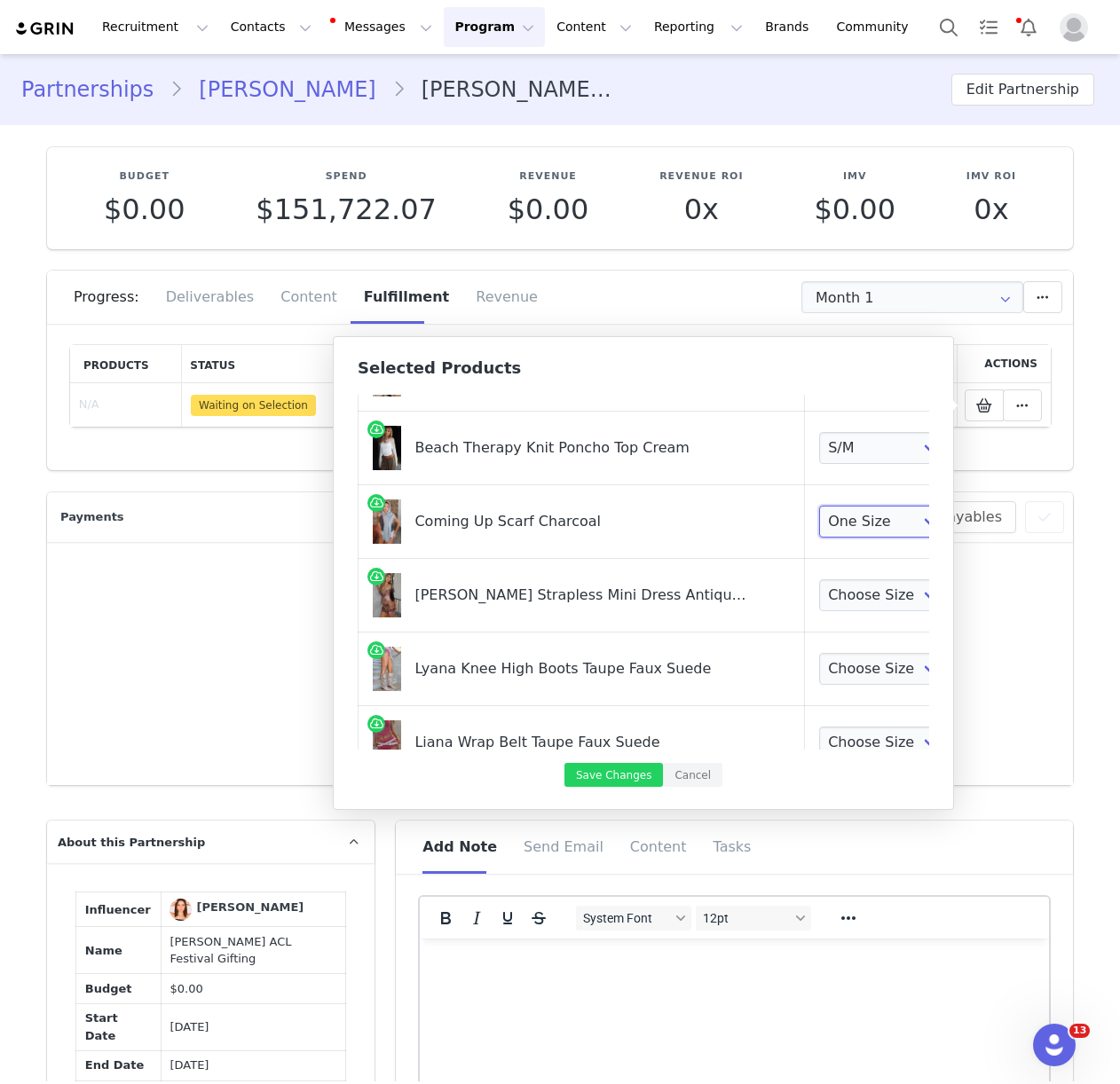
scroll to position [420, 0]
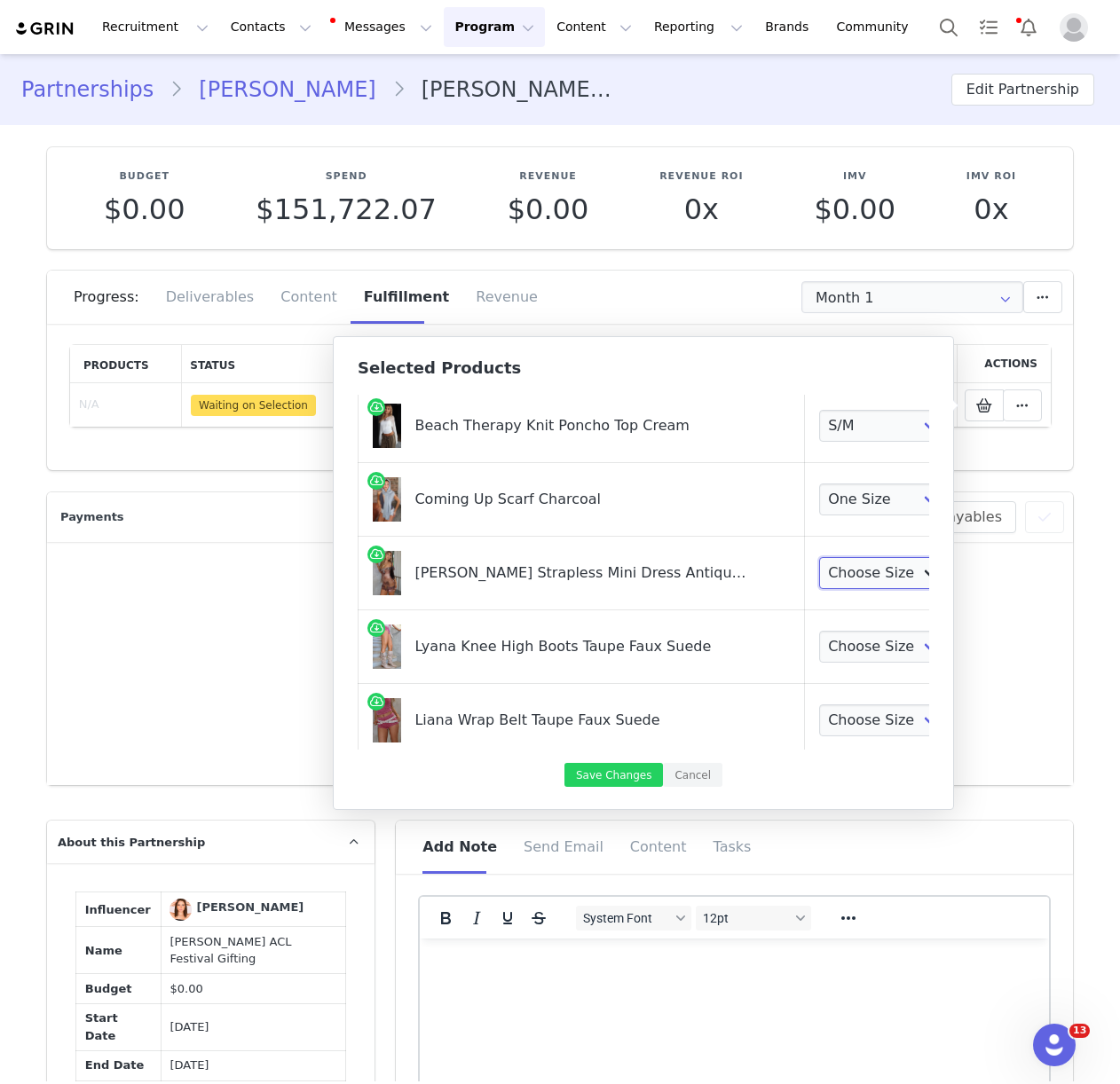
click at [819, 564] on select "Choose Size XXS XS S M L XL" at bounding box center [884, 572] width 131 height 32
select select "28160750"
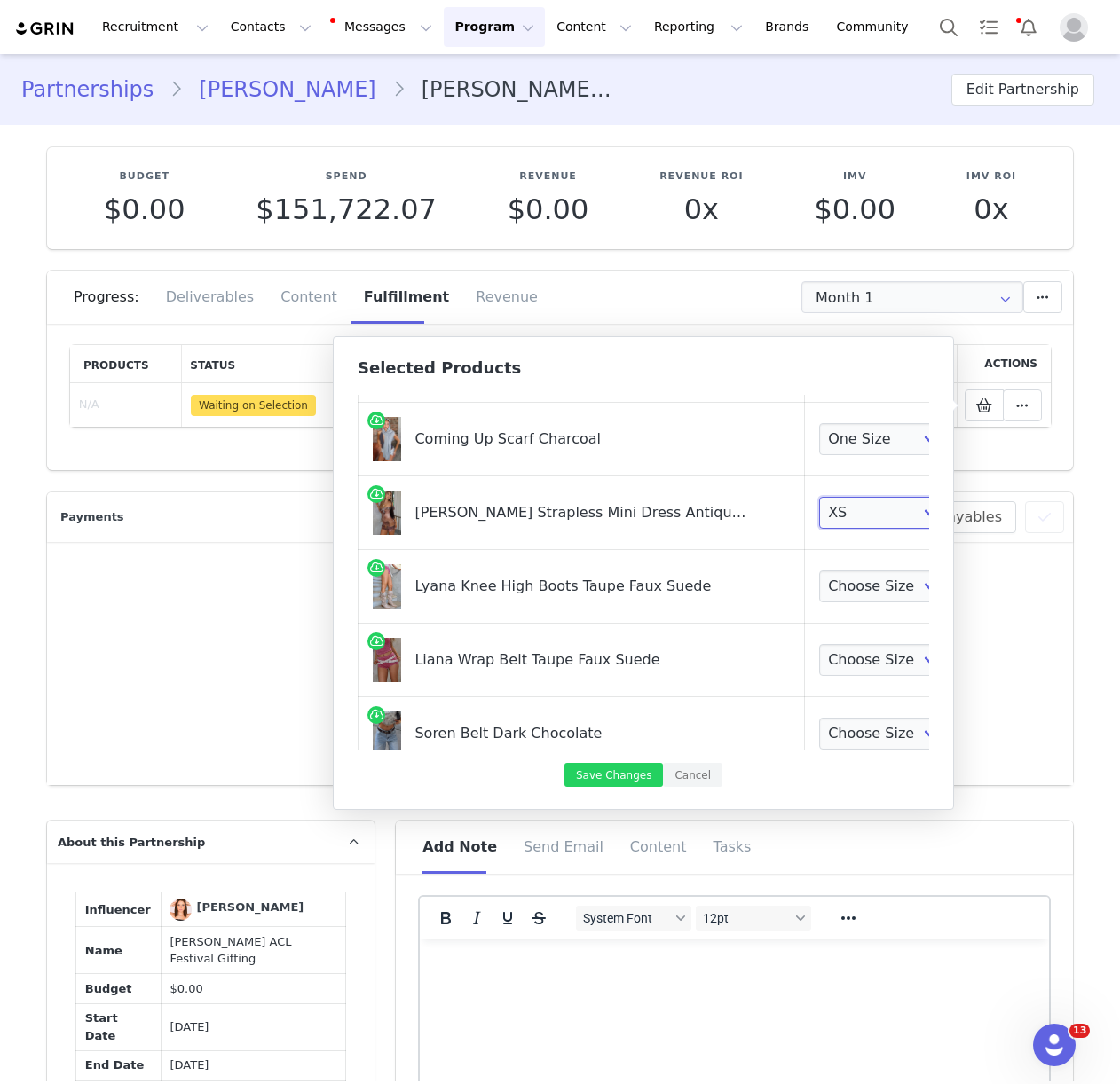
scroll to position [495, 0]
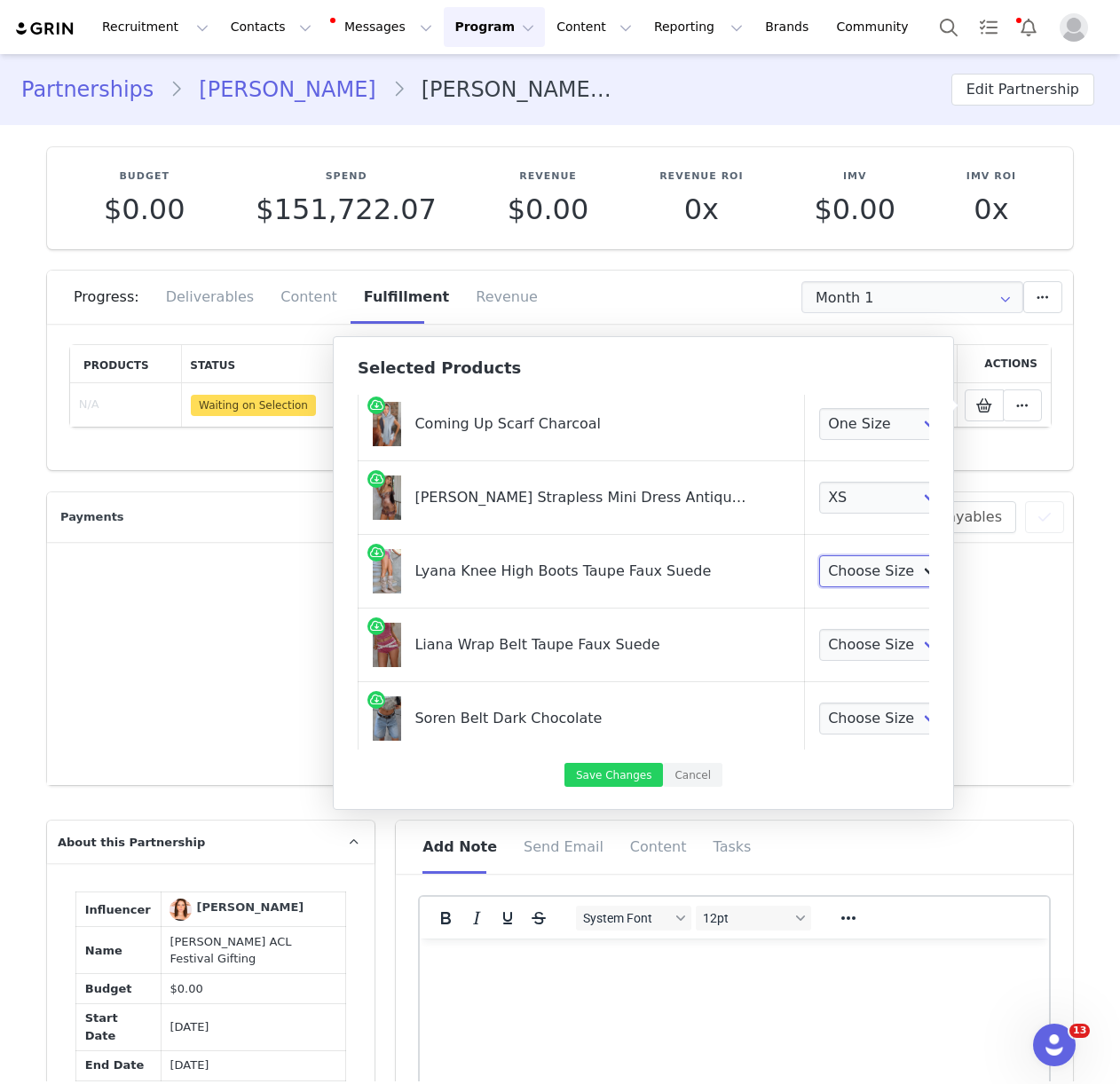
click at [819, 571] on select "Choose Size 5 6 7 8 9 10" at bounding box center [884, 570] width 131 height 32
select select "27829325"
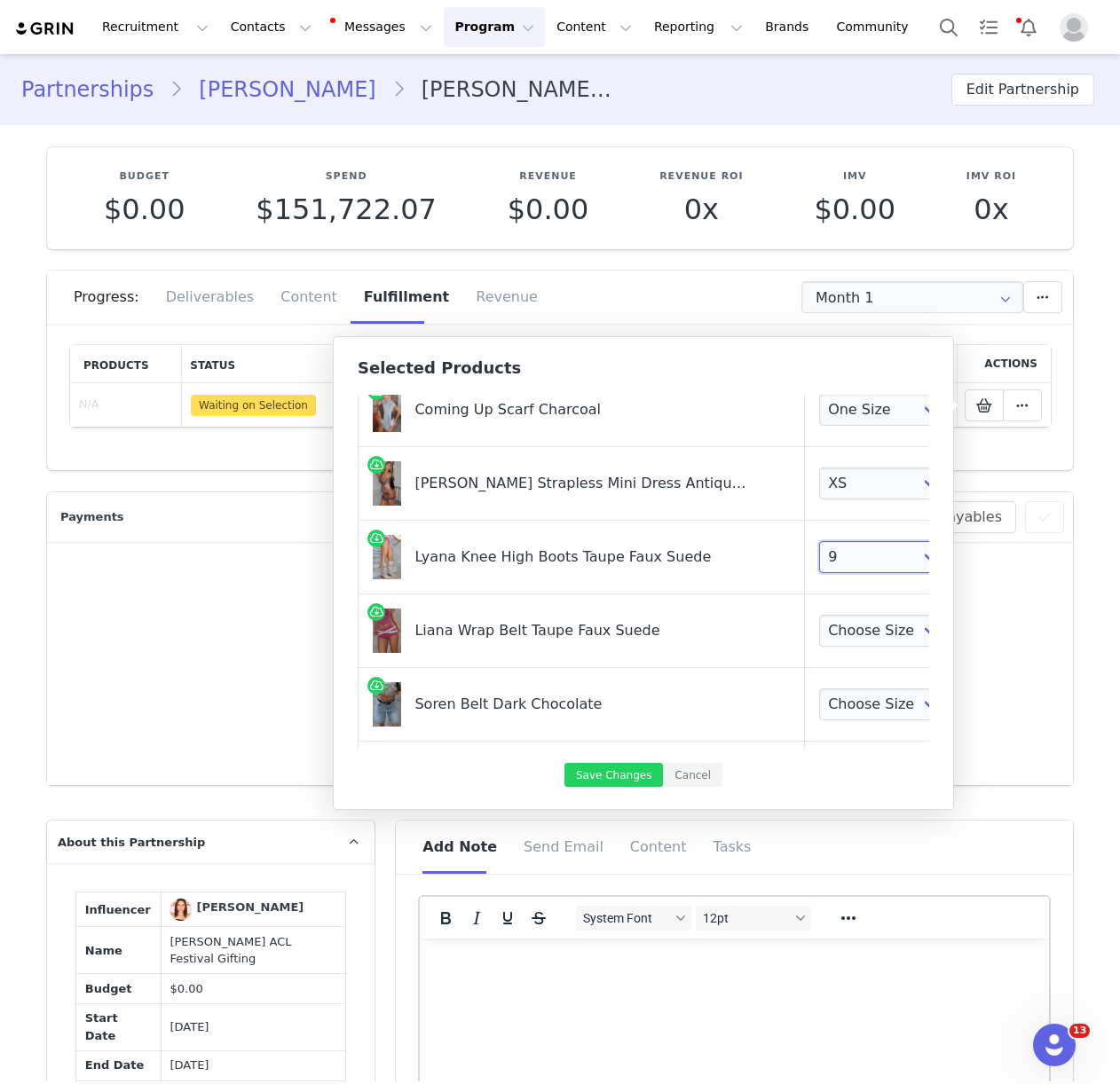
scroll to position [529, 0]
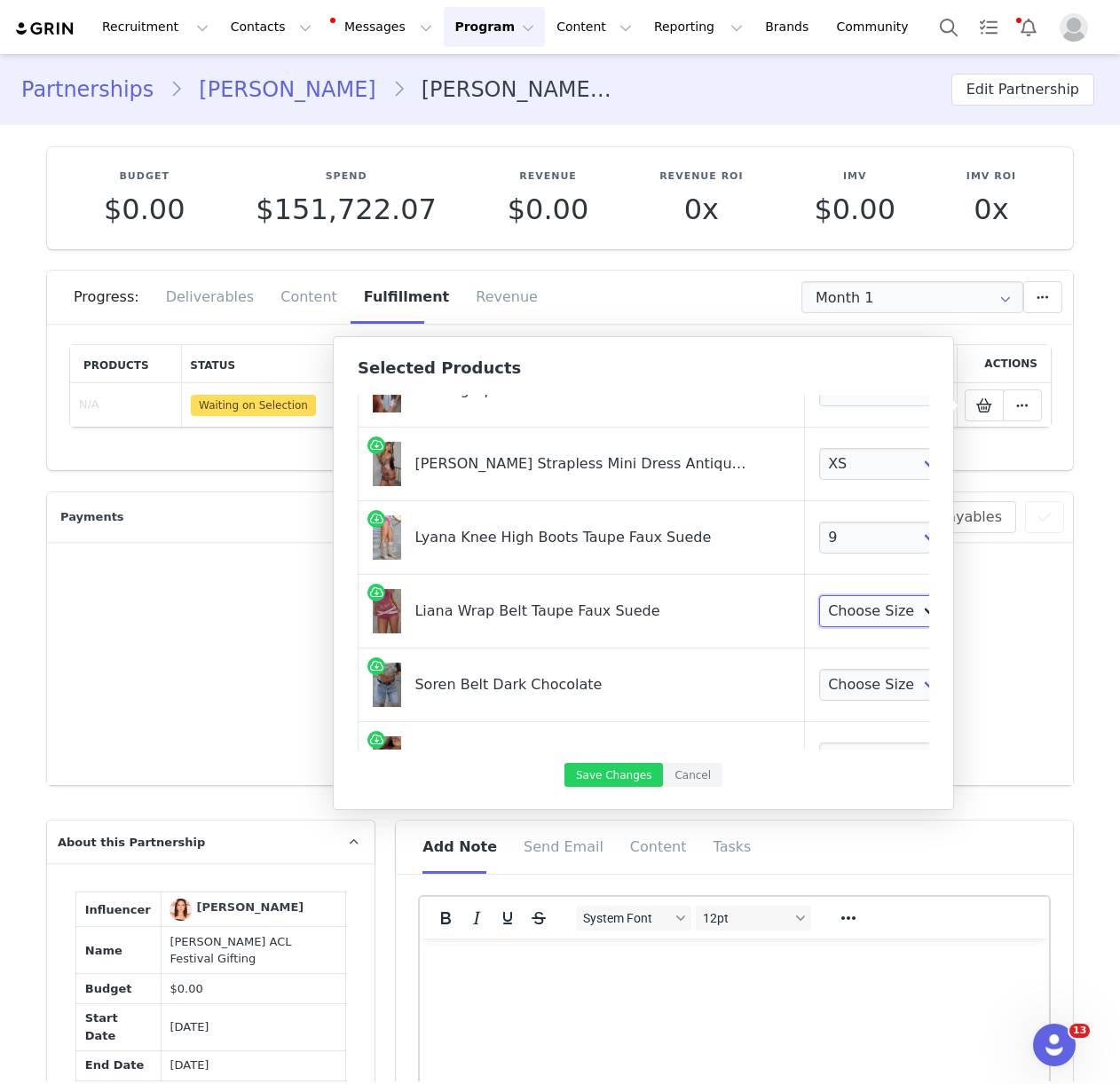
click at [819, 616] on select "Choose Size One Size" at bounding box center [884, 611] width 131 height 32
select select "28161803"
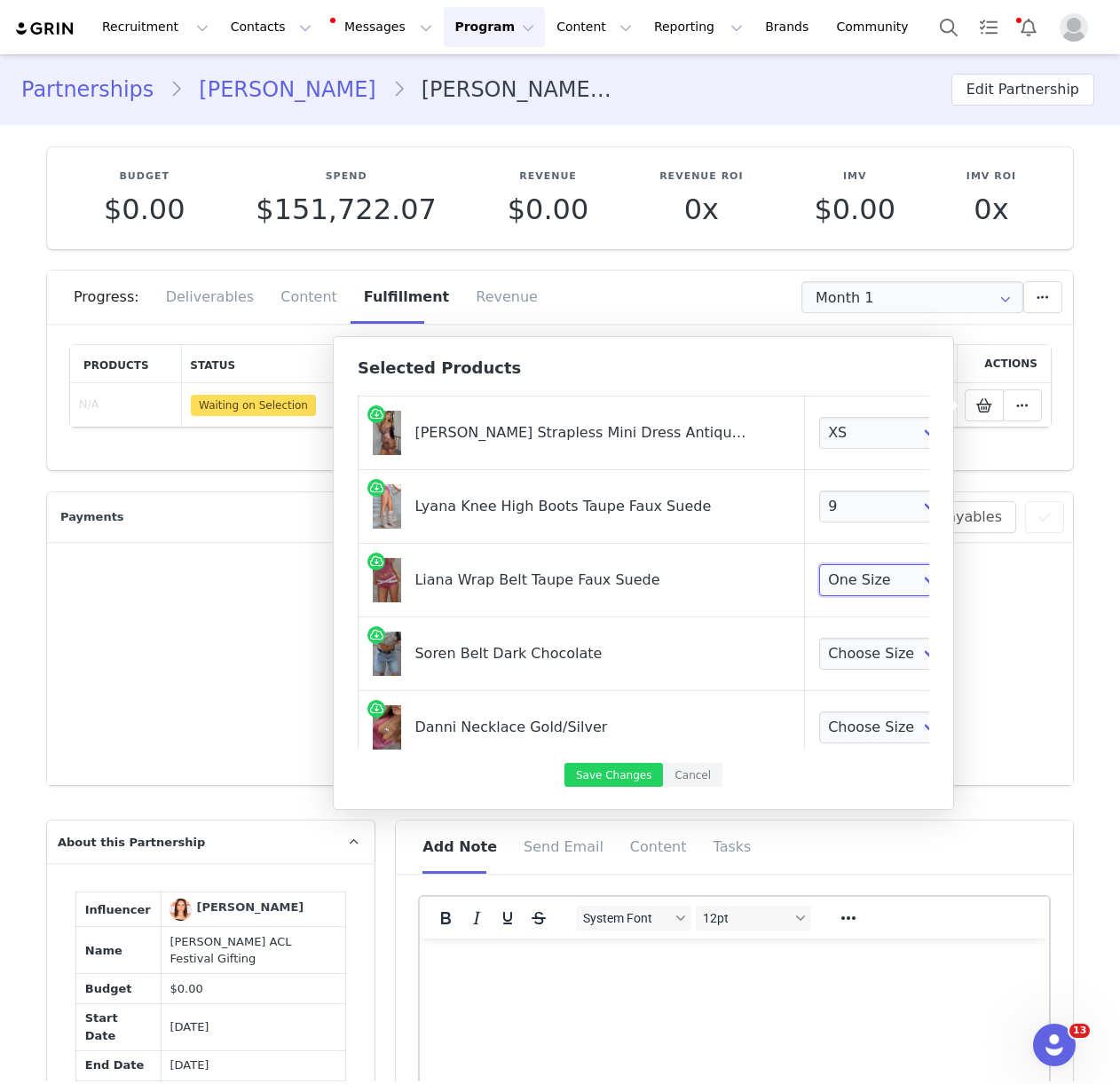
scroll to position [601, 0]
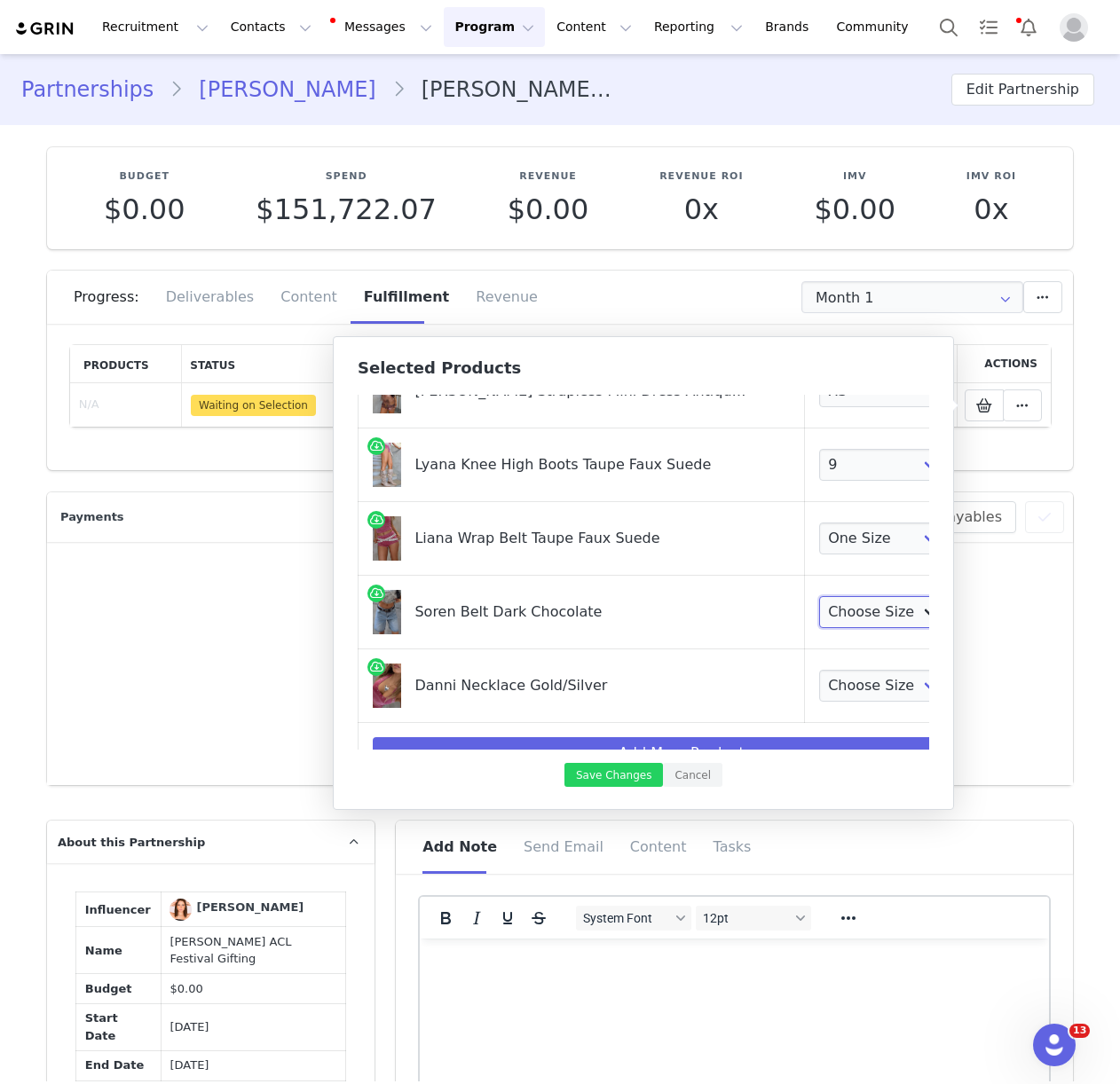
click at [819, 604] on select "Choose Size S/M L/XL" at bounding box center [884, 611] width 131 height 32
select select "28161471"
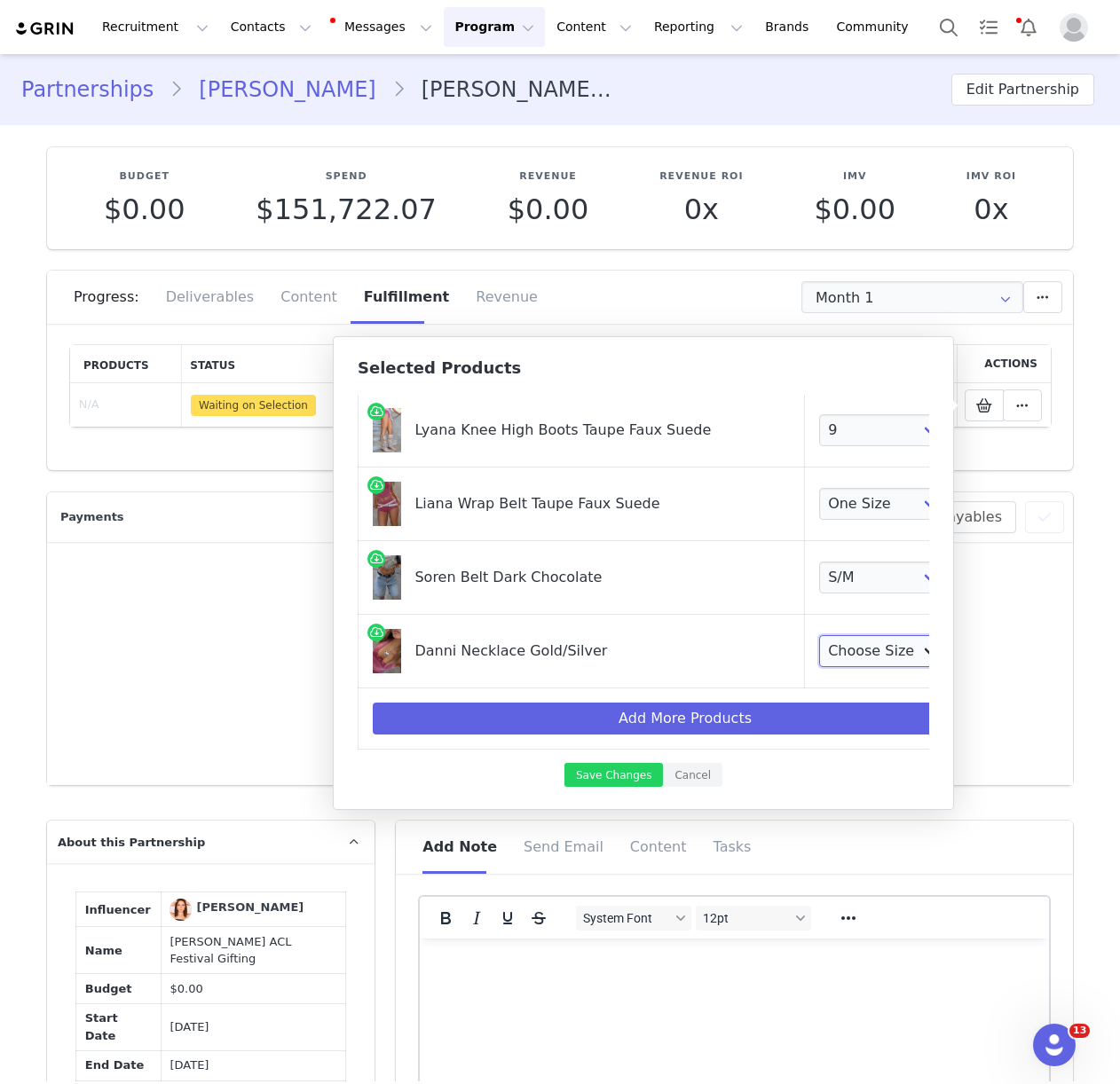
click at [819, 652] on select "Choose Size One Size" at bounding box center [884, 651] width 131 height 32
select select "28163041"
click at [634, 770] on button "Save Changes" at bounding box center [613, 774] width 98 height 24
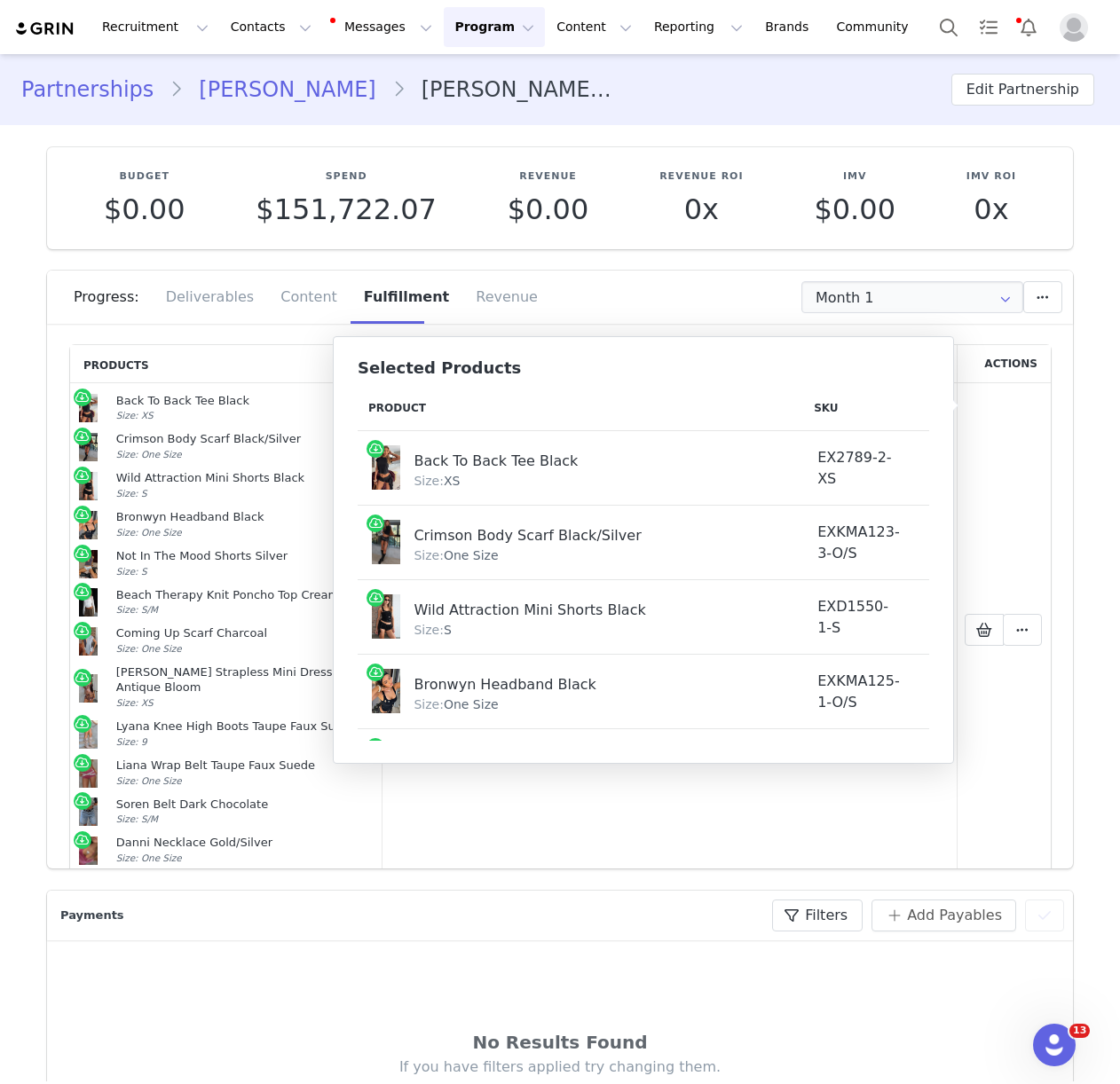
click at [730, 758] on div "Selected Products Product SKU Cost Price Back To Back Tee Black Size: XS EX2789…" at bounding box center [643, 549] width 621 height 428
click at [1045, 619] on td "Mark as Fulfilled Create Shopify Draft Order Create Shopify Order Reconfigure P…" at bounding box center [1004, 629] width 95 height 493
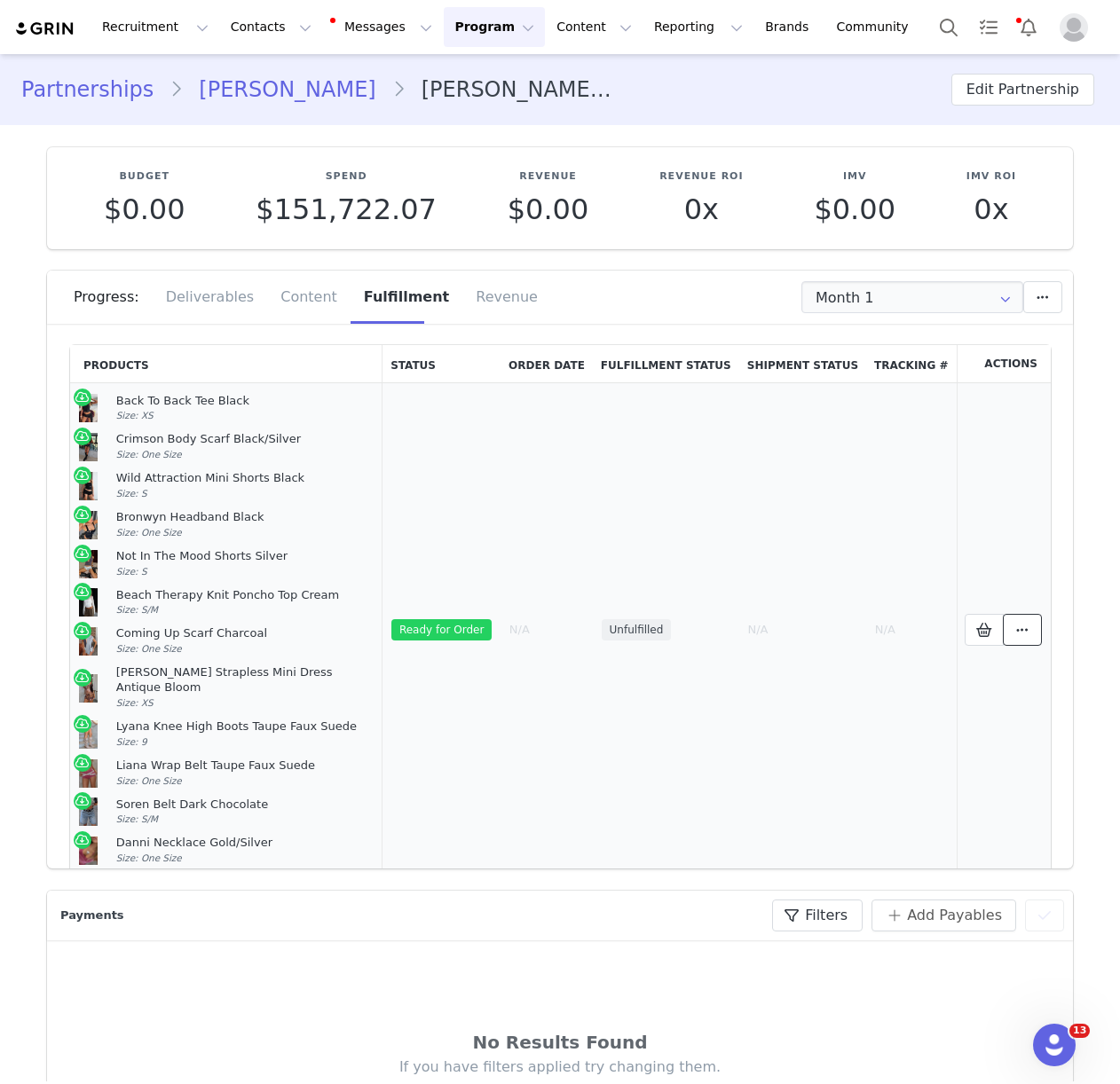
click at [1019, 624] on icon at bounding box center [1022, 629] width 13 height 14
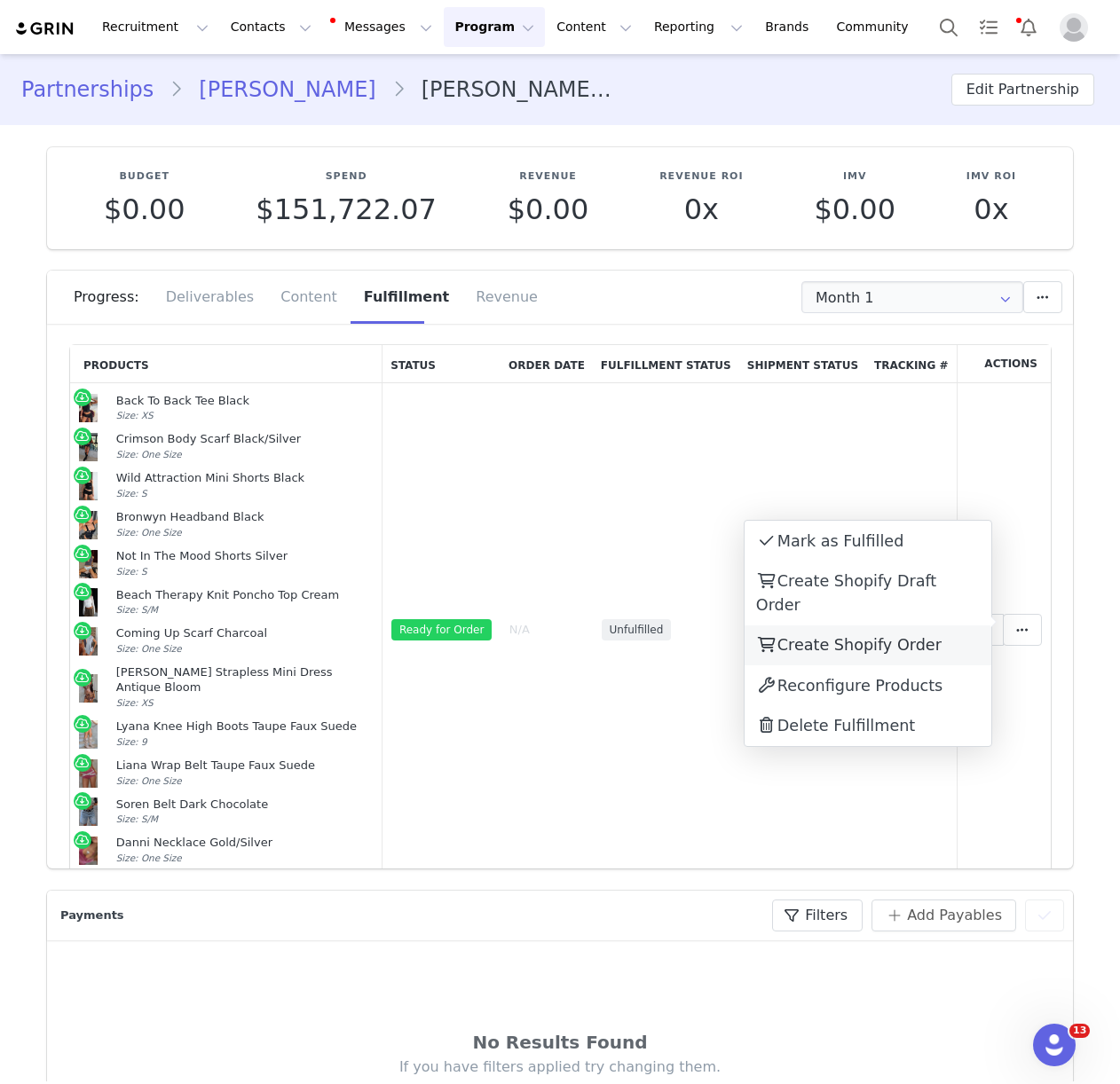
click at [858, 636] on span "Create Shopify Order" at bounding box center [859, 645] width 164 height 17
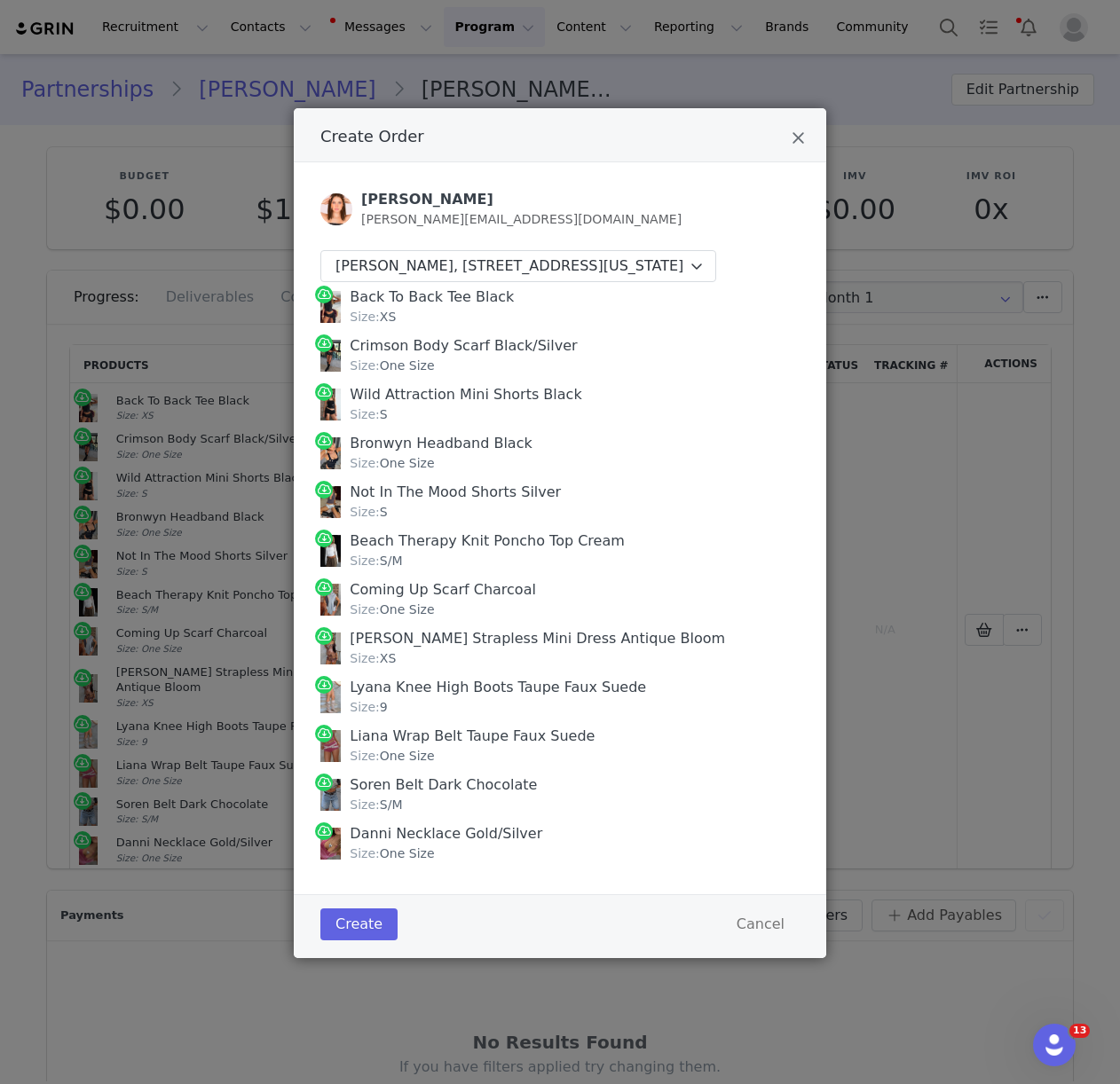
drag, startPoint x: 350, startPoint y: 319, endPoint x: 505, endPoint y: 870, distance: 572.4
click at [505, 868] on div "Back To Back Tee Black Size: XS Crimson Body Scarf Black/Silver Size: One Size …" at bounding box center [560, 574] width 479 height 585
copy div "Back To Back Tee Black Size: XS Crimson Body Scarf Black/Silver Size: One Size …"
click at [333, 958] on div "Create Cancel" at bounding box center [559, 926] width 532 height 64
click at [343, 940] on button "Create" at bounding box center [359, 924] width 77 height 32
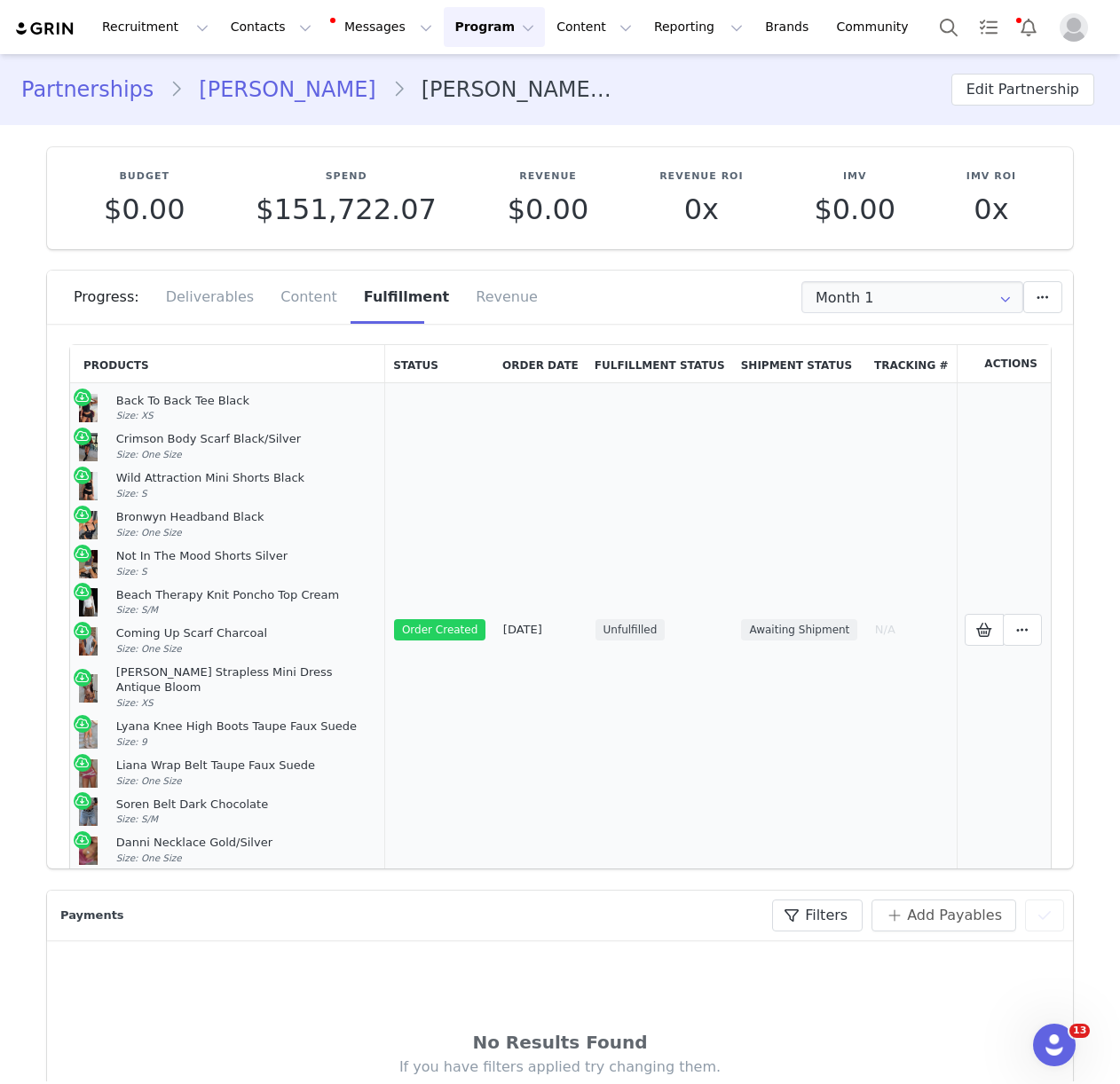
click at [749, 552] on td "Awaiting Shipment" at bounding box center [799, 629] width 133 height 493
click at [1027, 619] on span at bounding box center [1022, 629] width 21 height 21
click at [880, 628] on link "View Order" at bounding box center [867, 623] width 246 height 41
